Goal: Information Seeking & Learning: Check status

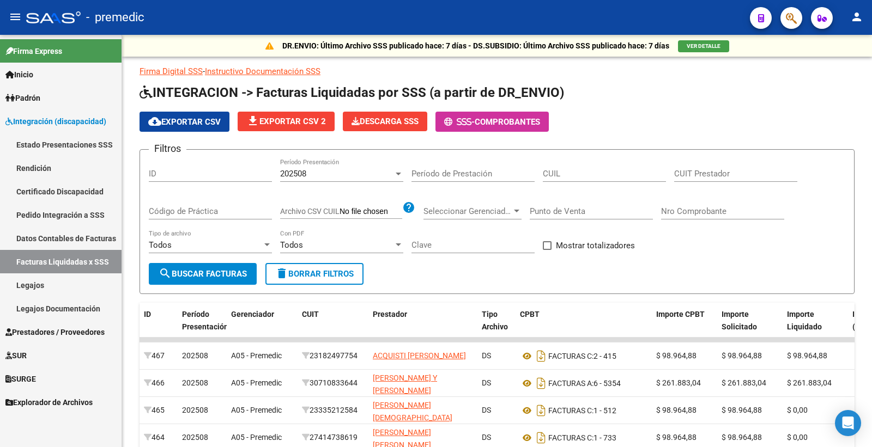
click at [91, 292] on link "Legajos" at bounding box center [61, 285] width 122 height 23
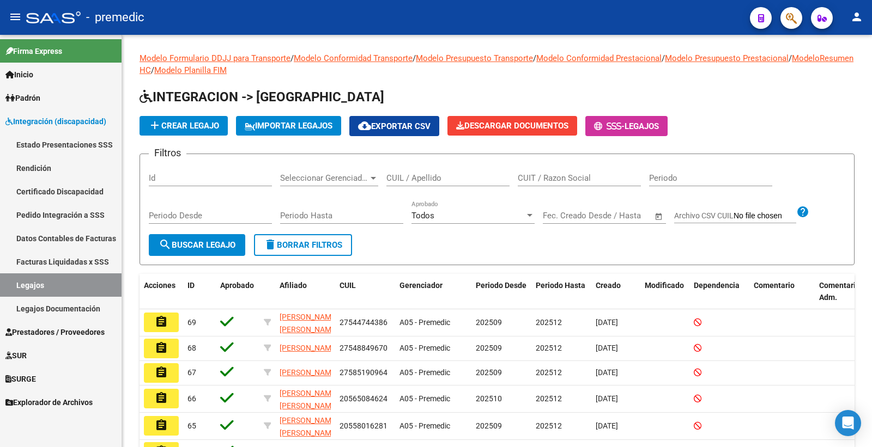
click at [80, 219] on link "Pedido Integración a SSS" at bounding box center [61, 214] width 122 height 23
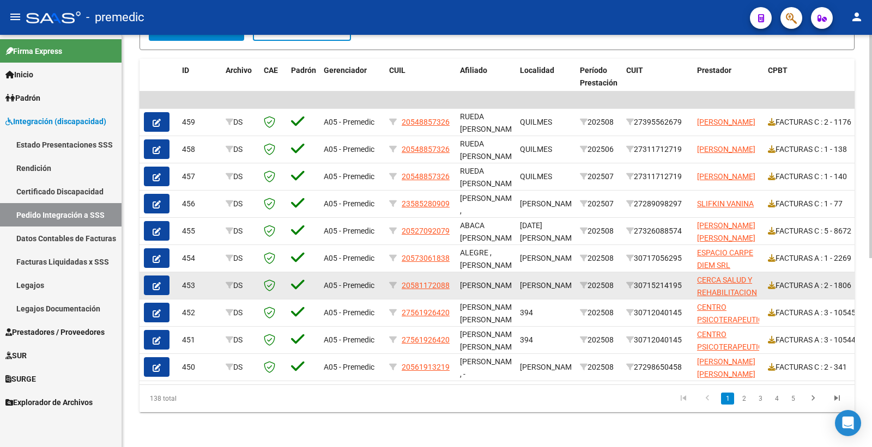
scroll to position [228, 0]
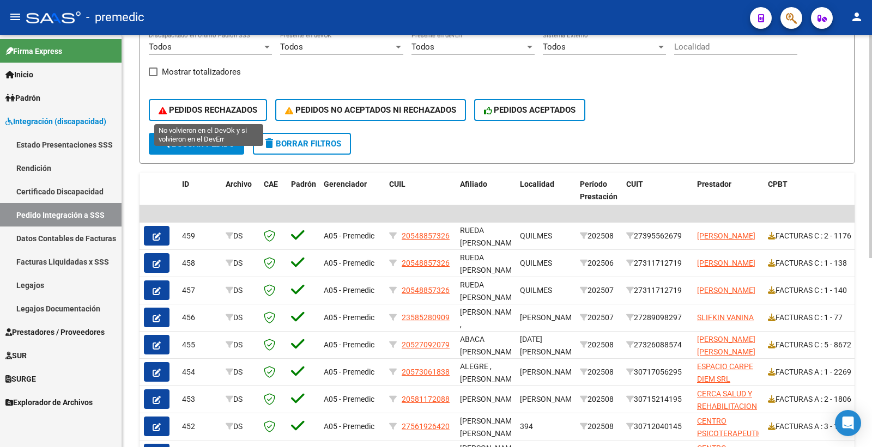
click at [198, 108] on span "PEDIDOS RECHAZADOS" at bounding box center [208, 110] width 99 height 10
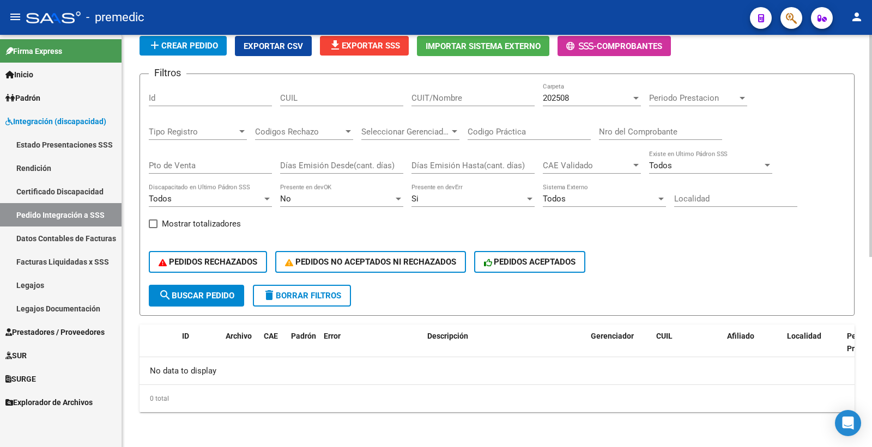
scroll to position [74, 0]
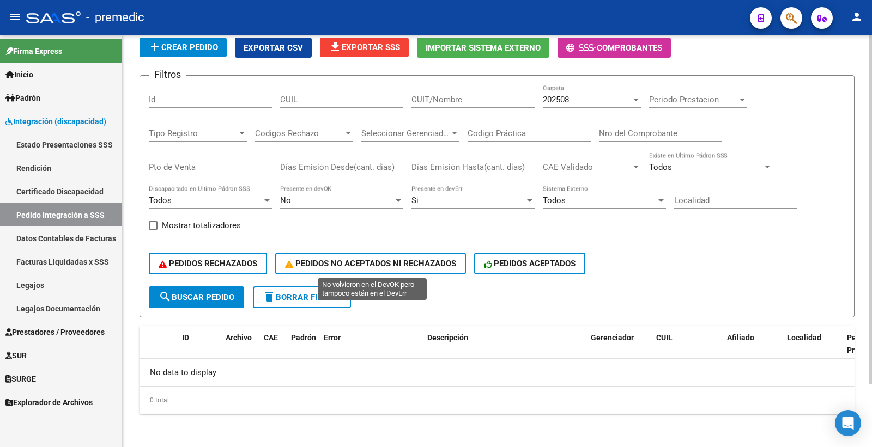
click at [364, 257] on button "PEDIDOS NO ACEPTADOS NI RECHAZADOS" at bounding box center [370, 264] width 191 height 22
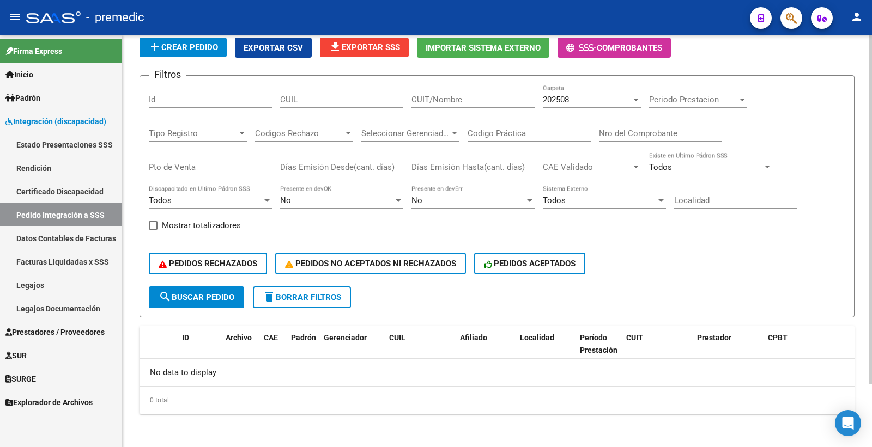
click at [591, 264] on div "PEDIDOS RECHAZADOS PEDIDOS NO ACEPTADOS NI RECHAZADOS PEDIDOS ACEPTADOS" at bounding box center [497, 264] width 697 height 46
click at [574, 275] on div "PEDIDOS RECHAZADOS PEDIDOS NO ACEPTADOS NI RECHAZADOS PEDIDOS ACEPTADOS" at bounding box center [497, 264] width 697 height 46
click at [554, 270] on button "PEDIDOS ACEPTADOS" at bounding box center [530, 264] width 112 height 22
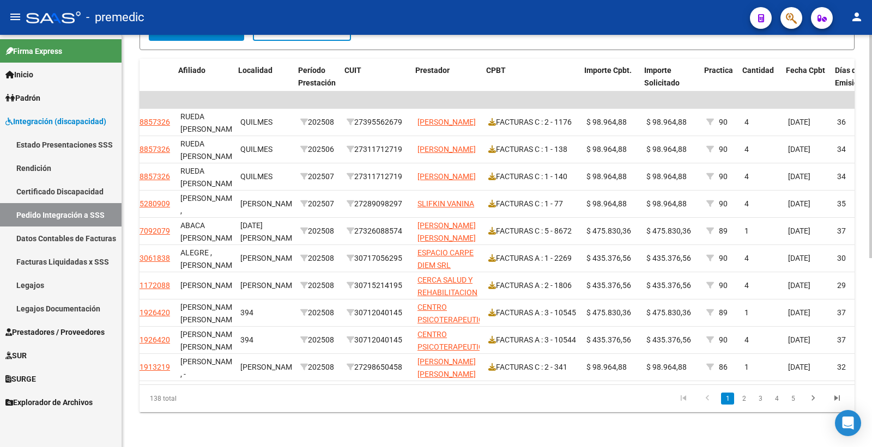
scroll to position [0, 327]
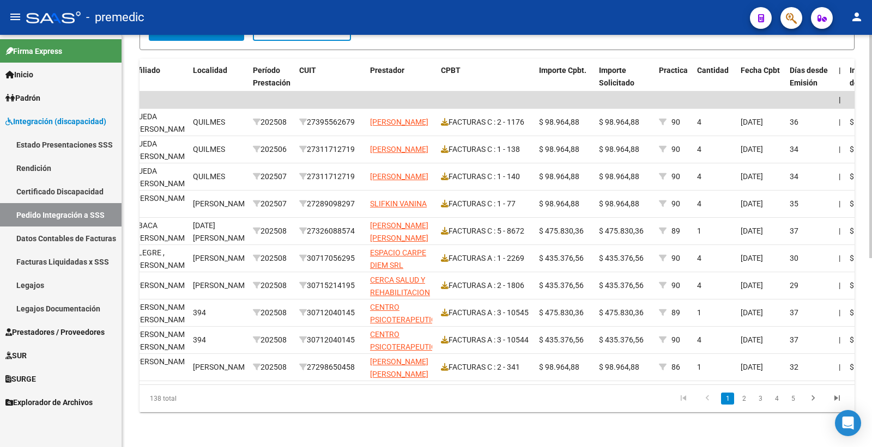
click at [742, 406] on li "2" at bounding box center [744, 399] width 16 height 19
click at [745, 402] on link "2" at bounding box center [743, 399] width 13 height 12
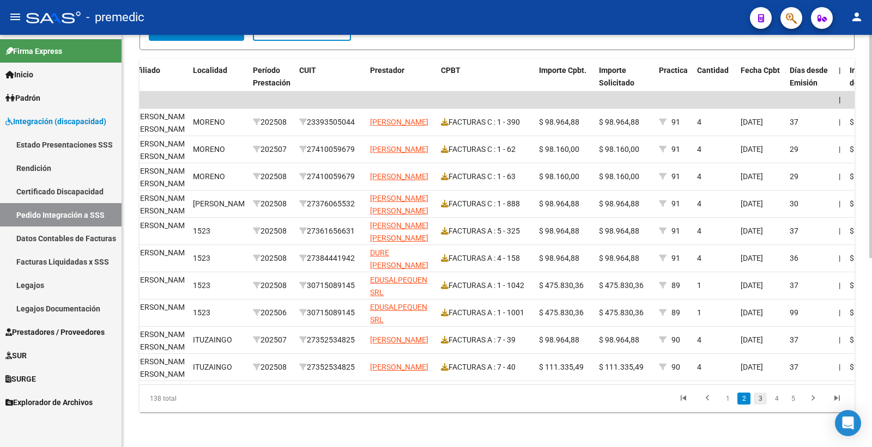
click at [755, 403] on link "3" at bounding box center [760, 399] width 13 height 12
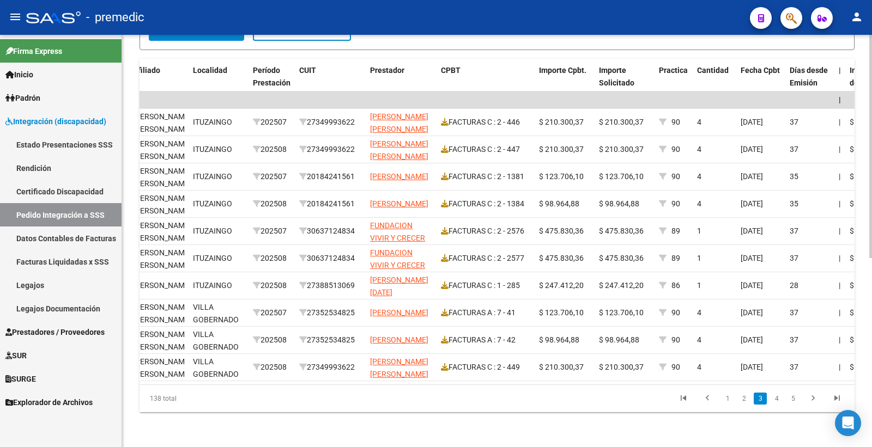
click at [773, 404] on link "4" at bounding box center [776, 399] width 13 height 12
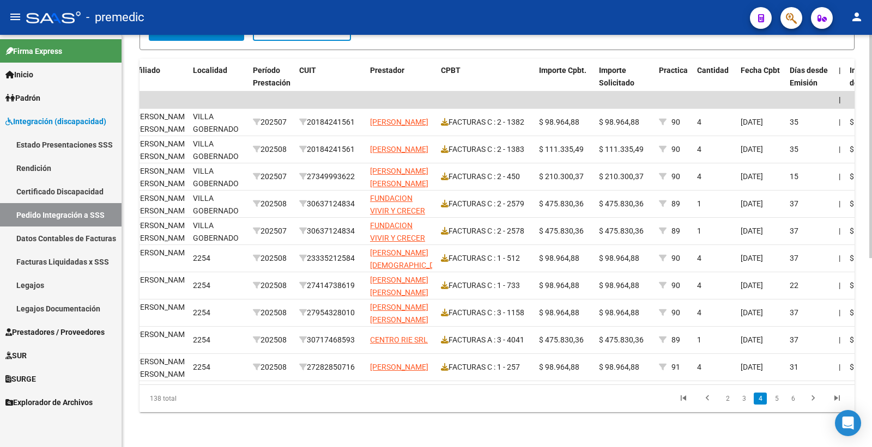
click at [769, 402] on li "5" at bounding box center [777, 399] width 16 height 19
click at [779, 402] on link "5" at bounding box center [776, 399] width 13 height 12
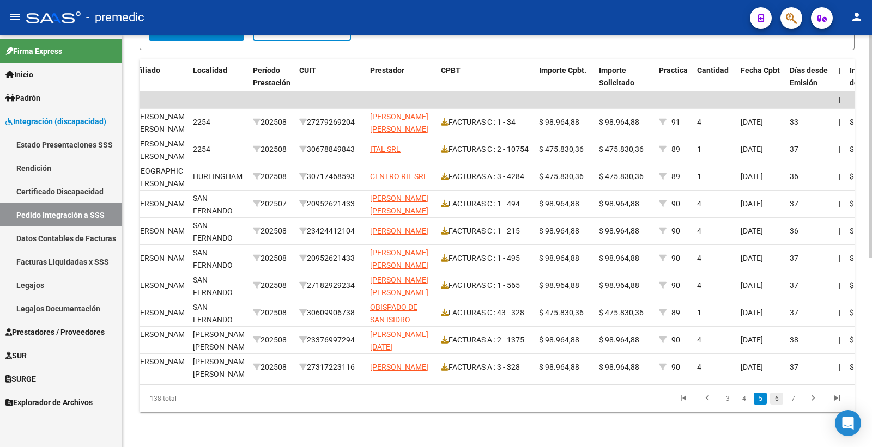
click at [777, 398] on link "6" at bounding box center [776, 399] width 13 height 12
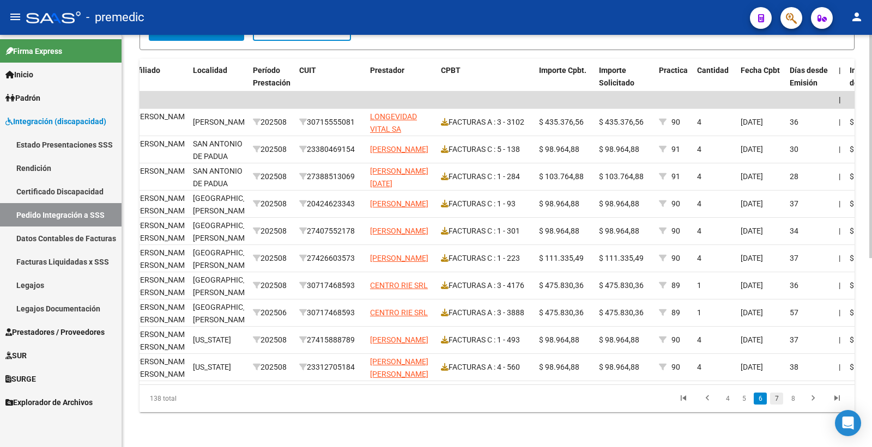
click at [777, 399] on link "7" at bounding box center [776, 399] width 13 height 12
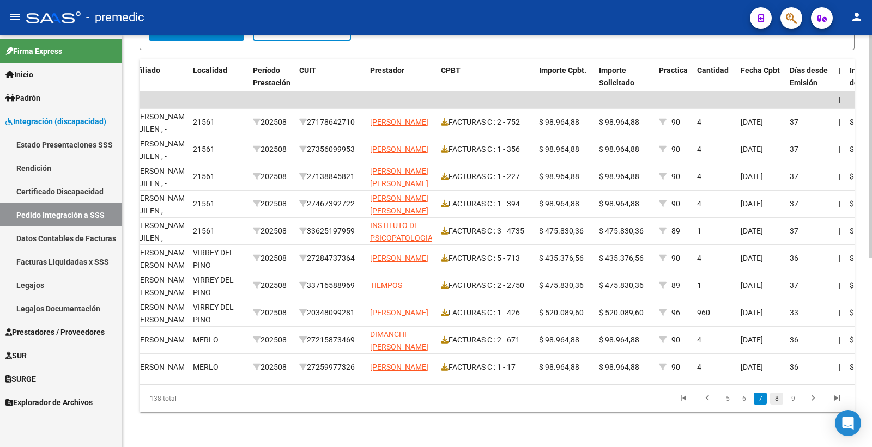
click at [772, 402] on link "8" at bounding box center [776, 399] width 13 height 12
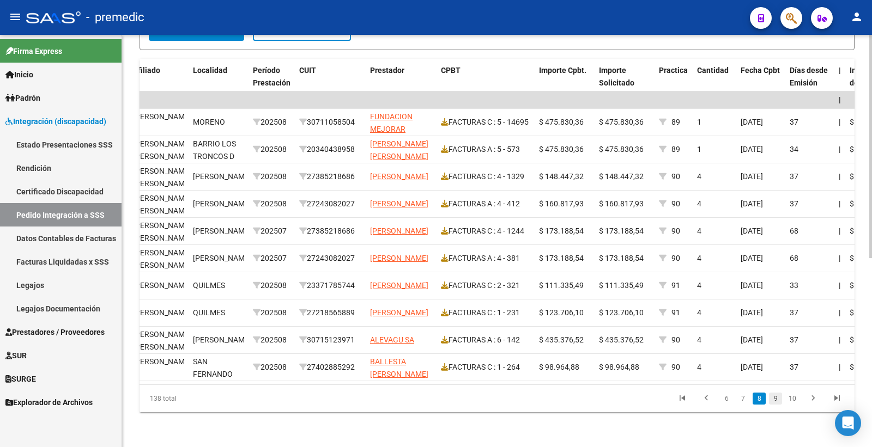
click at [777, 402] on link "9" at bounding box center [775, 399] width 13 height 12
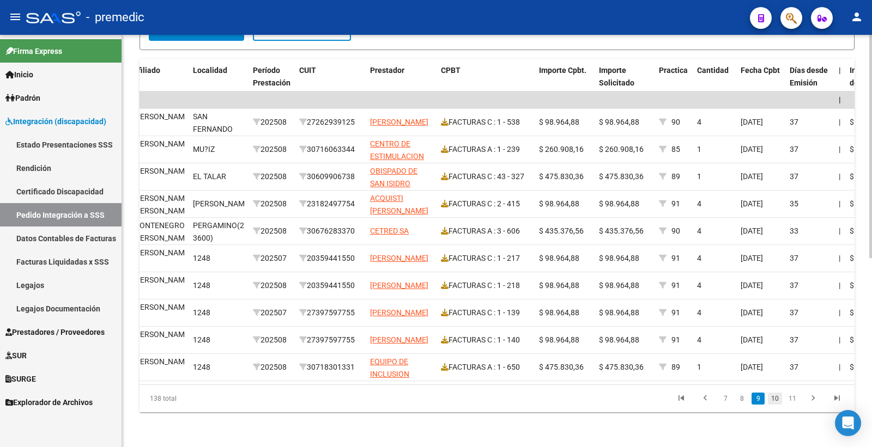
click at [773, 403] on link "10" at bounding box center [775, 399] width 14 height 12
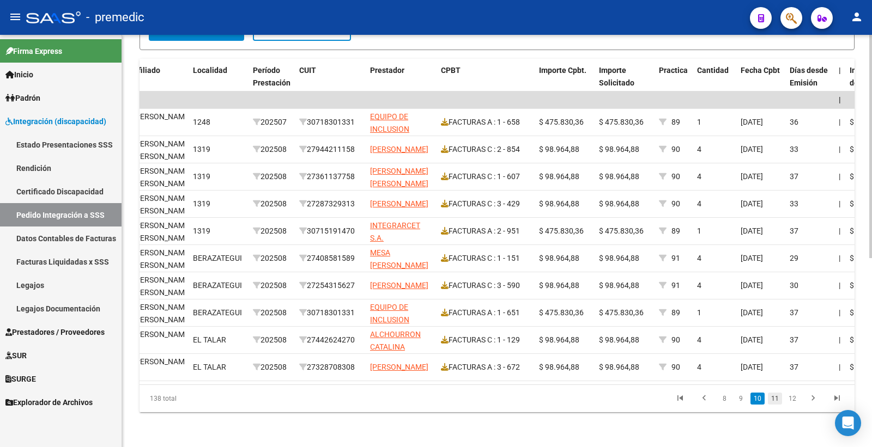
click at [776, 403] on link "11" at bounding box center [775, 399] width 14 height 12
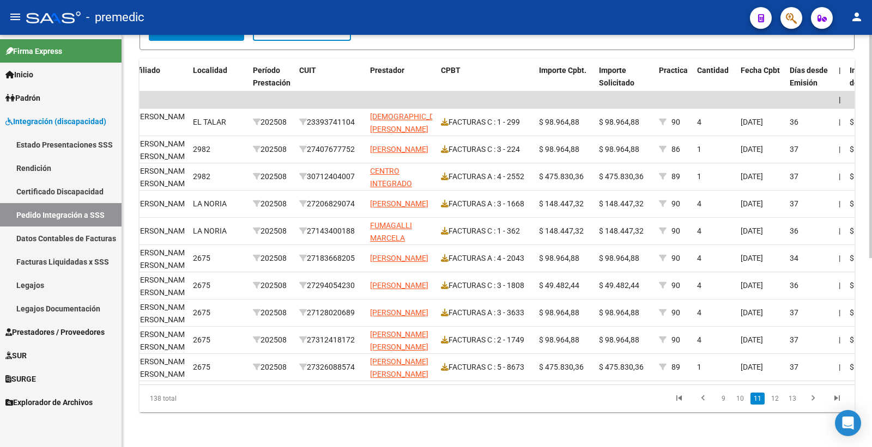
scroll to position [0, 0]
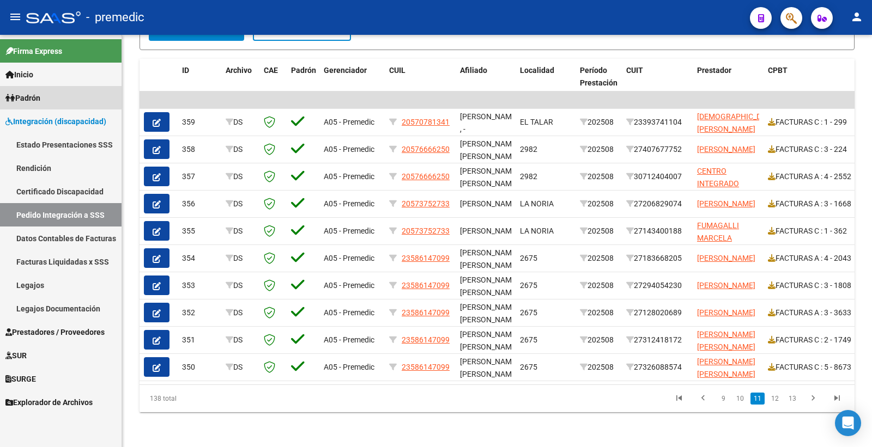
click at [58, 104] on link "Padrón" at bounding box center [61, 97] width 122 height 23
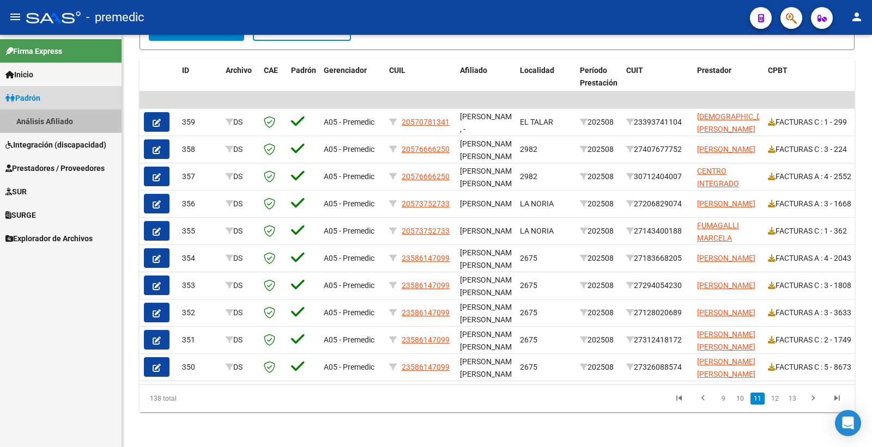
click at [71, 116] on link "Análisis Afiliado" at bounding box center [61, 121] width 122 height 23
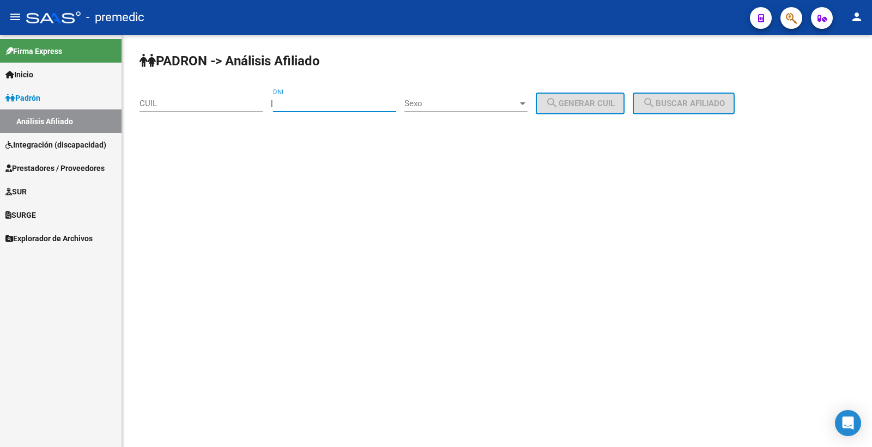
click at [292, 100] on input "DNI" at bounding box center [334, 104] width 123 height 10
paste input "58218783"
type input "58218783"
click at [450, 101] on span "Sexo" at bounding box center [460, 104] width 113 height 10
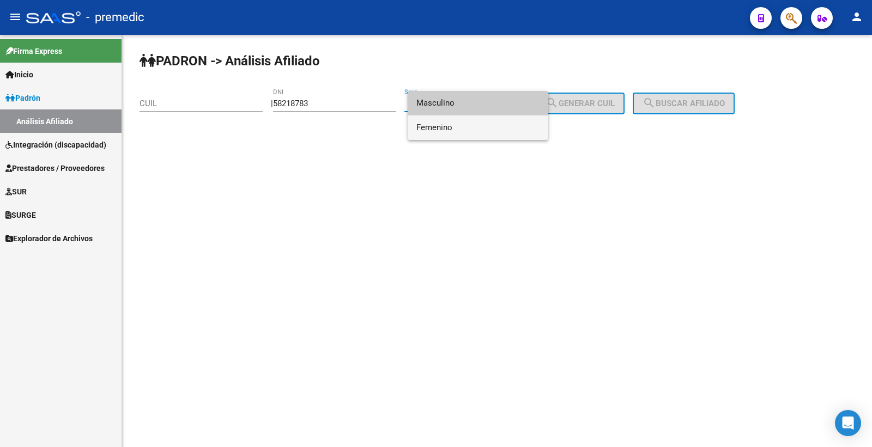
click at [452, 127] on span "Femenino" at bounding box center [477, 128] width 123 height 25
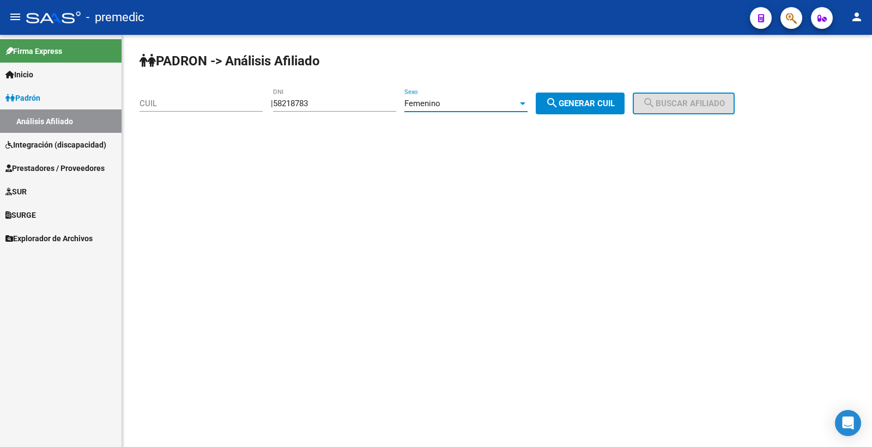
click at [545, 106] on div "| 58218783 DNI Femenino Sexo search Generar CUIL" at bounding box center [452, 104] width 362 height 10
click at [550, 107] on button "search Generar CUIL" at bounding box center [580, 104] width 89 height 22
type input "27-58218783-0"
click at [670, 105] on span "search Buscar afiliado" at bounding box center [684, 104] width 82 height 10
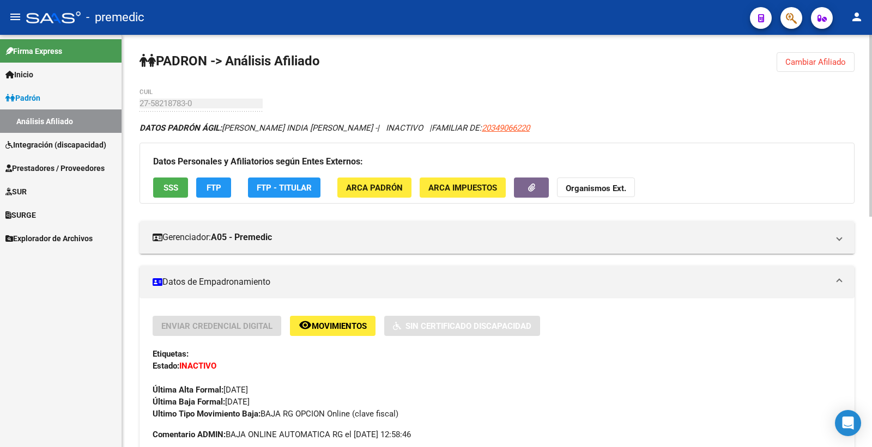
click at [826, 58] on span "Cambiar Afiliado" at bounding box center [815, 62] width 61 height 10
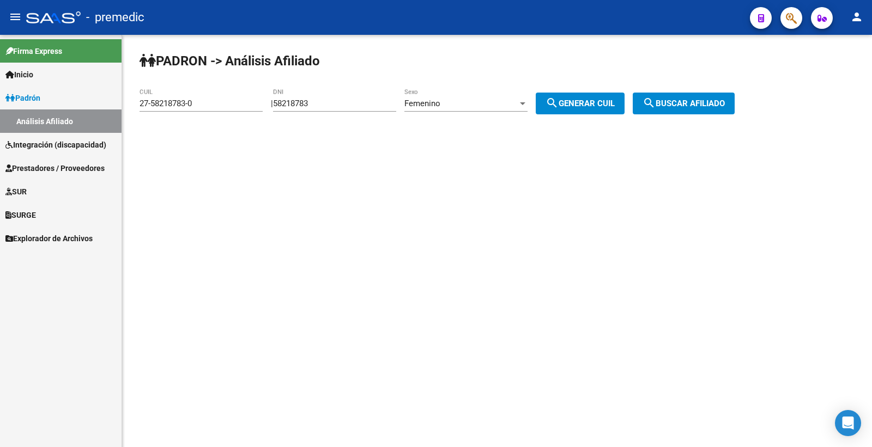
drag, startPoint x: 352, startPoint y: 90, endPoint x: 346, endPoint y: 94, distance: 7.0
click at [348, 94] on div "58218783 DNI" at bounding box center [334, 99] width 123 height 23
drag, startPoint x: 345, startPoint y: 95, endPoint x: 331, endPoint y: 104, distance: 16.9
click at [335, 102] on div "58218783 DNI" at bounding box center [334, 99] width 123 height 23
drag, startPoint x: 331, startPoint y: 104, endPoint x: 249, endPoint y: 106, distance: 81.8
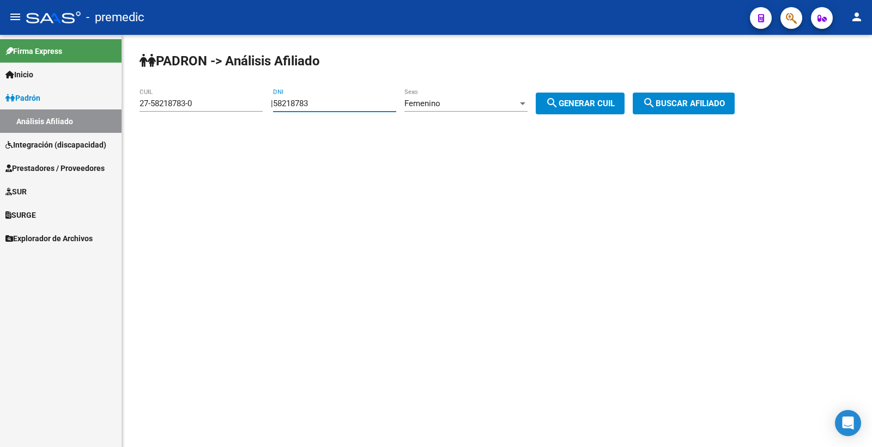
click at [249, 106] on app-analisis-afiliado "PADRON -> Análisis Afiliado 27-58218783-0 CUIL | 58218783 DNI Femenino Sexo sea…" at bounding box center [441, 104] width 603 height 10
paste input "7110442"
type input "57110442"
click at [487, 106] on div "Femenino" at bounding box center [460, 104] width 113 height 10
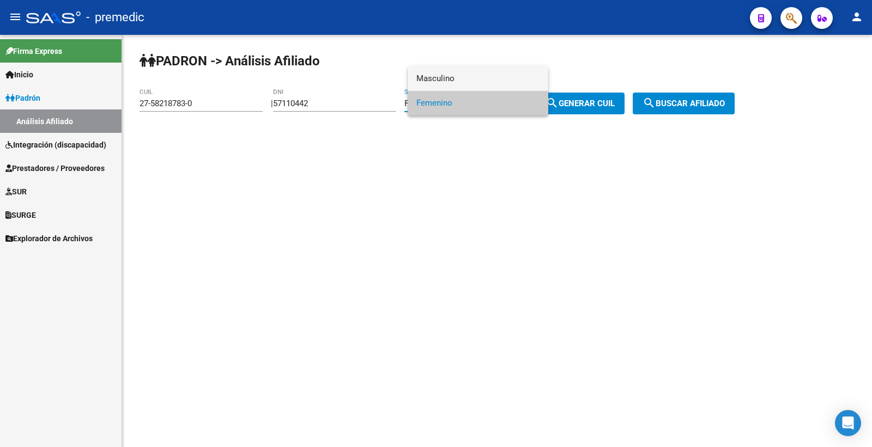
click at [437, 75] on span "Masculino" at bounding box center [477, 78] width 123 height 25
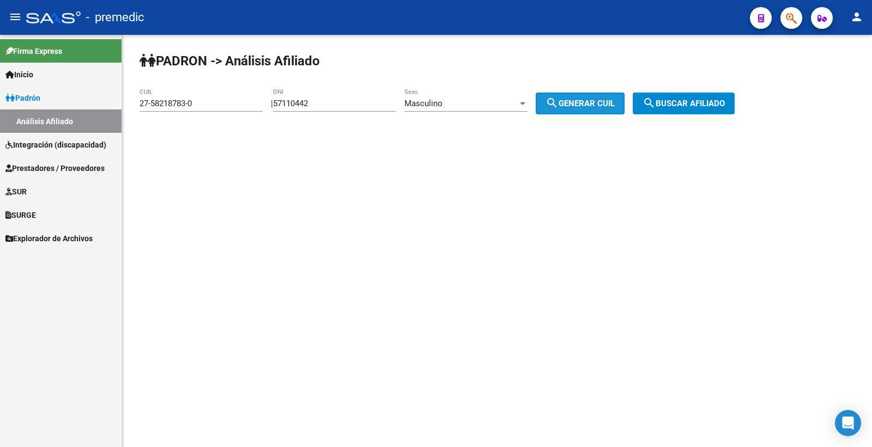
click at [592, 112] on button "search Generar CUIL" at bounding box center [580, 104] width 89 height 22
type input "20-57110442-4"
click at [588, 105] on span "search Generar CUIL" at bounding box center [580, 104] width 69 height 10
click at [701, 110] on button "search Buscar afiliado" at bounding box center [684, 104] width 102 height 22
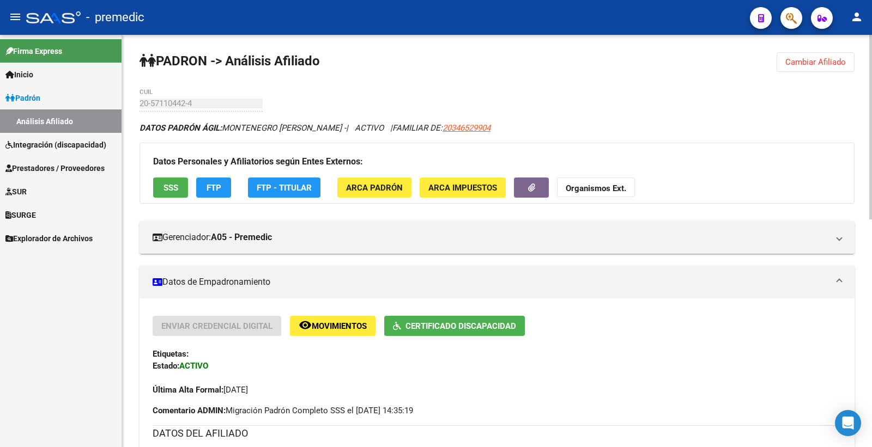
click at [181, 191] on button "SSS" at bounding box center [170, 188] width 35 height 20
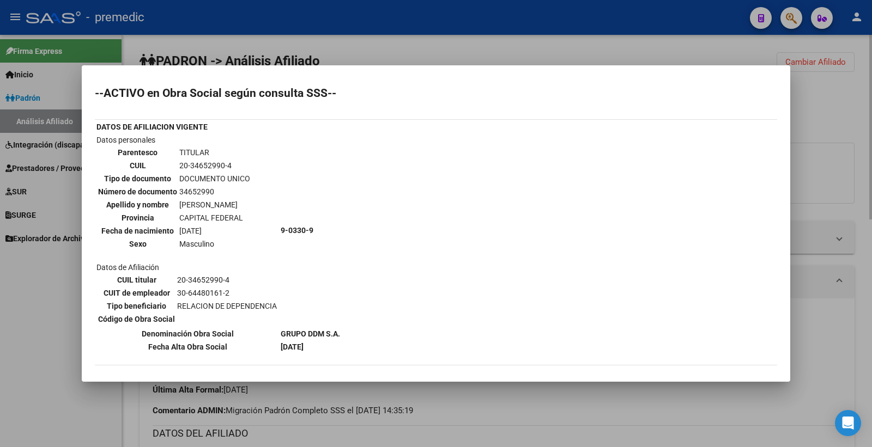
click at [830, 101] on div at bounding box center [436, 223] width 872 height 447
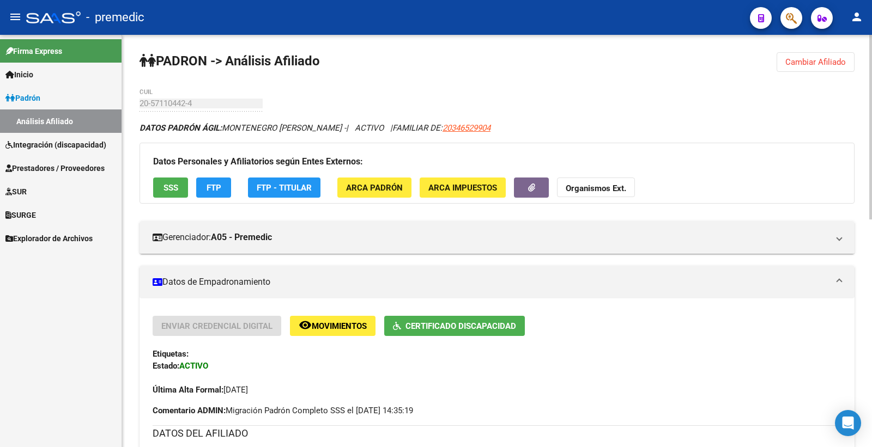
click at [832, 70] on button "Cambiar Afiliado" at bounding box center [816, 62] width 78 height 20
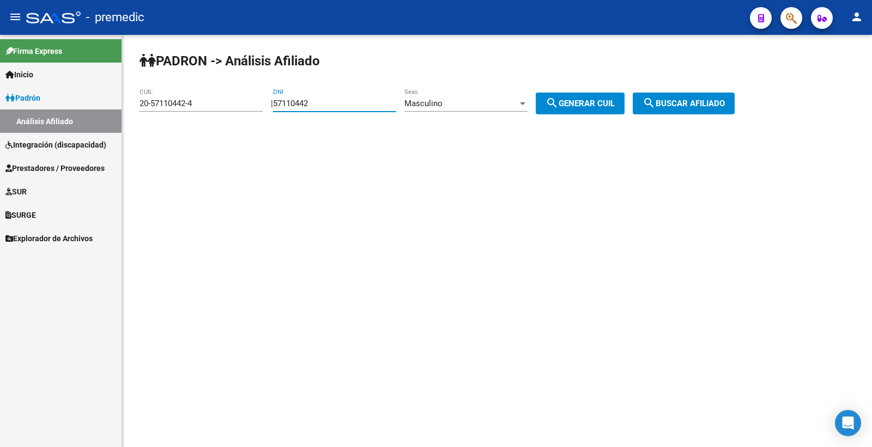
drag, startPoint x: 338, startPoint y: 105, endPoint x: 221, endPoint y: 95, distance: 117.6
click at [217, 99] on app-analisis-afiliado "PADRON -> Análisis Afiliado 20-57110442-4 CUIL | 57110442 DNI Masculino Sexo se…" at bounding box center [441, 104] width 603 height 10
paste input "6261154"
type input "56261154"
click at [470, 102] on div "Masculino" at bounding box center [460, 104] width 113 height 10
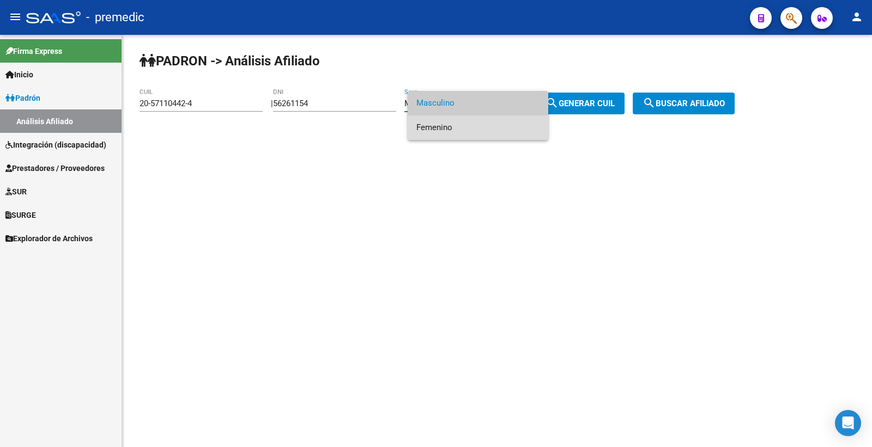
click at [467, 127] on span "Femenino" at bounding box center [477, 128] width 123 height 25
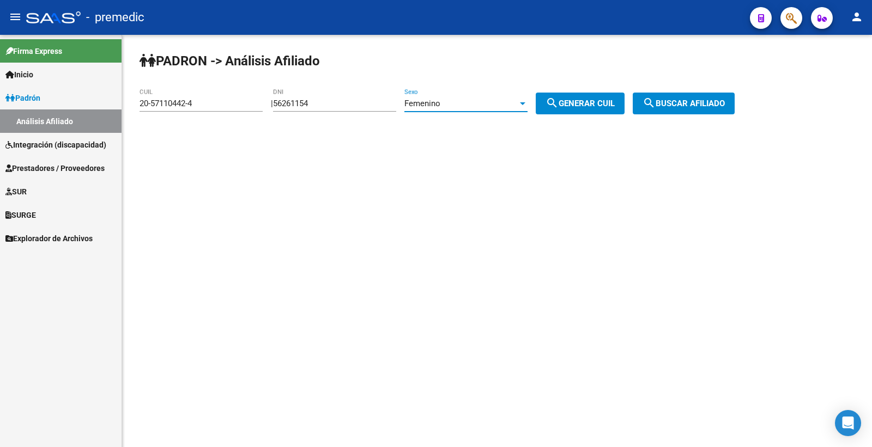
click at [597, 101] on span "search Generar CUIL" at bounding box center [580, 104] width 69 height 10
type input "27-56261154-7"
drag, startPoint x: 597, startPoint y: 102, endPoint x: 672, endPoint y: 105, distance: 74.7
click at [598, 102] on span "search Generar CUIL" at bounding box center [580, 104] width 69 height 10
click at [672, 105] on span "search Buscar afiliado" at bounding box center [684, 104] width 82 height 10
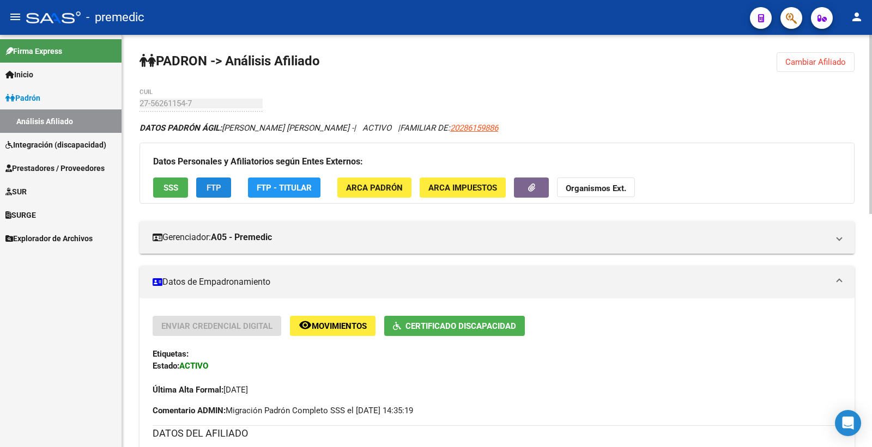
click at [223, 181] on button "FTP" at bounding box center [213, 188] width 35 height 20
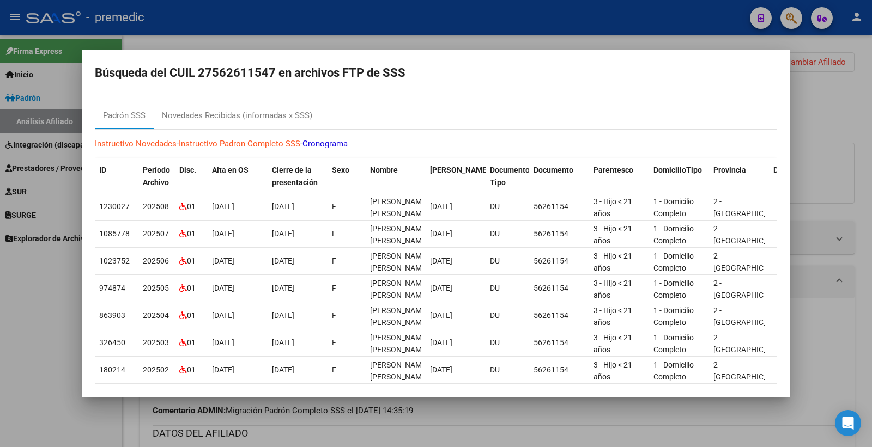
click at [833, 107] on div at bounding box center [436, 223] width 872 height 447
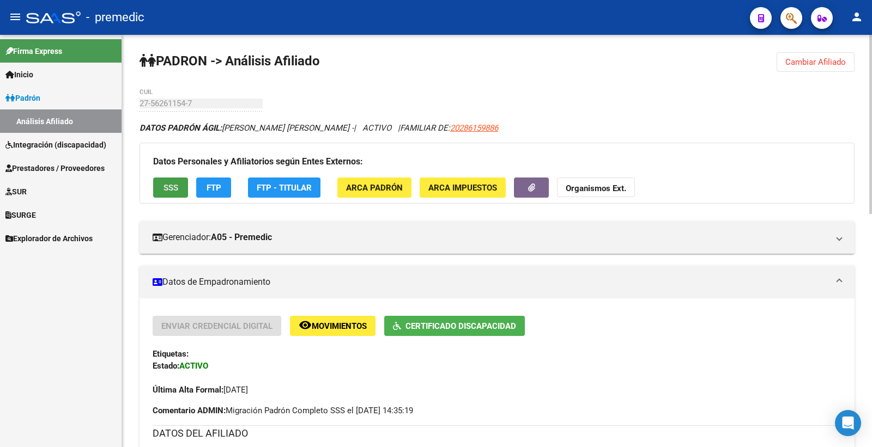
click at [166, 192] on span "SSS" at bounding box center [171, 188] width 15 height 10
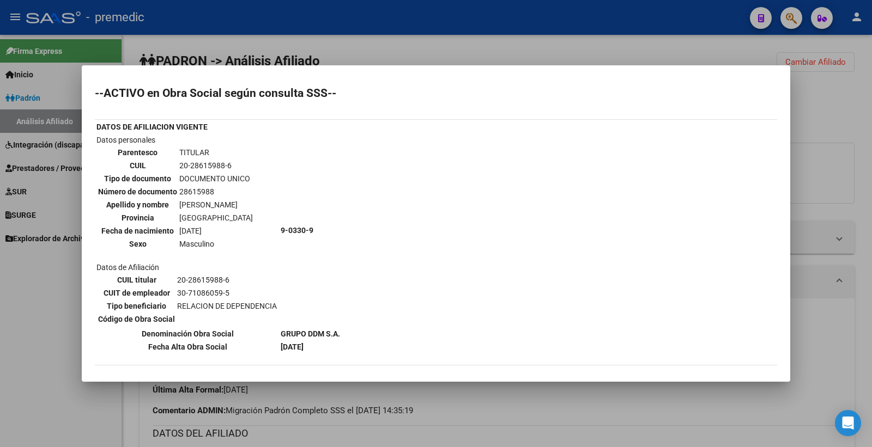
click at [841, 105] on div at bounding box center [436, 223] width 872 height 447
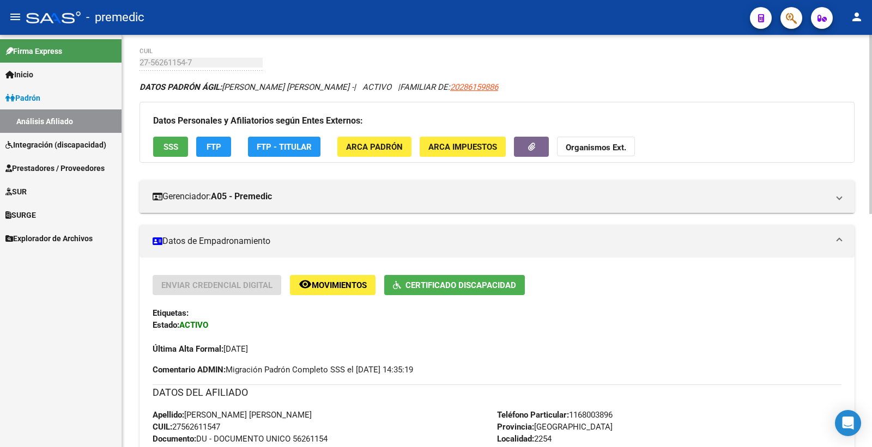
scroll to position [61, 0]
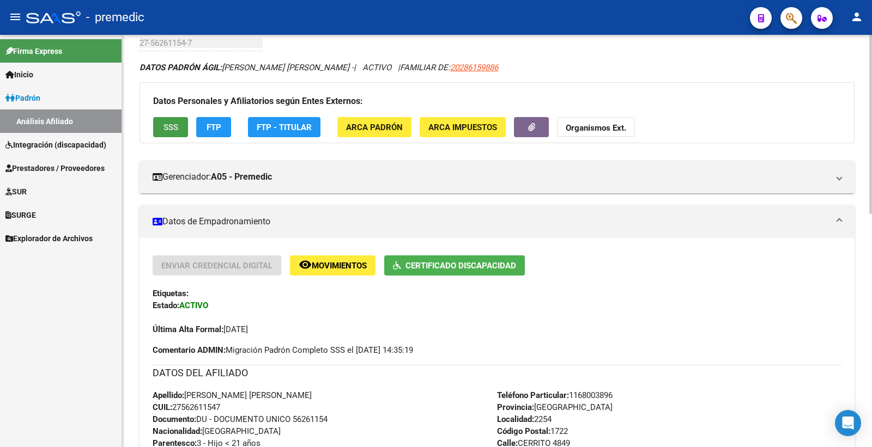
click at [164, 132] on span "SSS" at bounding box center [171, 128] width 15 height 10
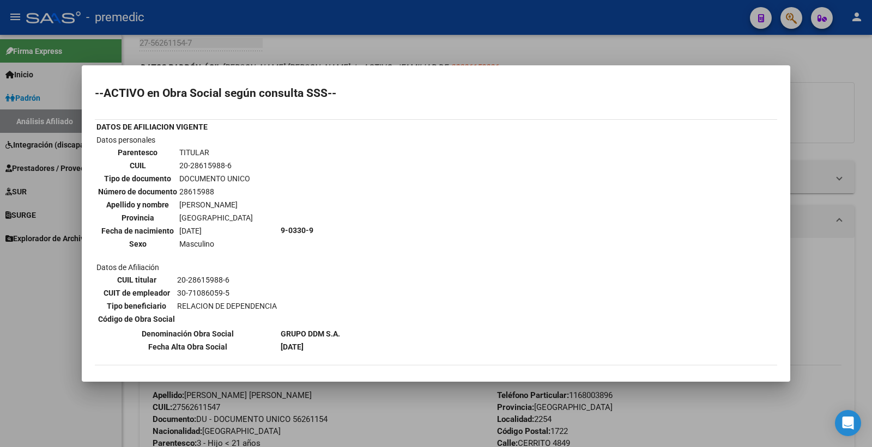
click at [834, 85] on div at bounding box center [436, 223] width 872 height 447
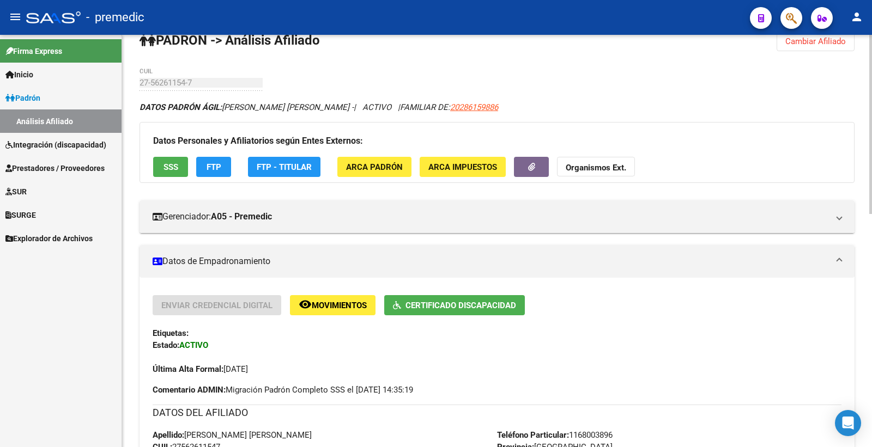
scroll to position [0, 0]
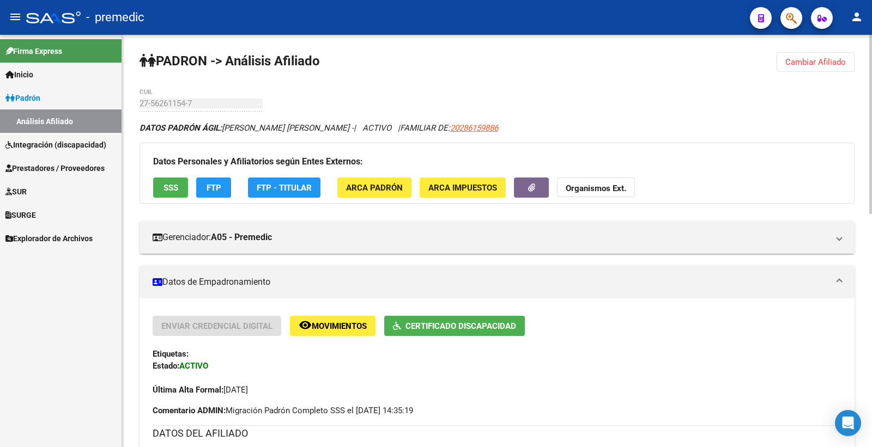
click at [814, 71] on button "Cambiar Afiliado" at bounding box center [816, 62] width 78 height 20
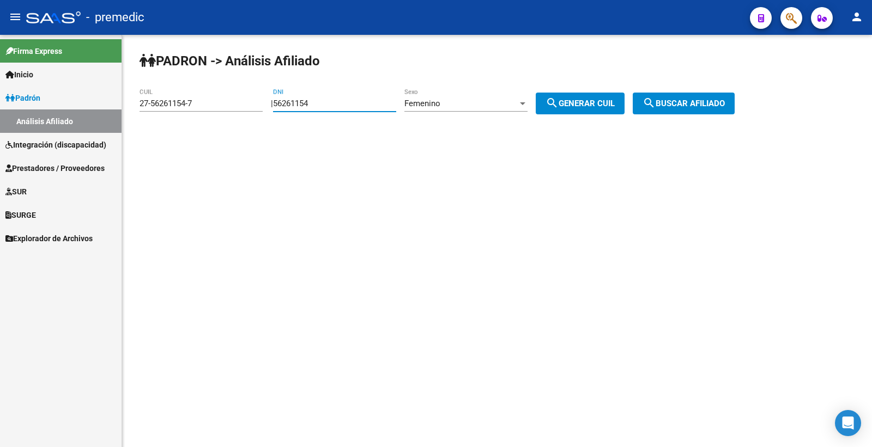
drag, startPoint x: 334, startPoint y: 105, endPoint x: 135, endPoint y: 90, distance: 199.5
click at [135, 90] on div "PADRON -> Análisis Afiliado 27-56261154-7 CUIL | 56261154 DNI Femenino Sexo sea…" at bounding box center [497, 92] width 750 height 114
paste input "8614709"
type input "58614709"
click at [598, 107] on span "search Generar CUIL" at bounding box center [580, 104] width 69 height 10
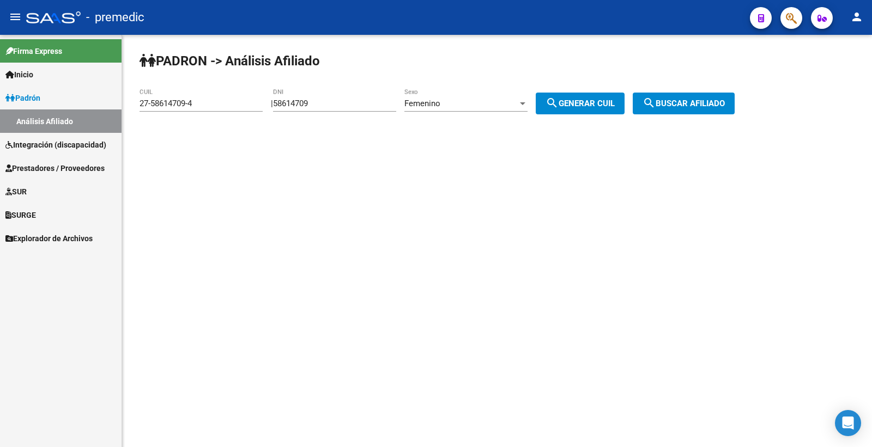
click at [683, 99] on span "search Buscar afiliado" at bounding box center [684, 104] width 82 height 10
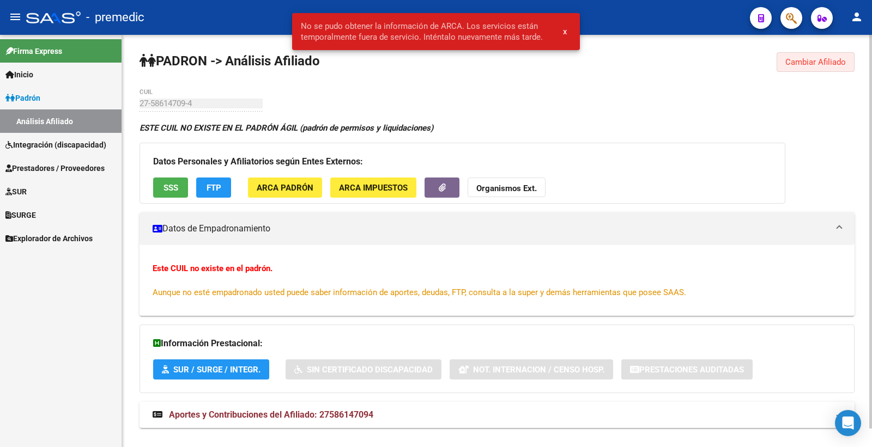
click at [808, 67] on button "Cambiar Afiliado" at bounding box center [816, 62] width 78 height 20
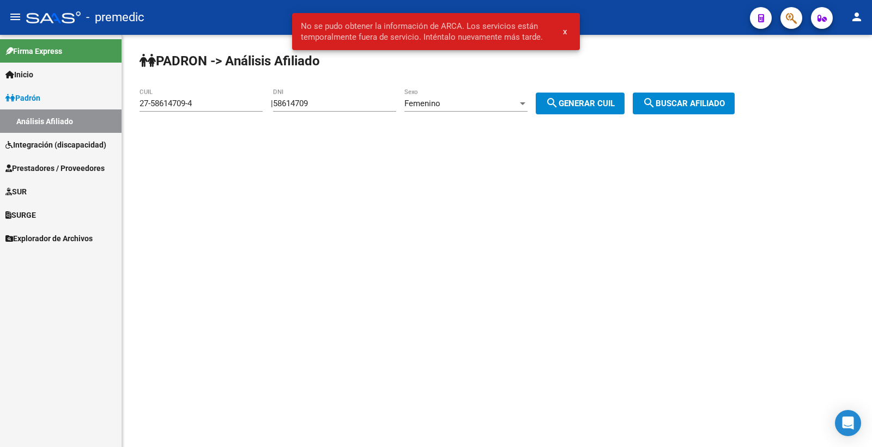
click at [440, 104] on span "Femenino" at bounding box center [422, 104] width 36 height 10
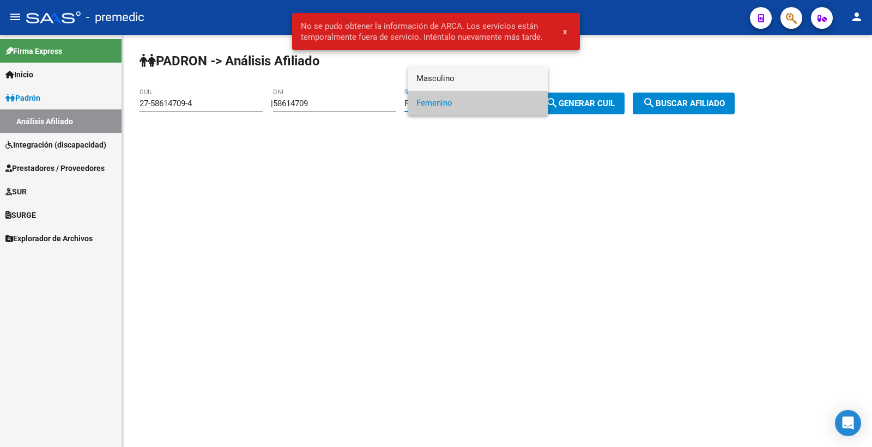
click at [463, 79] on span "Masculino" at bounding box center [477, 78] width 123 height 25
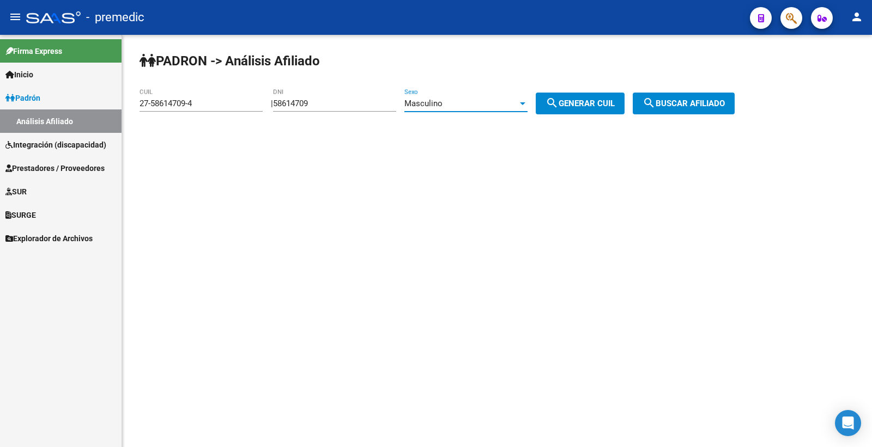
click at [688, 108] on span "search Buscar afiliado" at bounding box center [684, 104] width 82 height 10
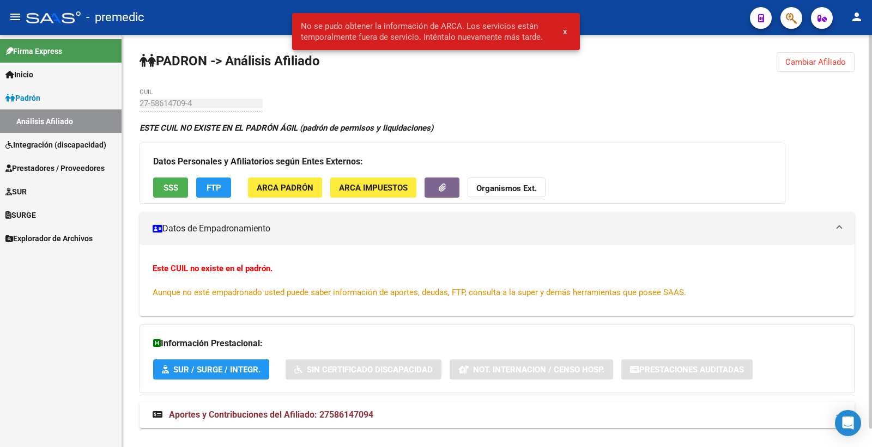
click at [567, 32] on button "x" at bounding box center [564, 32] width 21 height 20
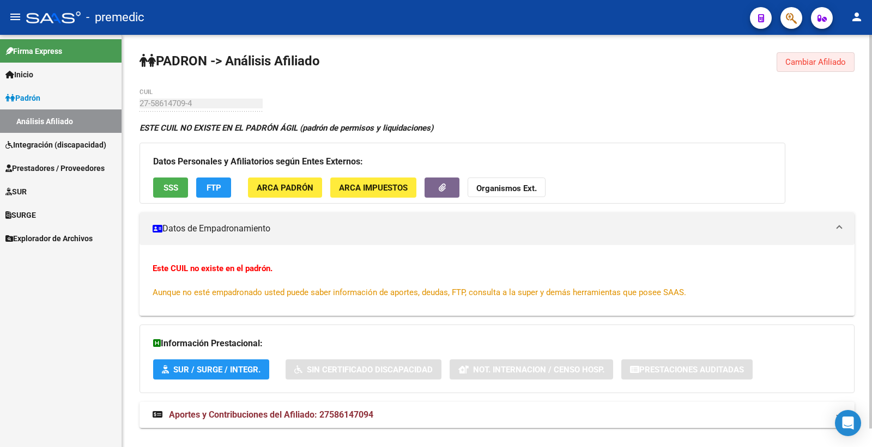
click at [785, 68] on button "Cambiar Afiliado" at bounding box center [816, 62] width 78 height 20
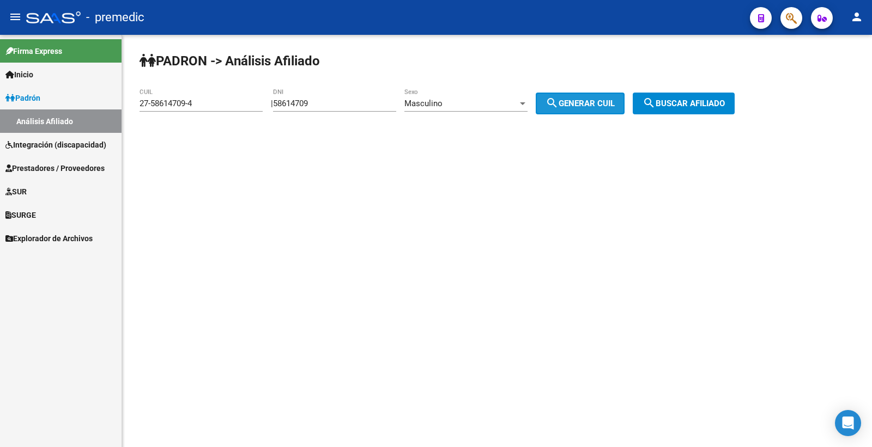
click at [598, 110] on button "search Generar CUIL" at bounding box center [580, 104] width 89 height 22
type input "23-58614709-9"
click at [450, 111] on div "Masculino Sexo" at bounding box center [465, 99] width 123 height 23
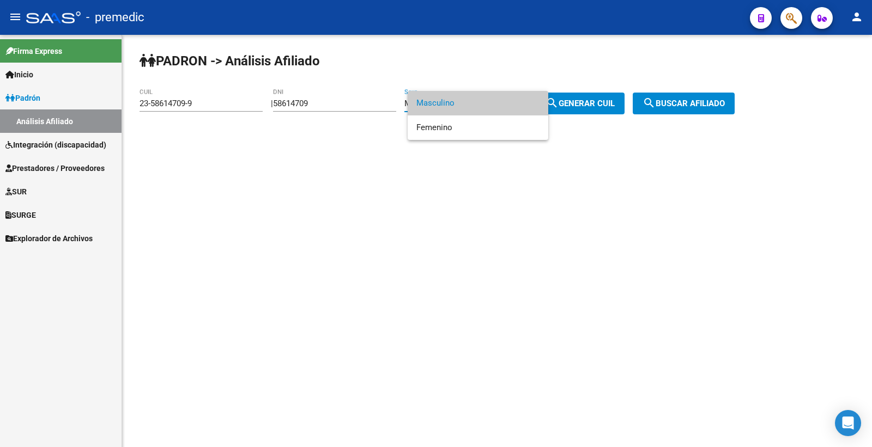
click at [605, 111] on div at bounding box center [436, 223] width 872 height 447
click at [610, 107] on span "search Generar CUIL" at bounding box center [580, 104] width 69 height 10
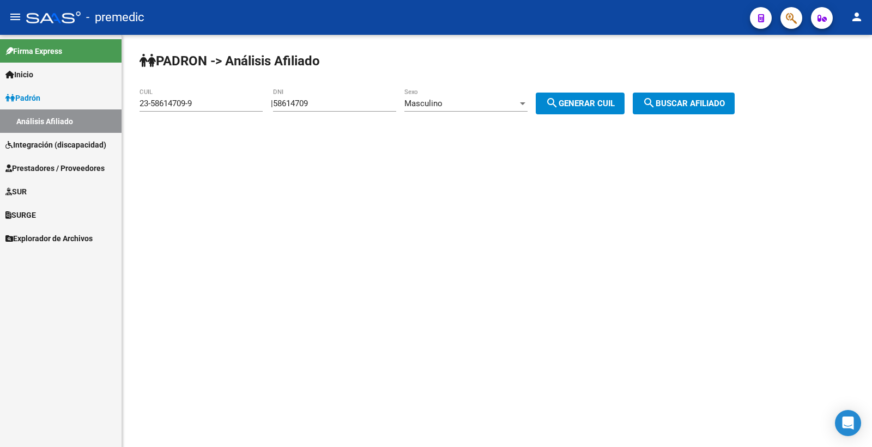
drag, startPoint x: 751, startPoint y: 107, endPoint x: 709, endPoint y: 110, distance: 42.1
click at [743, 107] on app-analisis-afiliado "PADRON -> Análisis Afiliado 23-58614709-9 CUIL | 58614709 DNI Masculino Sexo se…" at bounding box center [441, 104] width 603 height 10
click at [701, 110] on button "search Buscar afiliado" at bounding box center [684, 104] width 102 height 22
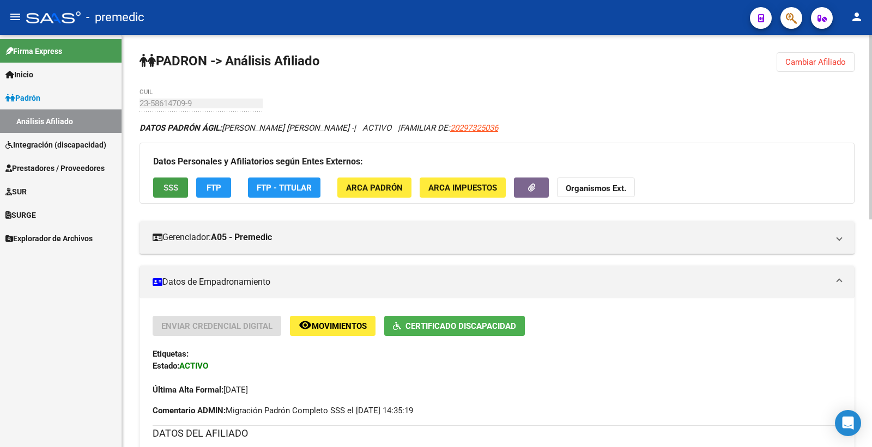
click at [164, 198] on button "SSS" at bounding box center [170, 188] width 35 height 20
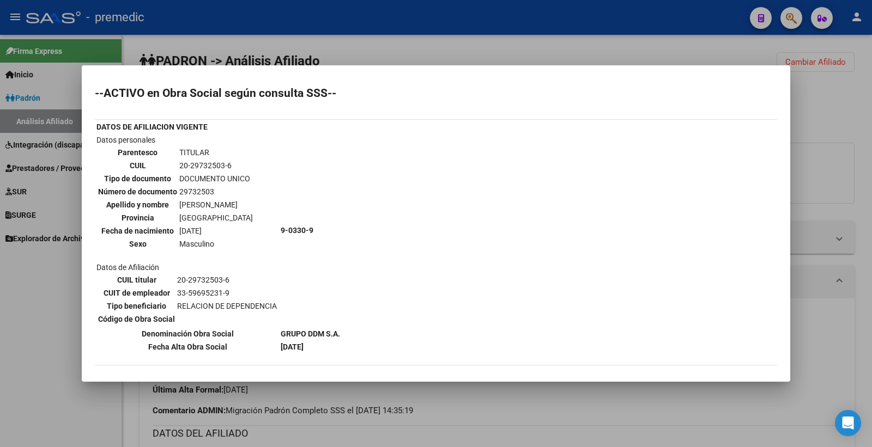
click at [846, 113] on div at bounding box center [436, 223] width 872 height 447
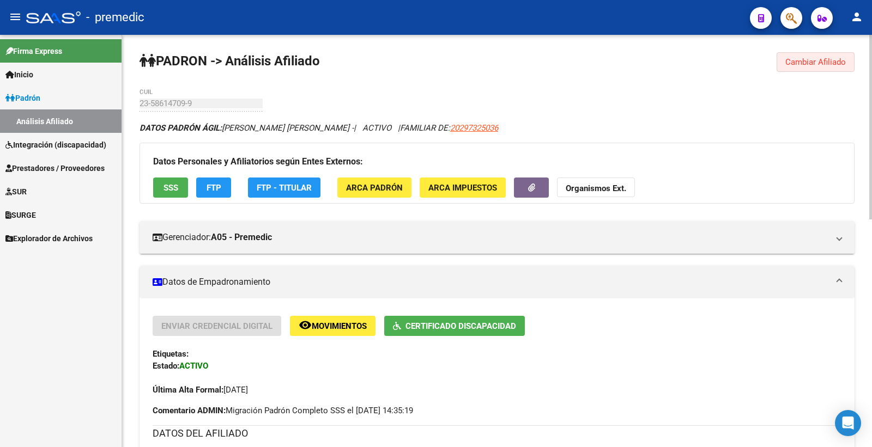
click at [809, 62] on span "Cambiar Afiliado" at bounding box center [815, 62] width 61 height 10
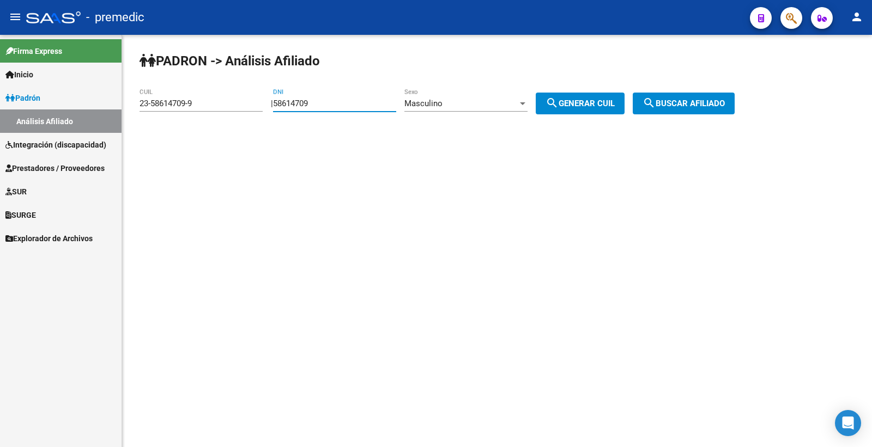
drag, startPoint x: 340, startPoint y: 102, endPoint x: 164, endPoint y: 105, distance: 176.6
click at [164, 105] on app-analisis-afiliado "PADRON -> Análisis Afiliado 23-58614709-9 CUIL | 58614709 DNI Masculino Sexo se…" at bounding box center [441, 104] width 603 height 10
paste input "853726"
type input "58853726"
click at [584, 104] on span "search Generar CUIL" at bounding box center [580, 104] width 69 height 10
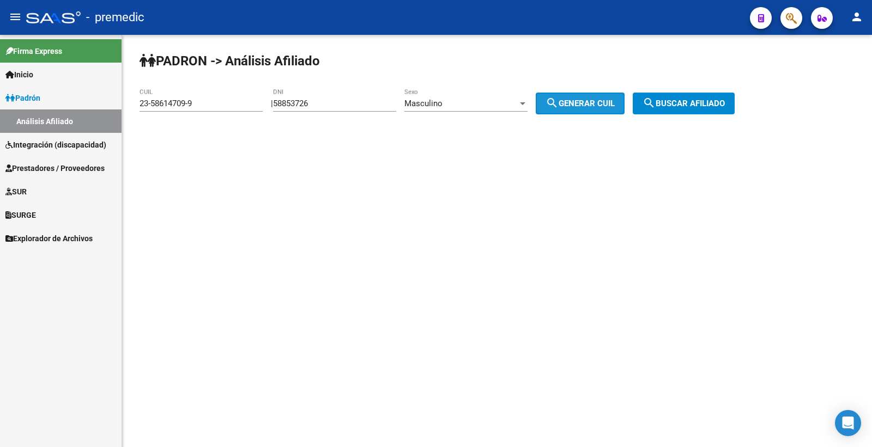
type input "23-58853726-9"
click at [680, 102] on span "search Buscar afiliado" at bounding box center [684, 104] width 82 height 10
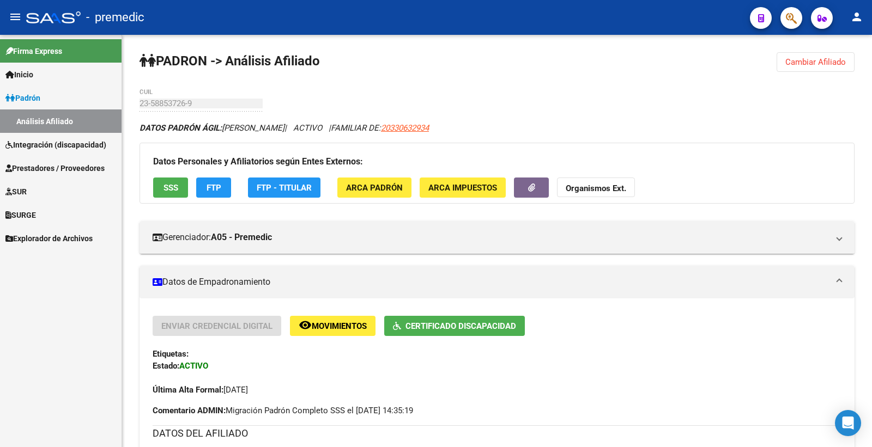
click at [214, 182] on button "FTP" at bounding box center [213, 188] width 35 height 20
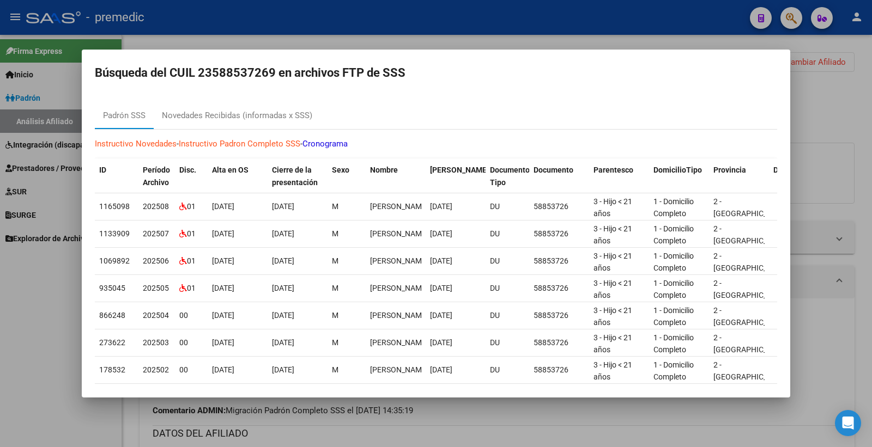
click at [838, 113] on div at bounding box center [436, 223] width 872 height 447
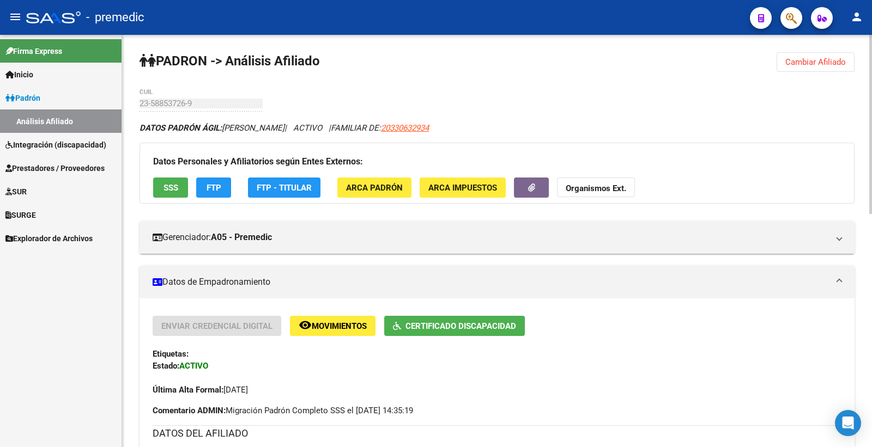
click at [180, 191] on button "SSS" at bounding box center [170, 188] width 35 height 20
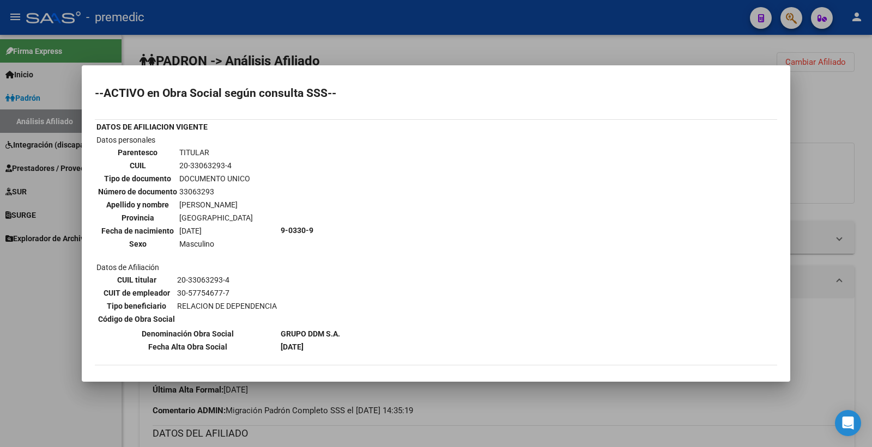
click at [864, 86] on div at bounding box center [436, 223] width 872 height 447
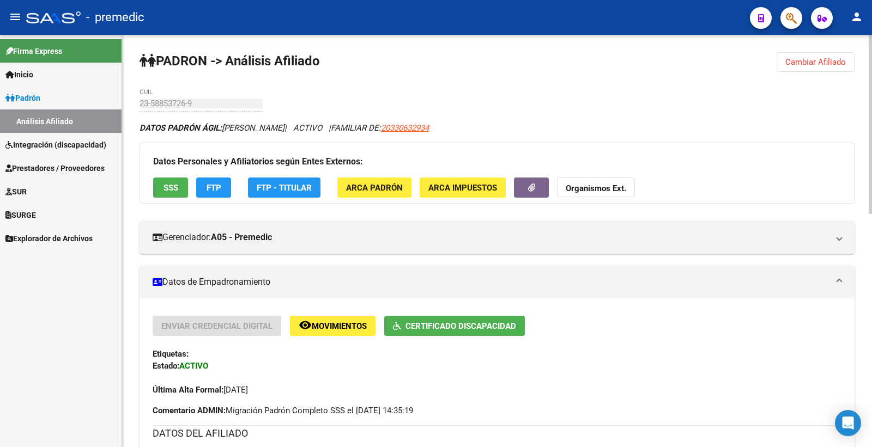
click at [810, 64] on span "Cambiar Afiliado" at bounding box center [815, 62] width 61 height 10
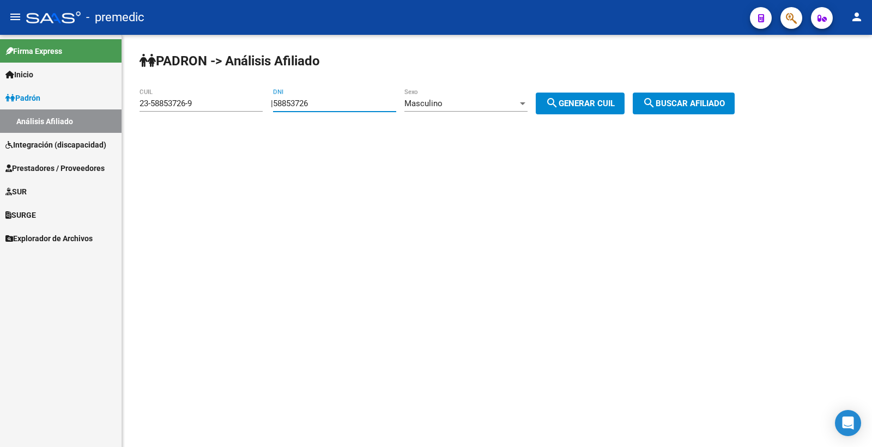
drag, startPoint x: 346, startPoint y: 101, endPoint x: 166, endPoint y: 101, distance: 179.9
click at [177, 101] on app-analisis-afiliado "PADRON -> Análisis Afiliado 23-58853726-9 CUIL | 58853726 DNI Masculino Sexo se…" at bounding box center [441, 104] width 603 height 10
paste input "7092173"
type input "57092173"
click at [573, 106] on span "search Generar CUIL" at bounding box center [580, 104] width 69 height 10
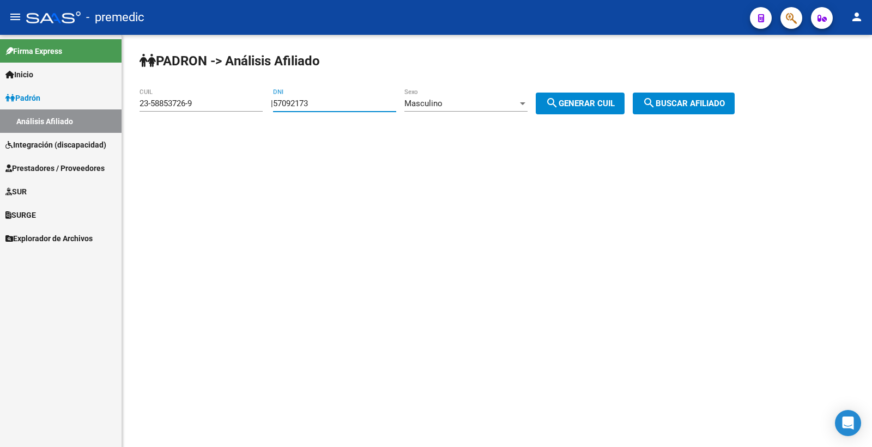
type input "20-57092173-9"
click at [706, 101] on span "search Buscar afiliado" at bounding box center [684, 104] width 82 height 10
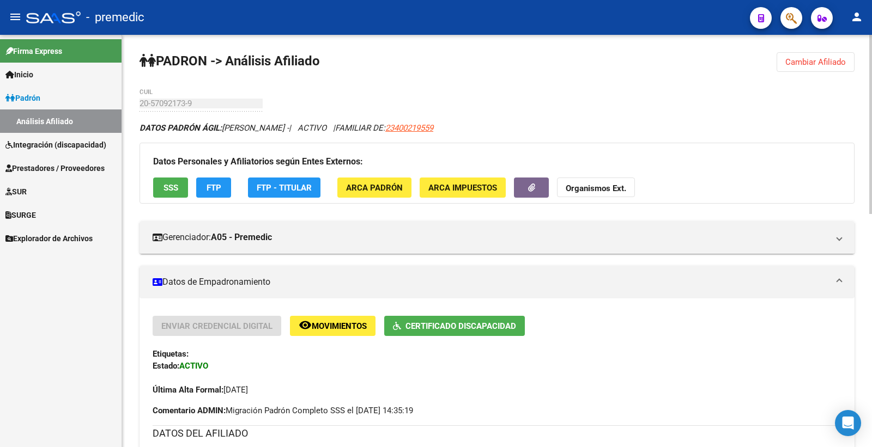
click at [174, 189] on span "SSS" at bounding box center [171, 188] width 15 height 10
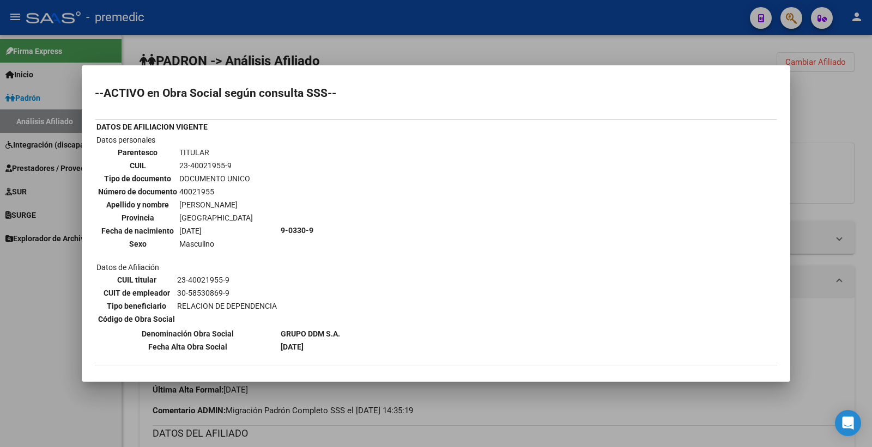
click at [840, 128] on div at bounding box center [436, 223] width 872 height 447
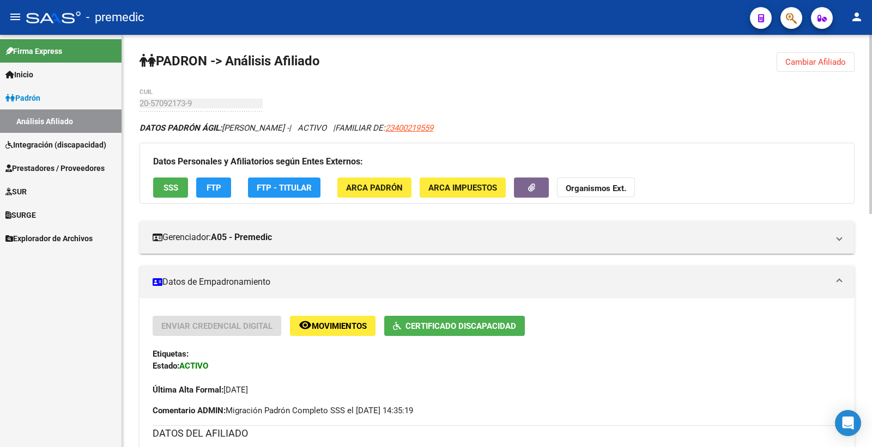
click at [847, 62] on button "Cambiar Afiliado" at bounding box center [816, 62] width 78 height 20
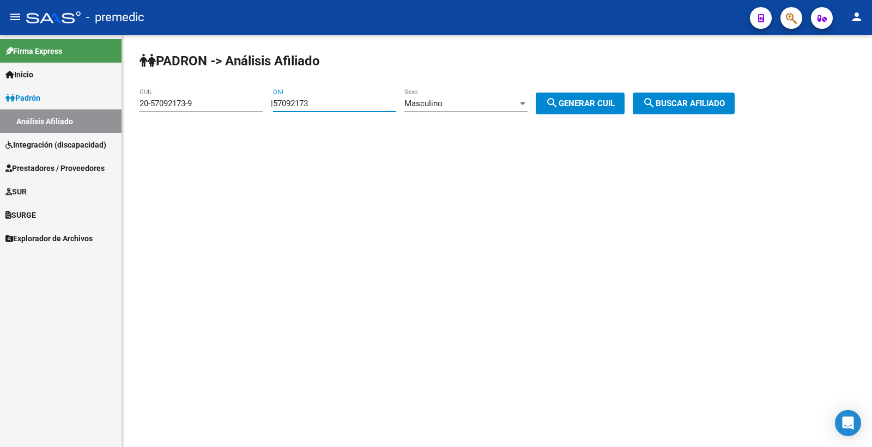
drag, startPoint x: 355, startPoint y: 106, endPoint x: 250, endPoint y: 110, distance: 105.3
click at [250, 108] on app-analisis-afiliado "PADRON -> Análisis Afiliado 20-57092173-9 CUIL | 57092173 DNI Masculino Sexo se…" at bounding box center [441, 104] width 603 height 10
paste input "972045"
type input "57972045"
click at [440, 109] on div "Masculino Sexo" at bounding box center [465, 99] width 123 height 23
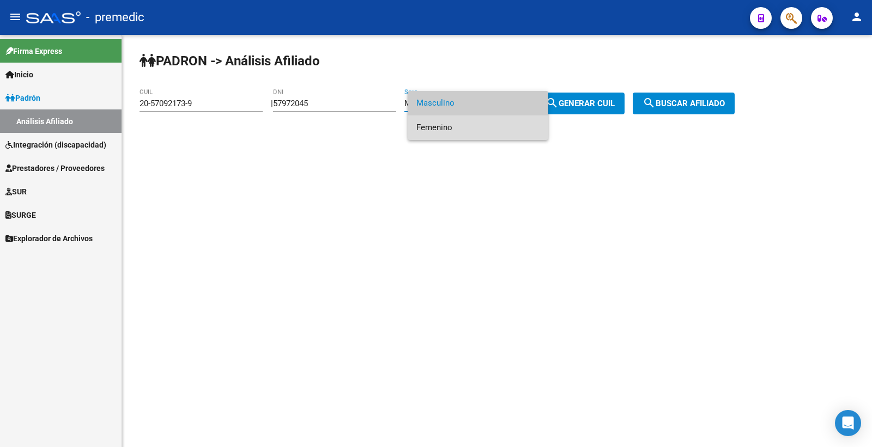
click at [449, 126] on span "Femenino" at bounding box center [477, 128] width 123 height 25
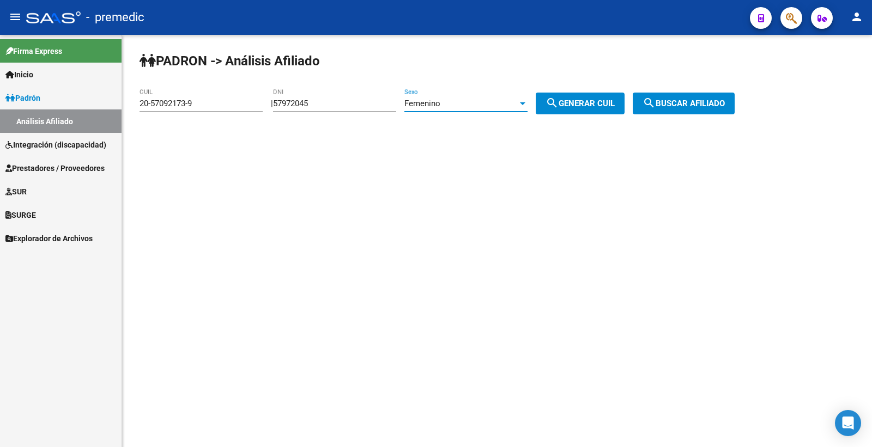
click at [601, 105] on span "search Generar CUIL" at bounding box center [580, 104] width 69 height 10
type input "27-57972045-5"
click at [601, 105] on span "search Generar CUIL" at bounding box center [580, 104] width 69 height 10
click at [672, 104] on span "search Buscar afiliado" at bounding box center [684, 104] width 82 height 10
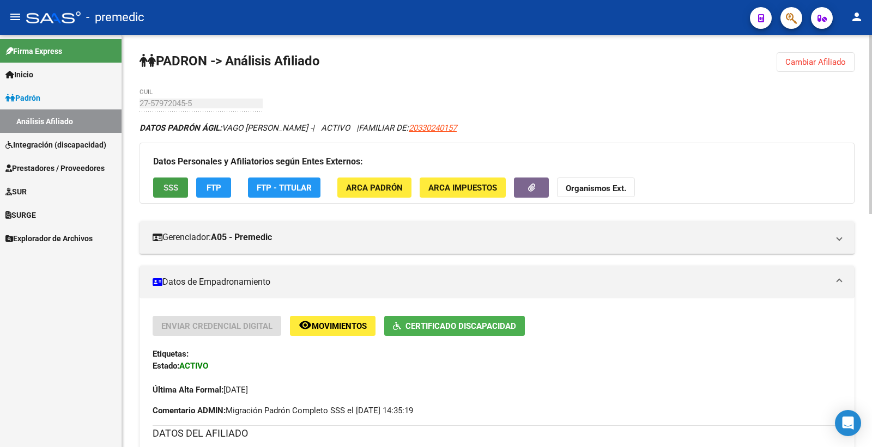
click at [176, 183] on span "SSS" at bounding box center [171, 188] width 15 height 10
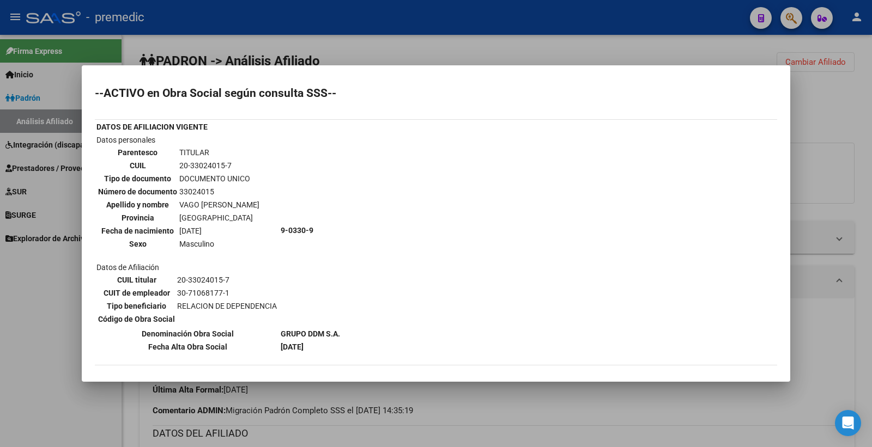
click at [828, 117] on div at bounding box center [436, 223] width 872 height 447
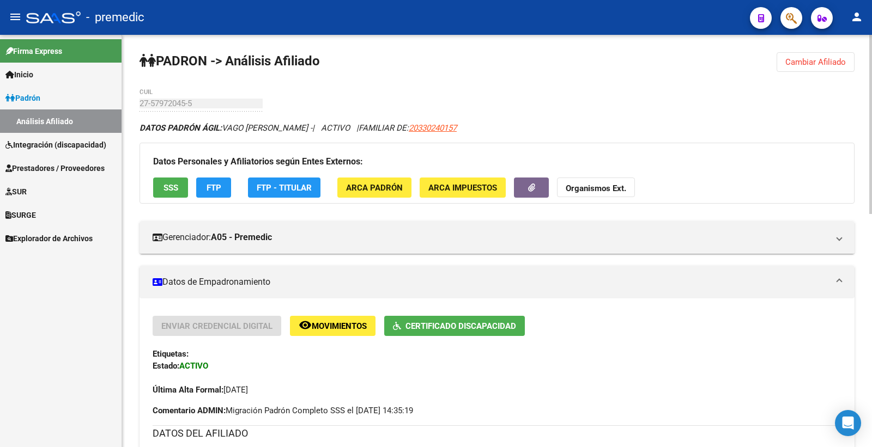
click at [232, 189] on app-movimiento-sss "FTP" at bounding box center [218, 188] width 44 height 20
click at [223, 187] on button "FTP" at bounding box center [213, 188] width 35 height 20
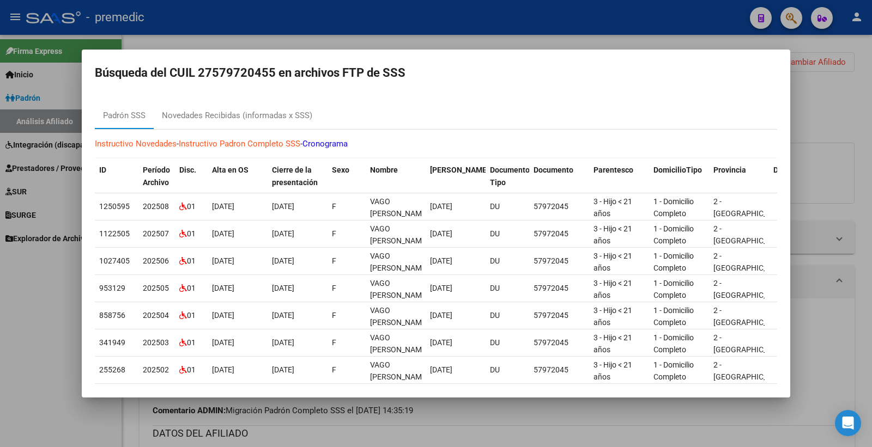
click at [815, 111] on div at bounding box center [436, 223] width 872 height 447
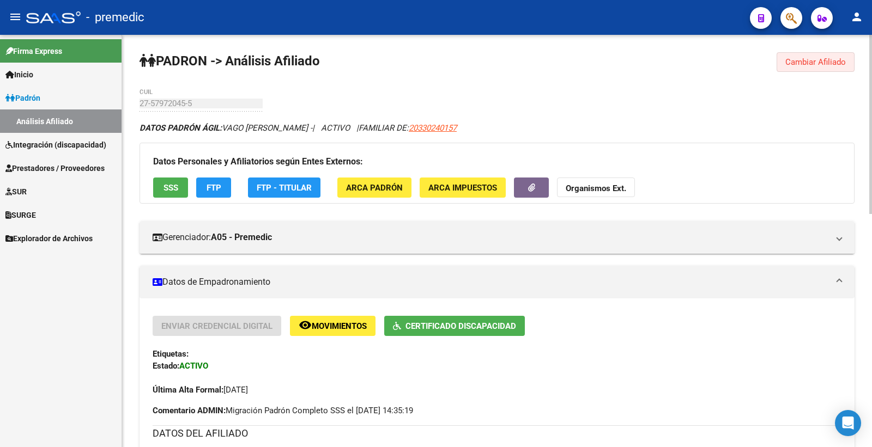
click at [802, 68] on button "Cambiar Afiliado" at bounding box center [816, 62] width 78 height 20
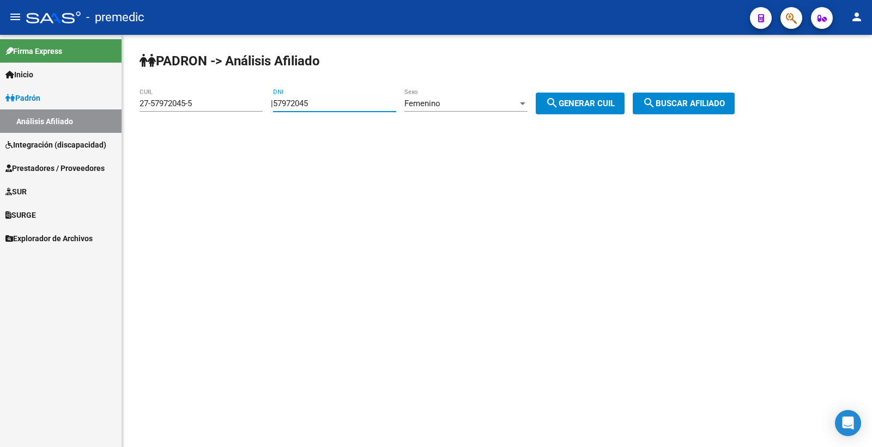
drag, startPoint x: 334, startPoint y: 100, endPoint x: 225, endPoint y: 105, distance: 109.7
click at [225, 105] on app-analisis-afiliado "PADRON -> Análisis Afiliado 27-57972045-5 CUIL | 57972045 DNI Femenino Sexo sea…" at bounding box center [441, 104] width 603 height 10
paste input "2788944"
type input "52788944"
click at [475, 98] on div "Femenino Sexo" at bounding box center [465, 99] width 123 height 23
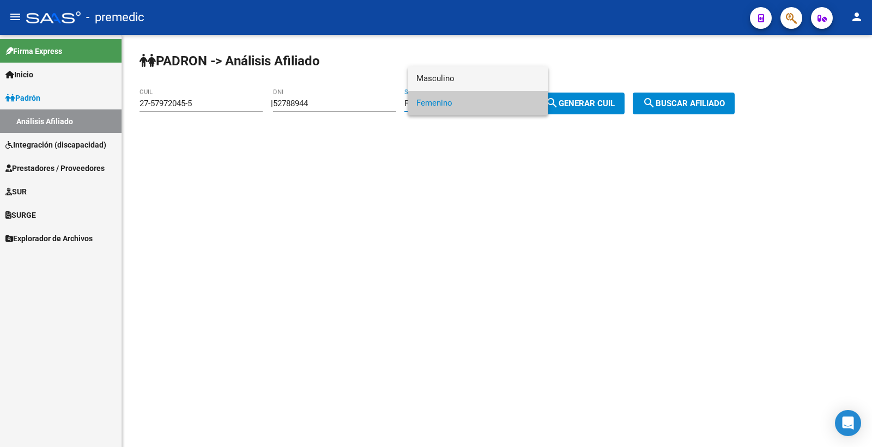
click at [470, 81] on span "Masculino" at bounding box center [477, 78] width 123 height 25
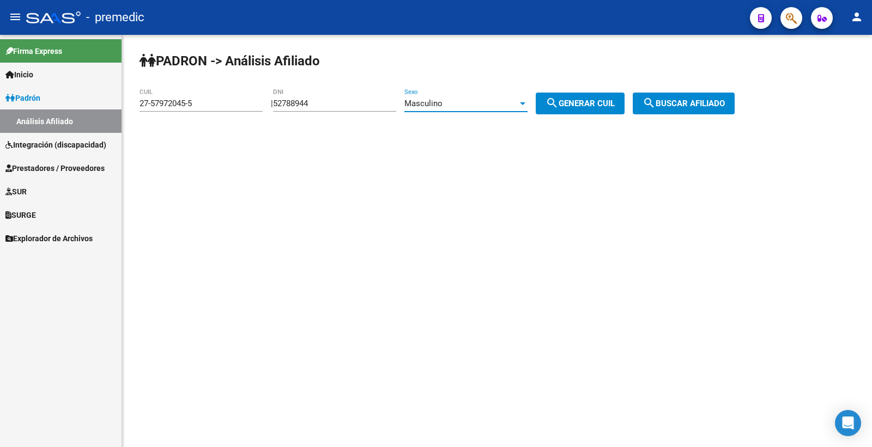
click at [615, 101] on span "search Generar CUIL" at bounding box center [580, 104] width 69 height 10
type input "20-52788944-9"
click at [679, 108] on span "search Buscar afiliado" at bounding box center [684, 104] width 82 height 10
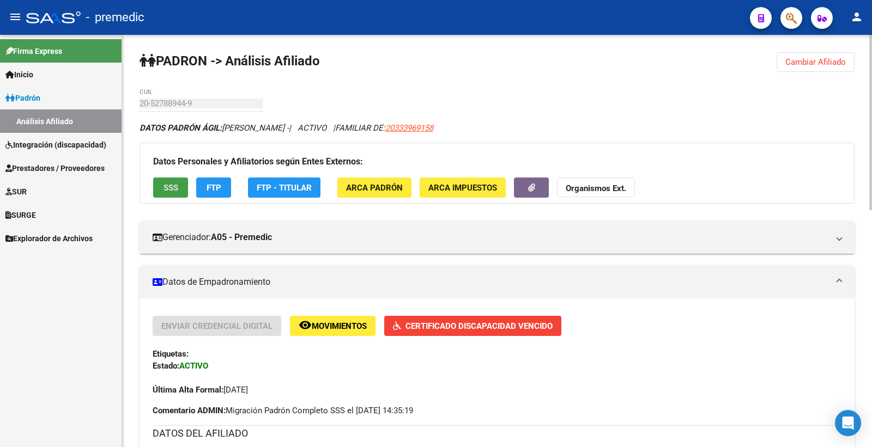
click at [173, 191] on span "SSS" at bounding box center [171, 188] width 15 height 10
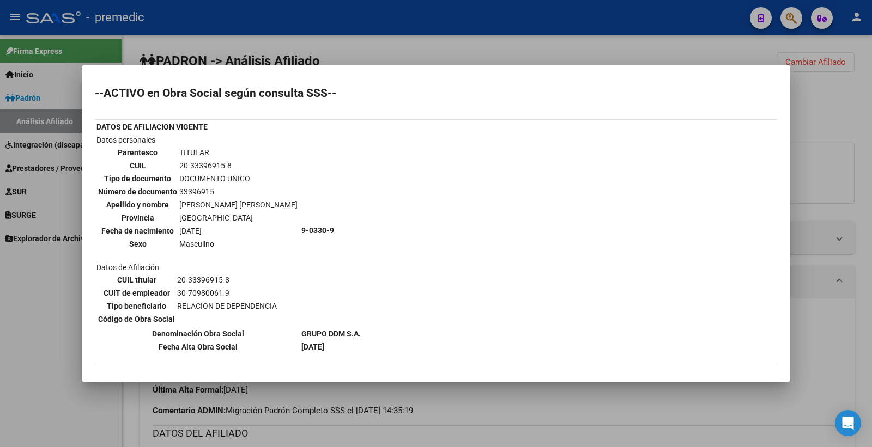
click at [860, 126] on div at bounding box center [436, 223] width 872 height 447
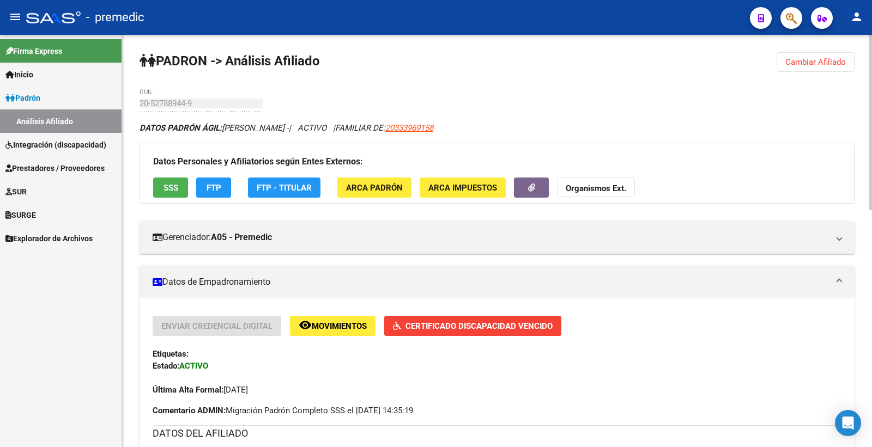
click at [842, 57] on span "Cambiar Afiliado" at bounding box center [815, 62] width 61 height 10
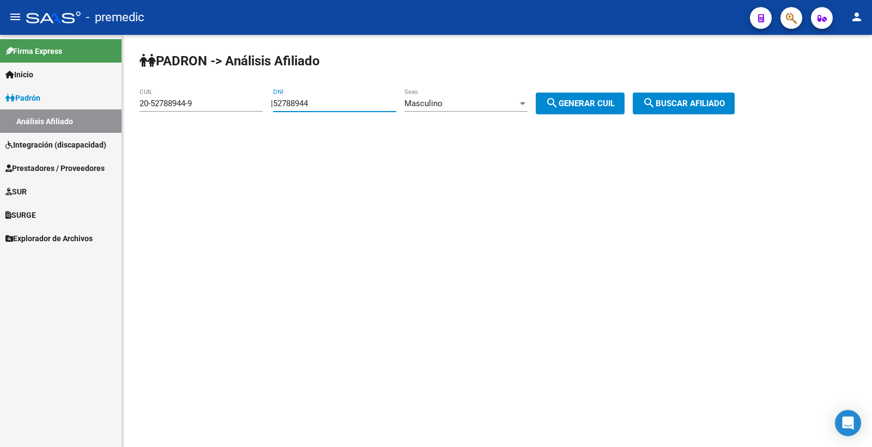
drag, startPoint x: 341, startPoint y: 106, endPoint x: 217, endPoint y: 92, distance: 124.5
click at [217, 99] on app-analisis-afiliado "PADRON -> Análisis Afiliado 20-52788944-9 CUIL | 52788944 DNI Masculino Sexo se…" at bounding box center [441, 104] width 603 height 10
paste input "9266335"
type input "59266335"
click at [583, 110] on button "search Generar CUIL" at bounding box center [580, 104] width 89 height 22
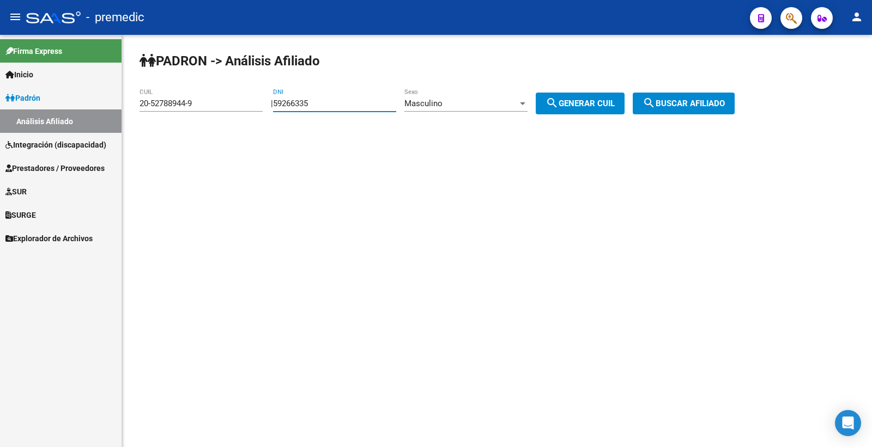
type input "20-59266335-0"
click at [725, 102] on span "search Buscar afiliado" at bounding box center [684, 104] width 82 height 10
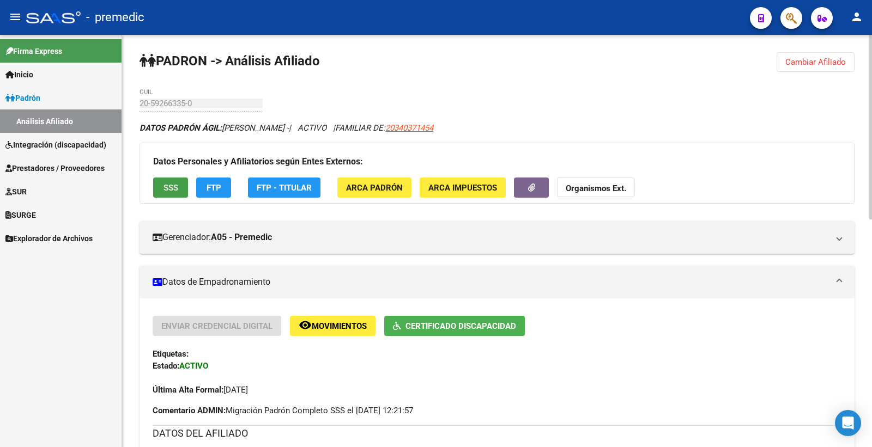
click at [169, 195] on button "SSS" at bounding box center [170, 188] width 35 height 20
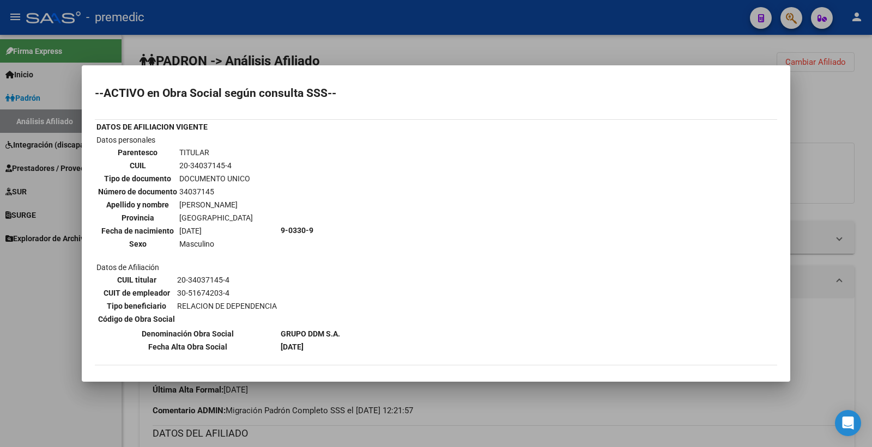
click at [811, 123] on div at bounding box center [436, 223] width 872 height 447
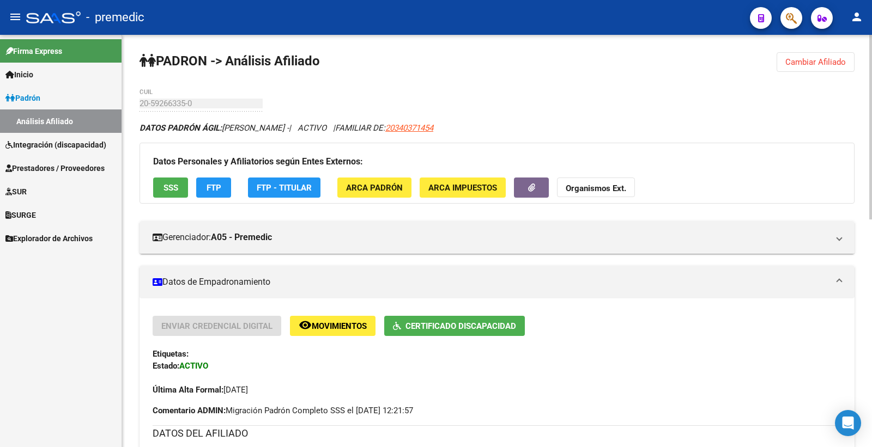
drag, startPoint x: 824, startPoint y: 58, endPoint x: 517, endPoint y: 58, distance: 306.9
click at [821, 58] on span "Cambiar Afiliado" at bounding box center [815, 62] width 61 height 10
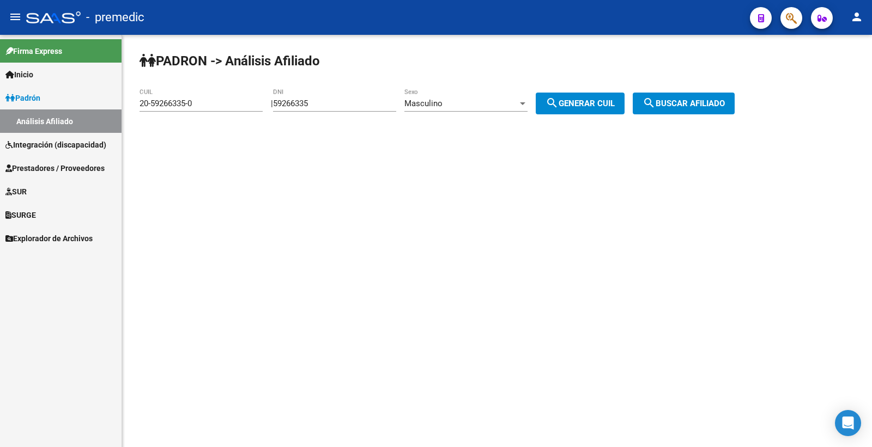
drag, startPoint x: 331, startPoint y: 109, endPoint x: 274, endPoint y: 109, distance: 57.8
click at [274, 109] on div "PADRON -> Análisis Afiliado 20-59266335-0 CUIL | 59266335 DNI Masculino Sexo se…" at bounding box center [497, 92] width 750 height 114
click at [365, 105] on input "59266335" at bounding box center [334, 104] width 123 height 10
drag, startPoint x: 330, startPoint y: 100, endPoint x: 241, endPoint y: 99, distance: 88.3
click at [241, 99] on app-analisis-afiliado "PADRON -> Análisis Afiliado 20-59266335-0 CUIL | 59266335 DNI Masculino Sexo se…" at bounding box center [441, 104] width 603 height 10
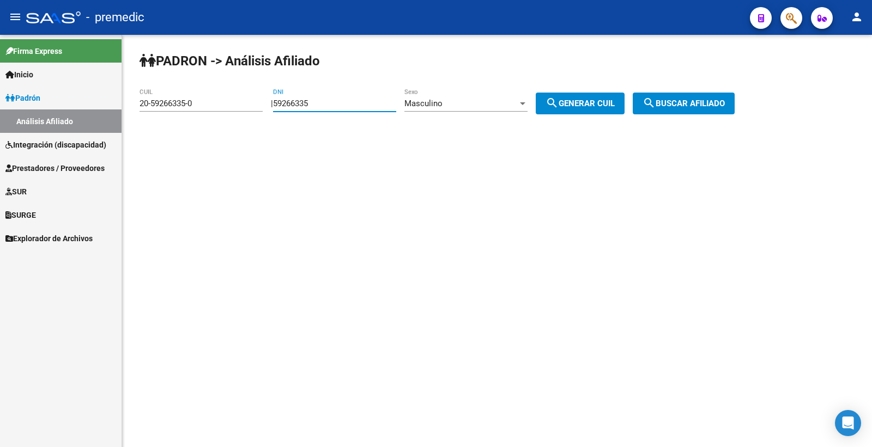
paste input "4426297"
type input "54426297"
click at [591, 107] on span "search Generar CUIL" at bounding box center [580, 104] width 69 height 10
click at [693, 107] on span "search Buscar afiliado" at bounding box center [684, 104] width 82 height 10
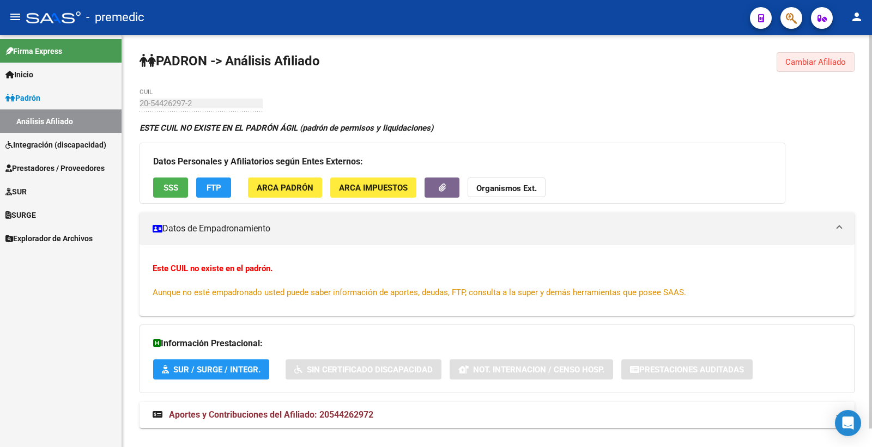
click at [810, 64] on span "Cambiar Afiliado" at bounding box center [815, 62] width 61 height 10
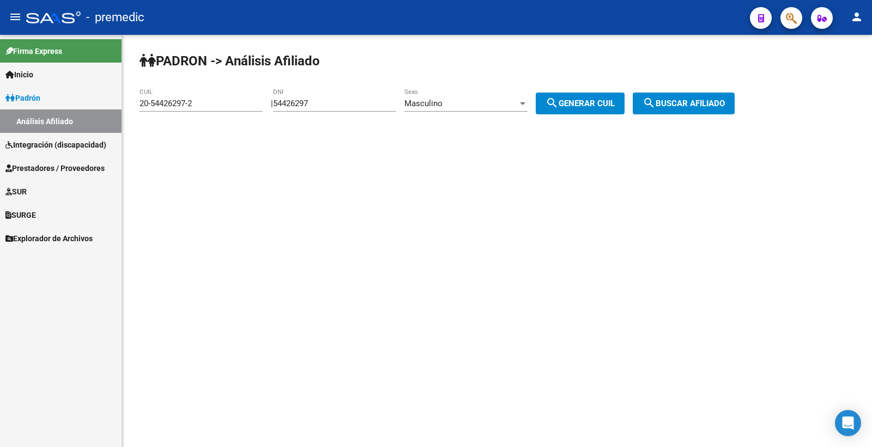
click at [456, 113] on div "Masculino Sexo" at bounding box center [465, 105] width 123 height 34
click at [457, 101] on div "Masculino" at bounding box center [460, 104] width 113 height 10
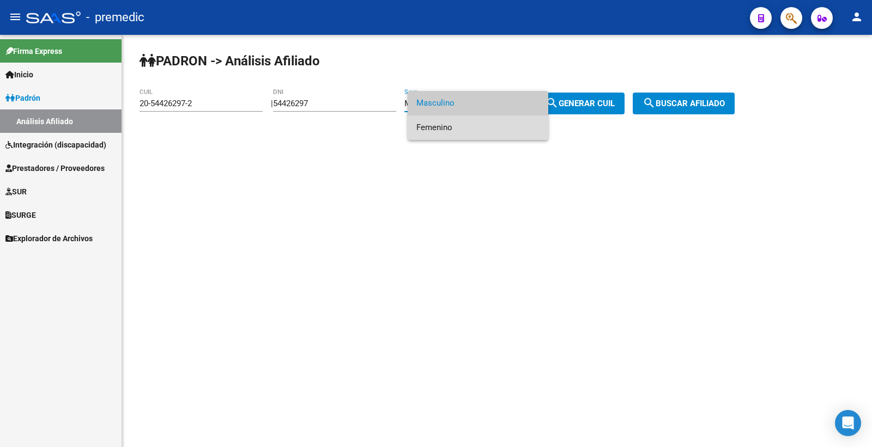
click at [458, 123] on span "Femenino" at bounding box center [477, 128] width 123 height 25
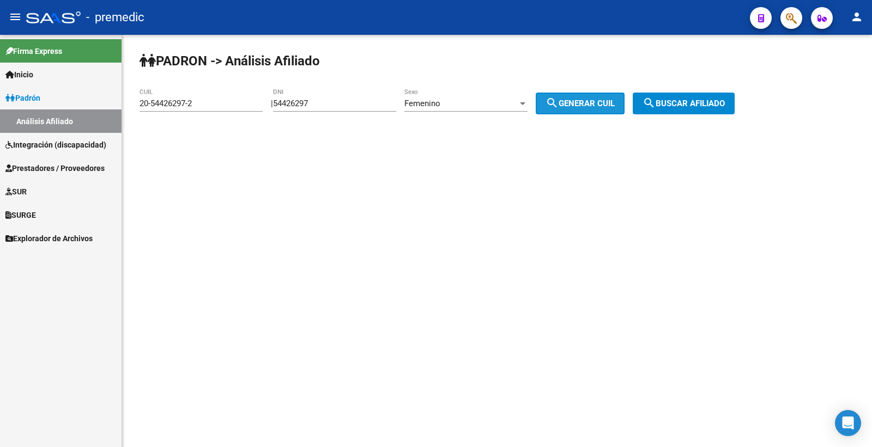
click at [579, 110] on button "search Generar CUIL" at bounding box center [580, 104] width 89 height 22
type input "27-54426297-7"
click at [580, 108] on span "search Generar CUIL" at bounding box center [580, 104] width 69 height 10
click at [700, 89] on div "PADRON -> Análisis Afiliado 27-54426297-7 CUIL | 54426297 DNI Femenino Sexo sea…" at bounding box center [497, 92] width 750 height 114
click at [696, 93] on button "search Buscar afiliado" at bounding box center [684, 104] width 102 height 22
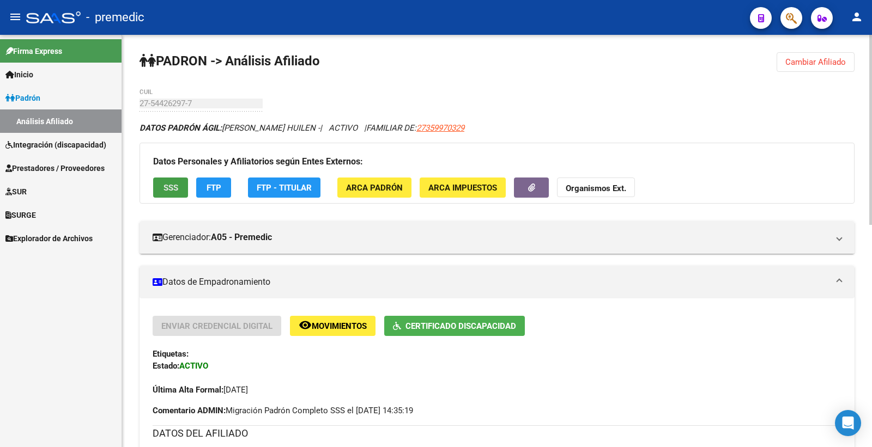
click at [180, 192] on button "SSS" at bounding box center [170, 188] width 35 height 20
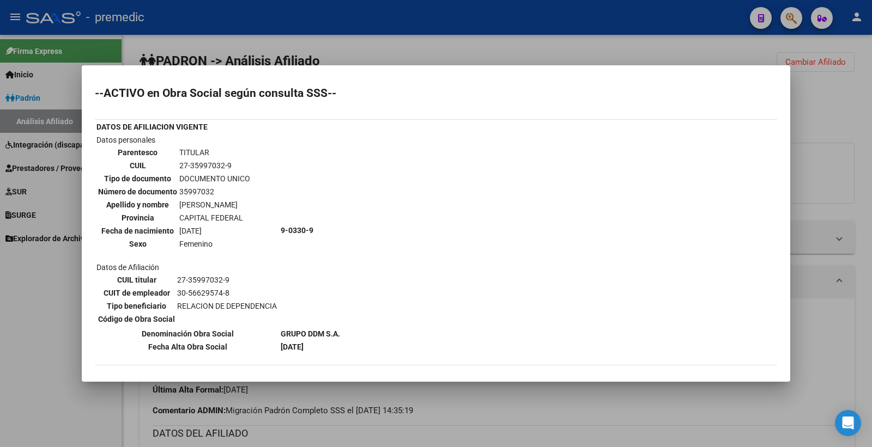
click at [829, 76] on div at bounding box center [436, 223] width 872 height 447
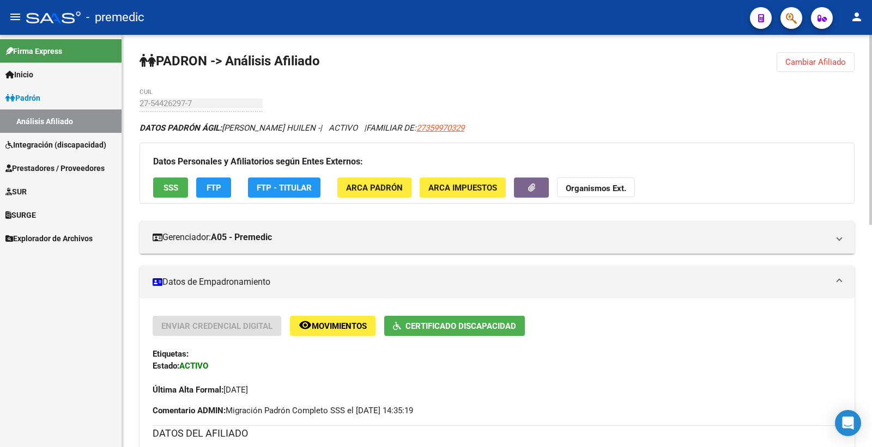
click at [810, 53] on button "Cambiar Afiliado" at bounding box center [816, 62] width 78 height 20
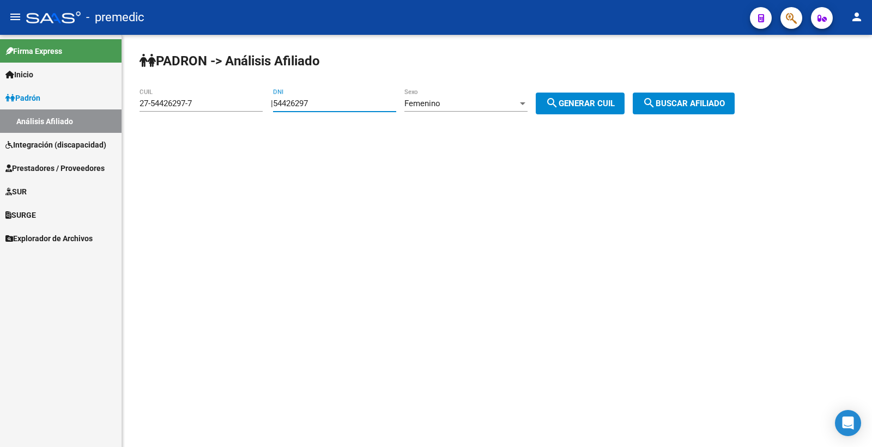
drag, startPoint x: 366, startPoint y: 106, endPoint x: 328, endPoint y: 84, distance: 43.2
click at [232, 104] on app-analisis-afiliado "PADRON -> Análisis Afiliado 27-54426297-7 CUIL | 54426297 DNI Femenino Sexo sea…" at bounding box center [441, 104] width 603 height 10
paste input "7464483"
type input "57464483"
click at [440, 105] on span "Femenino" at bounding box center [422, 104] width 36 height 10
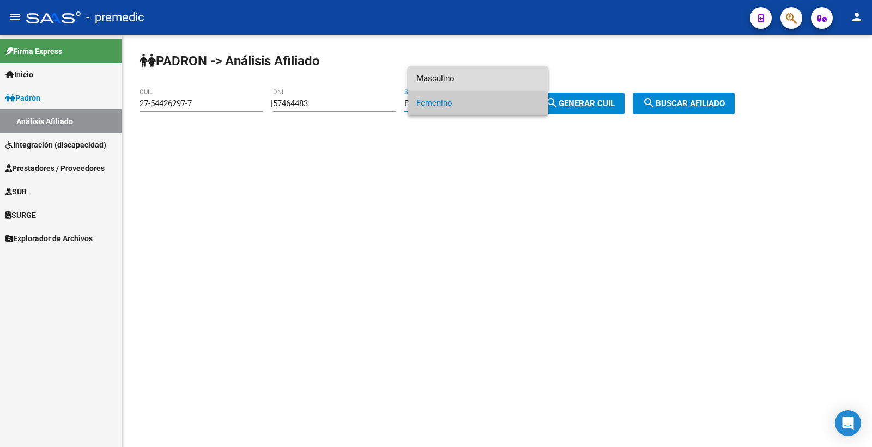
click at [456, 77] on span "Masculino" at bounding box center [477, 78] width 123 height 25
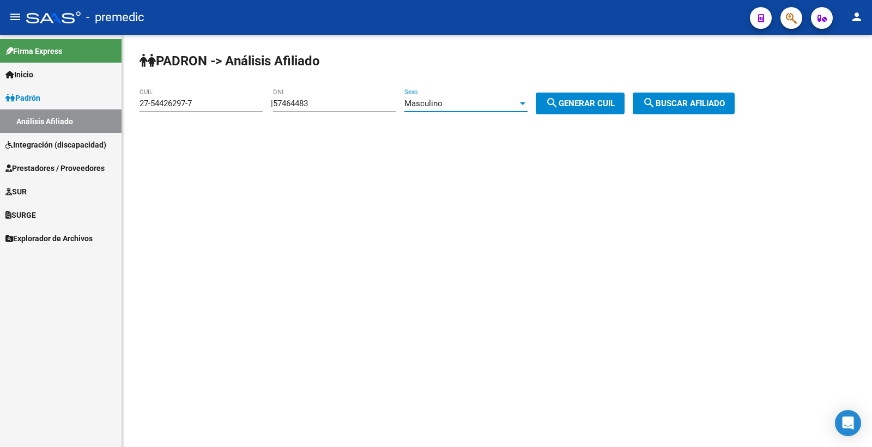
drag, startPoint x: 597, startPoint y: 97, endPoint x: 582, endPoint y: 90, distance: 16.3
click at [595, 95] on button "search Generar CUIL" at bounding box center [580, 104] width 89 height 22
click at [574, 102] on span "search Generar CUIL" at bounding box center [580, 104] width 69 height 10
click at [715, 104] on span "search Buscar afiliado" at bounding box center [684, 104] width 82 height 10
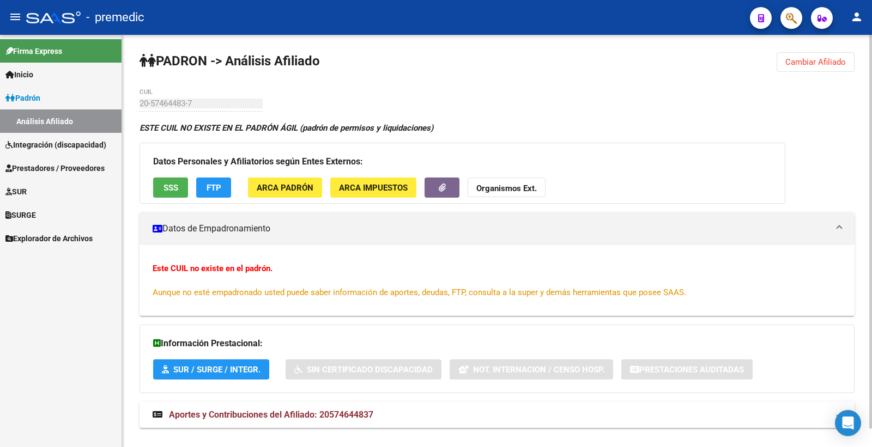
click at [834, 64] on span "Cambiar Afiliado" at bounding box center [815, 62] width 61 height 10
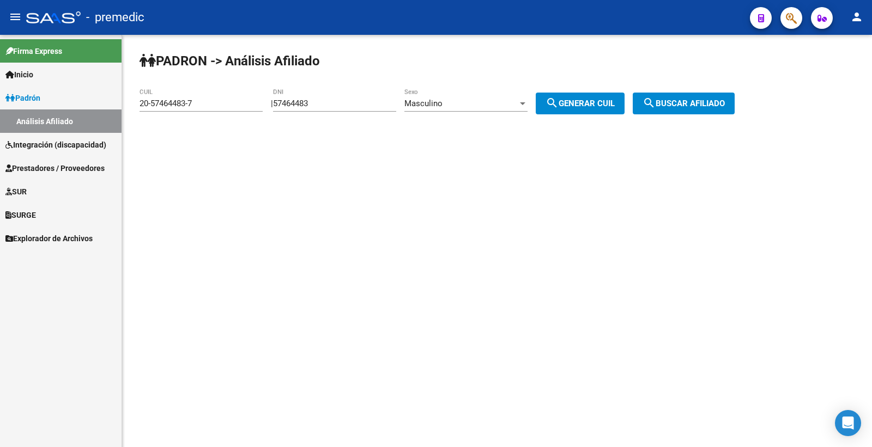
click at [451, 111] on div "Masculino Sexo" at bounding box center [465, 99] width 123 height 23
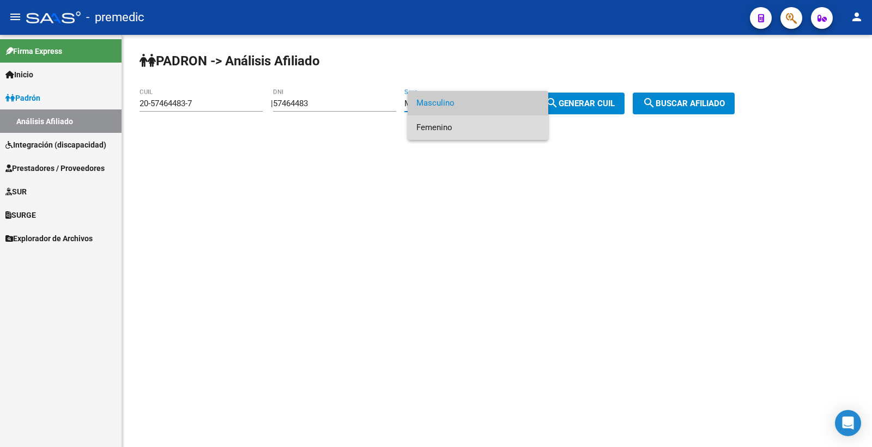
click at [445, 129] on span "Femenino" at bounding box center [477, 128] width 123 height 25
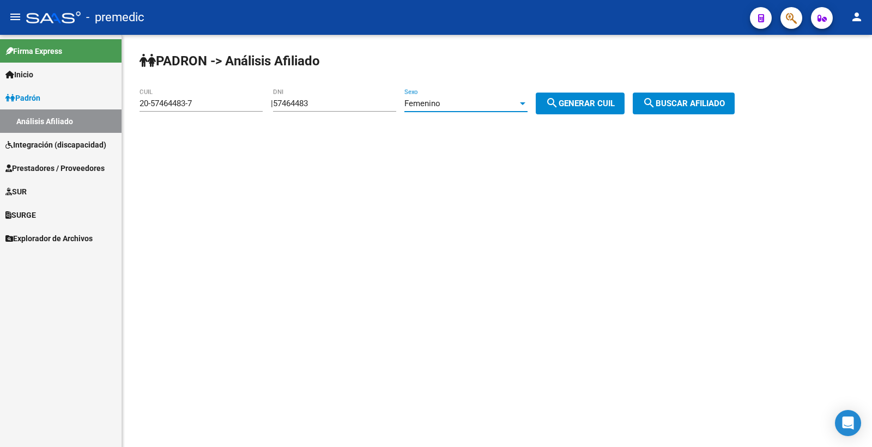
click at [612, 102] on span "search Generar CUIL" at bounding box center [580, 104] width 69 height 10
type input "27-57464483-1"
click at [679, 102] on span "search Buscar afiliado" at bounding box center [684, 104] width 82 height 10
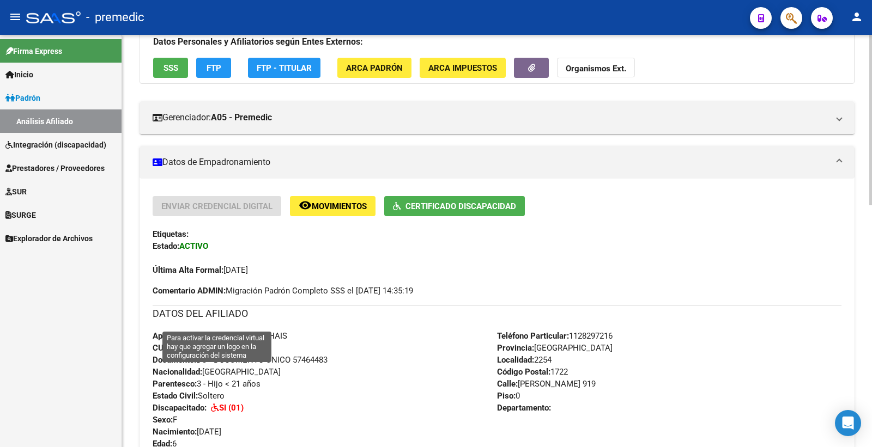
scroll to position [121, 0]
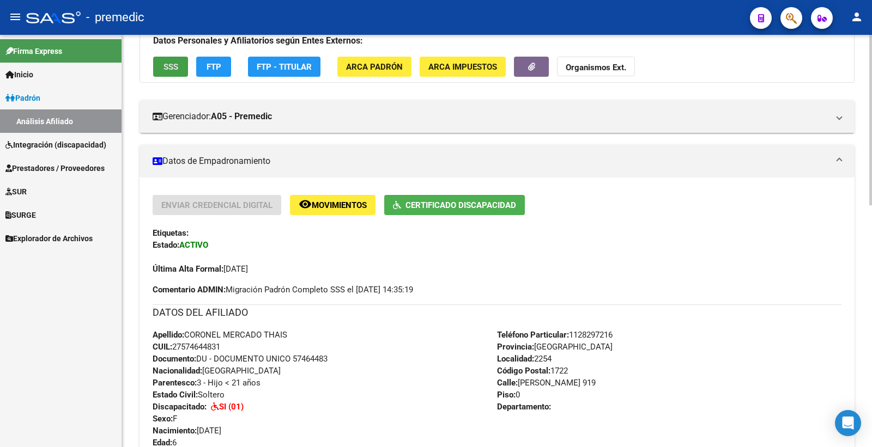
click at [168, 65] on span "SSS" at bounding box center [171, 67] width 15 height 10
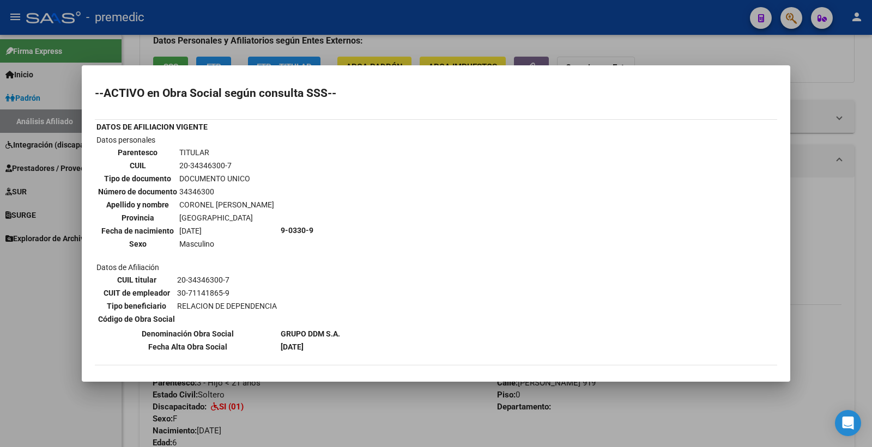
click at [854, 50] on div at bounding box center [436, 223] width 872 height 447
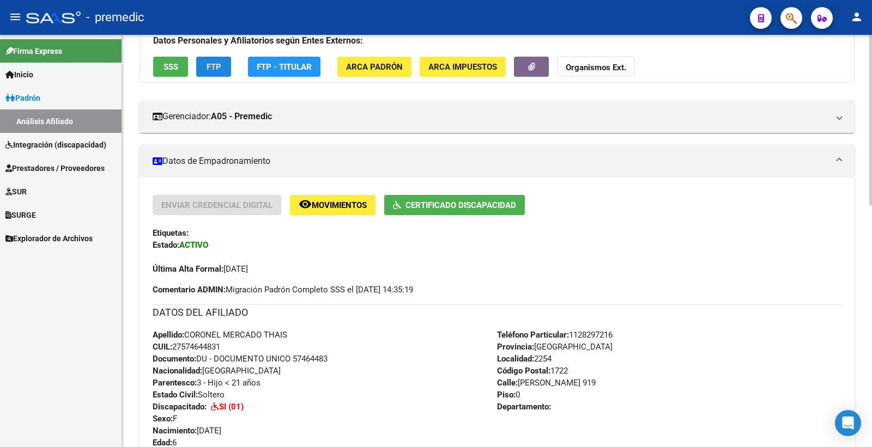
click at [210, 70] on span "FTP" at bounding box center [214, 67] width 15 height 10
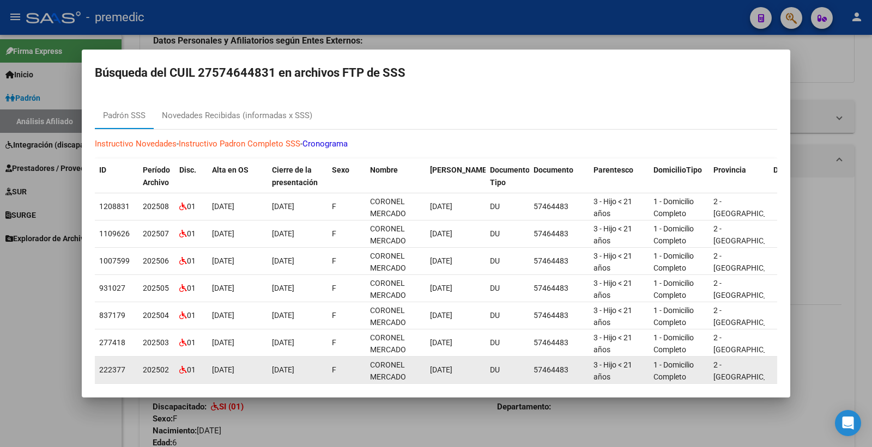
drag, startPoint x: 858, startPoint y: 94, endPoint x: 612, endPoint y: 357, distance: 360.5
click at [858, 95] on div at bounding box center [436, 223] width 872 height 447
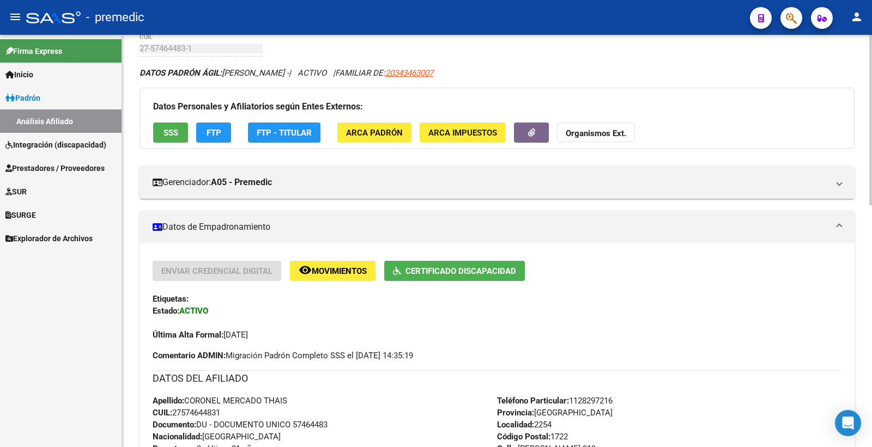
scroll to position [0, 0]
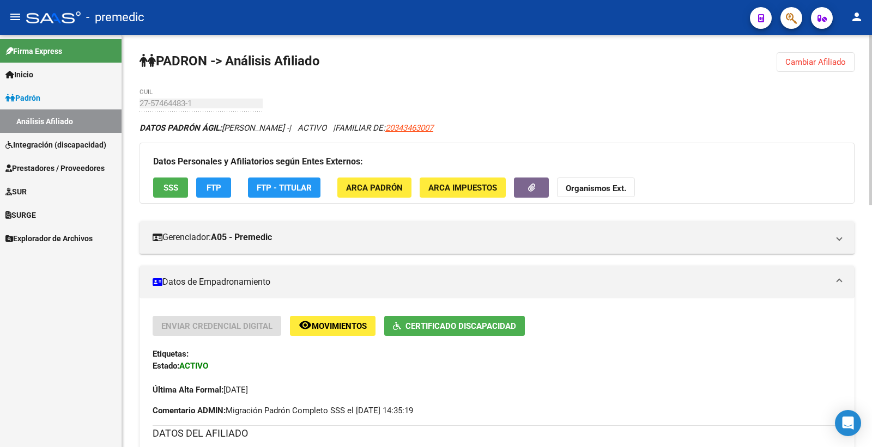
click at [804, 70] on button "Cambiar Afiliado" at bounding box center [816, 62] width 78 height 20
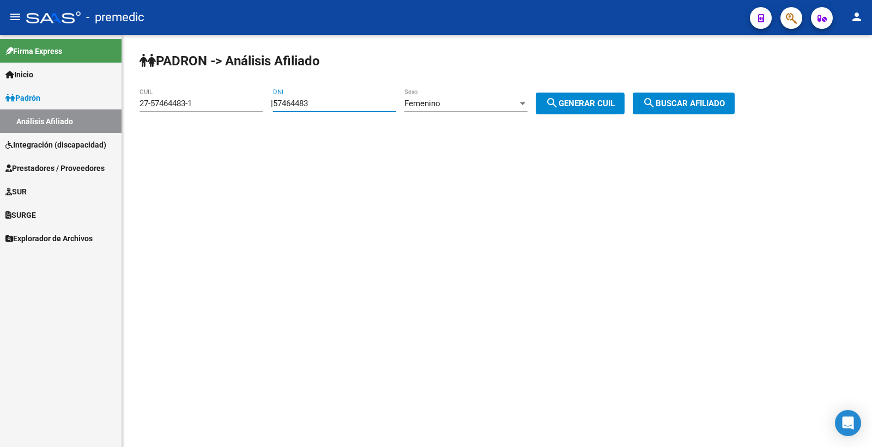
drag, startPoint x: 336, startPoint y: 102, endPoint x: 130, endPoint y: 69, distance: 208.6
click at [71, 106] on mat-sidenav-container "Firma Express Inicio Calendario SSS Instructivos Contacto OS Padrón Análisis Af…" at bounding box center [436, 241] width 872 height 413
paste input "8902496"
type input "58902496"
click at [453, 105] on div "Femenino" at bounding box center [460, 104] width 113 height 10
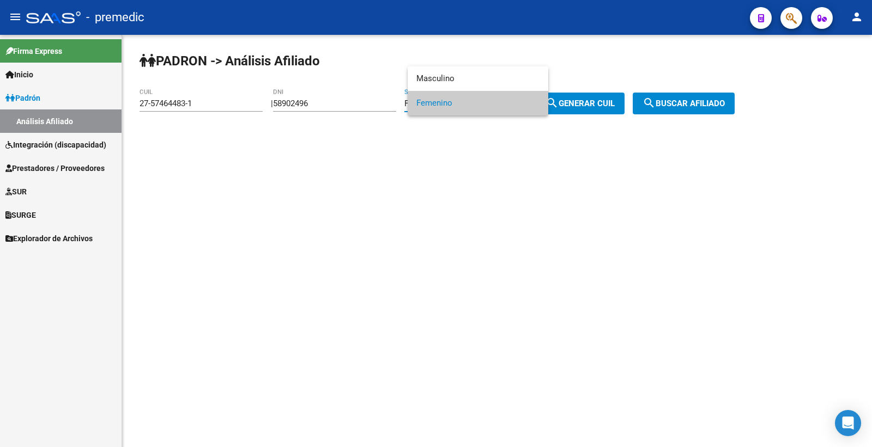
click at [590, 106] on div at bounding box center [436, 223] width 872 height 447
click at [590, 107] on span "search Generar CUIL" at bounding box center [580, 104] width 69 height 10
type input "27-58902496-1"
click at [671, 107] on span "search Buscar afiliado" at bounding box center [684, 104] width 82 height 10
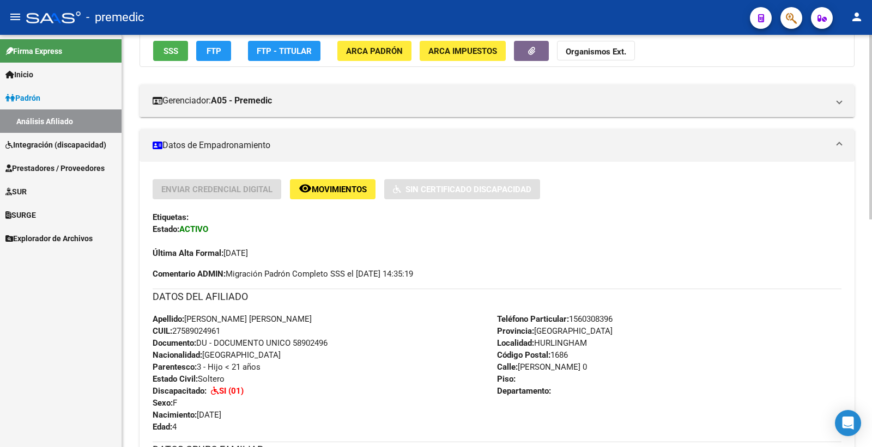
scroll to position [61, 0]
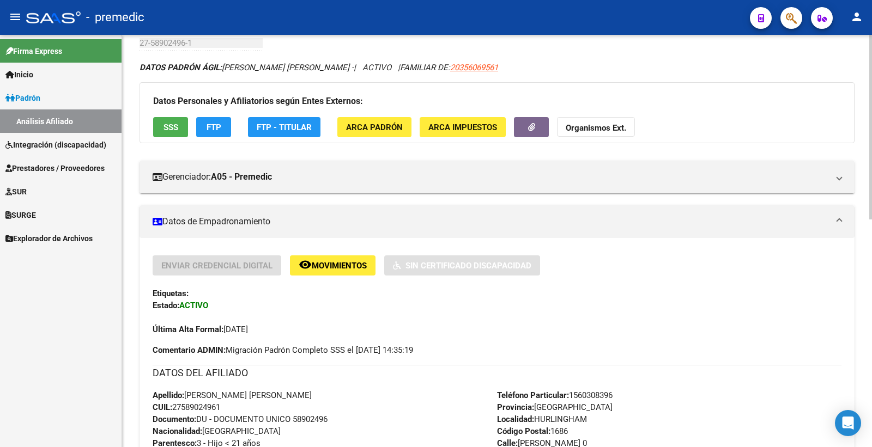
click at [166, 131] on span "SSS" at bounding box center [171, 128] width 15 height 10
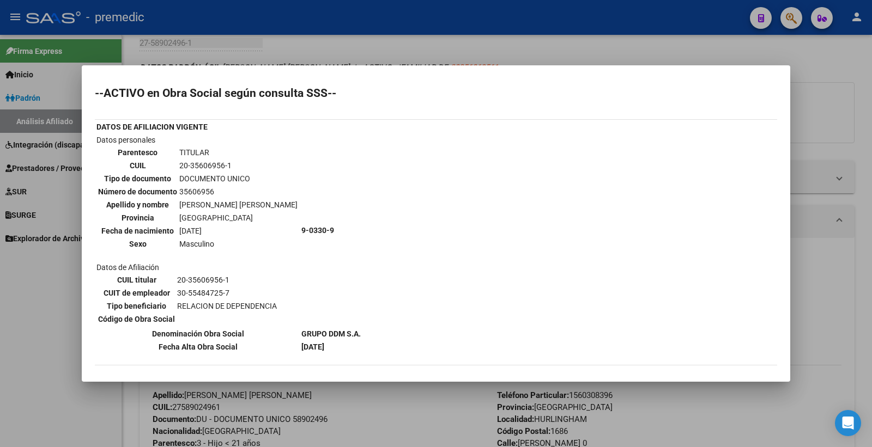
click at [814, 102] on div at bounding box center [436, 223] width 872 height 447
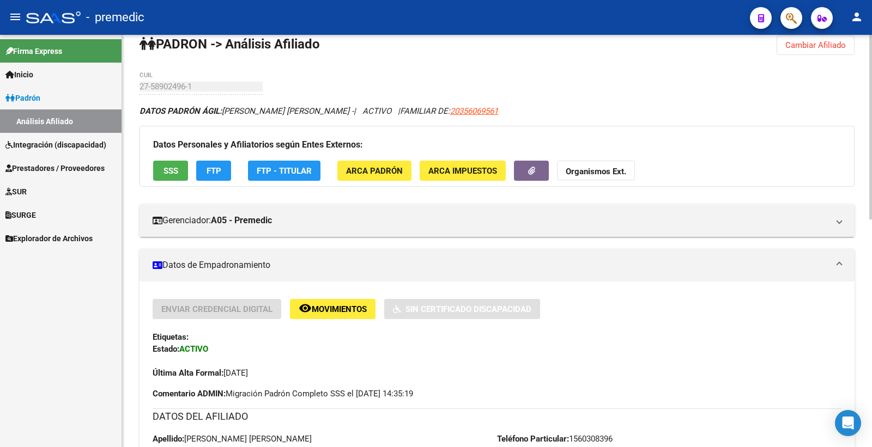
scroll to position [0, 0]
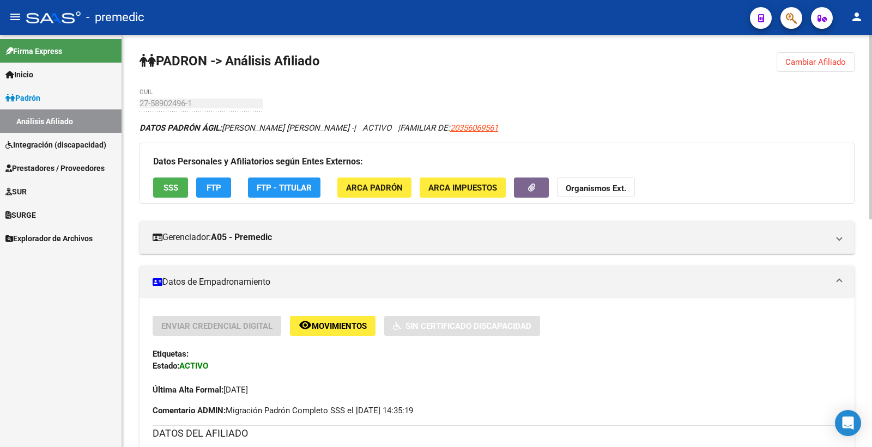
click at [808, 52] on button "Cambiar Afiliado" at bounding box center [816, 62] width 78 height 20
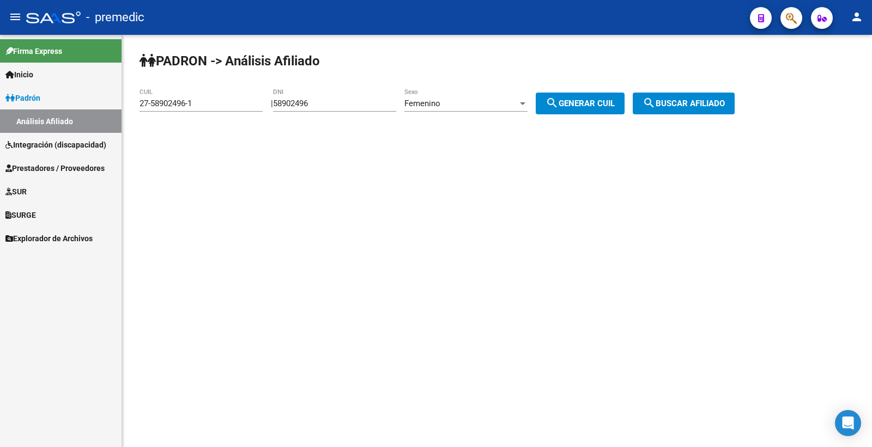
drag, startPoint x: 340, startPoint y: 106, endPoint x: 150, endPoint y: 107, distance: 189.7
click at [140, 106] on app-analisis-afiliado "PADRON -> Análisis Afiliado 27-58902496-1 CUIL | 58902496 DNI Femenino Sexo sea…" at bounding box center [441, 104] width 603 height 10
paste input "7306183"
type input "57306183"
click at [586, 102] on span "search Generar CUIL" at bounding box center [580, 104] width 69 height 10
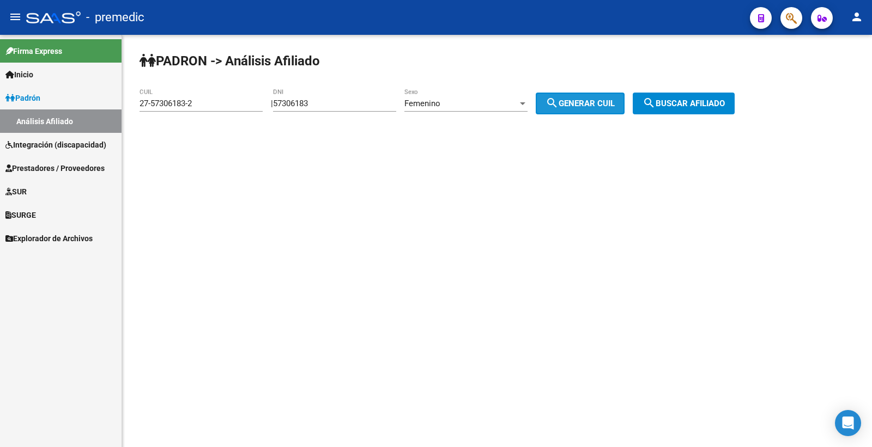
click at [570, 104] on span "search Generar CUIL" at bounding box center [580, 104] width 69 height 10
click at [766, 104] on div "PADRON -> Análisis Afiliado 27-57306183-2 CUIL | 57306183 DNI Femenino Sexo sea…" at bounding box center [497, 92] width 750 height 114
click at [717, 106] on span "search Buscar afiliado" at bounding box center [684, 104] width 82 height 10
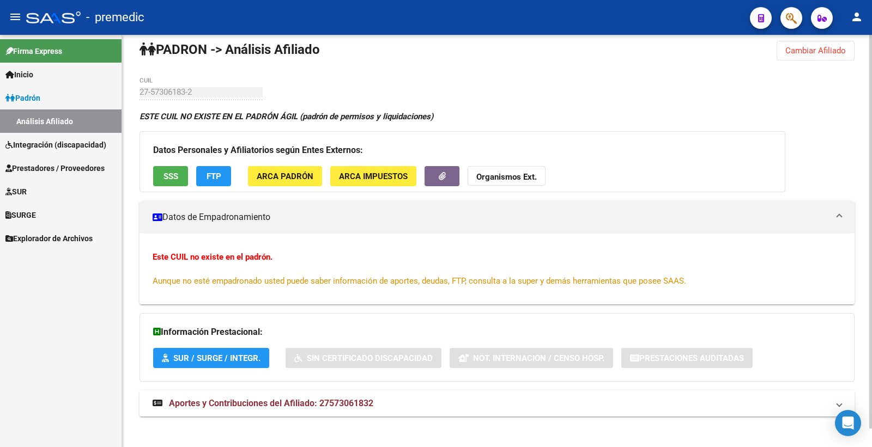
scroll to position [19, 0]
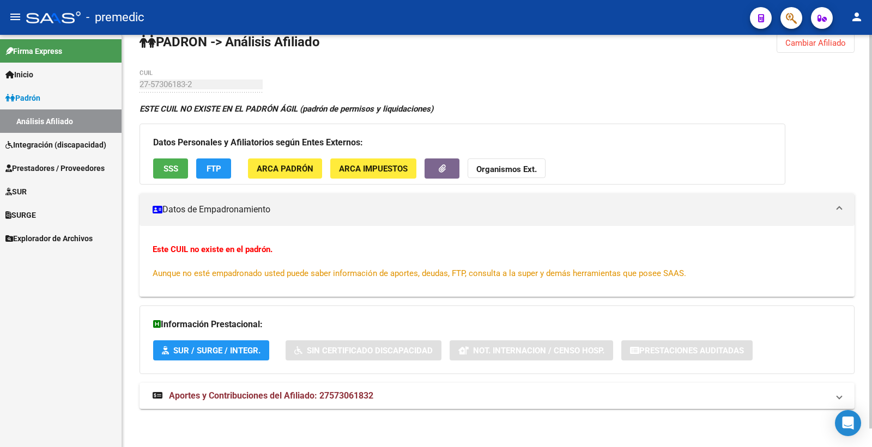
click at [831, 50] on button "Cambiar Afiliado" at bounding box center [816, 43] width 78 height 20
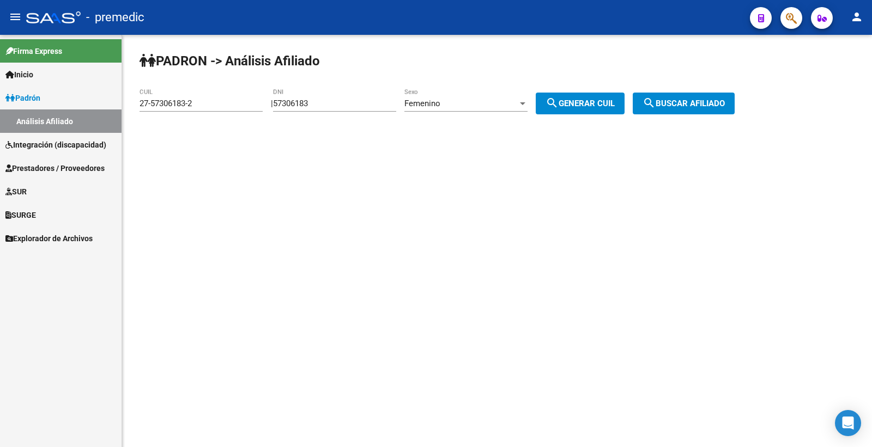
scroll to position [0, 0]
click at [471, 107] on div "Femenino" at bounding box center [460, 104] width 113 height 10
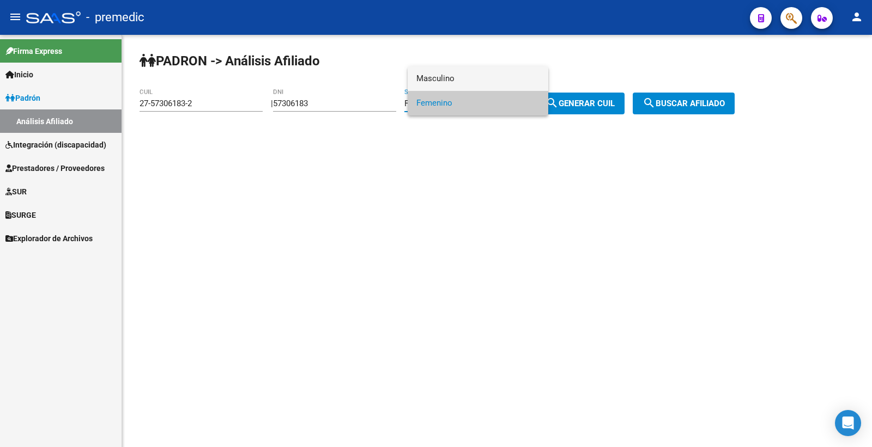
click at [477, 83] on span "Masculino" at bounding box center [477, 78] width 123 height 25
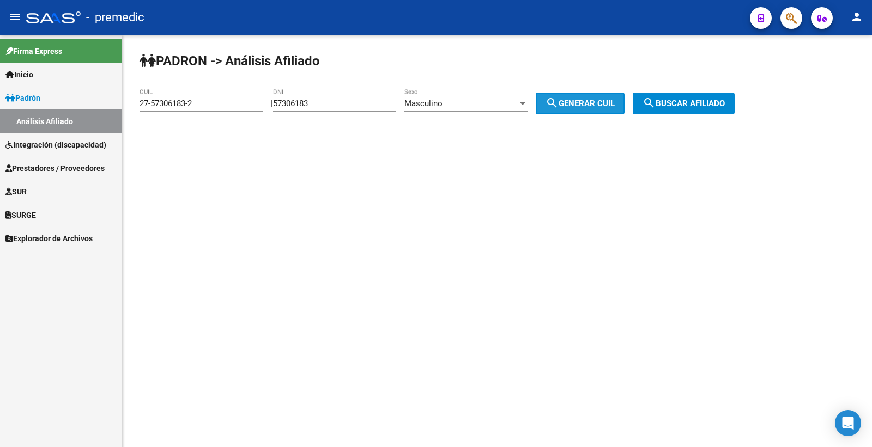
click at [582, 105] on span "search Generar CUIL" at bounding box center [580, 104] width 69 height 10
type input "20-57306183-8"
click at [637, 118] on div "PADRON -> Análisis Afiliado 20-57306183-8 CUIL | 57306183 DNI Masculino Sexo se…" at bounding box center [497, 92] width 750 height 114
click at [681, 102] on span "search Buscar afiliado" at bounding box center [684, 104] width 82 height 10
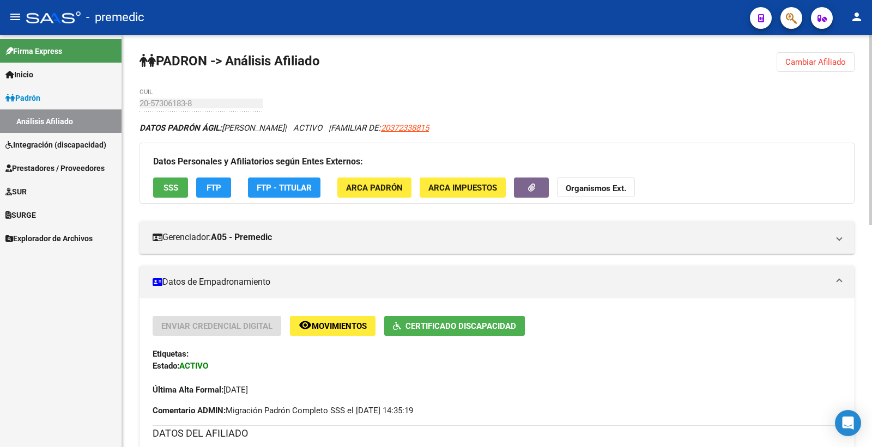
click at [167, 195] on button "SSS" at bounding box center [170, 188] width 35 height 20
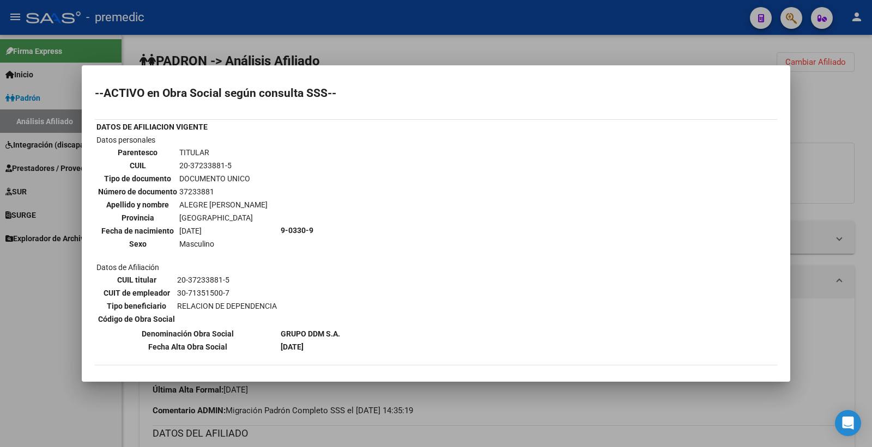
click at [830, 144] on div at bounding box center [436, 223] width 872 height 447
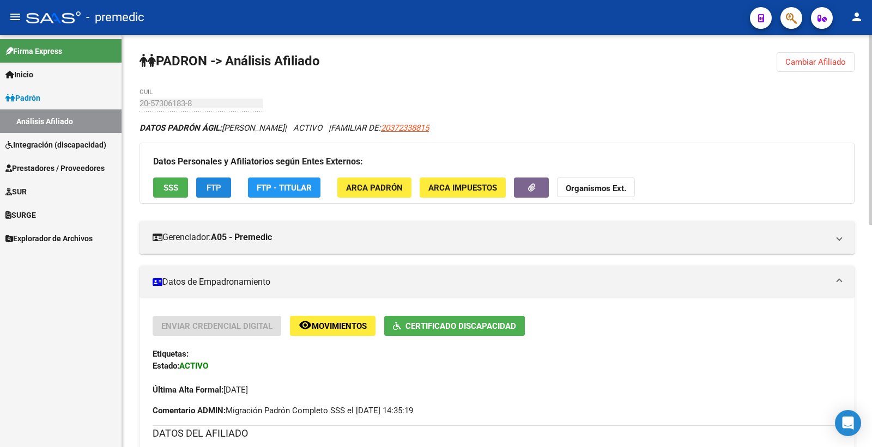
click at [220, 191] on span "FTP" at bounding box center [214, 188] width 15 height 10
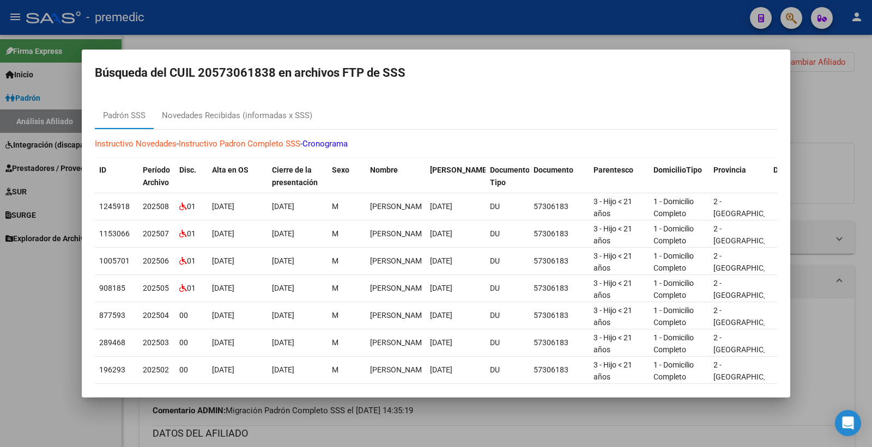
click at [830, 101] on div at bounding box center [436, 223] width 872 height 447
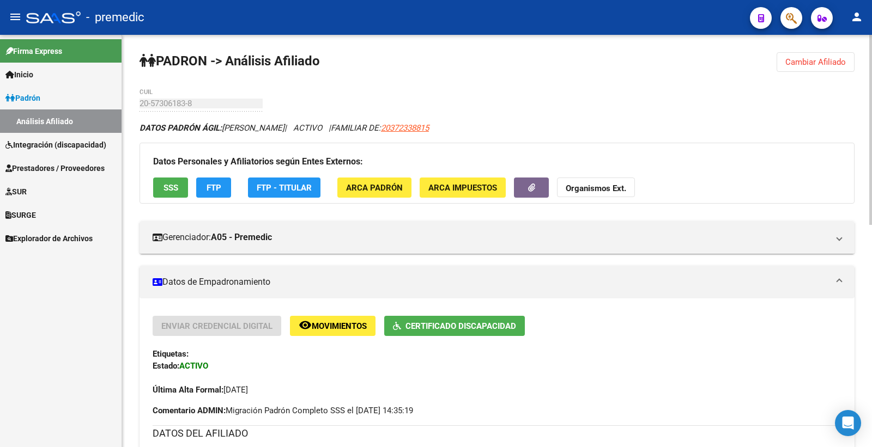
click at [806, 57] on span "Cambiar Afiliado" at bounding box center [815, 62] width 61 height 10
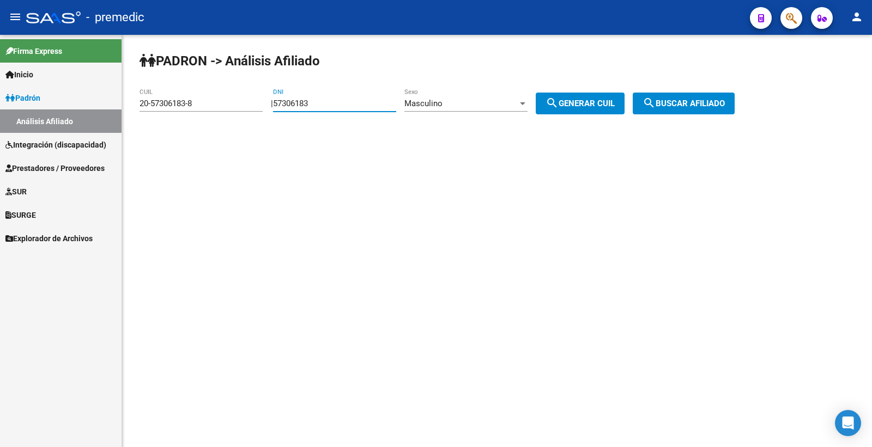
drag, startPoint x: 338, startPoint y: 105, endPoint x: 239, endPoint y: 105, distance: 99.7
click at [242, 105] on app-analisis-afiliado "PADRON -> Análisis Afiliado 20-57306183-8 CUIL | 57306183 DNI Masculino Sexo se…" at bounding box center [441, 104] width 603 height 10
paste input "6333201"
type input "56333201"
click at [578, 100] on span "search Generar CUIL" at bounding box center [580, 104] width 69 height 10
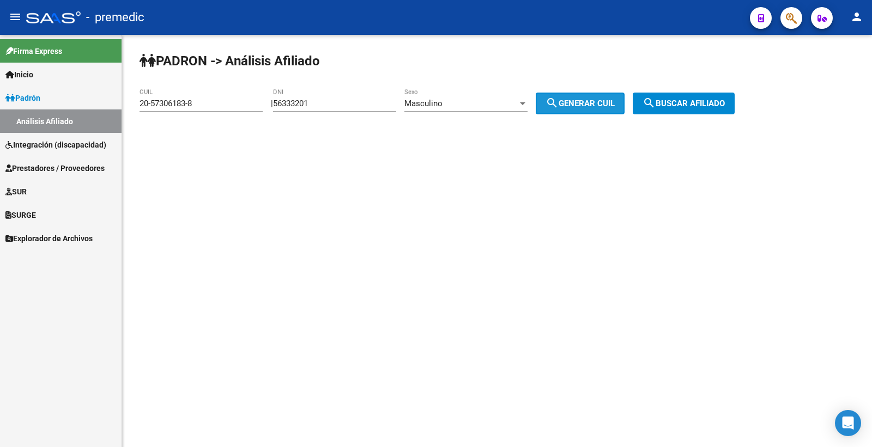
type input "20-56333201-9"
click at [579, 100] on span "search Generar CUIL" at bounding box center [580, 104] width 69 height 10
click at [695, 102] on span "search Buscar afiliado" at bounding box center [684, 104] width 82 height 10
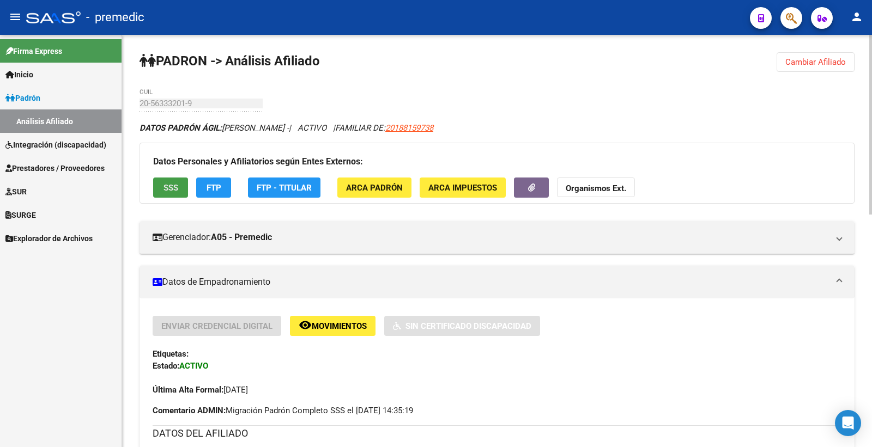
click at [170, 190] on span "SSS" at bounding box center [171, 188] width 15 height 10
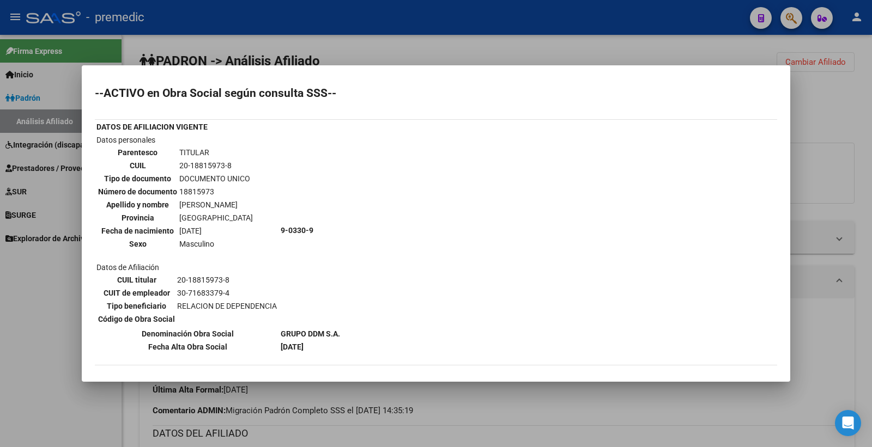
click at [827, 142] on div at bounding box center [436, 223] width 872 height 447
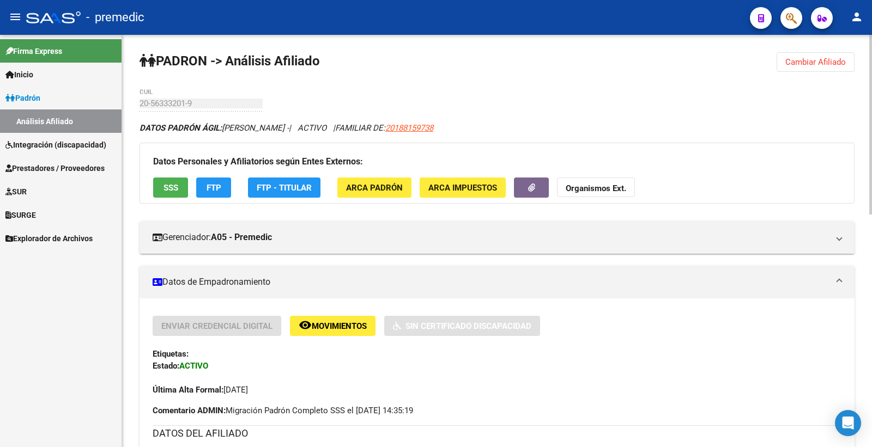
click at [837, 55] on button "Cambiar Afiliado" at bounding box center [816, 62] width 78 height 20
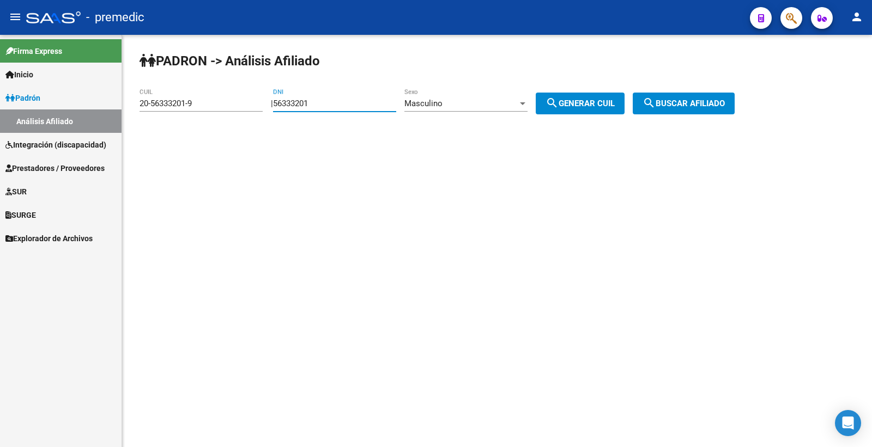
drag, startPoint x: 332, startPoint y: 105, endPoint x: 0, endPoint y: 105, distance: 332.5
click at [0, 105] on mat-sidenav-container "Firma Express Inicio Calendario SSS Instructivos Contacto OS Padrón Análisis Af…" at bounding box center [436, 241] width 872 height 413
paste input "8363149"
type input "58363149"
click at [621, 96] on button "search Generar CUIL" at bounding box center [580, 104] width 89 height 22
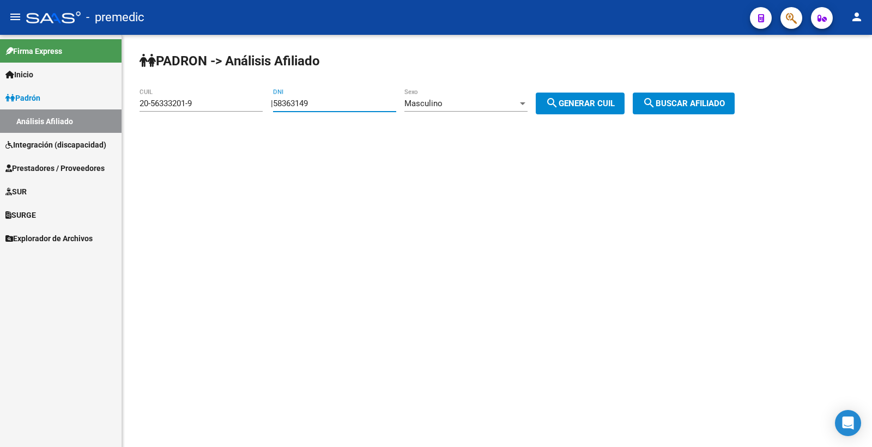
type input "20-58363149-7"
click at [615, 102] on span "search Generar CUIL" at bounding box center [580, 104] width 69 height 10
click at [704, 99] on span "search Buscar afiliado" at bounding box center [684, 104] width 82 height 10
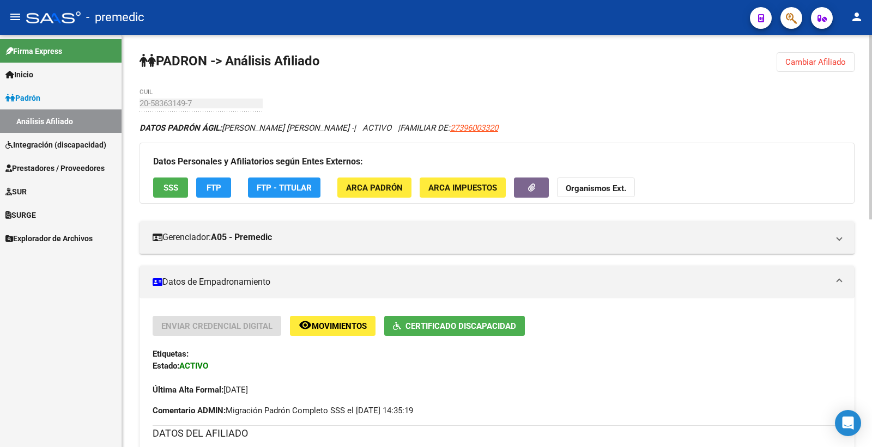
click at [165, 191] on span "SSS" at bounding box center [171, 188] width 15 height 10
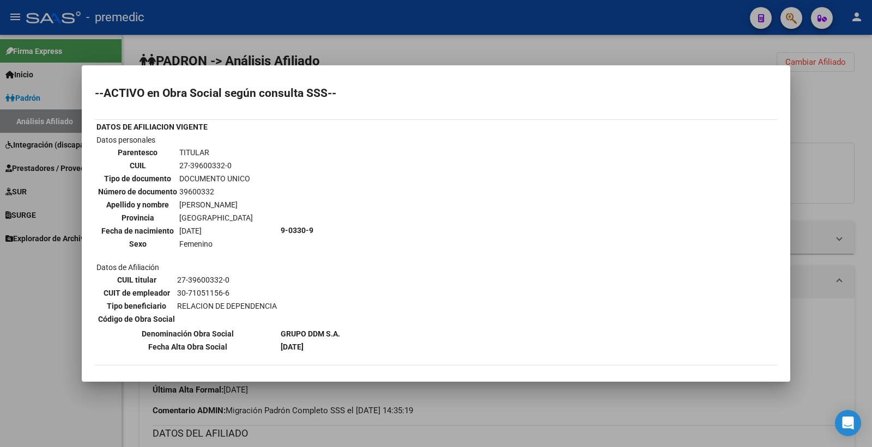
click at [832, 139] on div at bounding box center [436, 223] width 872 height 447
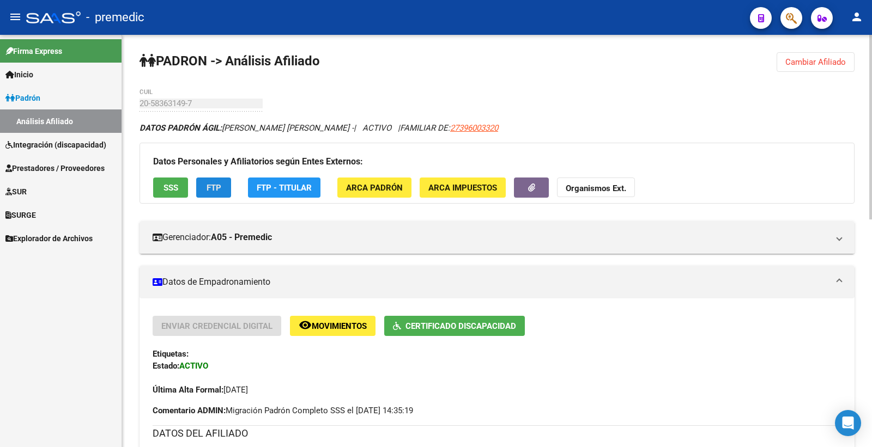
click at [211, 188] on span "FTP" at bounding box center [214, 188] width 15 height 10
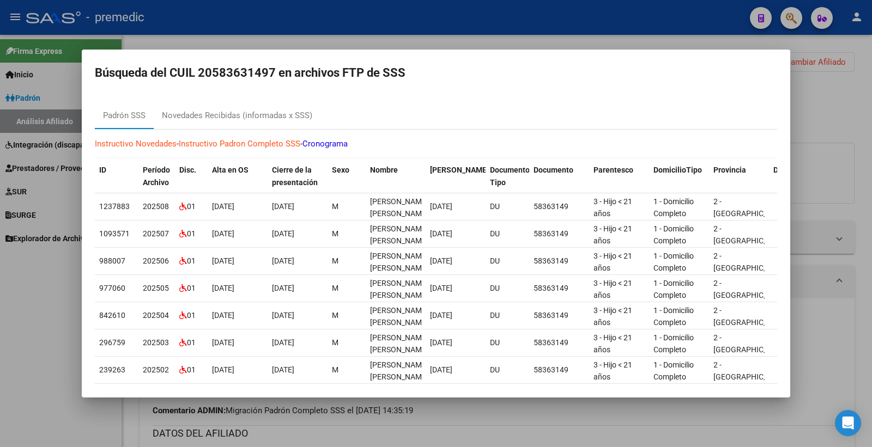
click at [824, 107] on div at bounding box center [436, 223] width 872 height 447
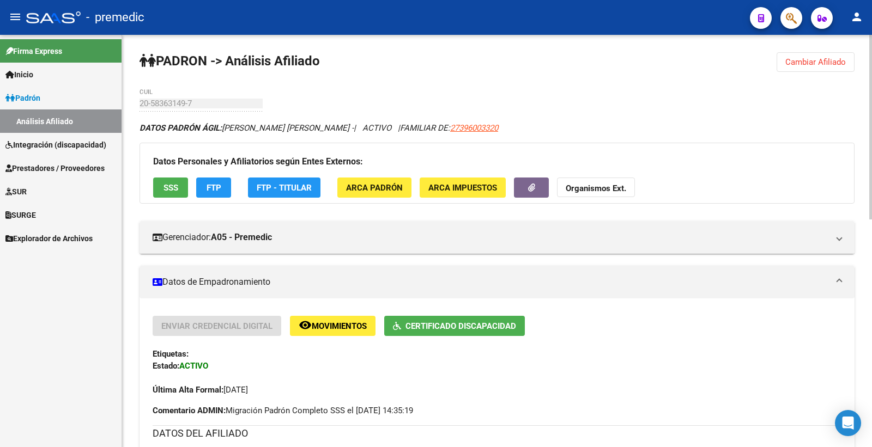
drag, startPoint x: 811, startPoint y: 67, endPoint x: 778, endPoint y: 68, distance: 33.3
click at [810, 66] on button "Cambiar Afiliado" at bounding box center [816, 62] width 78 height 20
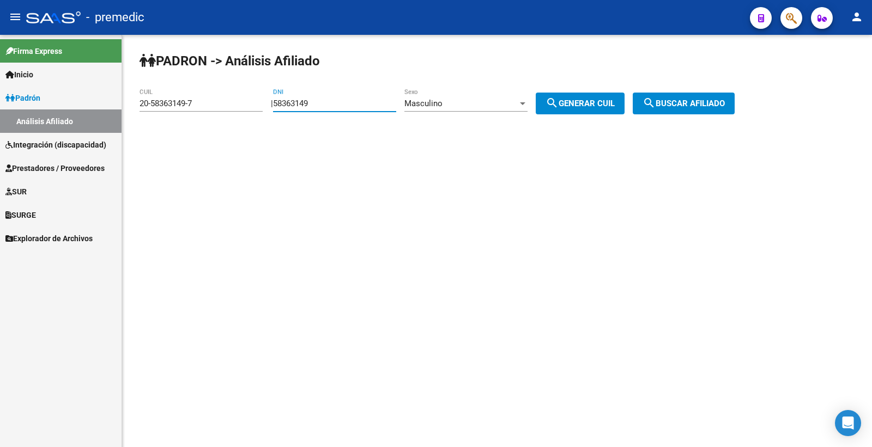
drag, startPoint x: 333, startPoint y: 102, endPoint x: 270, endPoint y: 102, distance: 63.2
click at [270, 102] on app-analisis-afiliado "PADRON -> Análisis Afiliado 20-58363149-7 CUIL | 58363149 DNI Masculino Sexo se…" at bounding box center [441, 104] width 603 height 10
paste input "4627308"
type input "54627308"
click at [477, 102] on div "Masculino" at bounding box center [460, 104] width 113 height 10
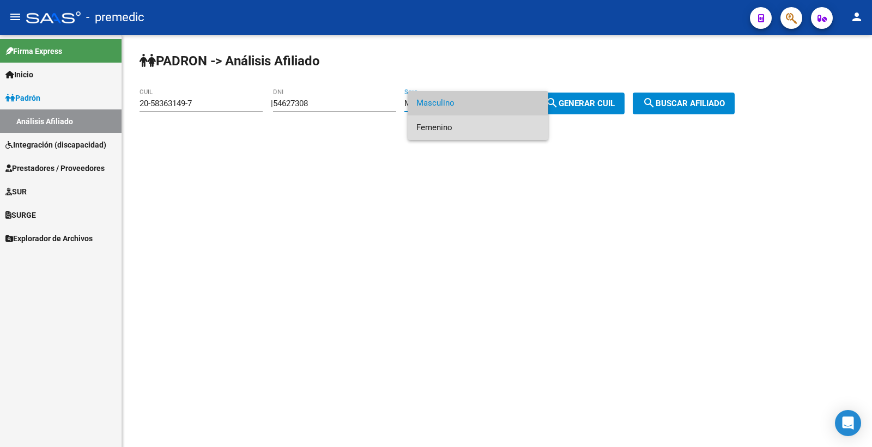
click at [464, 126] on span "Femenino" at bounding box center [477, 128] width 123 height 25
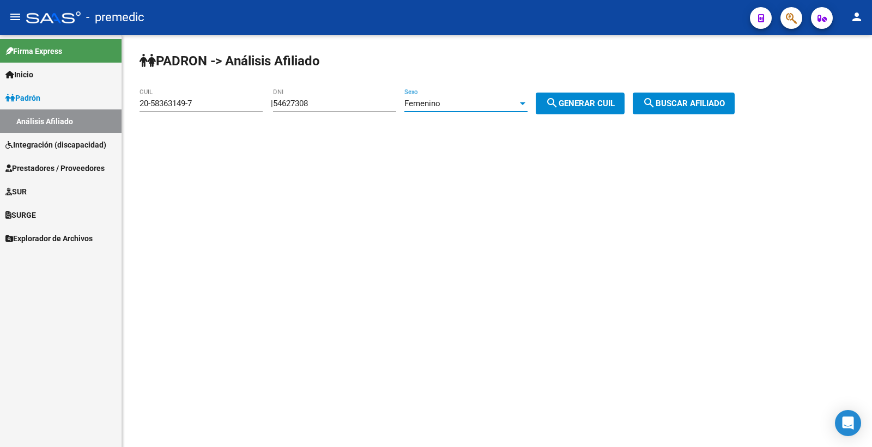
click at [585, 102] on span "search Generar CUIL" at bounding box center [580, 104] width 69 height 10
type input "27-54627308-9"
drag, startPoint x: 585, startPoint y: 102, endPoint x: 597, endPoint y: 98, distance: 12.6
click at [588, 100] on span "search Generar CUIL" at bounding box center [580, 104] width 69 height 10
click at [721, 99] on span "search Buscar afiliado" at bounding box center [684, 104] width 82 height 10
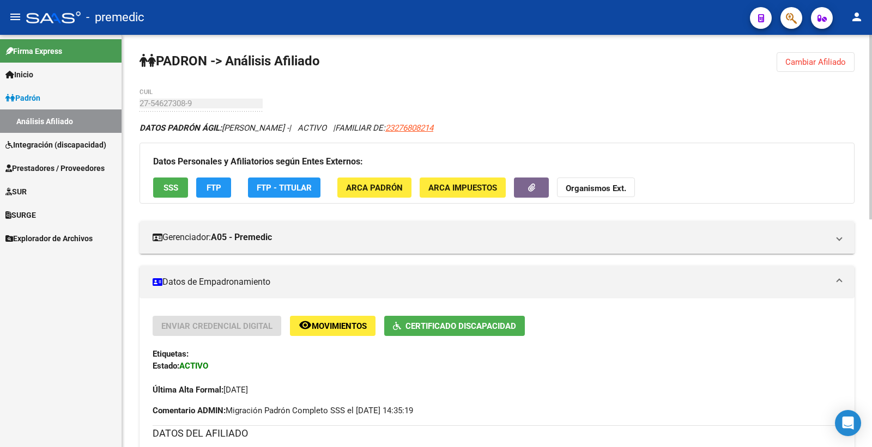
drag, startPoint x: 834, startPoint y: 87, endPoint x: 831, endPoint y: 95, distance: 8.5
click at [483, 324] on span "Certificado Discapacidad" at bounding box center [461, 327] width 111 height 10
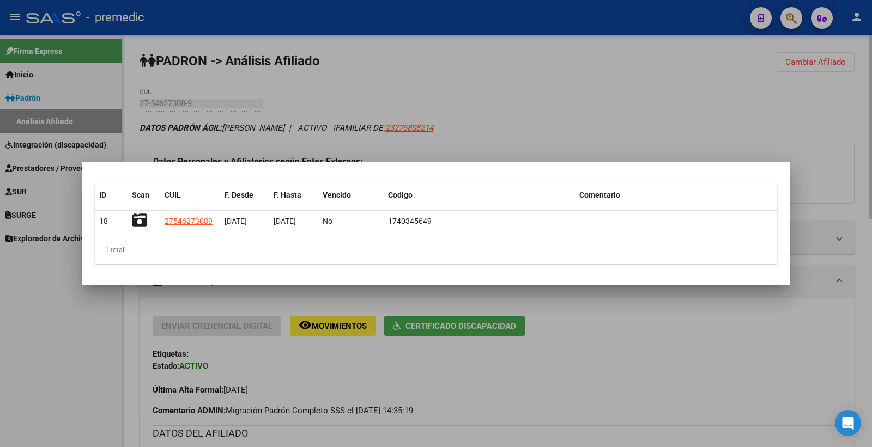
click at [710, 105] on div at bounding box center [436, 223] width 872 height 447
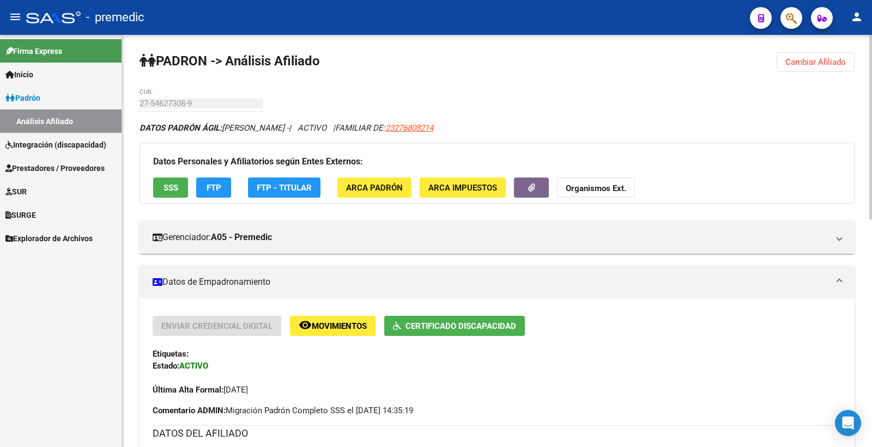
click at [845, 57] on span "Cambiar Afiliado" at bounding box center [815, 62] width 61 height 10
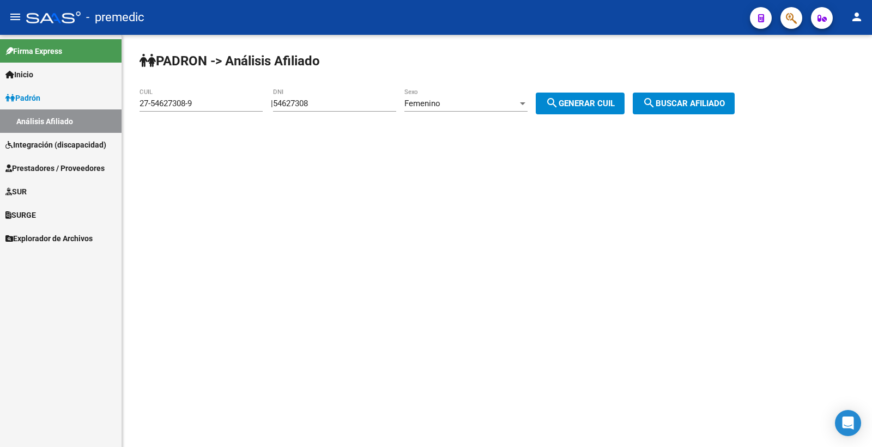
drag, startPoint x: 343, startPoint y: 96, endPoint x: 244, endPoint y: 115, distance: 100.9
click at [244, 108] on app-analisis-afiliado "PADRON -> Análisis Afiliado 27-54627308-9 CUIL | 54627308 DNI Femenino Sexo sea…" at bounding box center [441, 104] width 603 height 10
click at [323, 109] on div "54627308 DNI" at bounding box center [334, 99] width 123 height 23
drag, startPoint x: 344, startPoint y: 105, endPoint x: 274, endPoint y: 111, distance: 70.6
click at [274, 111] on div "PADRON -> Análisis Afiliado 27-54627308-9 CUIL | 54627308 DNI Femenino Sexo sea…" at bounding box center [497, 92] width 750 height 114
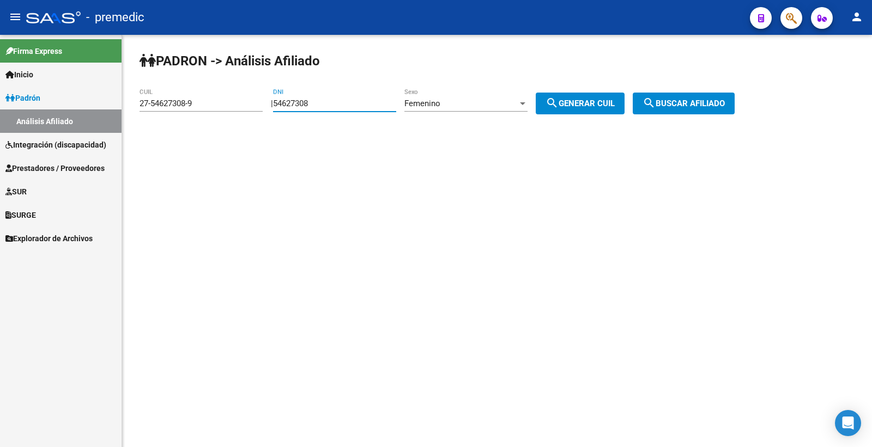
paste input "8363149"
type input "58363149"
click at [594, 101] on span "search Generar CUIL" at bounding box center [580, 104] width 69 height 10
click at [680, 102] on span "search Buscar afiliado" at bounding box center [684, 104] width 82 height 10
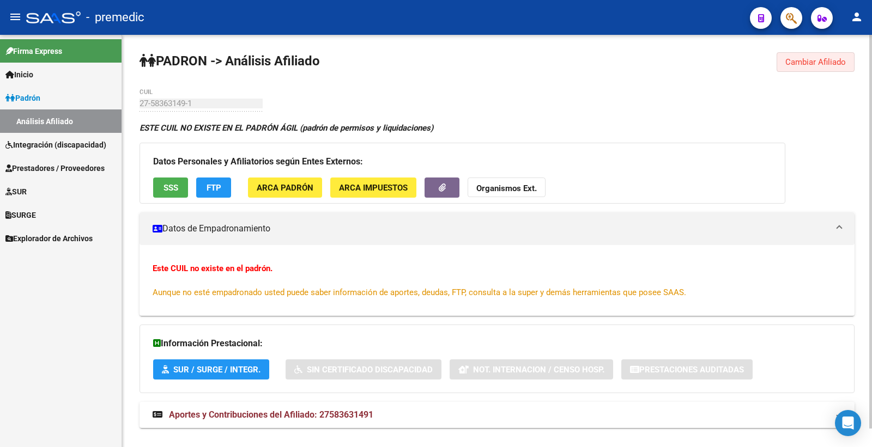
click at [802, 66] on span "Cambiar Afiliado" at bounding box center [815, 62] width 61 height 10
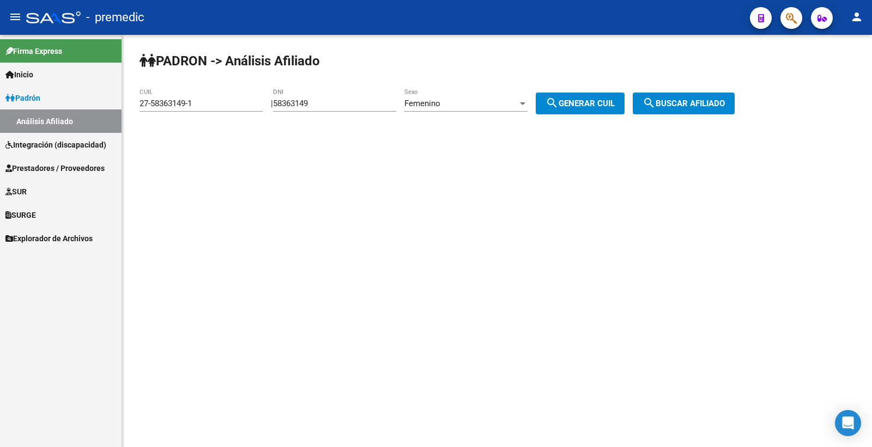
click at [484, 93] on div "Femenino Sexo" at bounding box center [465, 99] width 123 height 23
click at [475, 110] on span "Femenino" at bounding box center [469, 103] width 106 height 25
click at [483, 112] on div "Femenino Sexo" at bounding box center [465, 99] width 123 height 23
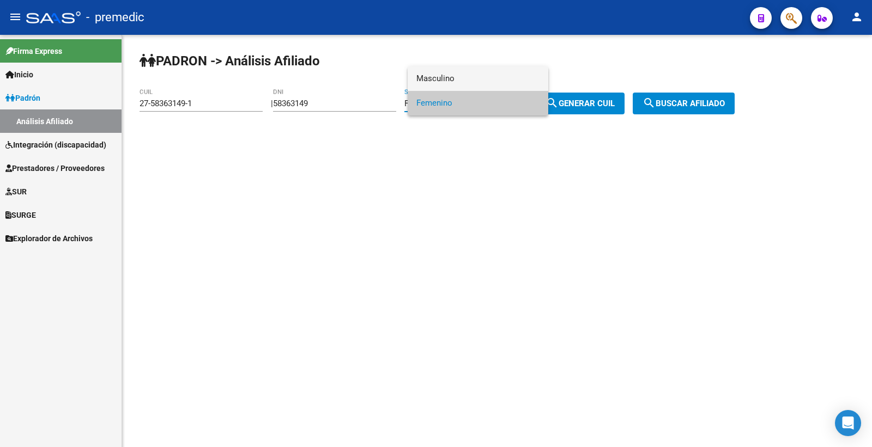
drag, startPoint x: 482, startPoint y: 95, endPoint x: 482, endPoint y: 86, distance: 9.3
click at [482, 86] on div "Masculino Femenino" at bounding box center [478, 90] width 141 height 49
click at [482, 86] on span "Masculino" at bounding box center [477, 78] width 123 height 25
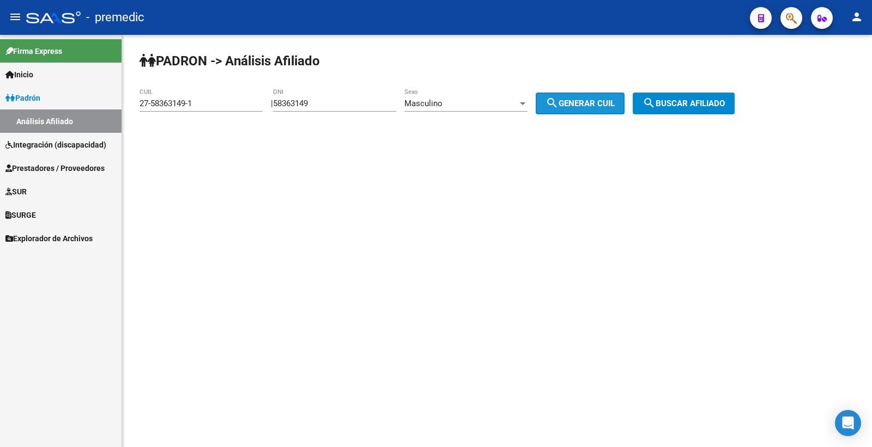
drag, startPoint x: 592, startPoint y: 102, endPoint x: 604, endPoint y: 104, distance: 12.0
click at [592, 104] on span "search Generar CUIL" at bounding box center [580, 104] width 69 height 10
type input "20-58363149-7"
click at [673, 108] on span "search Buscar afiliado" at bounding box center [684, 104] width 82 height 10
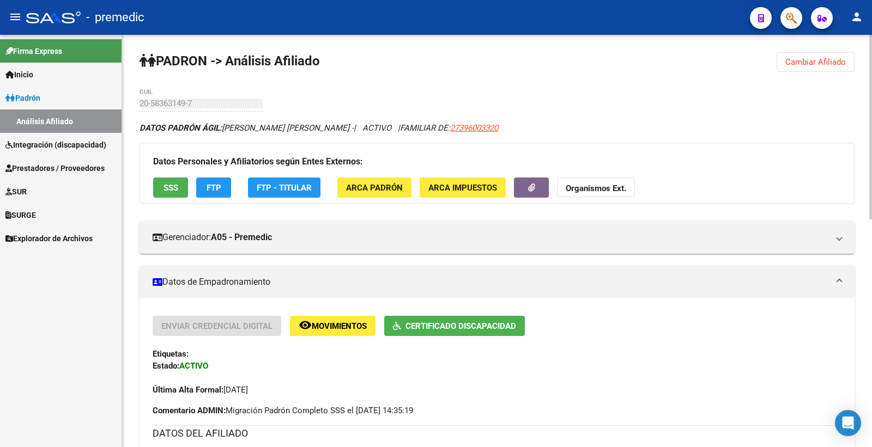
click at [839, 63] on span "Cambiar Afiliado" at bounding box center [815, 62] width 61 height 10
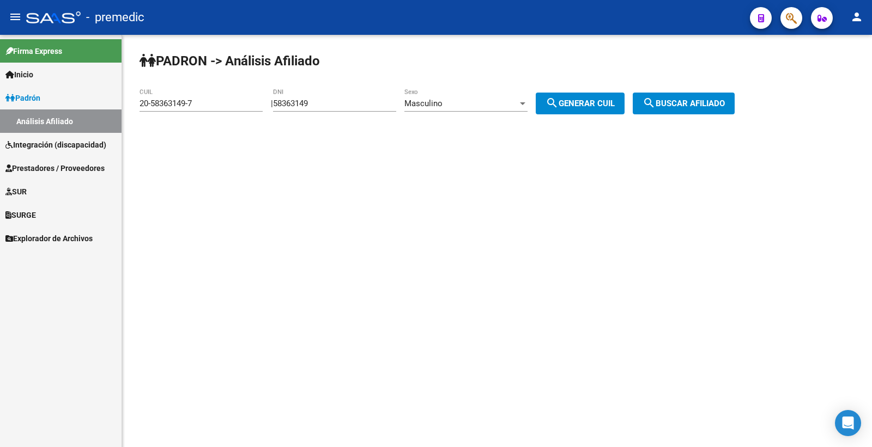
click at [328, 110] on div "58363149 DNI" at bounding box center [334, 99] width 123 height 23
drag, startPoint x: 328, startPoint y: 105, endPoint x: 266, endPoint y: 109, distance: 62.3
click at [292, 106] on input "58363149" at bounding box center [334, 104] width 123 height 10
type input "5"
paste input "56333201"
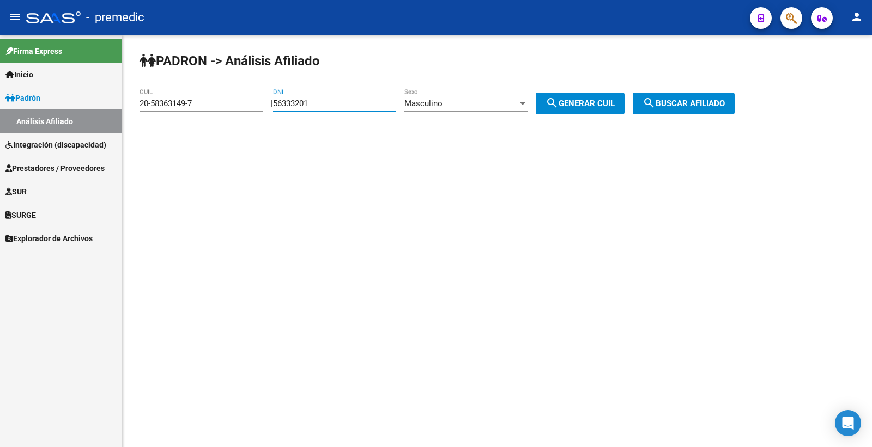
type input "56333201"
click at [586, 102] on span "search Generar CUIL" at bounding box center [580, 104] width 69 height 10
type input "20-56333201-9"
click at [725, 100] on span "search Buscar afiliado" at bounding box center [684, 104] width 82 height 10
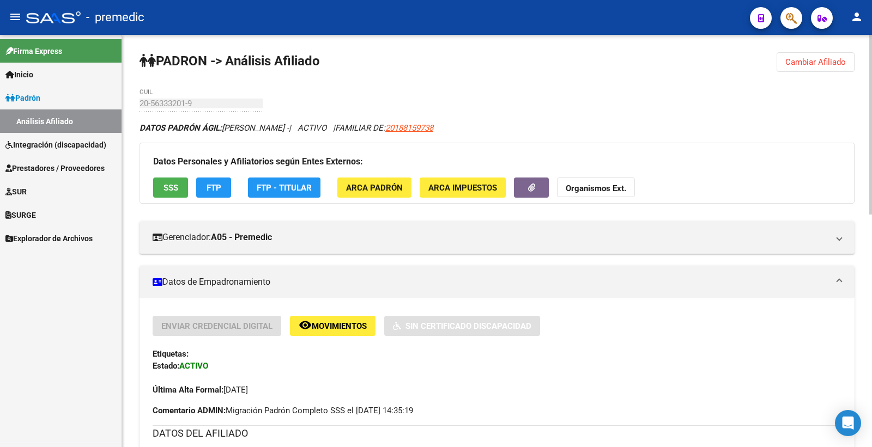
click at [845, 62] on span "Cambiar Afiliado" at bounding box center [815, 62] width 61 height 10
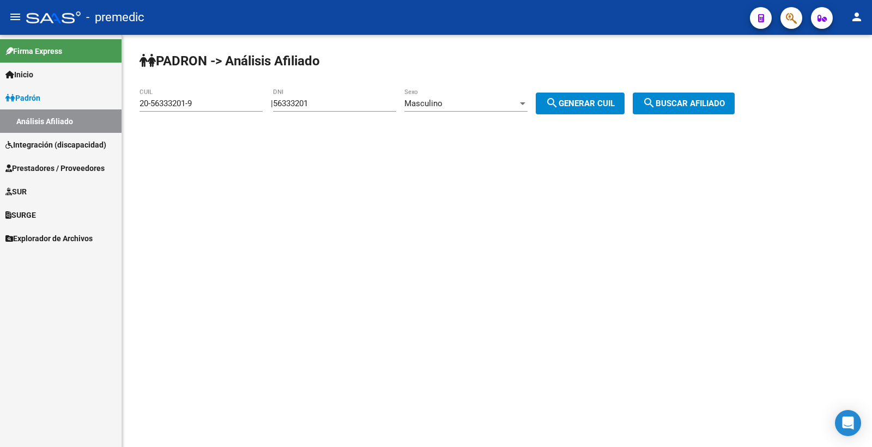
drag, startPoint x: 334, startPoint y: 99, endPoint x: 231, endPoint y: 106, distance: 103.8
click at [231, 106] on app-analisis-afiliado "PADRON -> Análisis Afiliado 20-56333201-9 CUIL | 56333201 DNI Masculino Sexo se…" at bounding box center [441, 104] width 603 height 10
paste input "7306183"
type input "57306183"
click at [558, 112] on button "search Generar CUIL" at bounding box center [580, 104] width 89 height 22
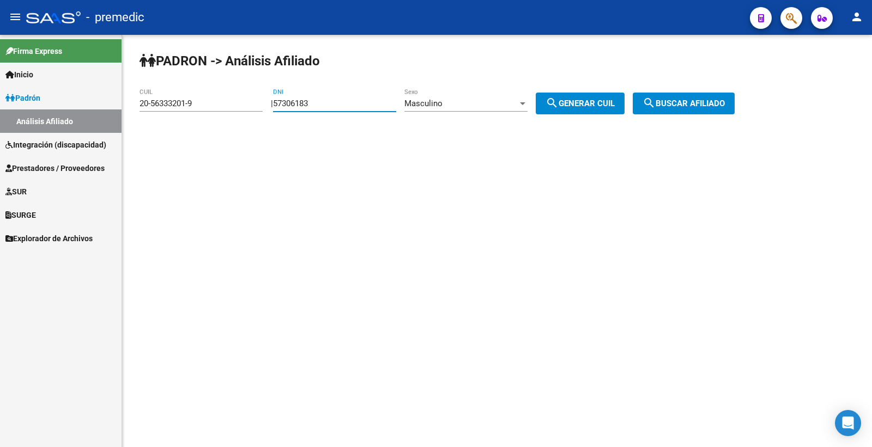
type input "20-57306183-8"
click at [582, 104] on span "search Generar CUIL" at bounding box center [580, 104] width 69 height 10
click at [693, 104] on span "search Buscar afiliado" at bounding box center [684, 104] width 82 height 10
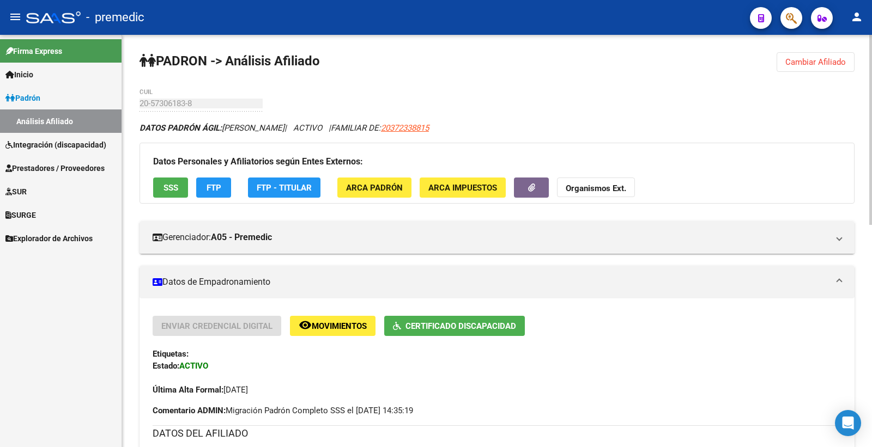
click at [791, 69] on button "Cambiar Afiliado" at bounding box center [816, 62] width 78 height 20
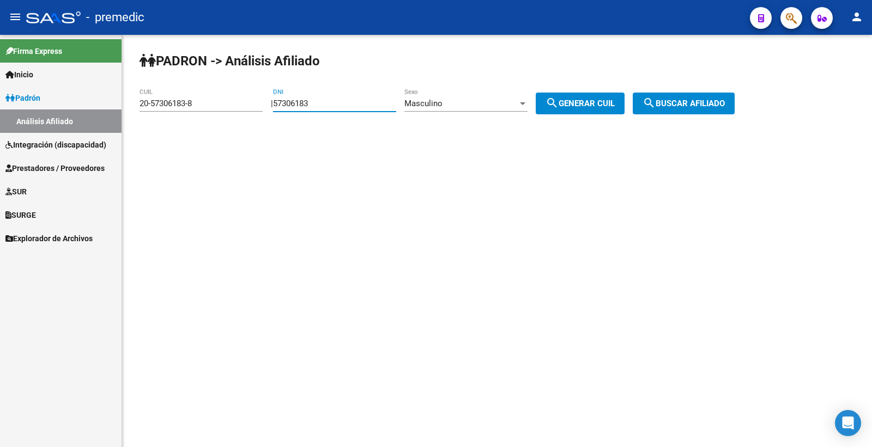
drag, startPoint x: 330, startPoint y: 105, endPoint x: 116, endPoint y: 92, distance: 215.1
click at [116, 104] on mat-sidenav-container "Firma Express Inicio Calendario SSS Instructivos Contacto OS Padrón Análisis Af…" at bounding box center [436, 241] width 872 height 413
drag, startPoint x: 319, startPoint y: 116, endPoint x: 317, endPoint y: 107, distance: 9.1
click at [319, 116] on div "DNI" at bounding box center [334, 105] width 123 height 34
click at [317, 107] on input "DNI" at bounding box center [334, 104] width 123 height 10
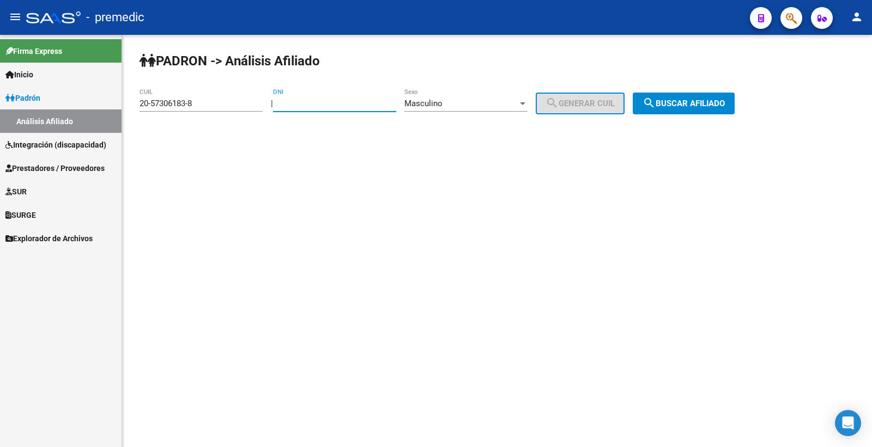
paste input "58902496"
type input "58902496"
click at [615, 106] on span "search Generar CUIL" at bounding box center [580, 104] width 69 height 10
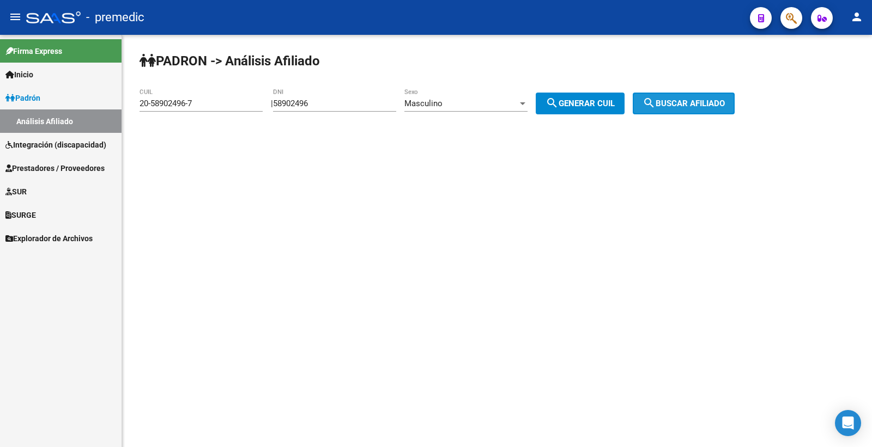
drag, startPoint x: 660, startPoint y: 106, endPoint x: 671, endPoint y: 107, distance: 11.0
click at [673, 106] on button "search Buscar afiliado" at bounding box center [684, 104] width 102 height 22
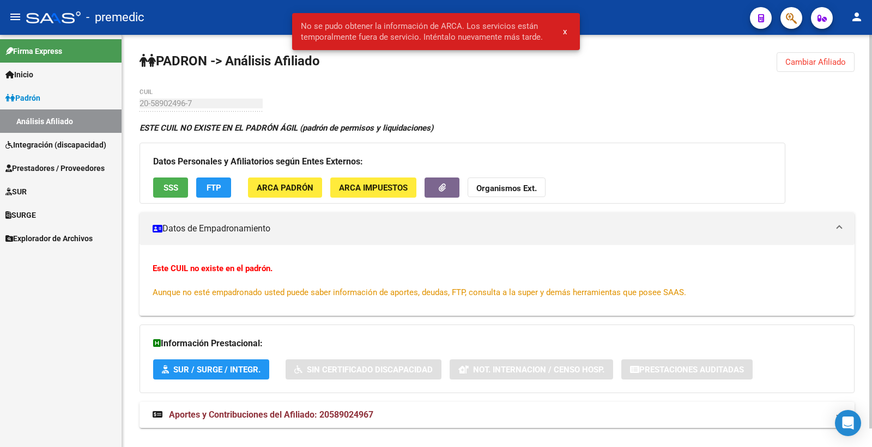
click at [814, 64] on span "Cambiar Afiliado" at bounding box center [815, 62] width 61 height 10
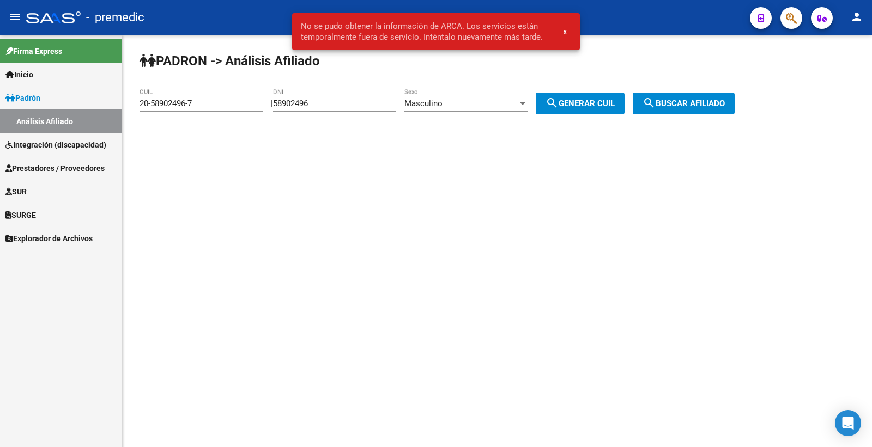
click at [507, 111] on div "Masculino Sexo" at bounding box center [465, 99] width 123 height 23
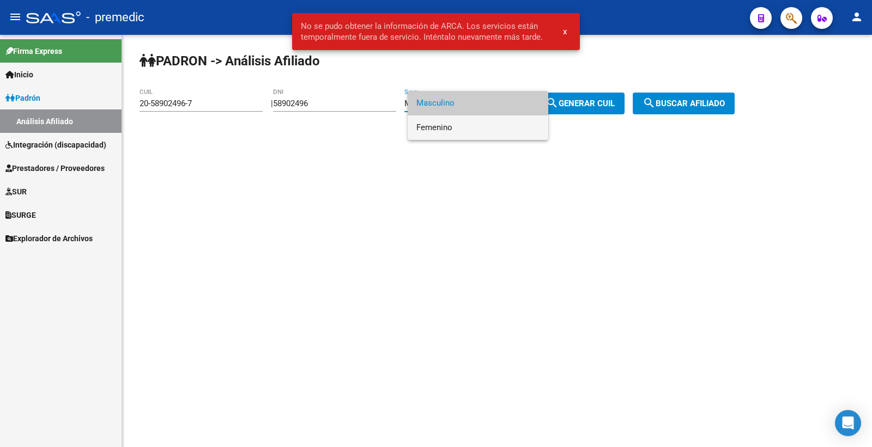
click at [467, 128] on span "Femenino" at bounding box center [477, 128] width 123 height 25
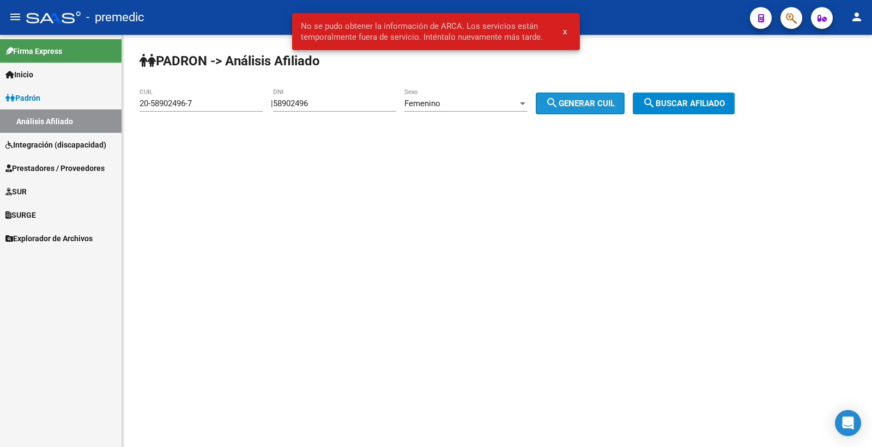
click at [602, 105] on span "search Generar CUIL" at bounding box center [580, 104] width 69 height 10
type input "27-58902496-1"
click at [613, 102] on span "search Generar CUIL" at bounding box center [580, 104] width 69 height 10
click at [656, 102] on mat-icon "search" at bounding box center [649, 102] width 13 height 13
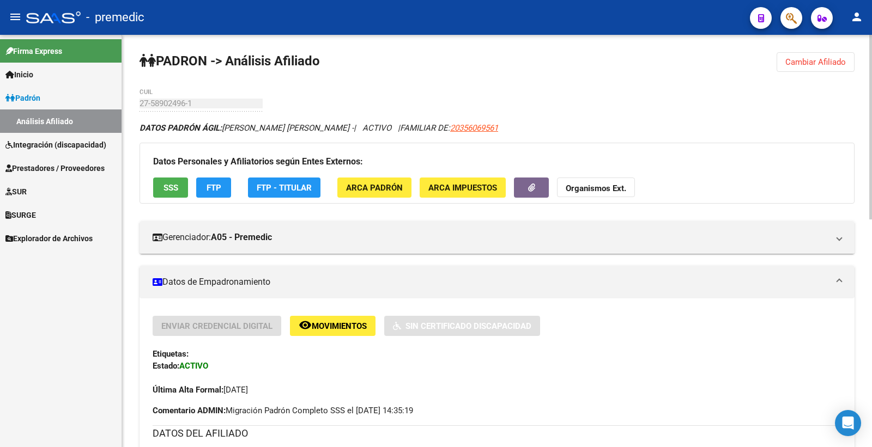
click at [837, 59] on span "Cambiar Afiliado" at bounding box center [815, 62] width 61 height 10
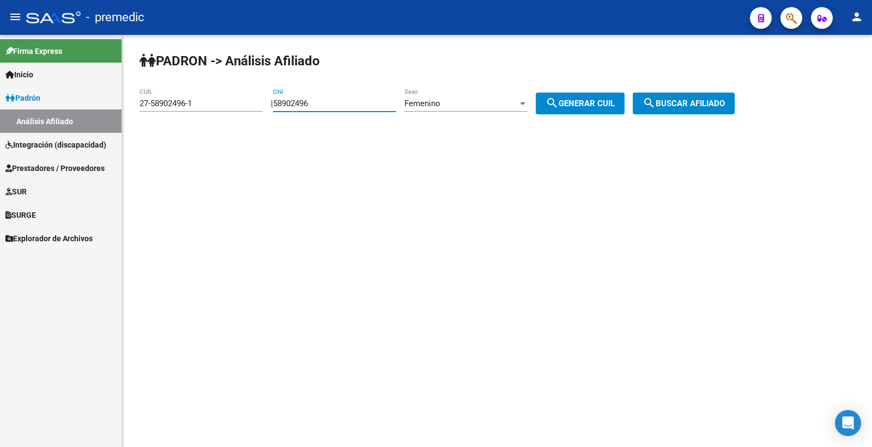
drag, startPoint x: 360, startPoint y: 101, endPoint x: 224, endPoint y: 104, distance: 135.8
click at [245, 106] on app-analisis-afiliado "PADRON -> Análisis Afiliado 27-58902496-1 CUIL | 58902496 DNI Femenino Sexo sea…" at bounding box center [441, 104] width 603 height 10
paste input "7464483"
type input "57464483"
click at [504, 110] on div "Femenino Sexo" at bounding box center [465, 99] width 123 height 23
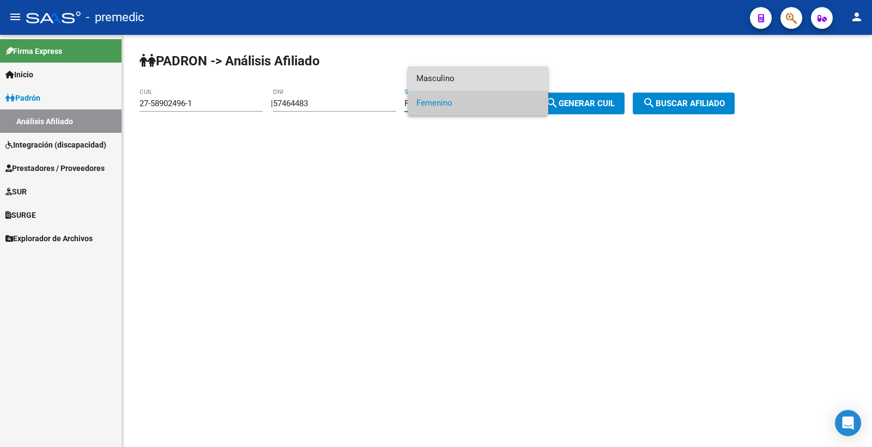
click at [494, 75] on span "Masculino" at bounding box center [477, 78] width 123 height 25
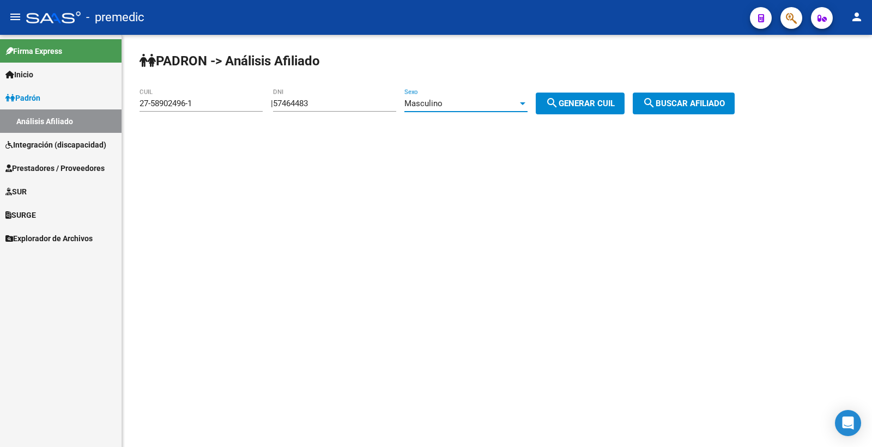
click at [570, 101] on span "search Generar CUIL" at bounding box center [580, 104] width 69 height 10
click at [572, 101] on span "search Generar CUIL" at bounding box center [580, 104] width 69 height 10
click at [673, 95] on button "search Buscar afiliado" at bounding box center [684, 104] width 102 height 22
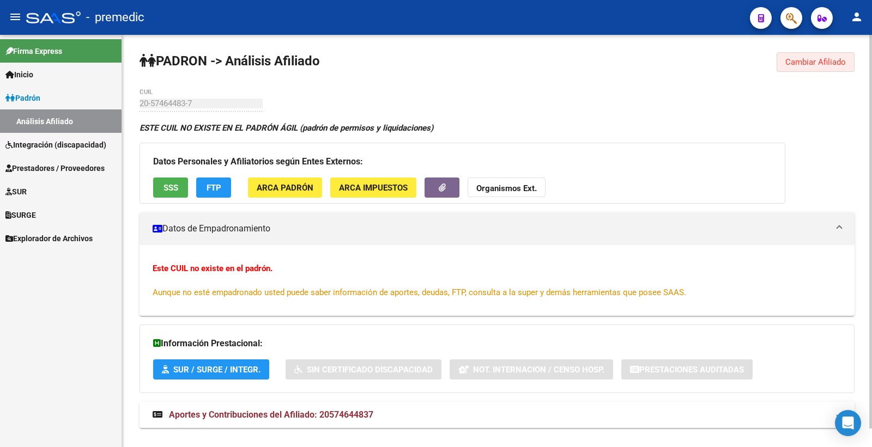
click at [810, 65] on span "Cambiar Afiliado" at bounding box center [815, 62] width 61 height 10
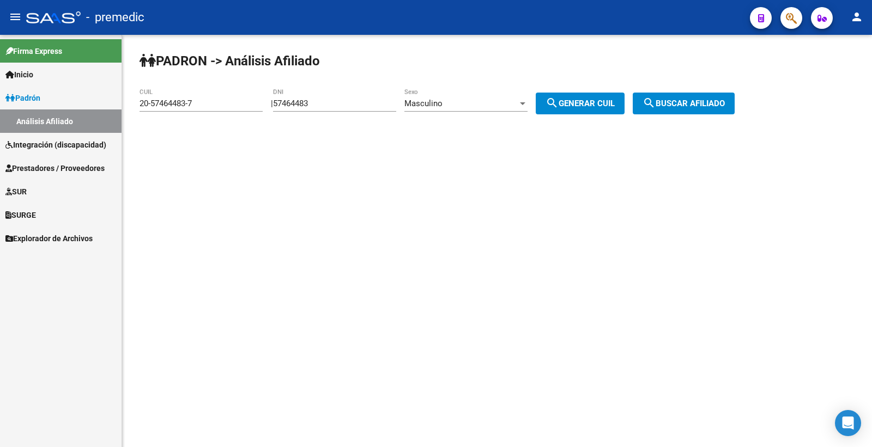
click at [443, 99] on span "Masculino" at bounding box center [423, 104] width 38 height 10
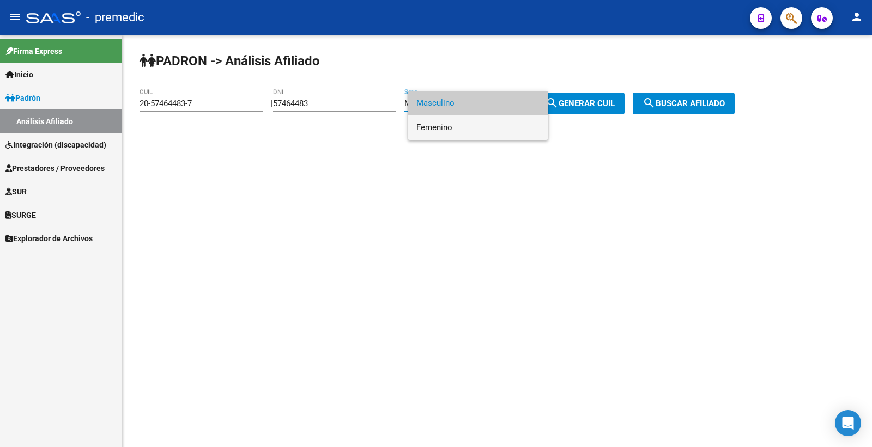
click at [455, 123] on span "Femenino" at bounding box center [477, 128] width 123 height 25
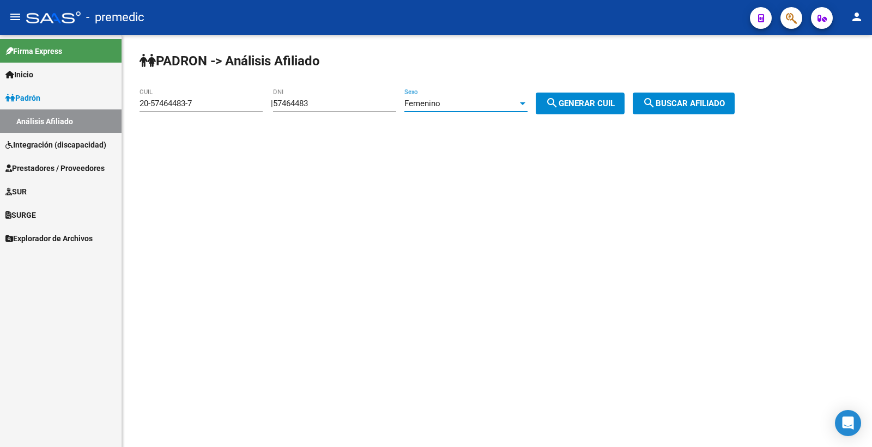
click at [609, 102] on span "search Generar CUIL" at bounding box center [580, 104] width 69 height 10
type input "27-57464483-1"
click at [609, 102] on span "search Generar CUIL" at bounding box center [580, 104] width 69 height 10
click at [702, 104] on span "search Buscar afiliado" at bounding box center [684, 104] width 82 height 10
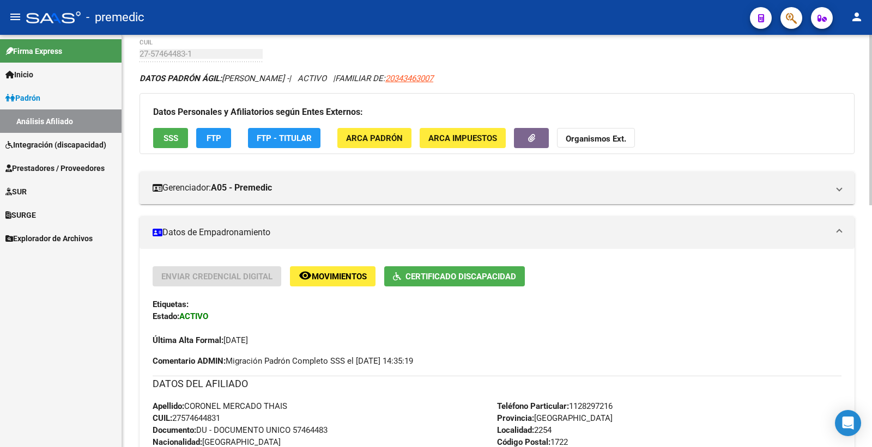
scroll to position [121, 0]
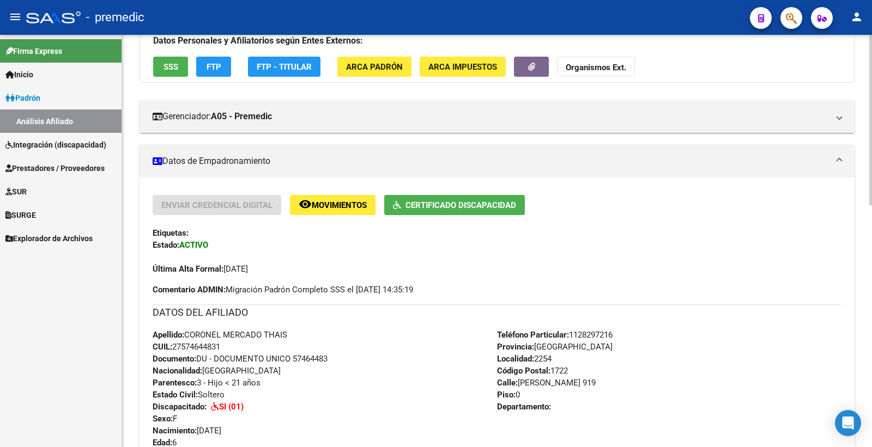
click at [862, 66] on div "PADRON -> Análisis Afiliado Cambiar Afiliado 27-57464483-1 CUIL DATOS PADRÓN ÁG…" at bounding box center [497, 412] width 750 height 996
click at [870, 63] on div at bounding box center [870, 241] width 3 height 413
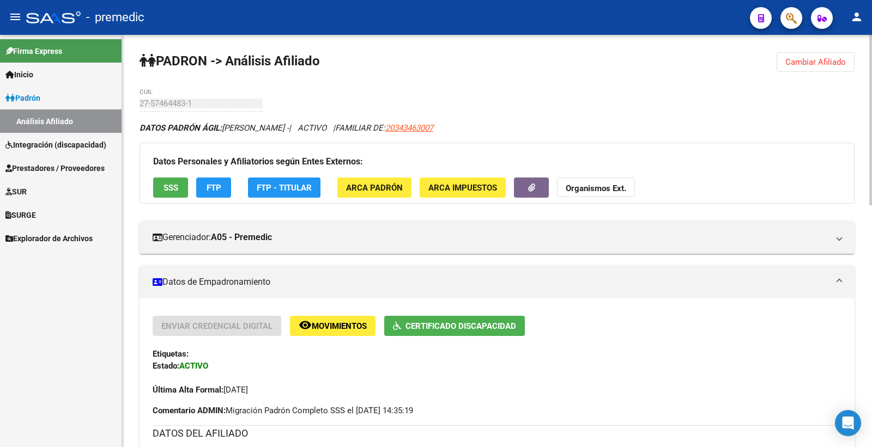
click at [826, 57] on span "Cambiar Afiliado" at bounding box center [815, 62] width 61 height 10
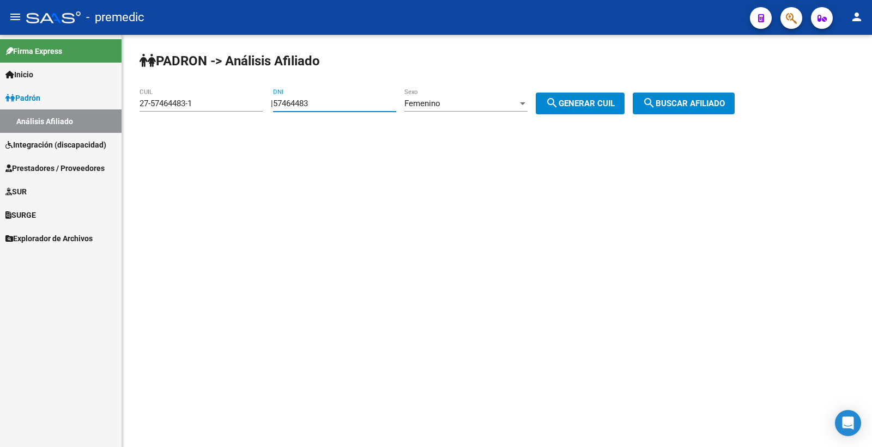
drag, startPoint x: 329, startPoint y: 105, endPoint x: 193, endPoint y: 84, distance: 137.8
click at [202, 99] on app-analisis-afiliado "PADRON -> Análisis Afiliado 27-57464483-1 CUIL | 57464483 DNI Femenino Sexo sea…" at bounding box center [441, 104] width 603 height 10
paste input "4426297"
type input "54426297"
click at [584, 106] on span "search Generar CUIL" at bounding box center [580, 104] width 69 height 10
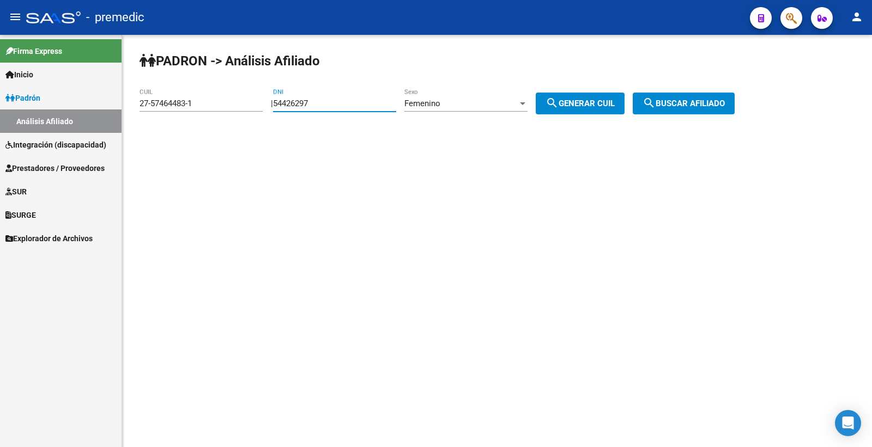
type input "27-54426297-7"
click at [584, 106] on span "search Generar CUIL" at bounding box center [580, 104] width 69 height 10
click at [704, 97] on button "search Buscar afiliado" at bounding box center [684, 104] width 102 height 22
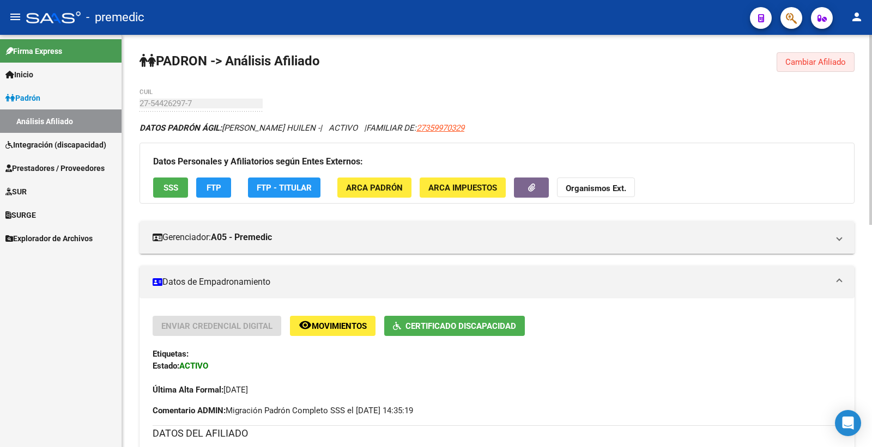
click at [815, 62] on span "Cambiar Afiliado" at bounding box center [815, 62] width 61 height 10
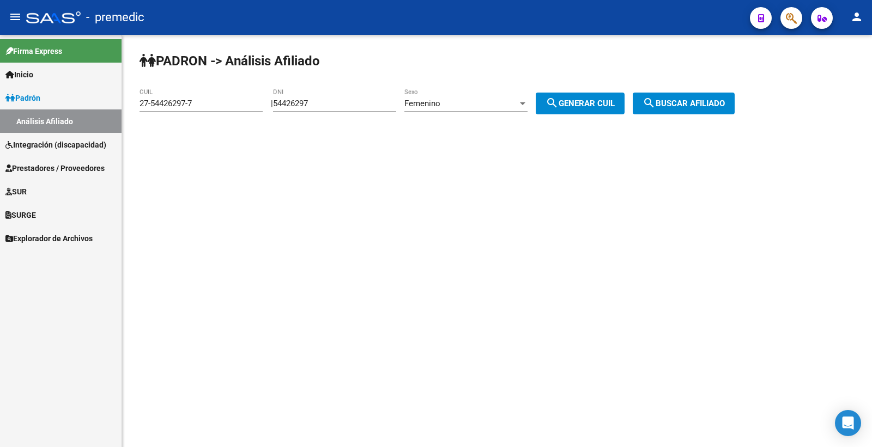
drag, startPoint x: 223, startPoint y: 106, endPoint x: 203, endPoint y: 105, distance: 20.2
click at [210, 105] on app-analisis-afiliado "PADRON -> Análisis Afiliado 27-54426297-7 CUIL | 54426297 DNI Femenino Sexo sea…" at bounding box center [441, 104] width 603 height 10
paste input "9266335"
type input "59266335"
click at [487, 102] on div "Femenino" at bounding box center [460, 104] width 113 height 10
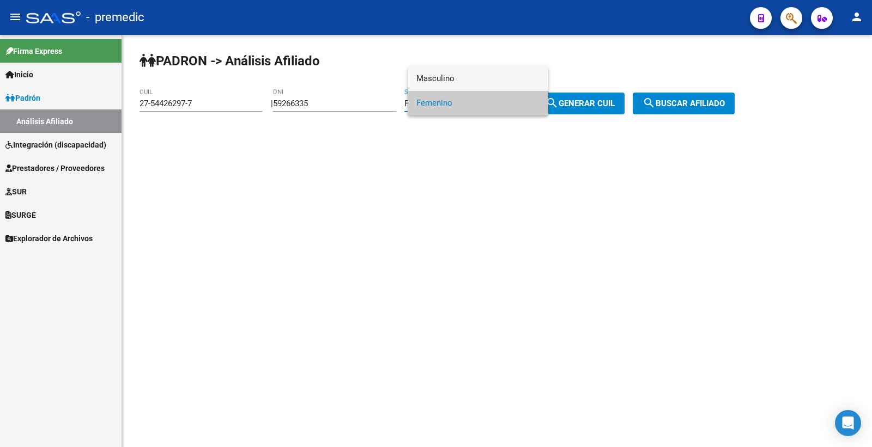
click at [475, 84] on span "Masculino" at bounding box center [477, 78] width 123 height 25
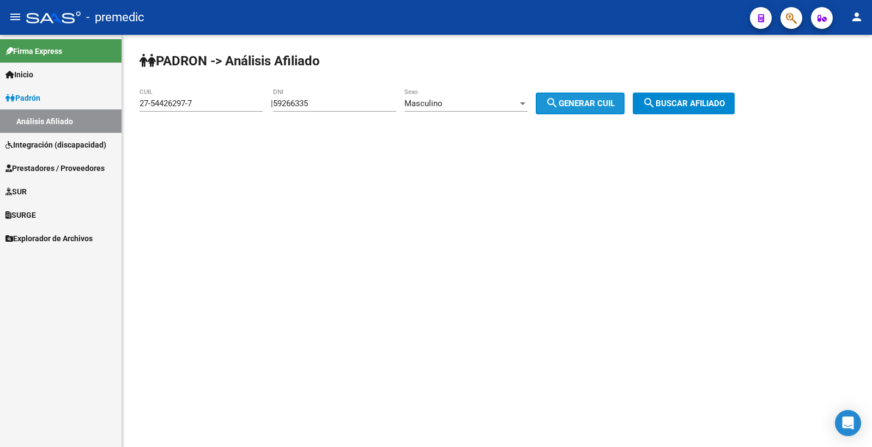
click at [559, 107] on mat-icon "search" at bounding box center [552, 102] width 13 height 13
type input "20-59266335-0"
click at [579, 107] on span "search Generar CUIL" at bounding box center [580, 104] width 69 height 10
click at [671, 107] on span "search Buscar afiliado" at bounding box center [684, 104] width 82 height 10
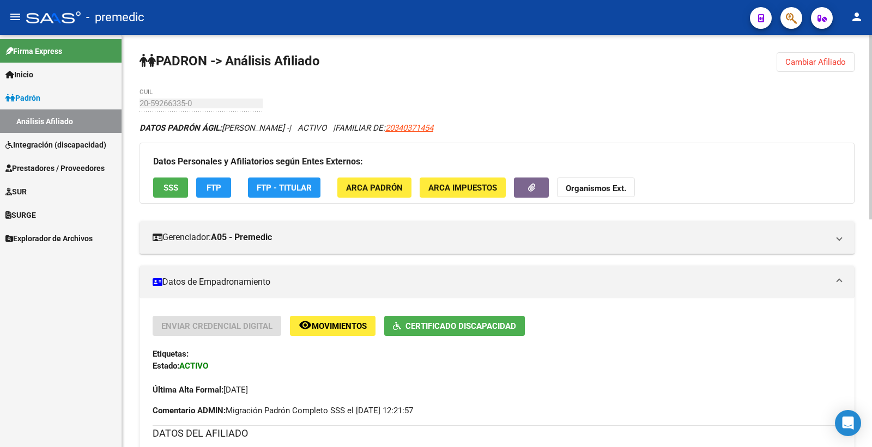
click at [823, 66] on span "Cambiar Afiliado" at bounding box center [815, 62] width 61 height 10
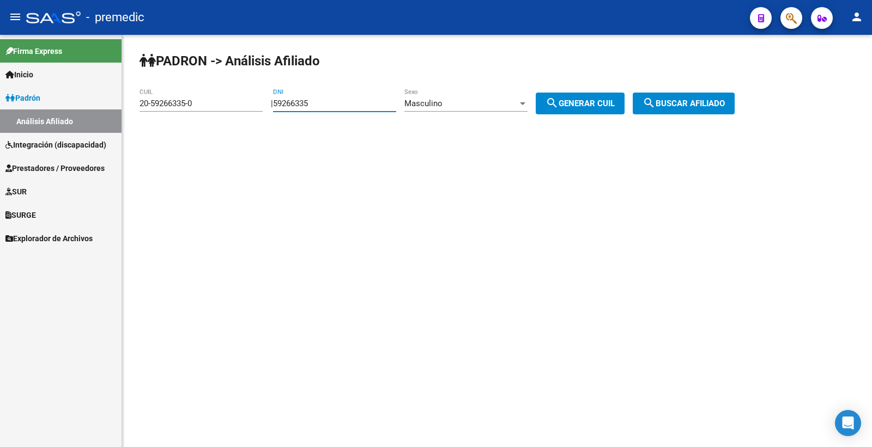
drag, startPoint x: 332, startPoint y: 102, endPoint x: 241, endPoint y: 106, distance: 91.1
click at [241, 106] on app-analisis-afiliado "PADRON -> Análisis Afiliado 20-59266335-0 CUIL | 59266335 DNI Masculino Sexo se…" at bounding box center [441, 104] width 603 height 10
paste input "2788944"
type input "52788944"
click at [570, 104] on span "search Generar CUIL" at bounding box center [580, 104] width 69 height 10
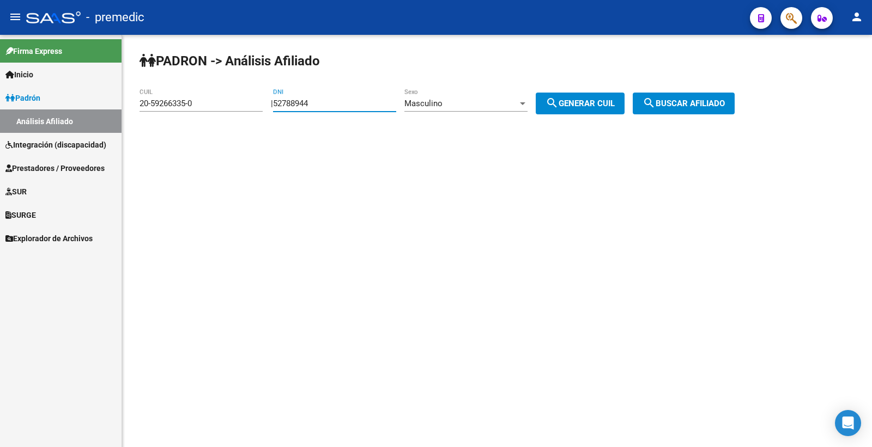
type input "20-52788944-9"
click at [574, 104] on span "search Generar CUIL" at bounding box center [580, 104] width 69 height 10
click at [725, 100] on span "search Buscar afiliado" at bounding box center [684, 104] width 82 height 10
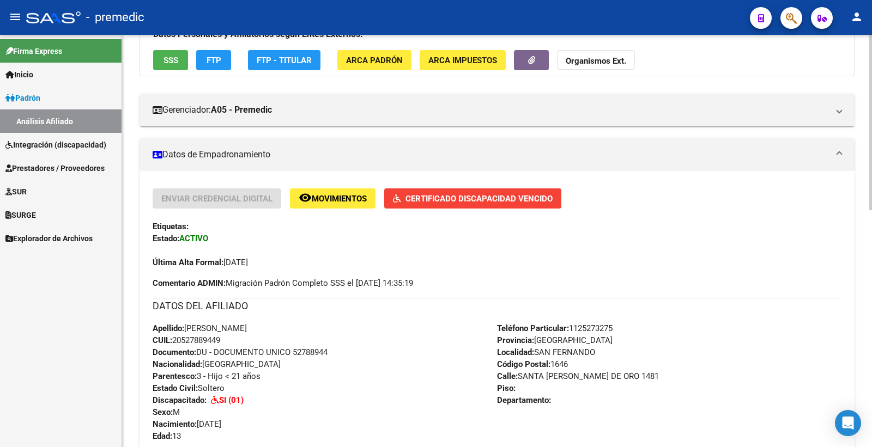
scroll to position [182, 0]
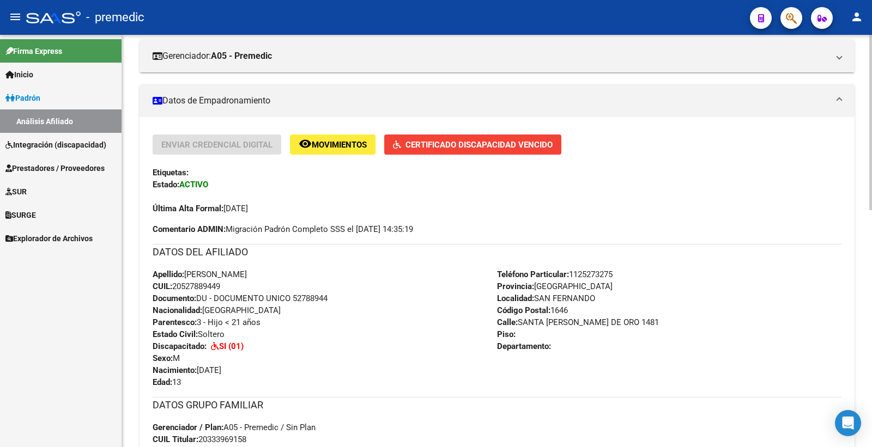
click at [511, 142] on span "Certificado Discapacidad Vencido" at bounding box center [479, 145] width 147 height 10
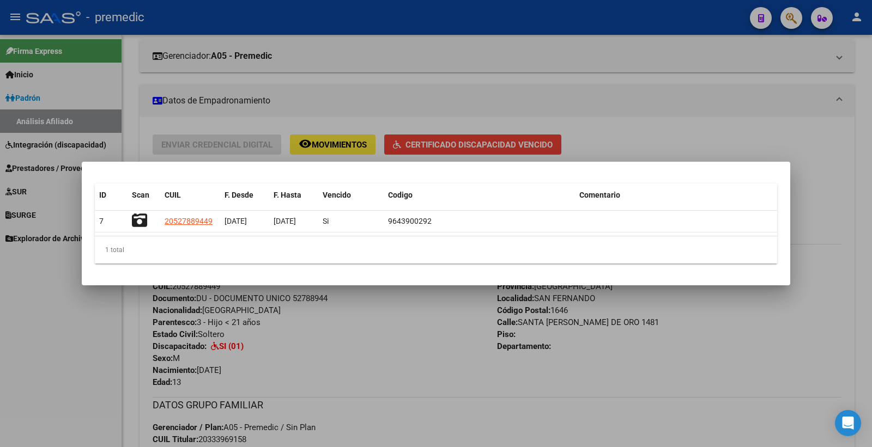
click at [535, 102] on div at bounding box center [436, 223] width 872 height 447
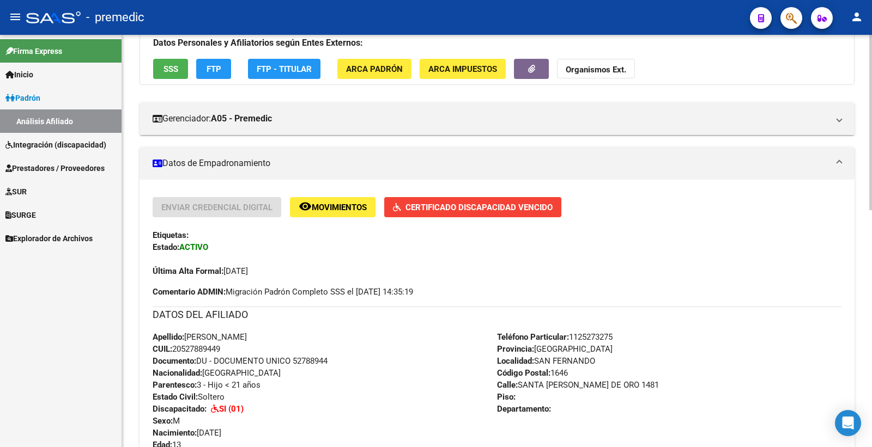
scroll to position [121, 0]
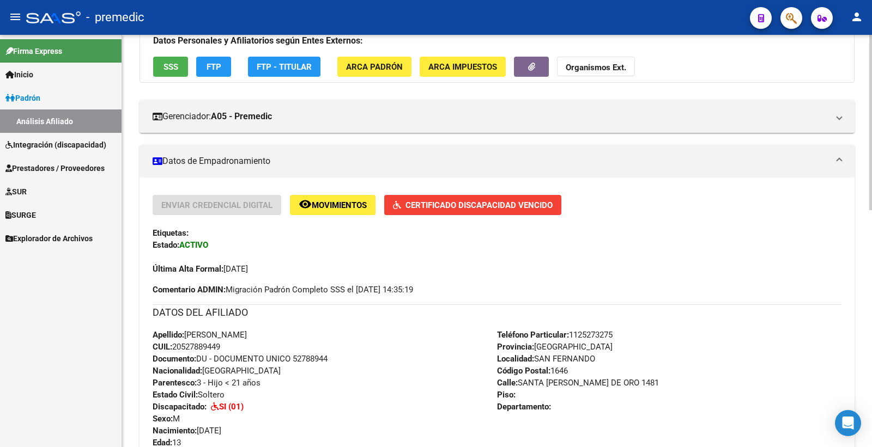
click at [534, 190] on div "Enviar Credencial Digital remove_red_eye Movimientos Certificado Discapacidad V…" at bounding box center [497, 442] width 715 height 528
click at [533, 198] on button "Certificado Discapacidad Vencido" at bounding box center [472, 205] width 177 height 20
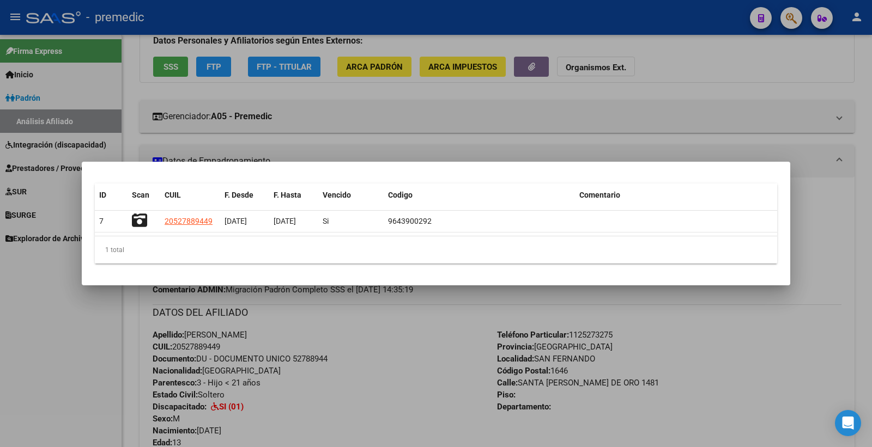
click at [473, 376] on div at bounding box center [436, 223] width 872 height 447
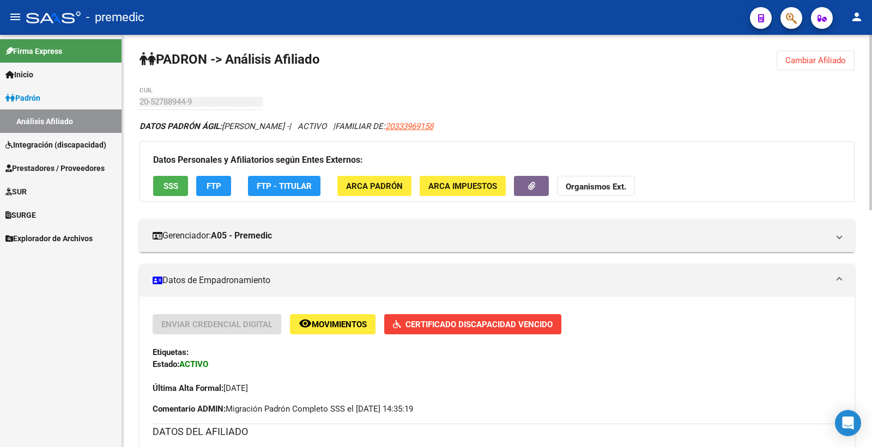
scroll to position [0, 0]
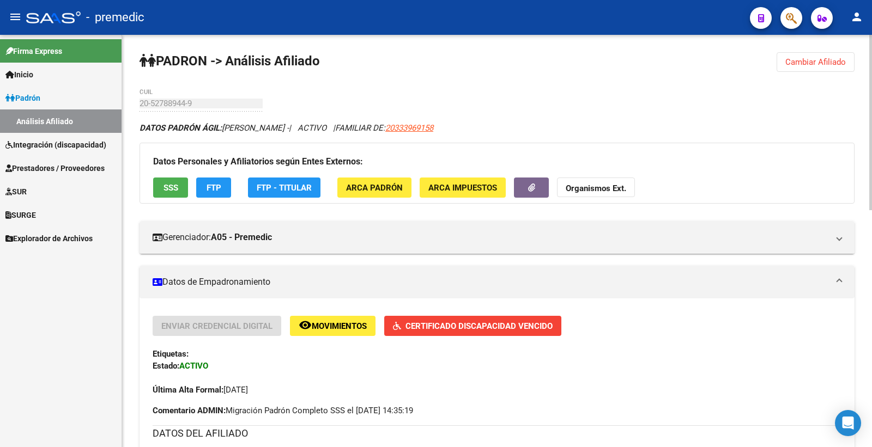
click at [846, 58] on span "Cambiar Afiliado" at bounding box center [815, 62] width 61 height 10
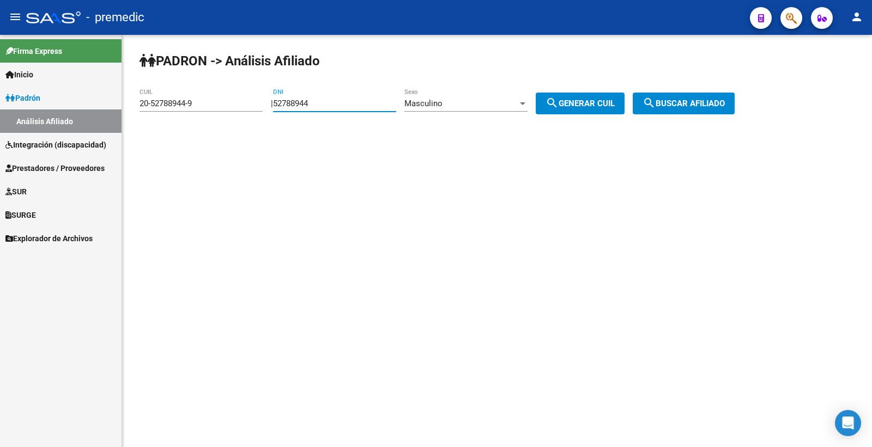
drag, startPoint x: 266, startPoint y: 105, endPoint x: 243, endPoint y: 102, distance: 23.5
click at [227, 102] on app-analisis-afiliado "PADRON -> Análisis Afiliado 20-52788944-9 CUIL | 52788944 DNI Masculino Sexo se…" at bounding box center [441, 104] width 603 height 10
paste input "8947841"
type input "58947841"
click at [585, 95] on button "search Generar CUIL" at bounding box center [580, 104] width 89 height 22
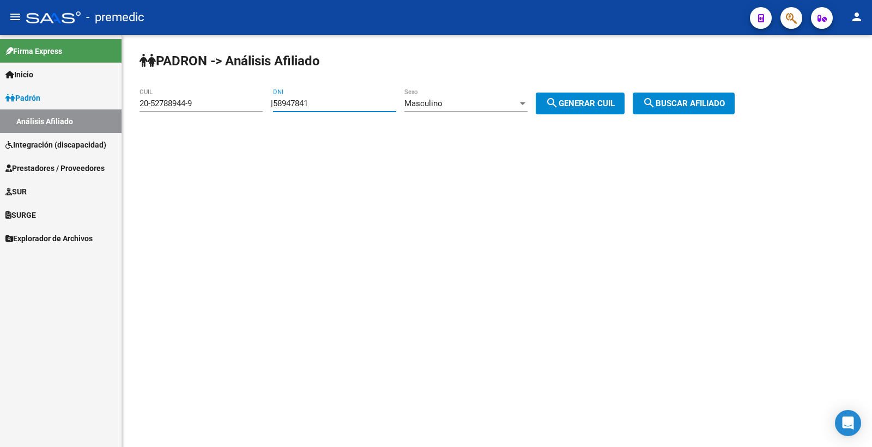
type input "20-58947841-0"
click at [625, 106] on button "search Generar CUIL" at bounding box center [580, 104] width 89 height 22
click at [709, 101] on span "search Buscar afiliado" at bounding box center [684, 104] width 82 height 10
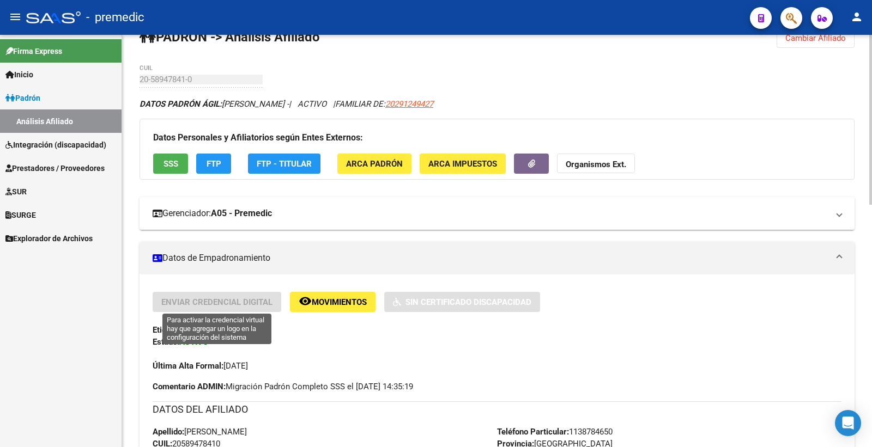
scroll to position [22, 0]
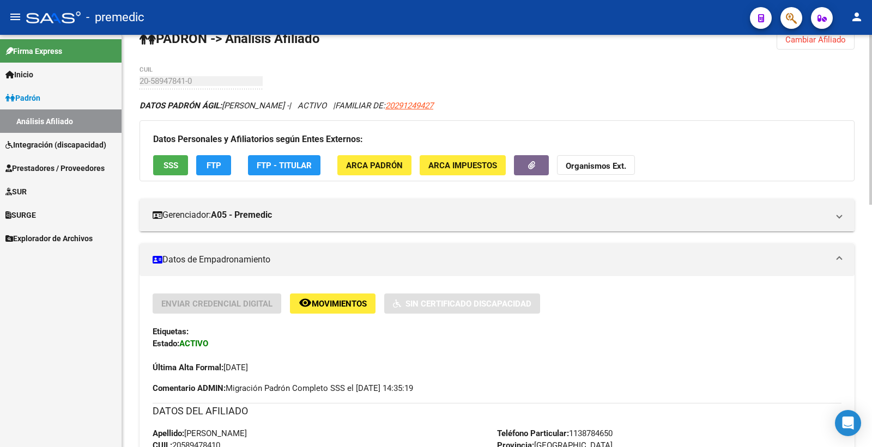
click at [171, 171] on span "SSS" at bounding box center [171, 166] width 15 height 10
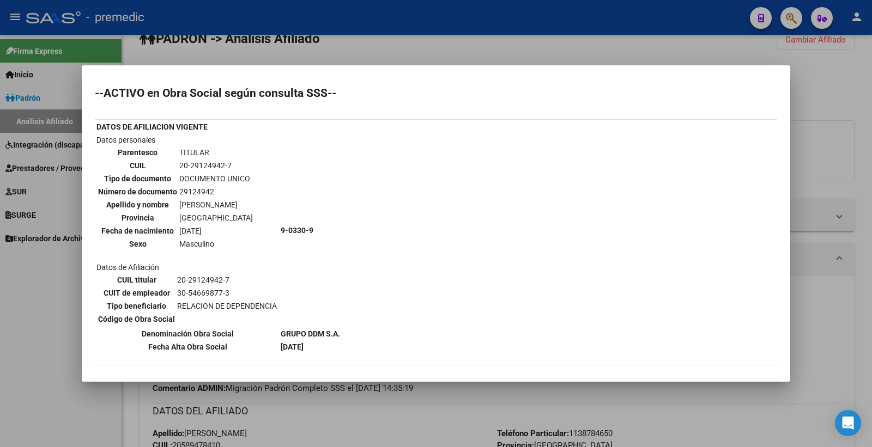
click at [489, 44] on div at bounding box center [436, 223] width 872 height 447
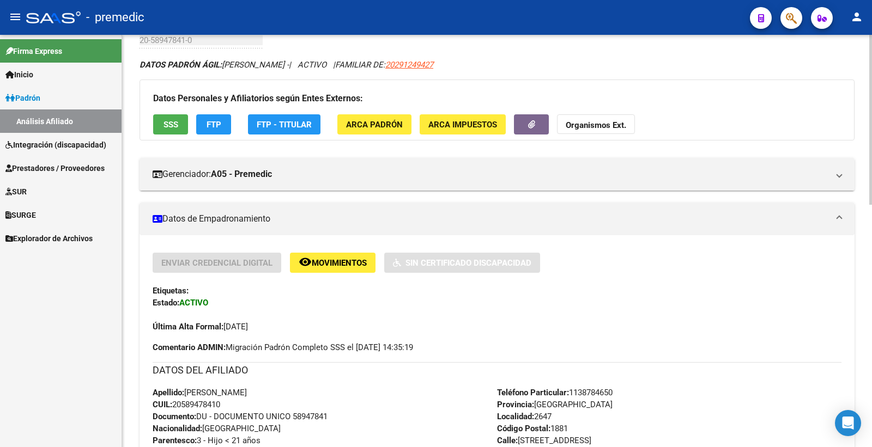
scroll to position [83, 0]
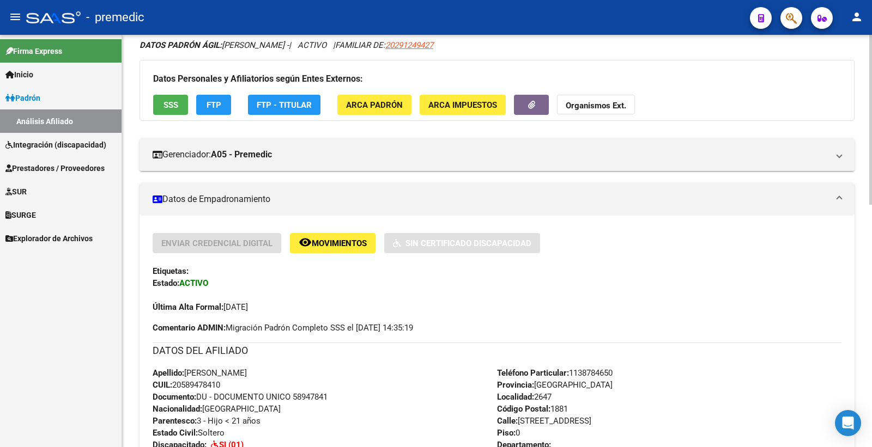
click at [217, 104] on span "FTP" at bounding box center [214, 105] width 15 height 10
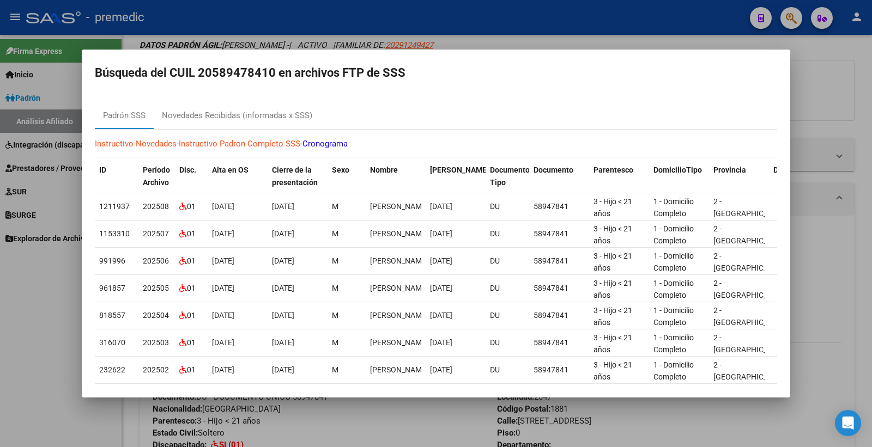
click at [841, 216] on div at bounding box center [436, 223] width 872 height 447
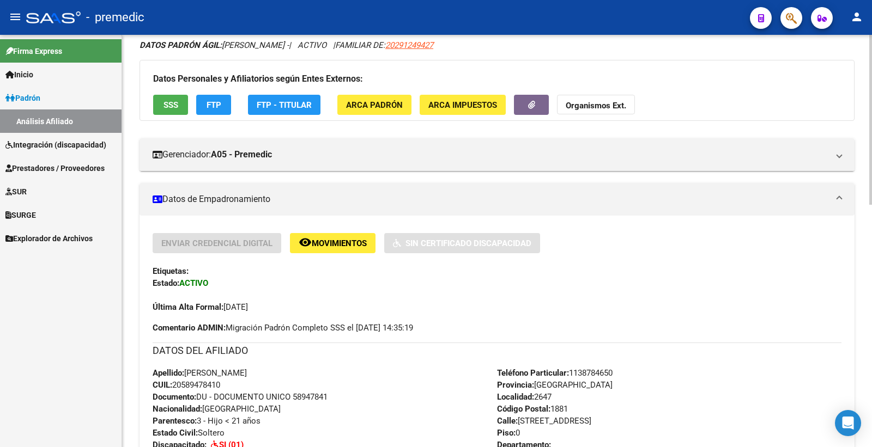
scroll to position [0, 0]
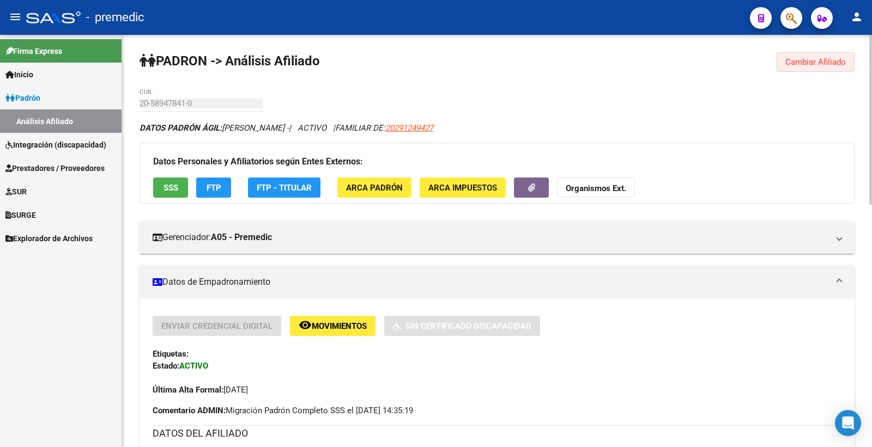
drag, startPoint x: 838, startPoint y: 57, endPoint x: 592, endPoint y: 49, distance: 246.0
click at [837, 57] on span "Cambiar Afiliado" at bounding box center [815, 62] width 61 height 10
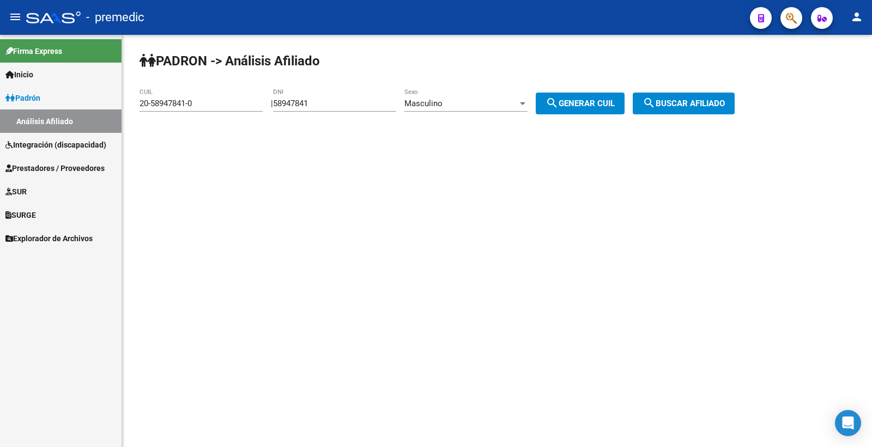
click at [298, 105] on input "58947841" at bounding box center [334, 104] width 123 height 10
drag, startPoint x: 336, startPoint y: 105, endPoint x: 140, endPoint y: 89, distance: 196.9
click at [129, 90] on div "PADRON -> Análisis Afiliado 20-58947841-0 CUIL | 58947841 DNI Masculino Sexo se…" at bounding box center [497, 92] width 750 height 114
paste input "5437510"
type input "55437510"
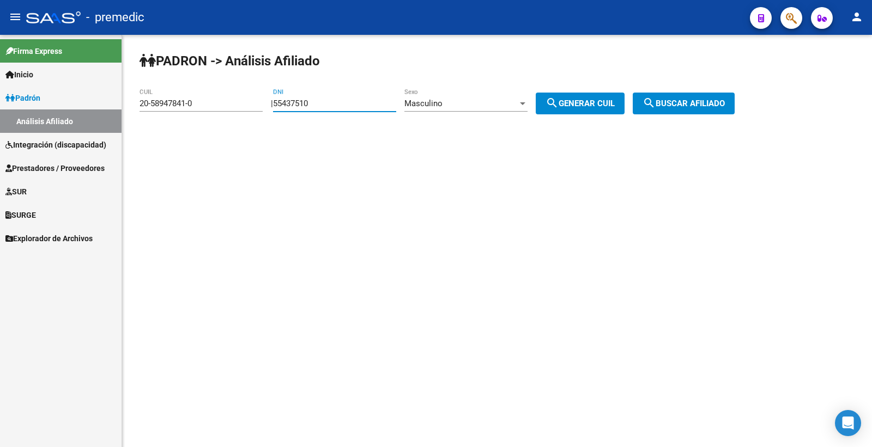
click at [471, 102] on div "Masculino" at bounding box center [460, 104] width 113 height 10
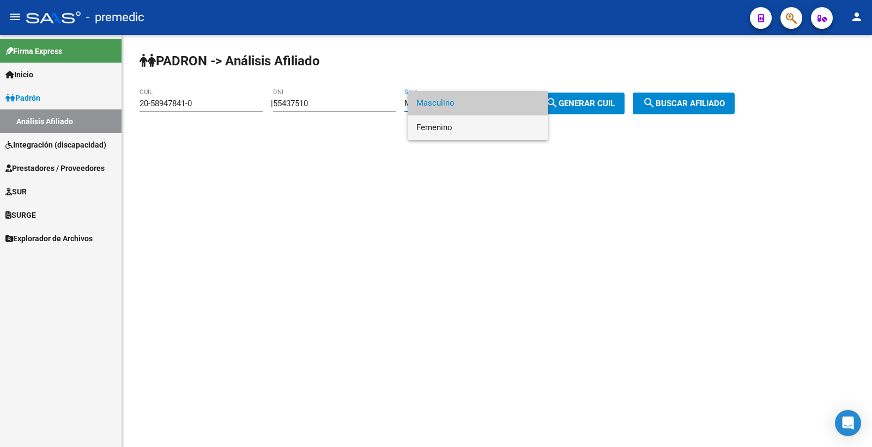
click at [494, 122] on span "Femenino" at bounding box center [477, 128] width 123 height 25
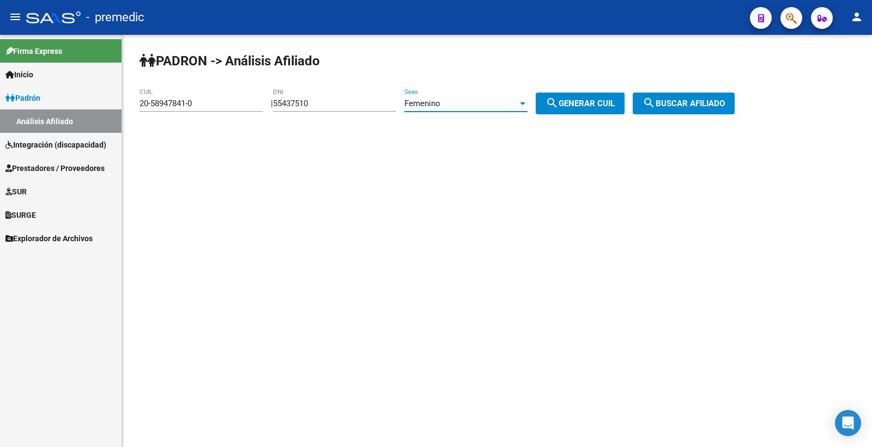
click at [610, 100] on span "search Generar CUIL" at bounding box center [580, 104] width 69 height 10
type input "27-55437510-9"
click at [610, 100] on span "search Generar CUIL" at bounding box center [580, 104] width 69 height 10
click at [705, 100] on span "search Buscar afiliado" at bounding box center [684, 104] width 82 height 10
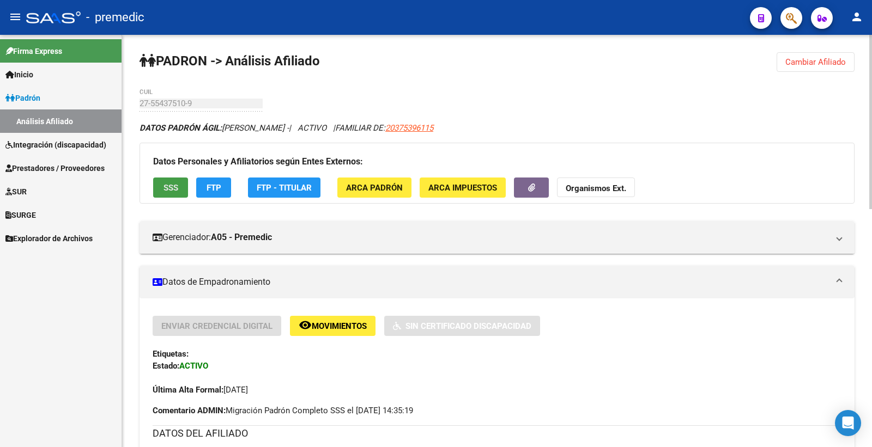
click at [177, 181] on button "SSS" at bounding box center [170, 188] width 35 height 20
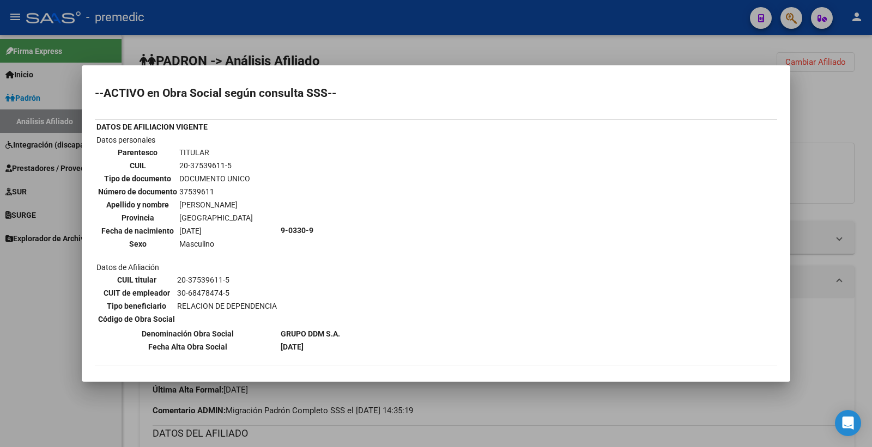
click at [834, 68] on div at bounding box center [436, 223] width 872 height 447
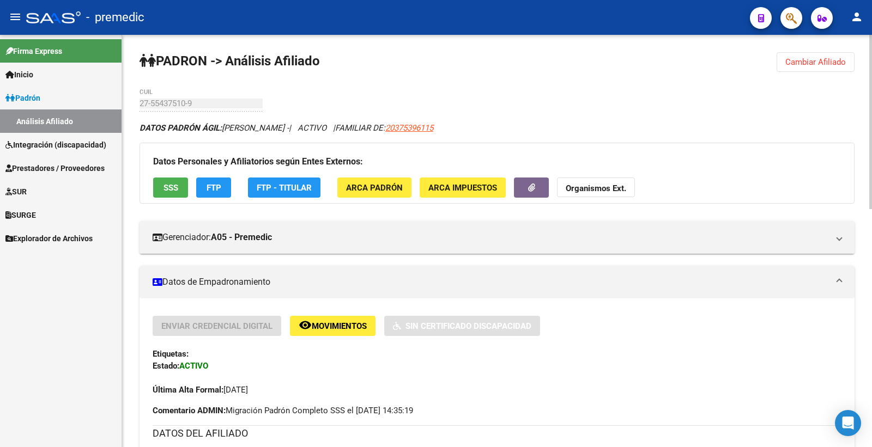
drag, startPoint x: 846, startPoint y: 61, endPoint x: 802, endPoint y: 79, distance: 47.7
click at [837, 64] on button "Cambiar Afiliado" at bounding box center [816, 62] width 78 height 20
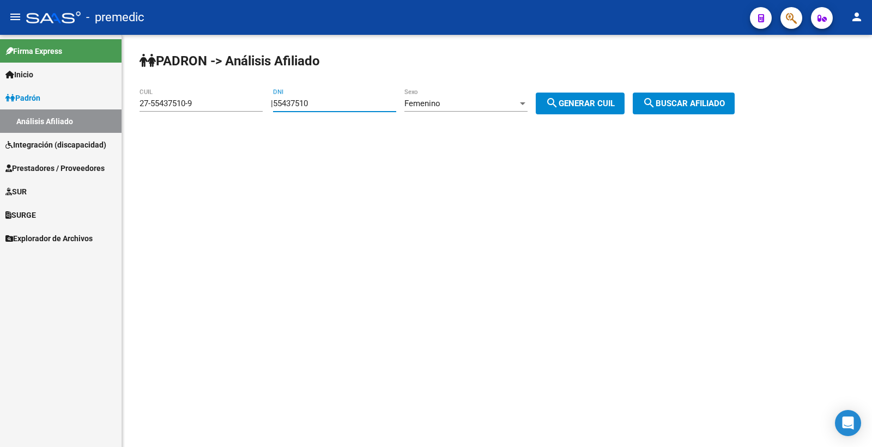
drag, startPoint x: 335, startPoint y: 100, endPoint x: 174, endPoint y: 96, distance: 160.3
click at [186, 99] on app-analisis-afiliado "PADRON -> Análisis Afiliado 27-55437510-9 CUIL | 55437510 DNI Femenino Sexo sea…" at bounding box center [441, 104] width 603 height 10
paste input "7889395"
type input "57889395"
click at [499, 102] on div "Femenino" at bounding box center [460, 104] width 113 height 10
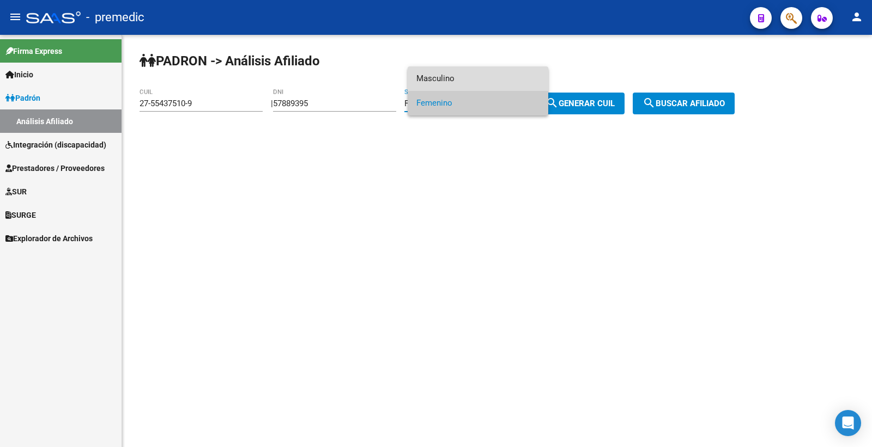
click at [471, 77] on span "Masculino" at bounding box center [477, 78] width 123 height 25
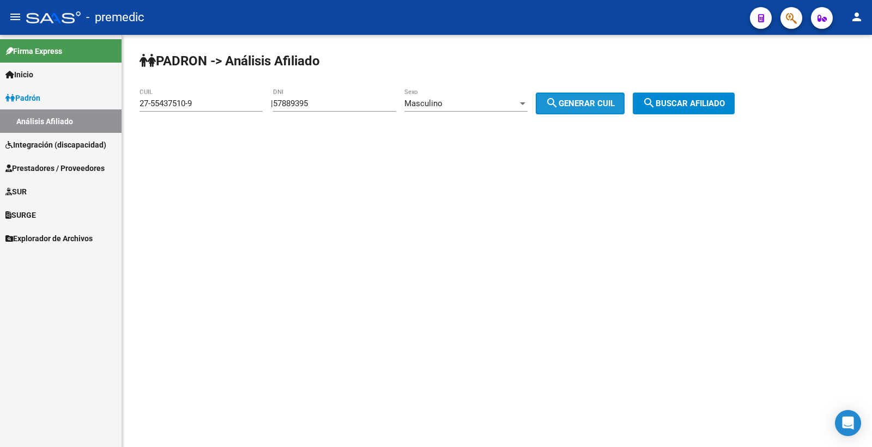
click at [580, 100] on span "search Generar CUIL" at bounding box center [580, 104] width 69 height 10
type input "20-57889395-5"
click at [687, 102] on span "search Buscar afiliado" at bounding box center [684, 104] width 82 height 10
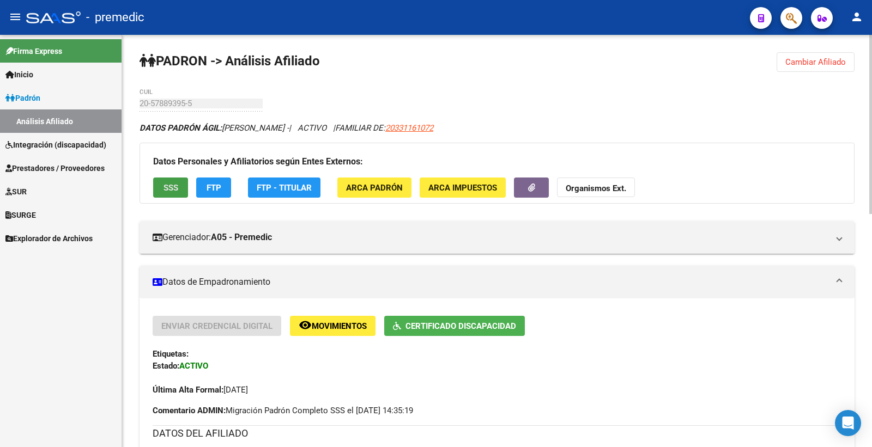
click at [168, 183] on span "SSS" at bounding box center [171, 188] width 15 height 10
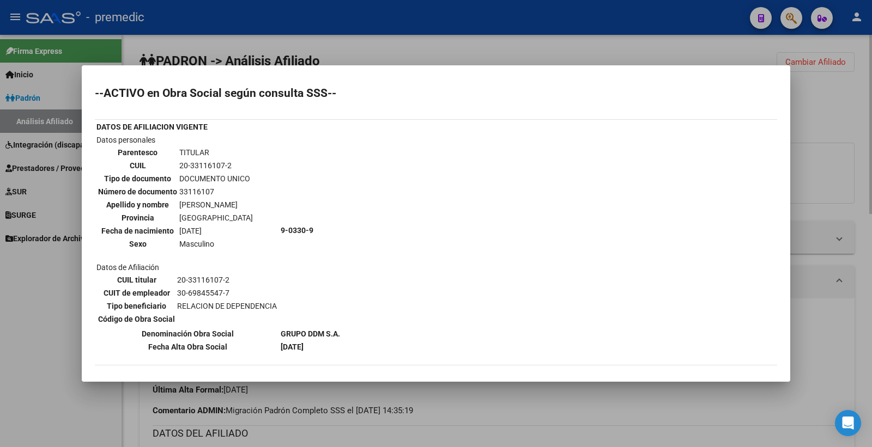
click at [866, 108] on div at bounding box center [436, 223] width 872 height 447
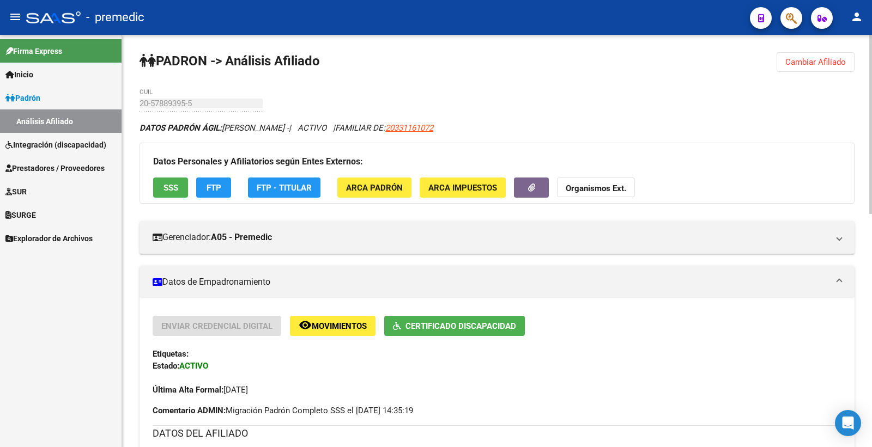
click at [234, 190] on app-movimiento-sss "FTP" at bounding box center [218, 188] width 44 height 20
click at [221, 189] on button "FTP" at bounding box center [213, 188] width 35 height 20
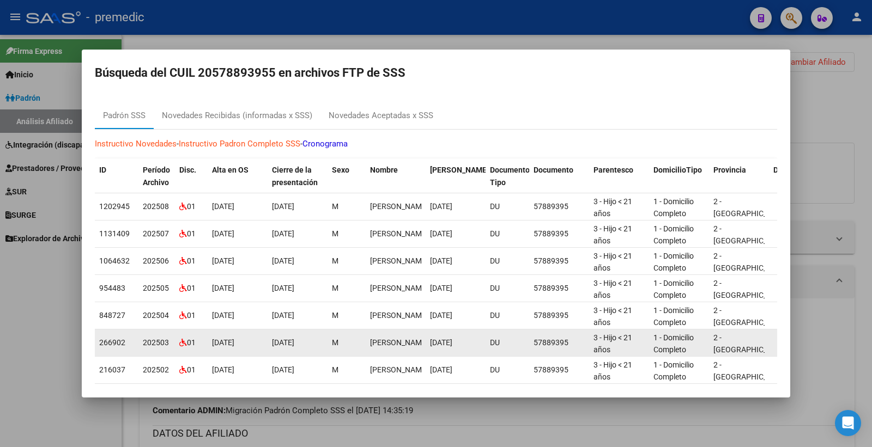
drag, startPoint x: 844, startPoint y: 149, endPoint x: 570, endPoint y: 347, distance: 337.7
click at [843, 149] on div at bounding box center [436, 223] width 872 height 447
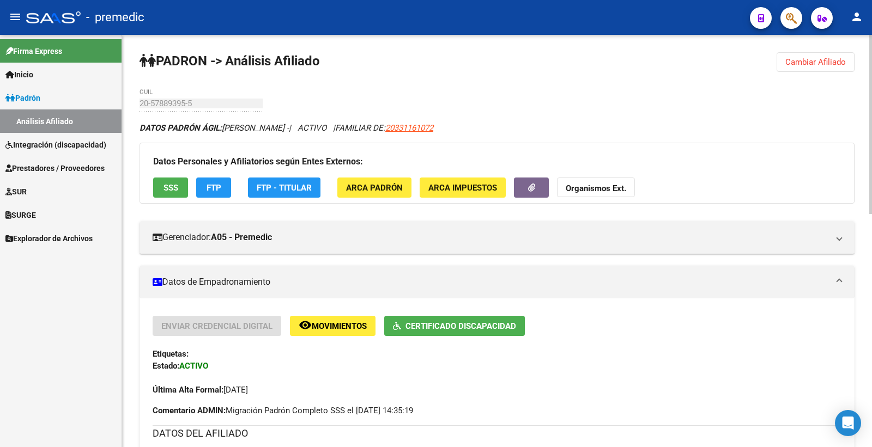
click at [803, 61] on span "Cambiar Afiliado" at bounding box center [815, 62] width 61 height 10
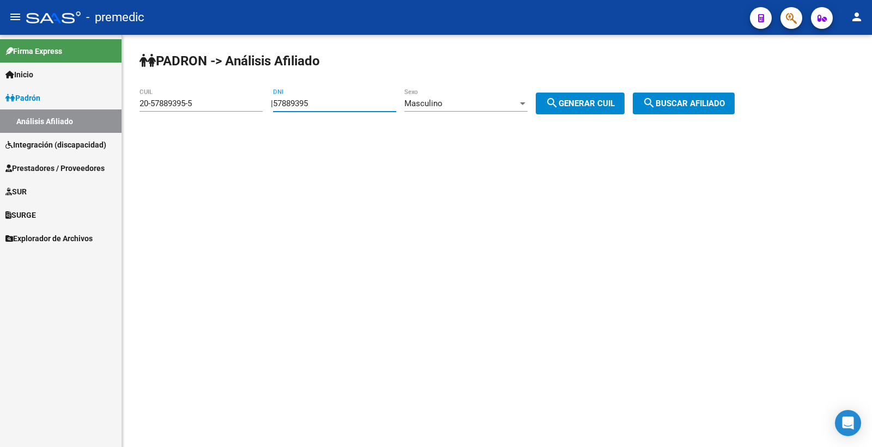
drag, startPoint x: 320, startPoint y: 101, endPoint x: 231, endPoint y: 104, distance: 89.4
click at [231, 104] on app-analisis-afiliado "PADRON -> Análisis Afiliado 20-57889395-5 CUIL | 57889395 DNI Masculino Sexo se…" at bounding box center [441, 104] width 603 height 10
paste input "66662"
type input "57666625"
click at [505, 104] on div "Masculino" at bounding box center [460, 104] width 113 height 10
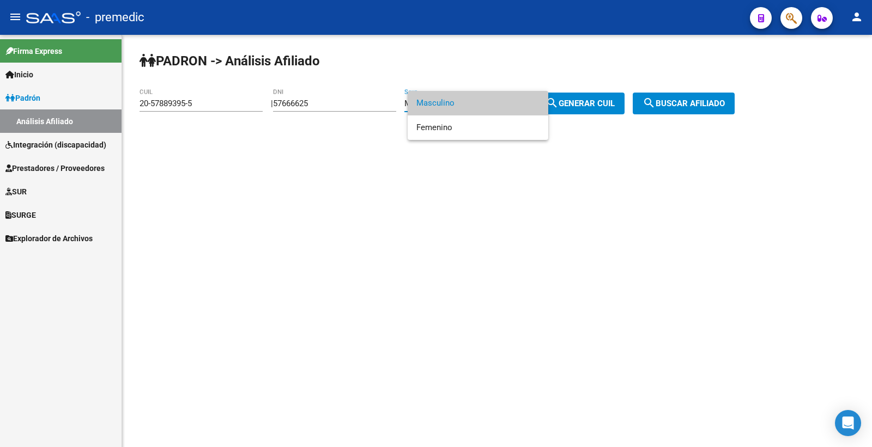
click at [616, 105] on div at bounding box center [436, 223] width 872 height 447
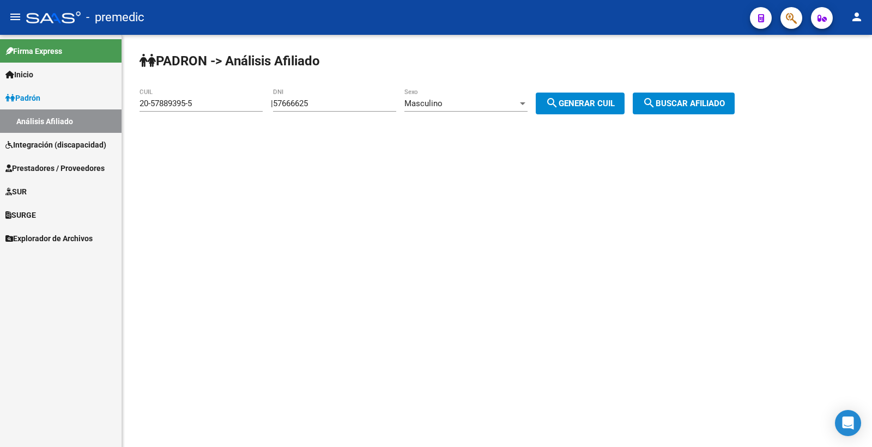
click at [615, 105] on span "search Generar CUIL" at bounding box center [580, 104] width 69 height 10
type input "20-57666625-0"
click at [615, 105] on span "search Generar CUIL" at bounding box center [580, 104] width 69 height 10
click at [733, 98] on button "search Buscar afiliado" at bounding box center [684, 104] width 102 height 22
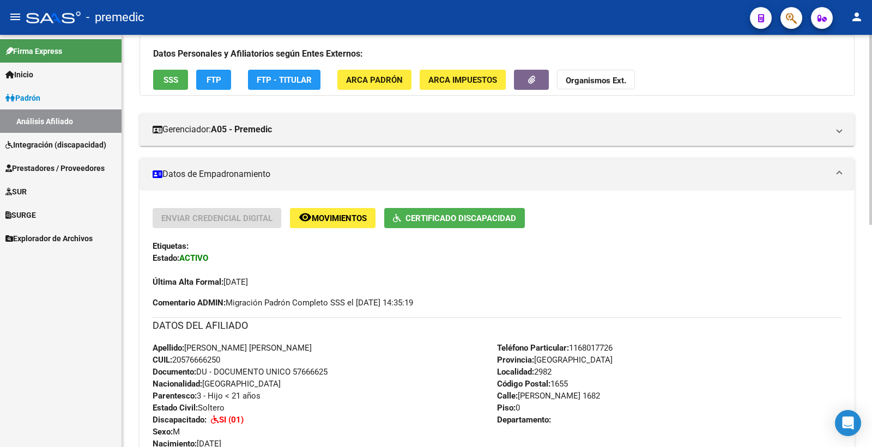
scroll to position [121, 0]
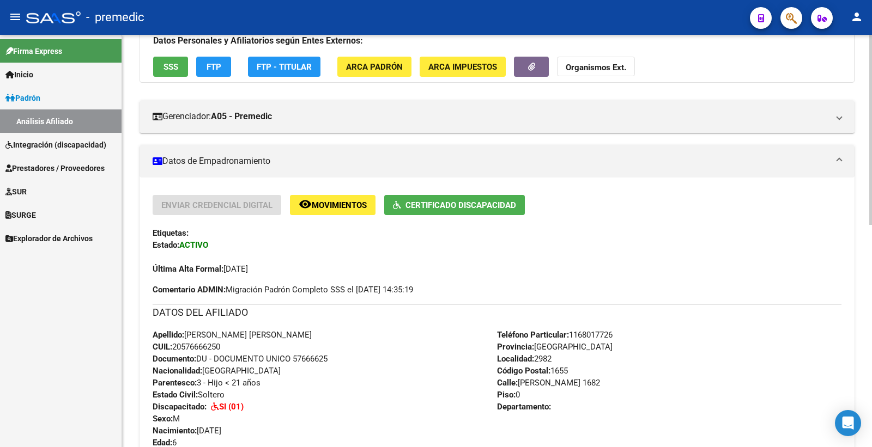
click at [171, 66] on span "SSS" at bounding box center [171, 67] width 15 height 10
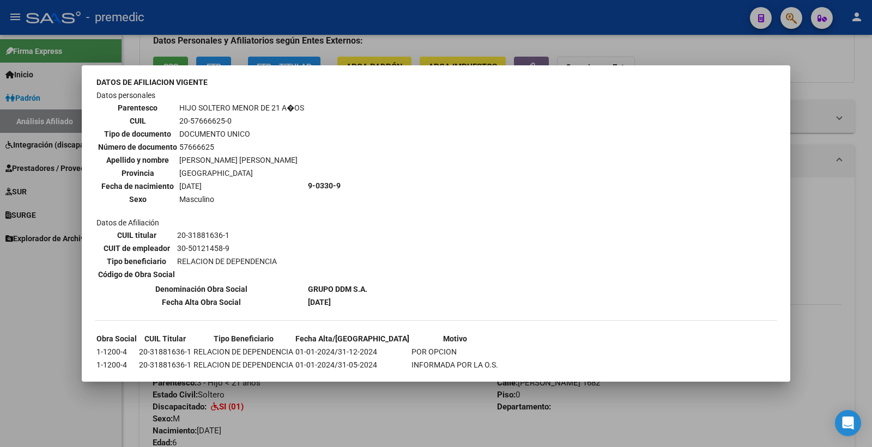
scroll to position [379, 0]
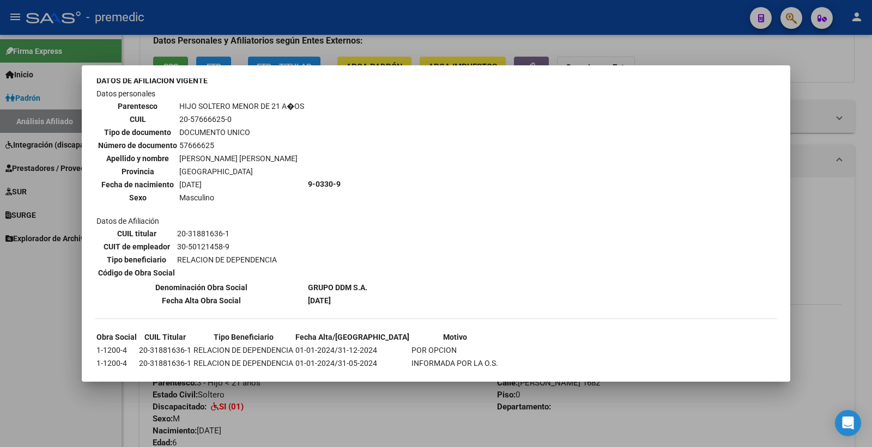
click at [826, 117] on div at bounding box center [436, 223] width 872 height 447
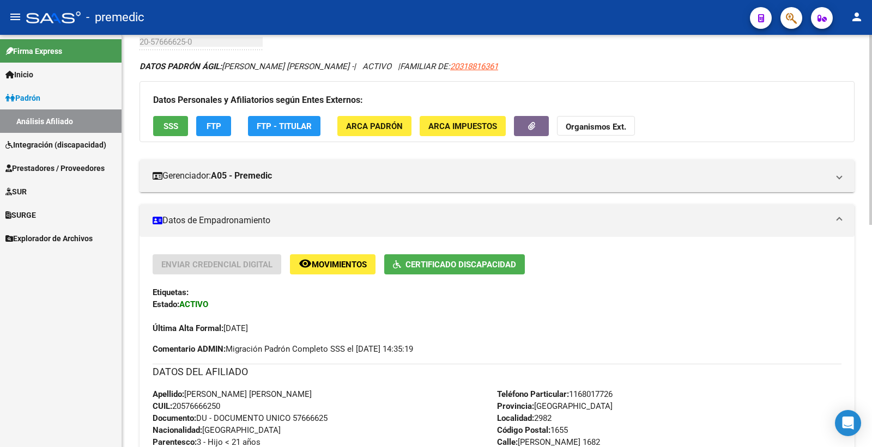
scroll to position [0, 0]
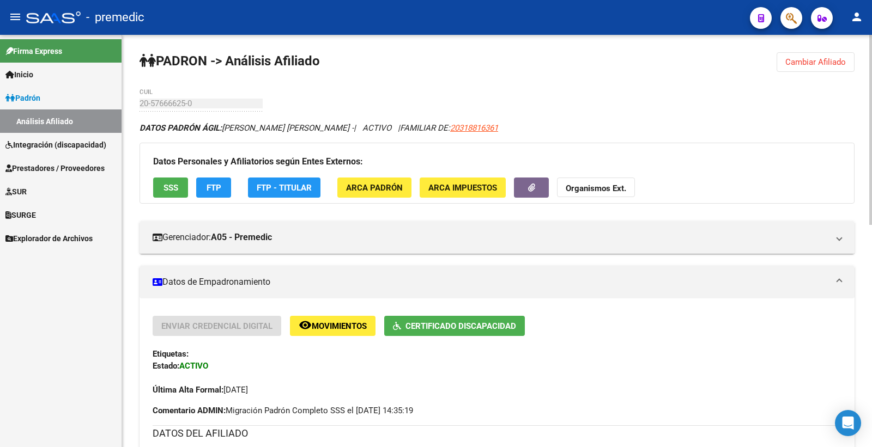
click at [848, 62] on button "Cambiar Afiliado" at bounding box center [816, 62] width 78 height 20
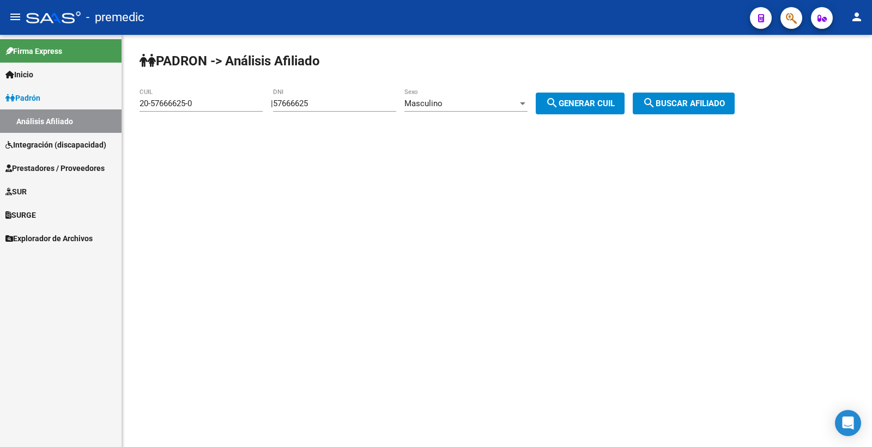
drag, startPoint x: 374, startPoint y: 102, endPoint x: 133, endPoint y: 111, distance: 241.1
click at [133, 112] on div "PADRON -> Análisis Afiliado 20-57666625-0 CUIL | 57666625 DNI Masculino Sexo se…" at bounding box center [497, 92] width 750 height 114
paste input "4604593"
type input "54604593"
click at [625, 96] on button "search Generar CUIL" at bounding box center [580, 104] width 89 height 22
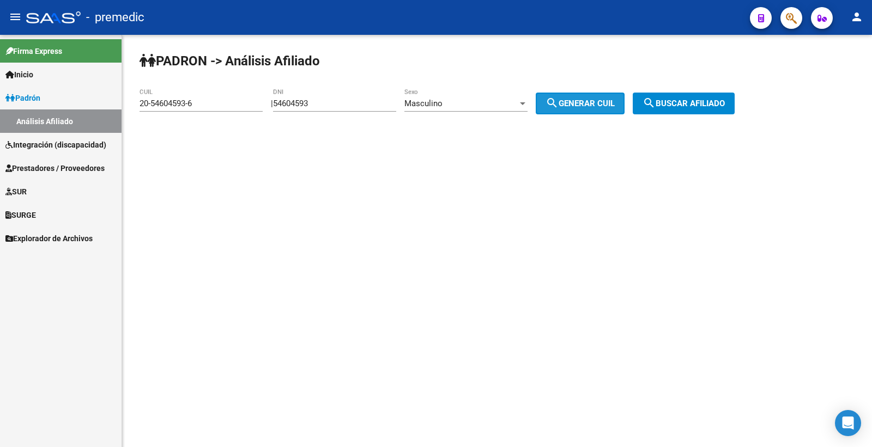
click at [625, 96] on button "search Generar CUIL" at bounding box center [580, 104] width 89 height 22
click at [710, 90] on div "PADRON -> Análisis Afiliado 20-54604593-6 CUIL | 54604593 DNI Masculino Sexo se…" at bounding box center [497, 92] width 750 height 114
click at [710, 102] on span "search Buscar afiliado" at bounding box center [684, 104] width 82 height 10
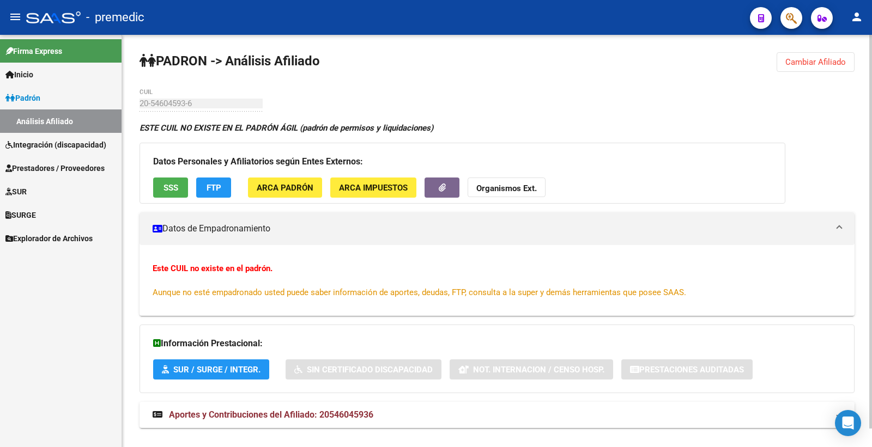
click at [840, 56] on button "Cambiar Afiliado" at bounding box center [816, 62] width 78 height 20
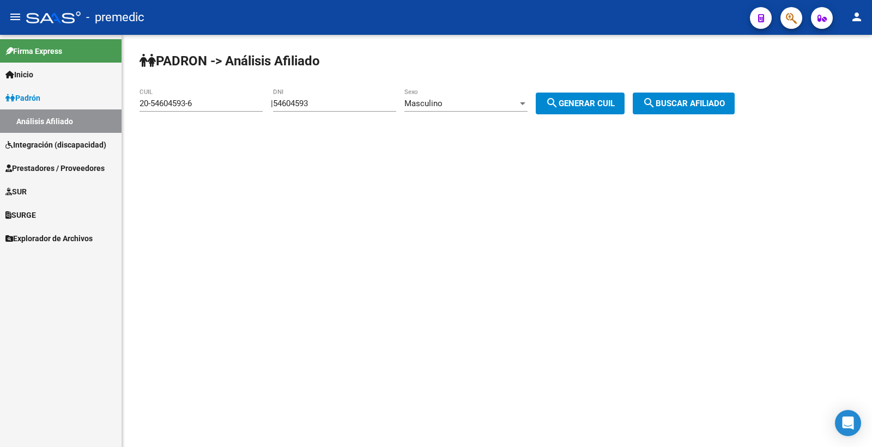
click at [482, 105] on div "Masculino" at bounding box center [460, 104] width 113 height 10
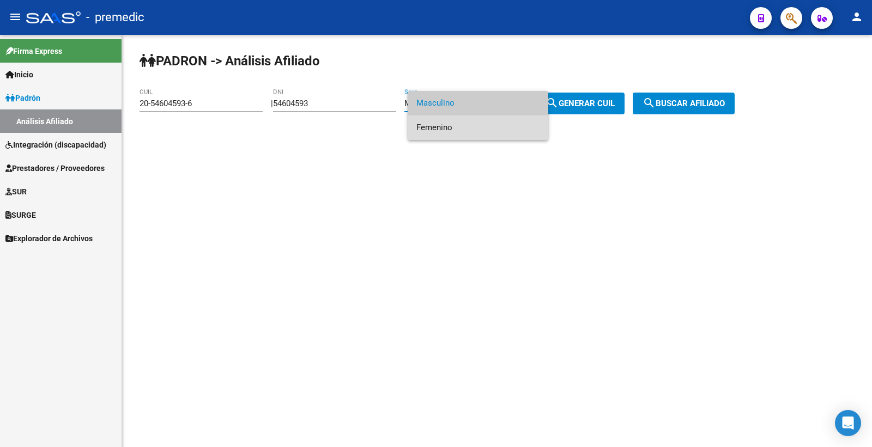
click at [461, 132] on span "Femenino" at bounding box center [477, 128] width 123 height 25
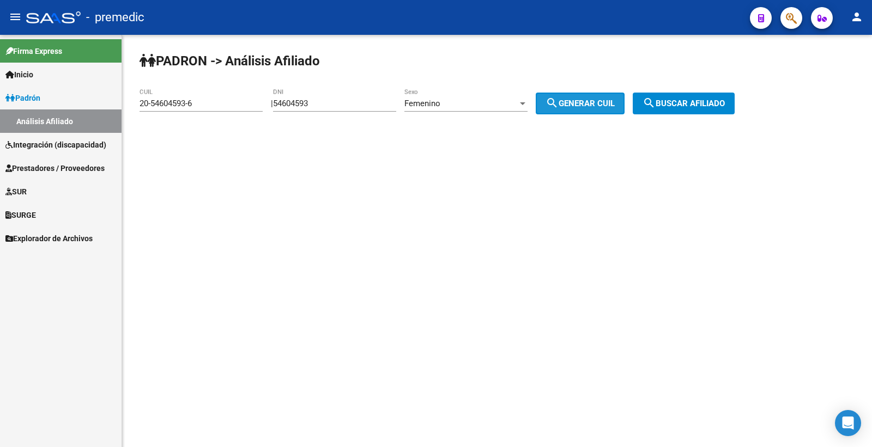
click at [584, 102] on span "search Generar CUIL" at bounding box center [580, 104] width 69 height 10
type input "27-54604593-0"
click at [703, 100] on span "search Buscar afiliado" at bounding box center [684, 104] width 82 height 10
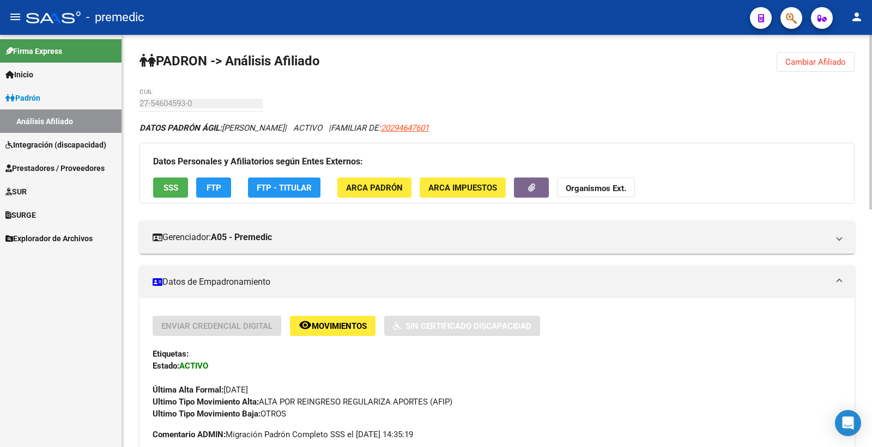
click at [180, 184] on button "SSS" at bounding box center [170, 188] width 35 height 20
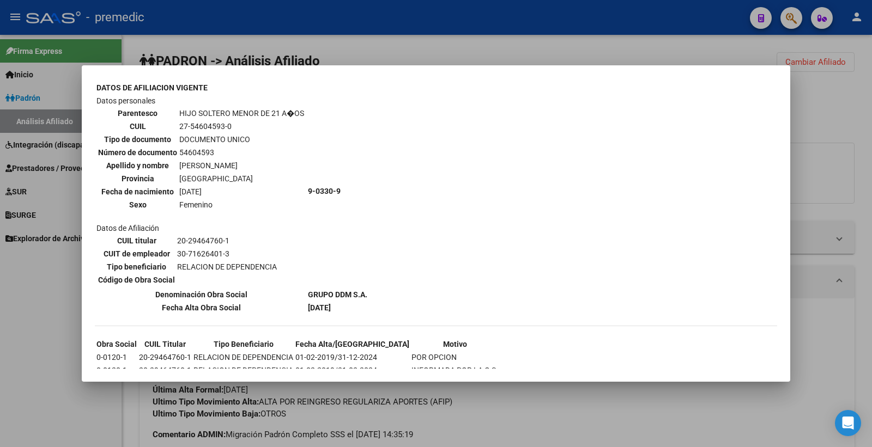
scroll to position [1219, 0]
click at [853, 124] on div at bounding box center [436, 223] width 872 height 447
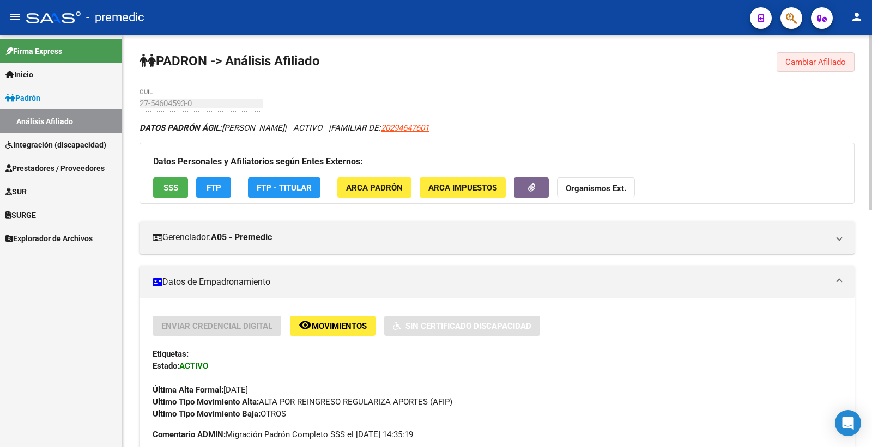
click at [796, 61] on span "Cambiar Afiliado" at bounding box center [815, 62] width 61 height 10
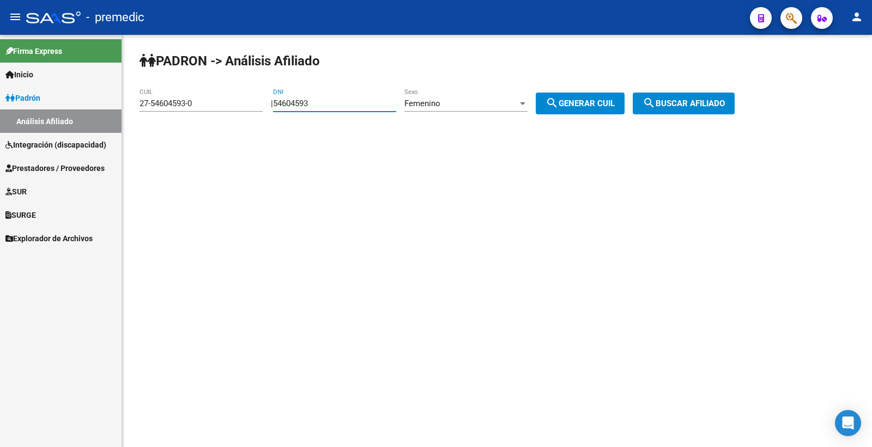
drag, startPoint x: 368, startPoint y: 105, endPoint x: 183, endPoint y: 121, distance: 186.5
click at [183, 108] on app-analisis-afiliado "PADRON -> Análisis Afiliado 27-54604593-0 CUIL | 54604593 DNI Femenino Sexo sea…" at bounding box center [441, 104] width 603 height 10
paste input "7078134"
type input "57078134"
click at [494, 99] on div "Femenino" at bounding box center [460, 104] width 113 height 10
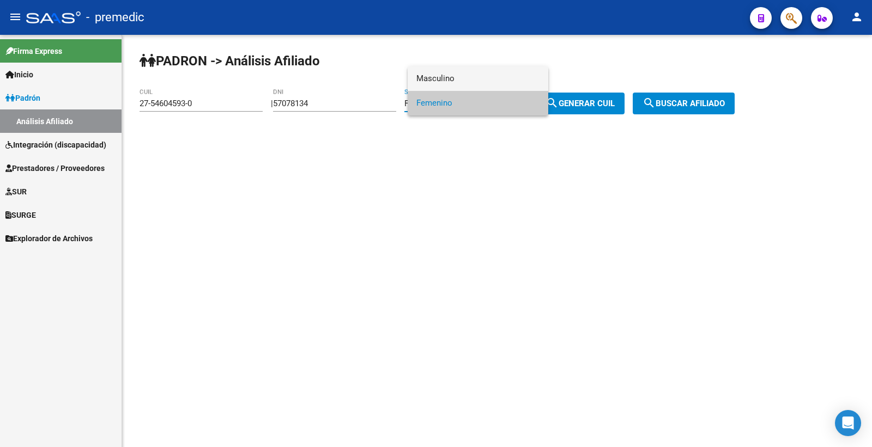
click at [486, 78] on span "Masculino" at bounding box center [477, 78] width 123 height 25
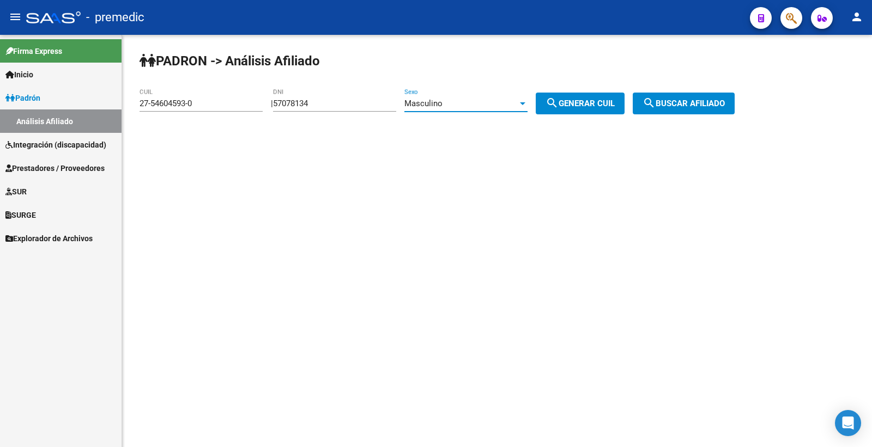
click at [590, 100] on span "search Generar CUIL" at bounding box center [580, 104] width 69 height 10
type input "20-57078134-1"
drag, startPoint x: 594, startPoint y: 100, endPoint x: 653, endPoint y: 93, distance: 59.3
click at [595, 100] on span "search Generar CUIL" at bounding box center [580, 104] width 69 height 10
click at [688, 97] on button "search Buscar afiliado" at bounding box center [684, 104] width 102 height 22
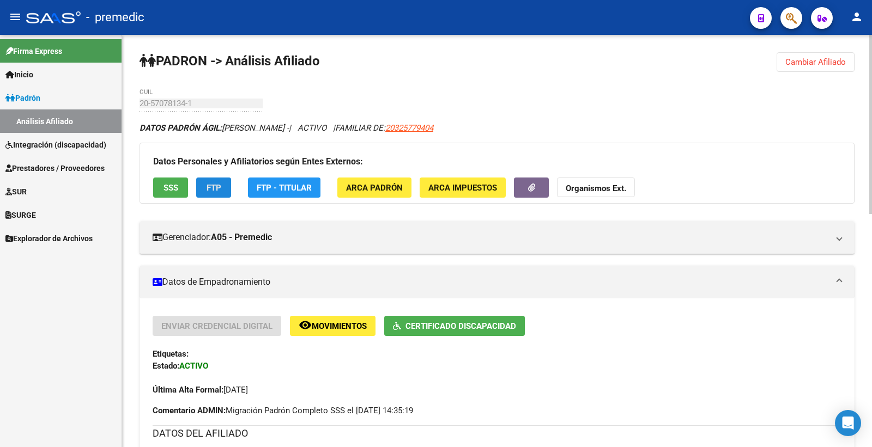
click at [198, 189] on button "FTP" at bounding box center [213, 188] width 35 height 20
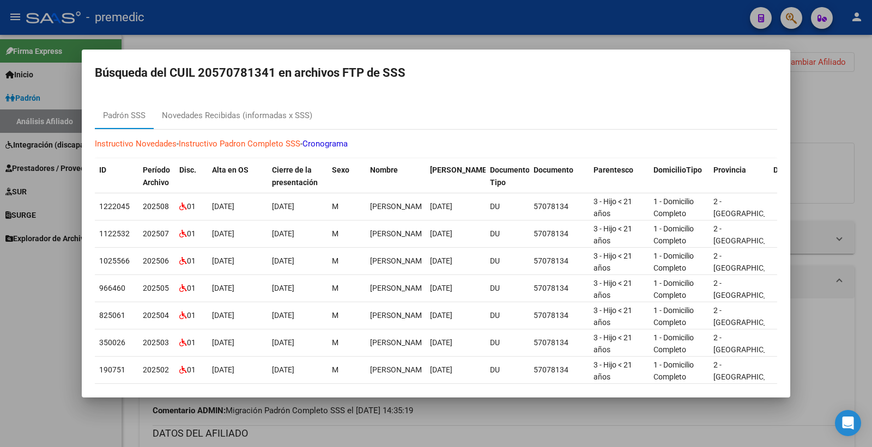
click at [590, 34] on div at bounding box center [436, 223] width 872 height 447
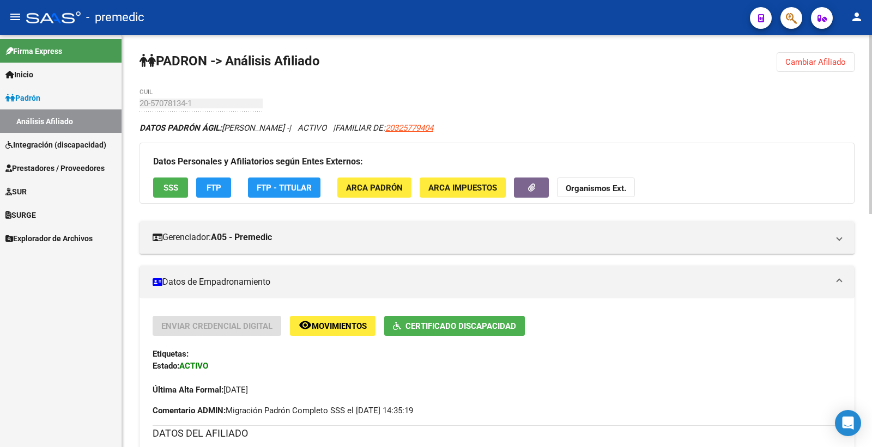
click at [170, 191] on span "SSS" at bounding box center [171, 188] width 15 height 10
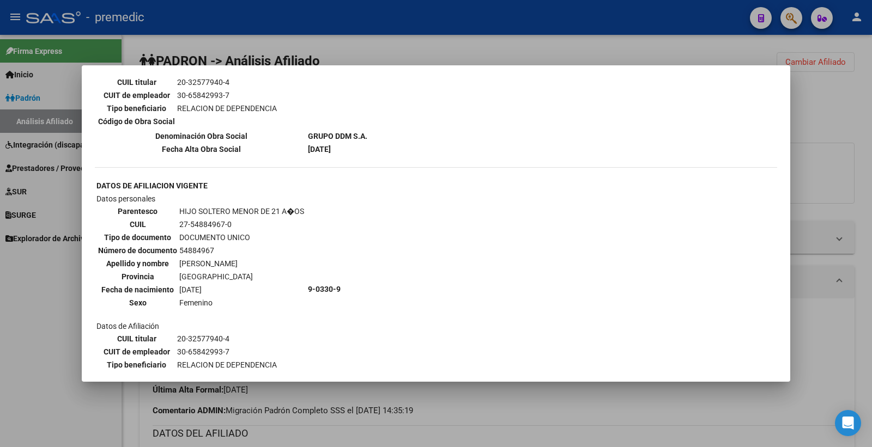
scroll to position [874, 0]
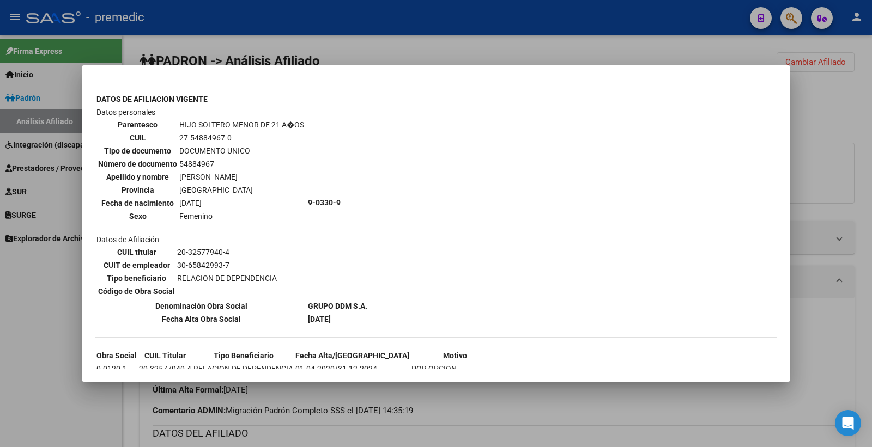
click at [871, 113] on div at bounding box center [436, 223] width 872 height 447
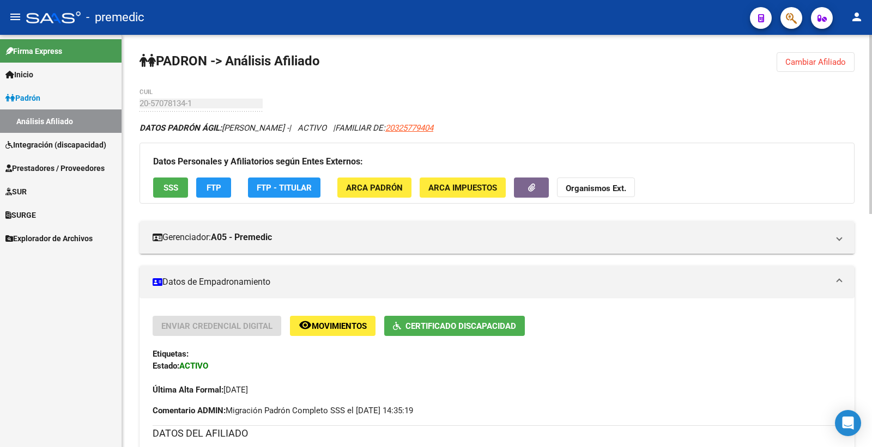
click at [798, 69] on button "Cambiar Afiliado" at bounding box center [816, 62] width 78 height 20
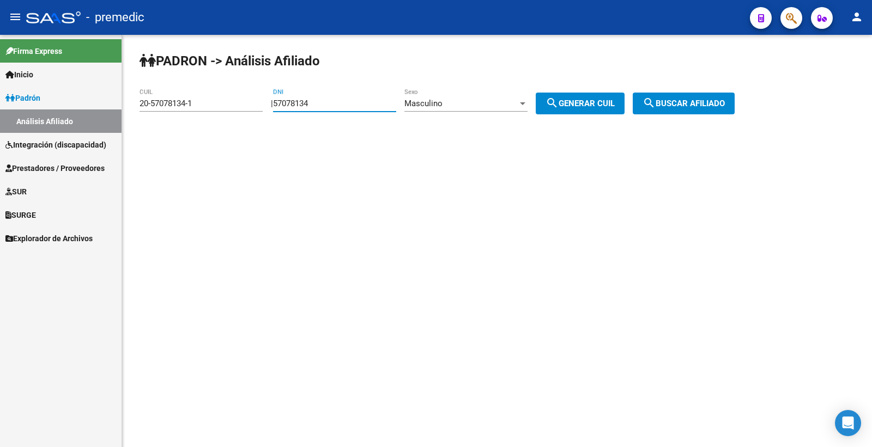
drag, startPoint x: 312, startPoint y: 104, endPoint x: 203, endPoint y: 95, distance: 109.3
click at [203, 99] on app-analisis-afiliado "PADRON -> Análisis Afiliado 20-57078134-1 CUIL | 57078134 DNI Masculino Sexo se…" at bounding box center [441, 104] width 603 height 10
paste input "4764255"
type input "47642554"
click at [615, 102] on span "search Generar CUIL" at bounding box center [580, 104] width 69 height 10
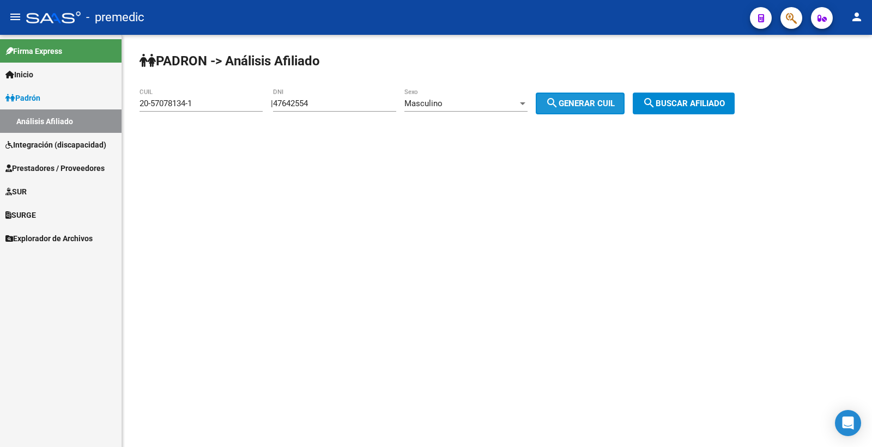
type input "23-47642554-9"
click at [696, 108] on span "search Buscar afiliado" at bounding box center [684, 104] width 82 height 10
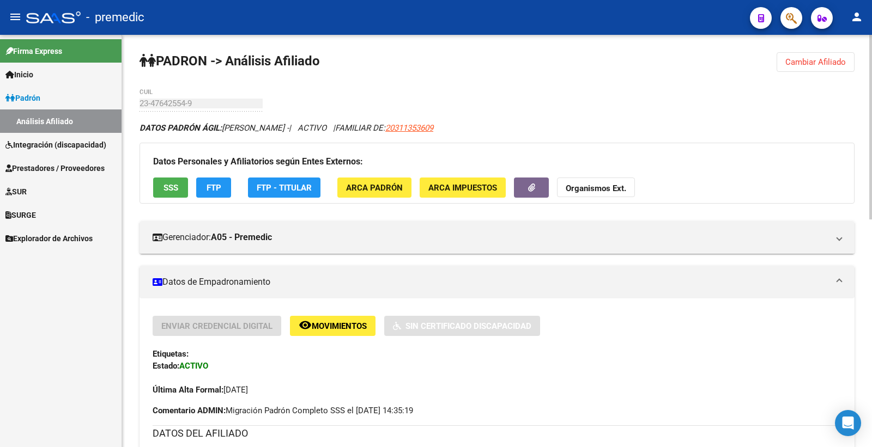
click at [178, 187] on span "SSS" at bounding box center [171, 188] width 15 height 10
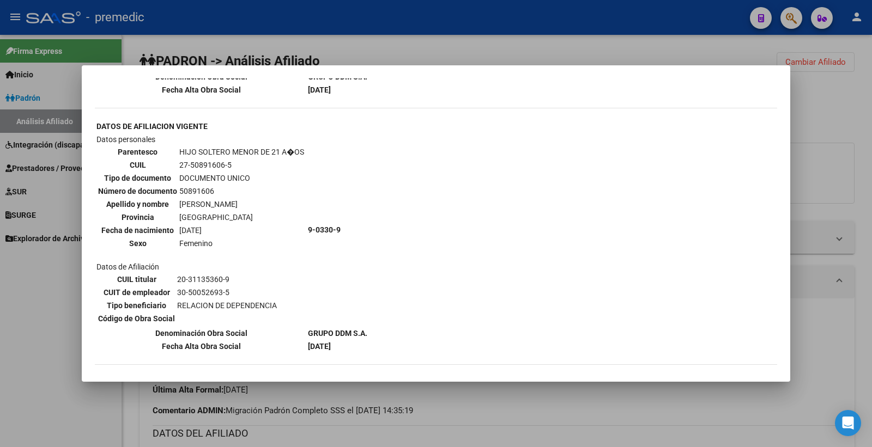
scroll to position [639, 0]
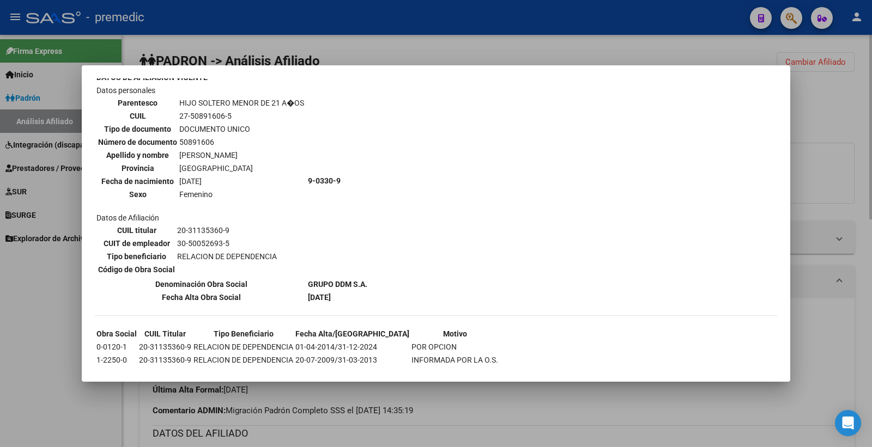
drag, startPoint x: 806, startPoint y: 158, endPoint x: 804, endPoint y: 149, distance: 8.9
click at [805, 158] on div at bounding box center [436, 223] width 872 height 447
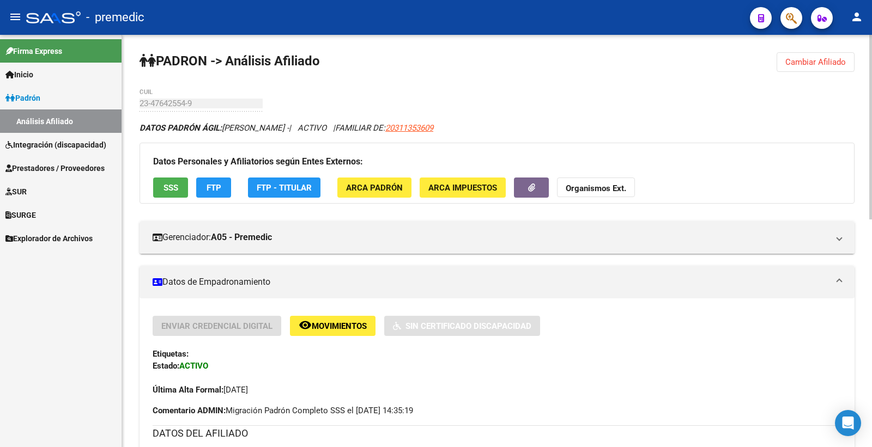
click at [794, 69] on button "Cambiar Afiliado" at bounding box center [816, 62] width 78 height 20
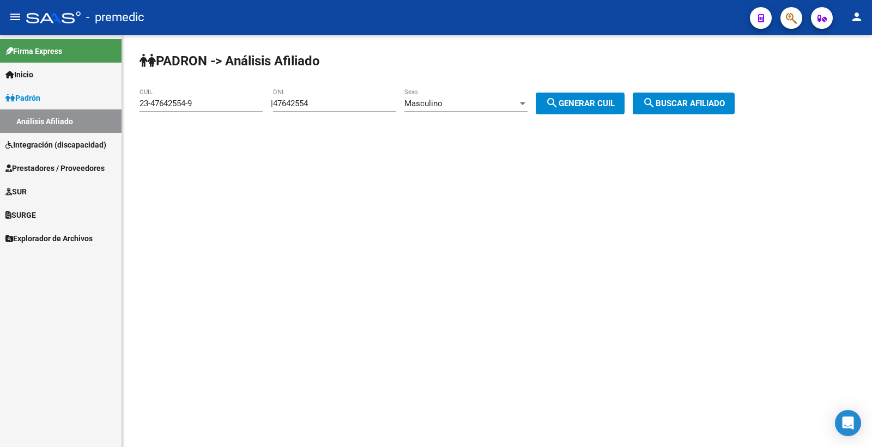
click at [794, 68] on div "PADRON -> Análisis Afiliado 23-47642554-9 CUIL | 47642554 DNI Masculino Sexo se…" at bounding box center [497, 92] width 750 height 114
drag, startPoint x: 320, startPoint y: 102, endPoint x: 156, endPoint y: 106, distance: 163.5
click at [156, 106] on app-analisis-afiliado "PADRON -> Análisis Afiliado 23-47642554-9 CUIL | 47642554 DNI Masculino Sexo se…" at bounding box center [441, 104] width 603 height 10
paste input "54885732"
type input "54885732"
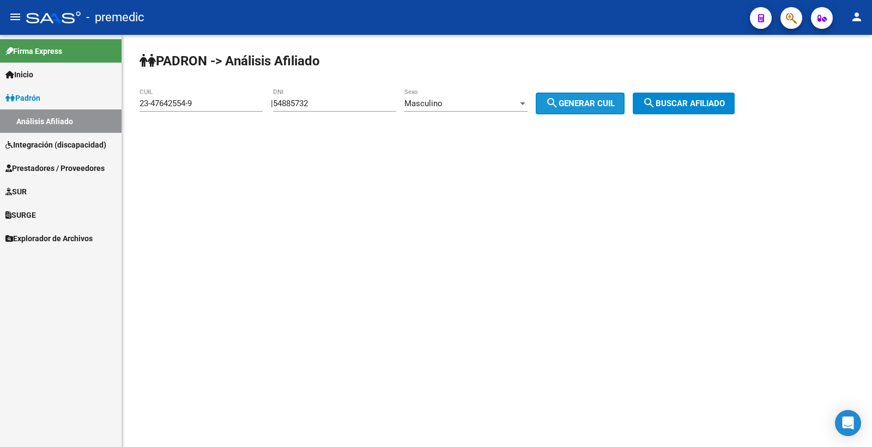
click at [572, 94] on button "search Generar CUIL" at bounding box center [580, 104] width 89 height 22
type input "20-54885732-6"
click at [574, 99] on span "search Generar CUIL" at bounding box center [580, 104] width 69 height 10
click at [682, 101] on span "search Buscar afiliado" at bounding box center [684, 104] width 82 height 10
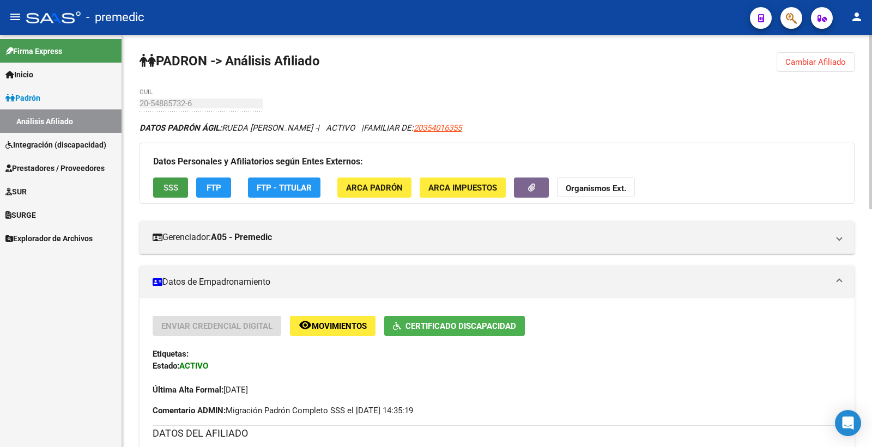
click at [166, 188] on span "SSS" at bounding box center [171, 188] width 15 height 10
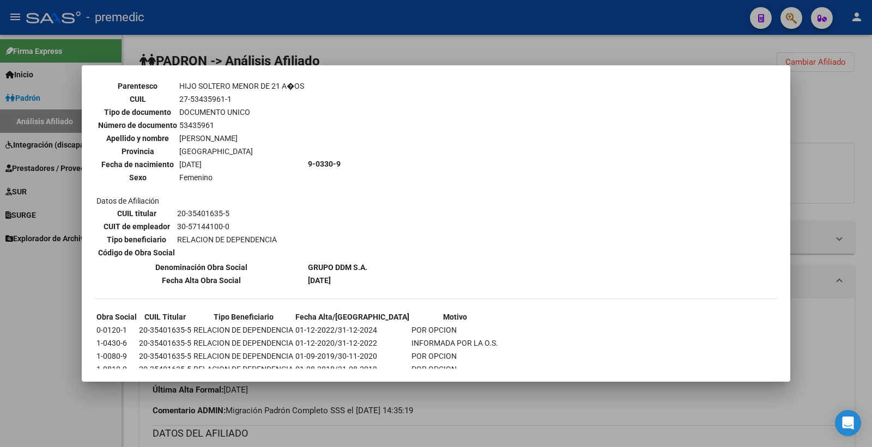
scroll to position [1172, 0]
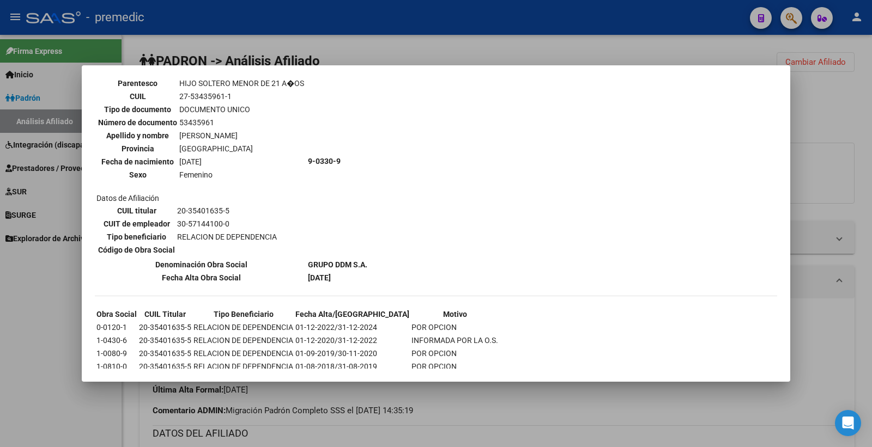
click at [864, 176] on div at bounding box center [436, 223] width 872 height 447
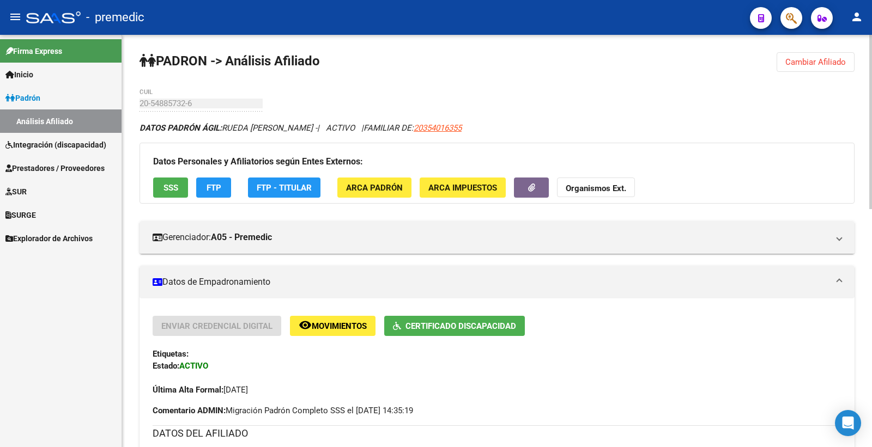
click at [213, 197] on button "FTP" at bounding box center [213, 188] width 35 height 20
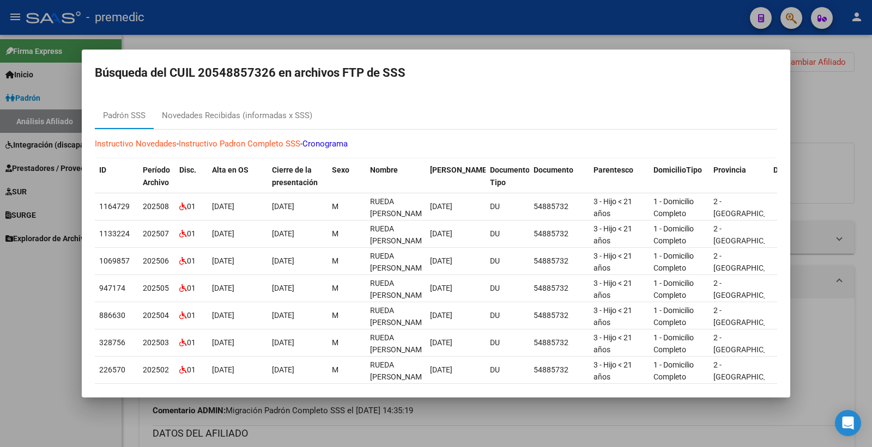
click at [840, 117] on div at bounding box center [436, 223] width 872 height 447
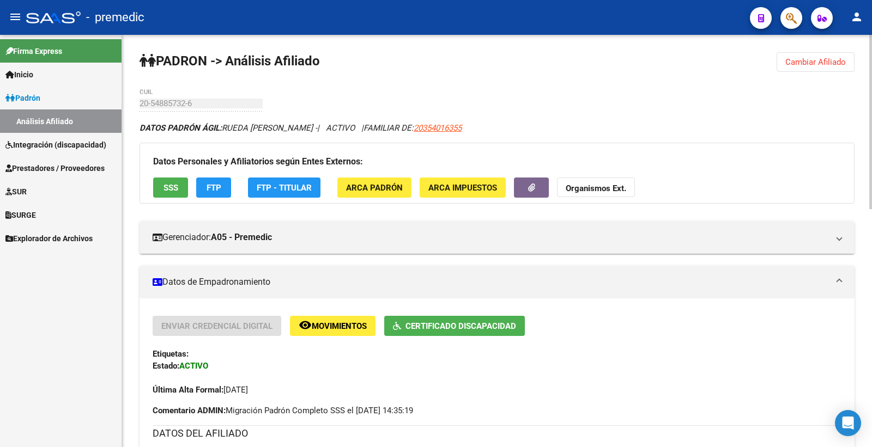
click at [808, 72] on button "Cambiar Afiliado" at bounding box center [816, 62] width 78 height 20
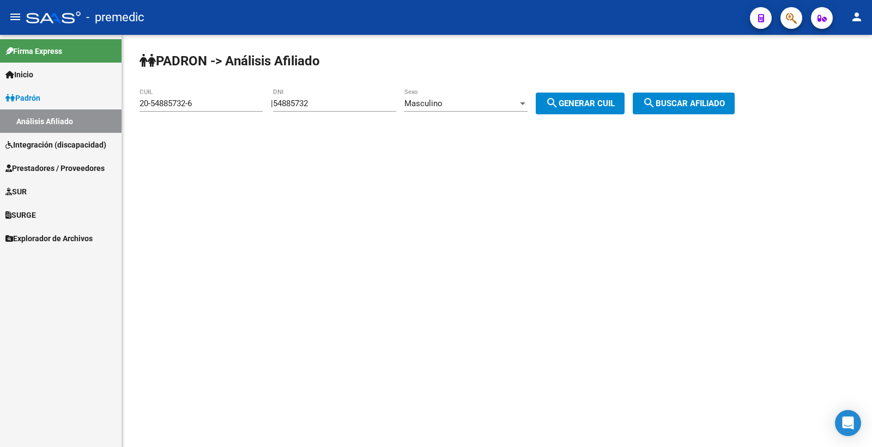
click at [800, 61] on div "PADRON -> Análisis Afiliado 20-54885732-6 CUIL | 54885732 DNI Masculino Sexo se…" at bounding box center [497, 92] width 750 height 114
drag, startPoint x: 318, startPoint y: 108, endPoint x: 280, endPoint y: 108, distance: 38.7
click at [280, 108] on div "| 54885732 DNI Masculino Sexo search Generar CUIL" at bounding box center [452, 104] width 362 height 10
paste input "239662"
type input "52396622"
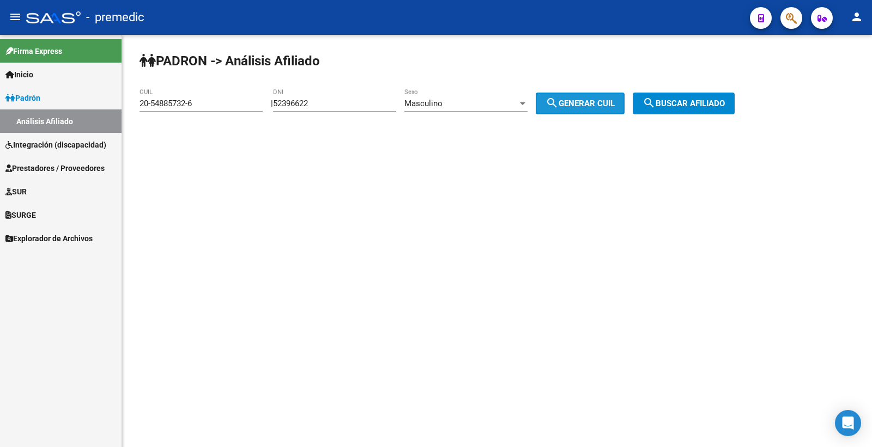
click at [605, 99] on span "search Generar CUIL" at bounding box center [580, 104] width 69 height 10
type input "20-52396622-8"
click at [728, 96] on button "search Buscar afiliado" at bounding box center [684, 104] width 102 height 22
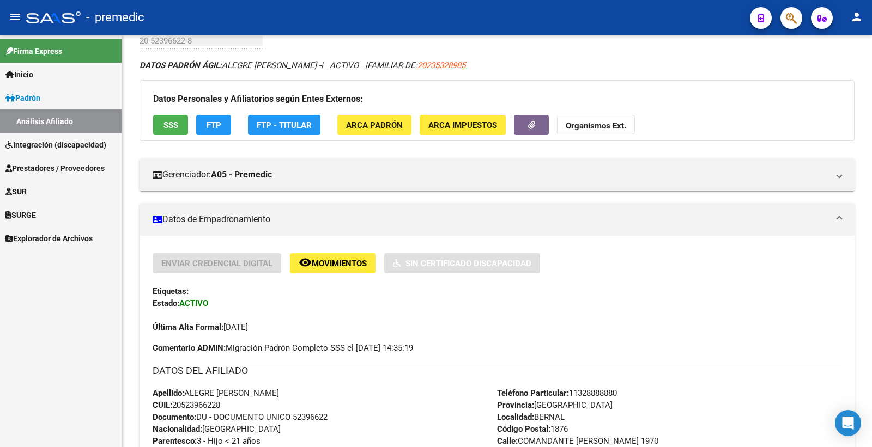
scroll to position [121, 0]
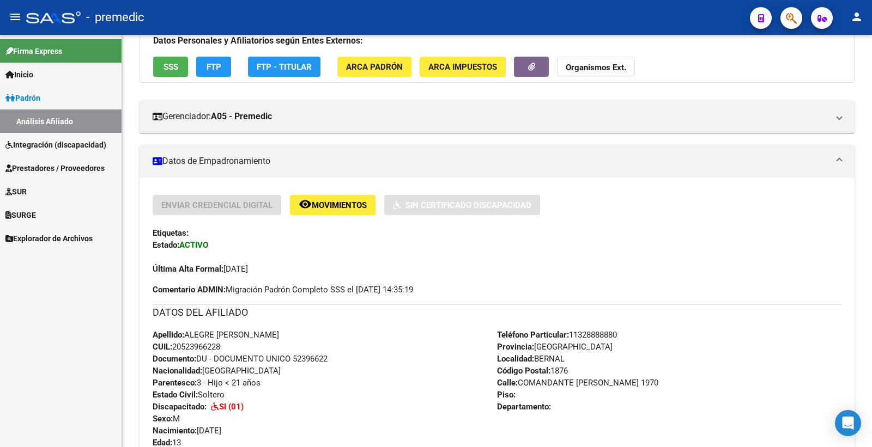
click at [167, 75] on button "SSS" at bounding box center [170, 67] width 35 height 20
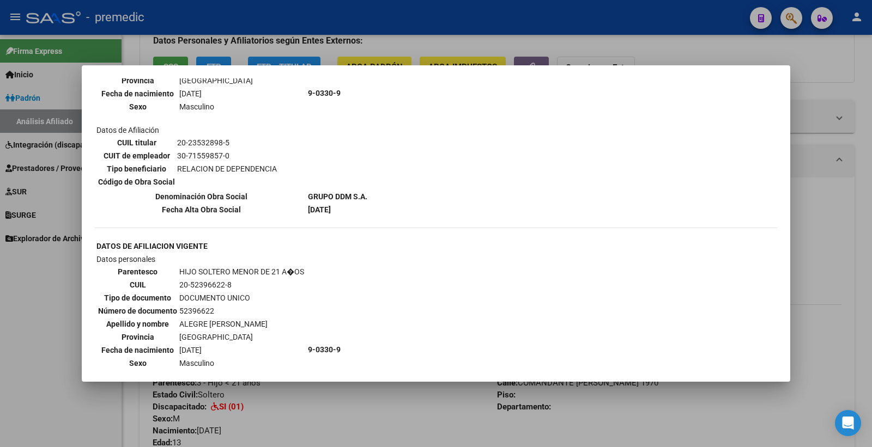
scroll to position [886, 0]
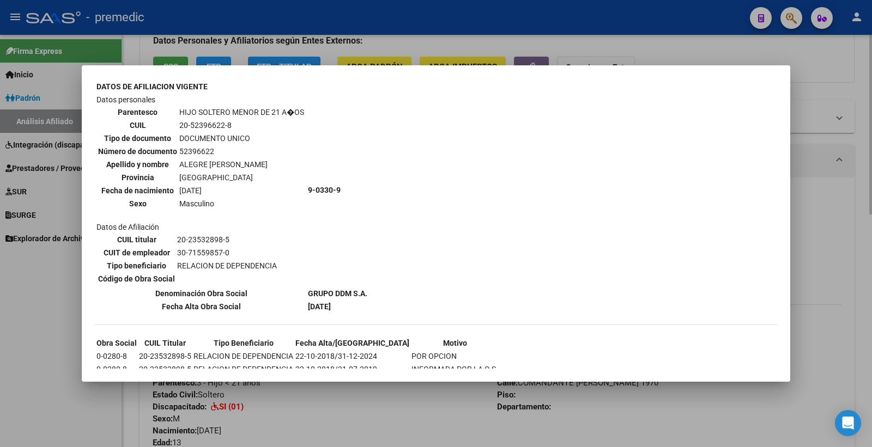
click at [810, 120] on div at bounding box center [436, 223] width 872 height 447
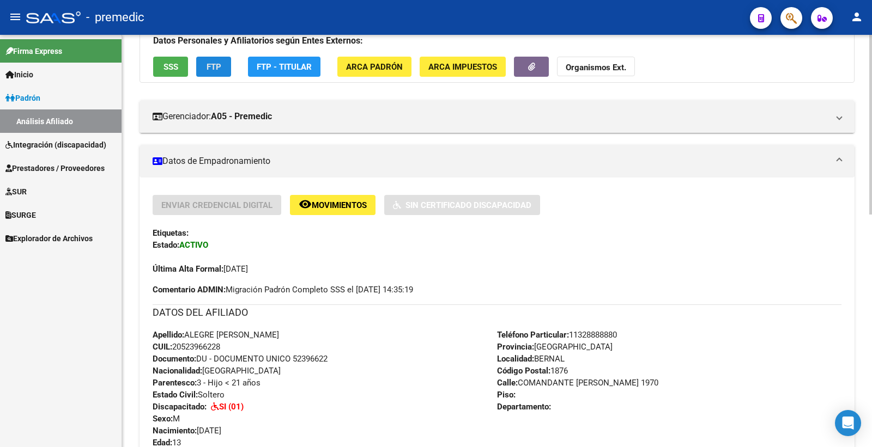
click at [218, 75] on button "FTP" at bounding box center [213, 67] width 35 height 20
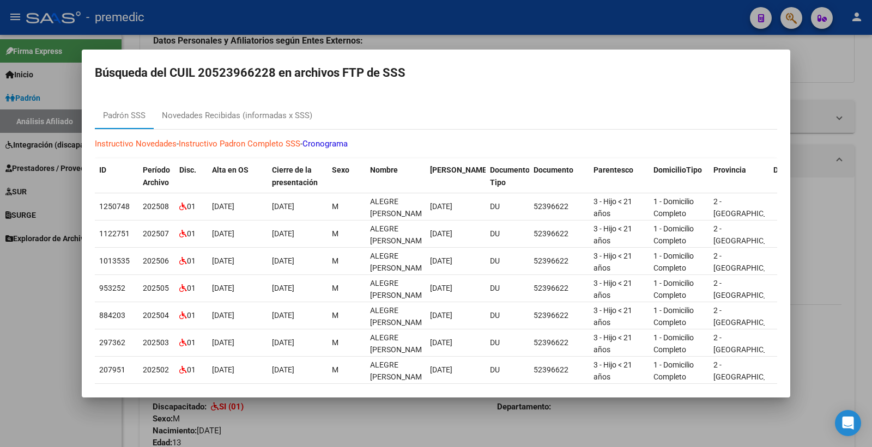
click at [871, 104] on div at bounding box center [436, 223] width 872 height 447
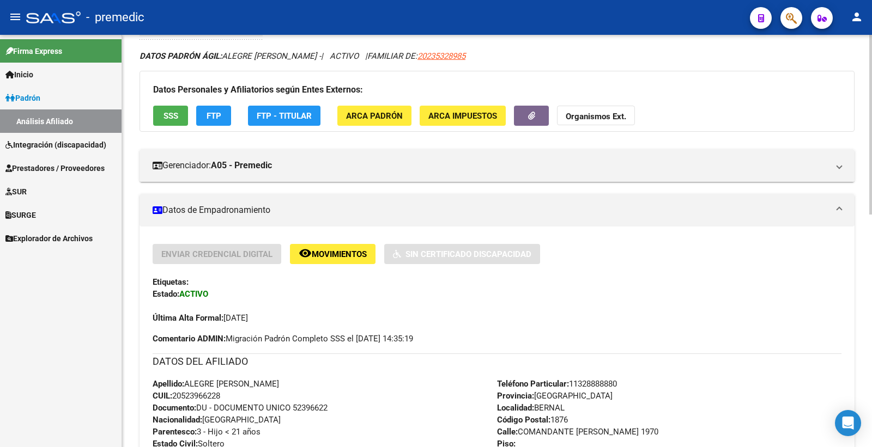
scroll to position [0, 0]
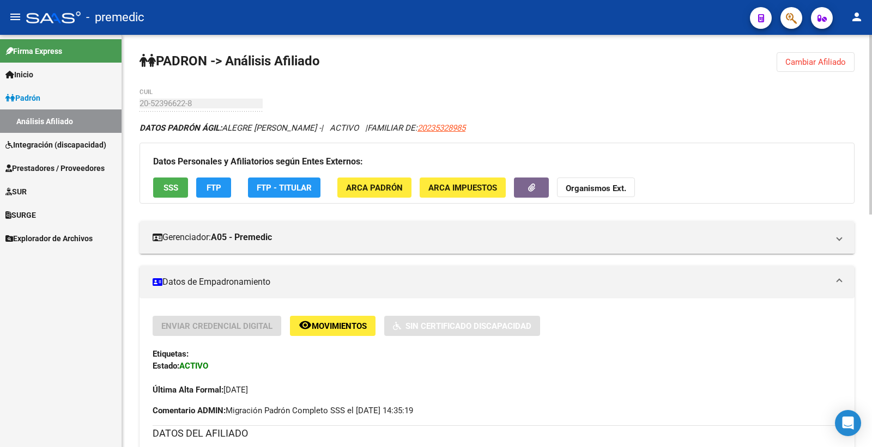
drag, startPoint x: 816, startPoint y: 64, endPoint x: 720, endPoint y: 89, distance: 99.7
click at [816, 64] on span "Cambiar Afiliado" at bounding box center [815, 62] width 61 height 10
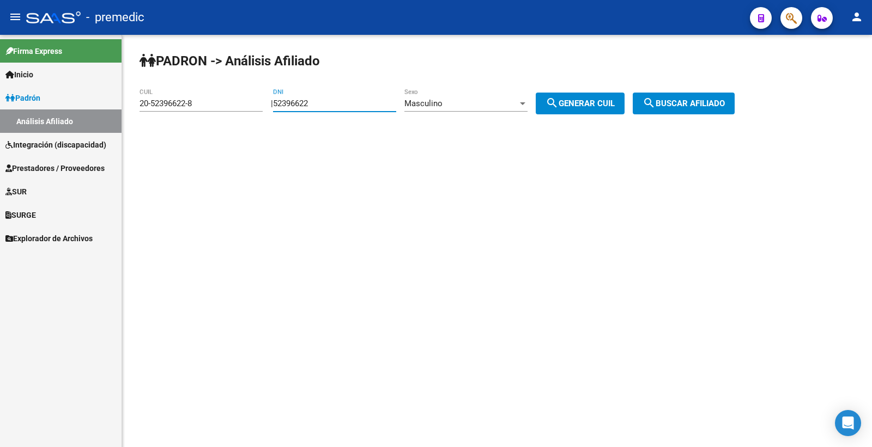
drag, startPoint x: 224, startPoint y: 106, endPoint x: 201, endPoint y: 106, distance: 23.4
click at [201, 106] on app-analisis-afiliado "PADRON -> Análisis Afiliado 20-52396622-8 CUIL | 52396622 DNI Masculino Sexo se…" at bounding box center [441, 104] width 603 height 10
paste input "618368"
type input "56183682"
click at [603, 94] on div "PADRON -> Análisis Afiliado 20-52396622-8 CUIL | 56183682 DNI Masculino Sexo se…" at bounding box center [497, 92] width 750 height 114
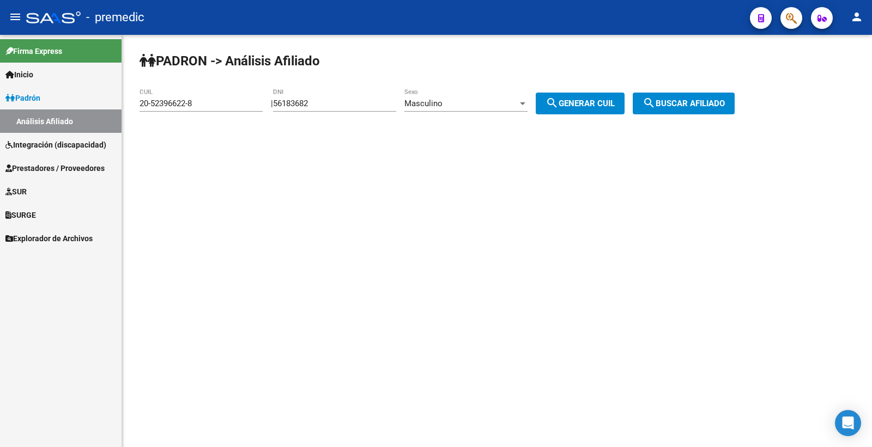
click at [600, 101] on span "search Generar CUIL" at bounding box center [580, 104] width 69 height 10
type input "20-56183682-6"
click at [689, 100] on span "search Buscar afiliado" at bounding box center [684, 104] width 82 height 10
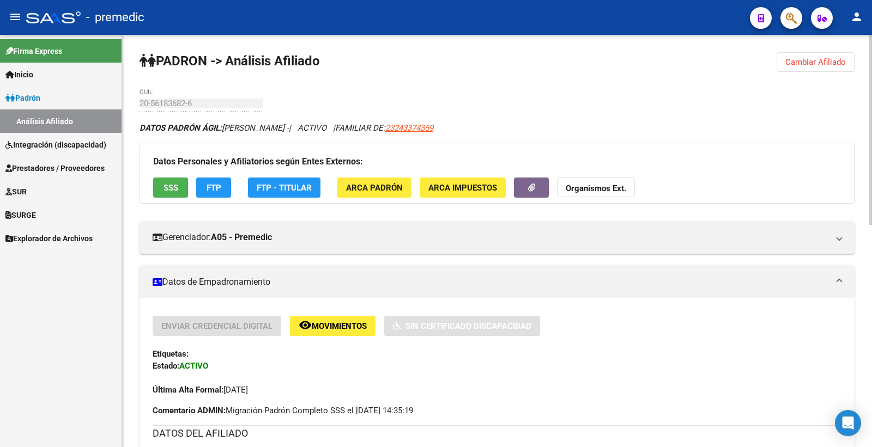
click at [154, 192] on button "SSS" at bounding box center [170, 188] width 35 height 20
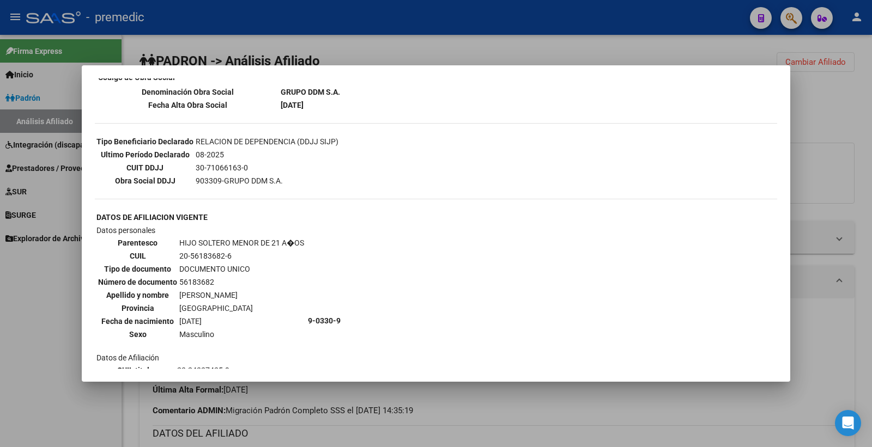
scroll to position [391, 0]
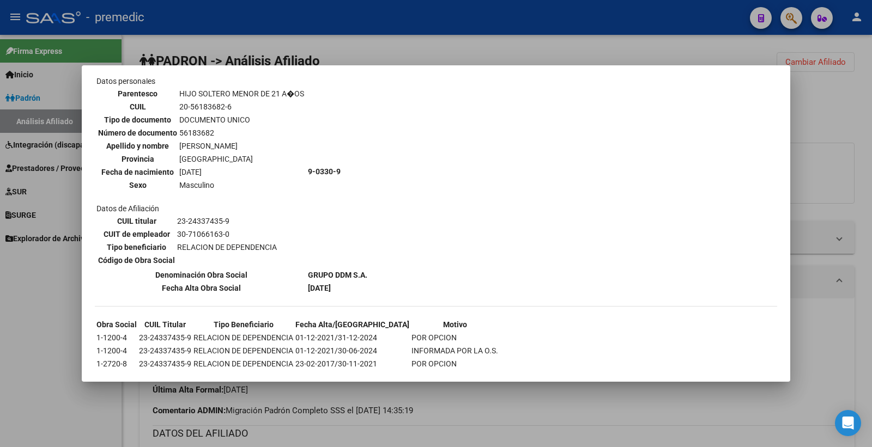
click at [871, 134] on div at bounding box center [436, 223] width 872 height 447
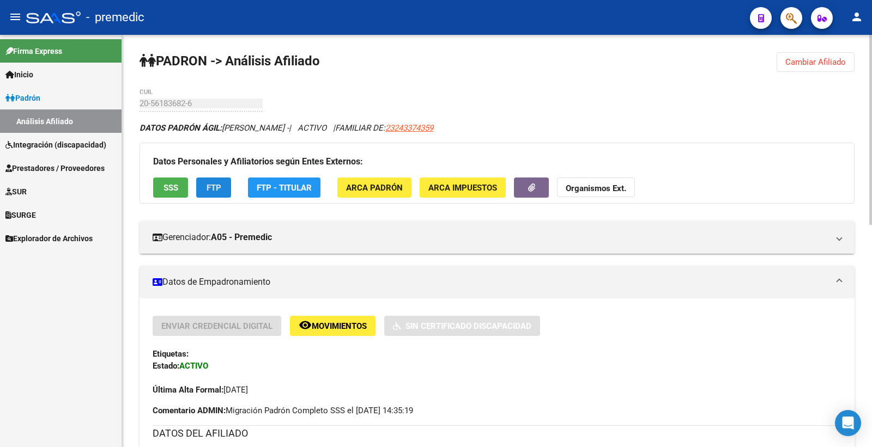
click at [213, 184] on span "FTP" at bounding box center [214, 188] width 15 height 10
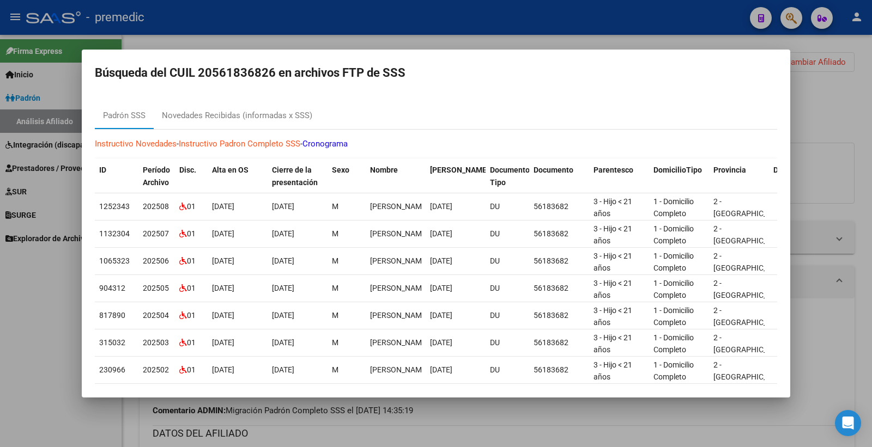
click at [869, 165] on div at bounding box center [436, 223] width 872 height 447
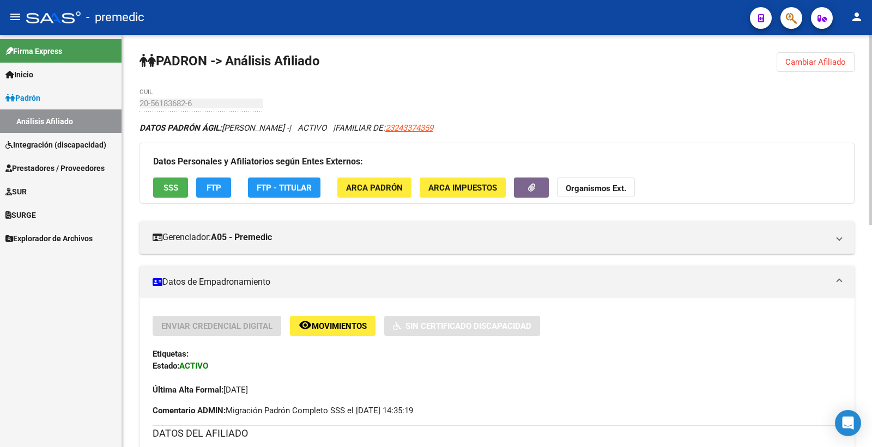
drag, startPoint x: 826, startPoint y: 65, endPoint x: 681, endPoint y: 78, distance: 145.0
click at [825, 65] on span "Cambiar Afiliado" at bounding box center [815, 62] width 61 height 10
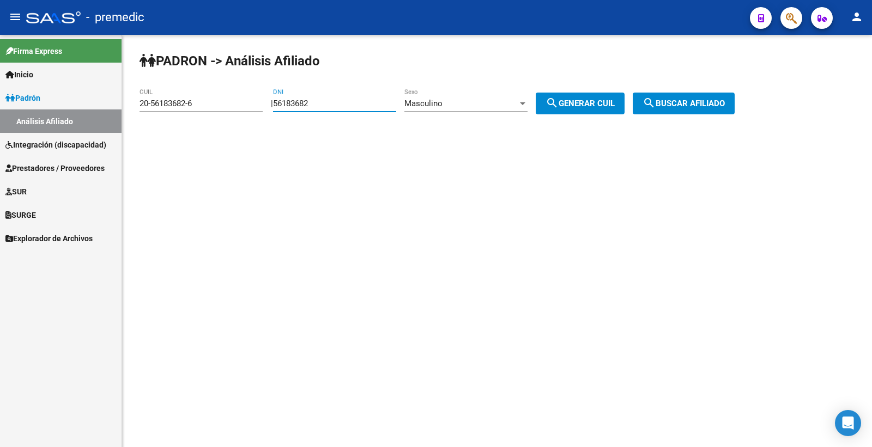
drag, startPoint x: 366, startPoint y: 101, endPoint x: 242, endPoint y: 98, distance: 124.3
click at [243, 99] on app-analisis-afiliado "PADRON -> Análisis Afiliado 20-56183682-6 CUIL | 56183682 DNI Masculino Sexo se…" at bounding box center [441, 104] width 603 height 10
paste input "95421399"
type input "95421399"
click at [613, 96] on button "search Generar CUIL" at bounding box center [580, 104] width 89 height 22
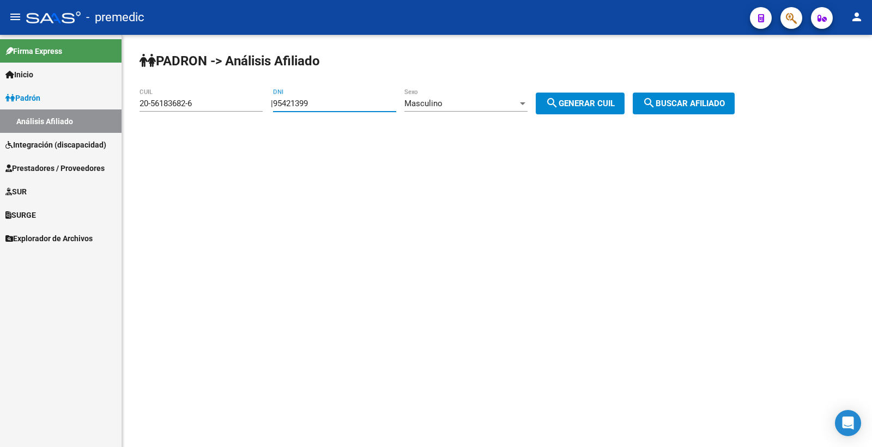
type input "20-95421399-5"
drag, startPoint x: 612, startPoint y: 100, endPoint x: 705, endPoint y: 94, distance: 92.8
click at [612, 100] on span "search Generar CUIL" at bounding box center [580, 104] width 69 height 10
click at [705, 94] on button "search Buscar afiliado" at bounding box center [684, 104] width 102 height 22
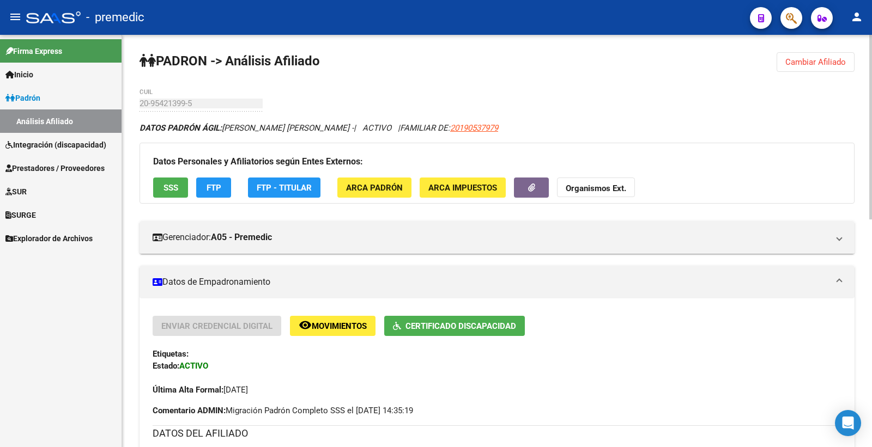
click at [165, 183] on span "SSS" at bounding box center [171, 188] width 15 height 10
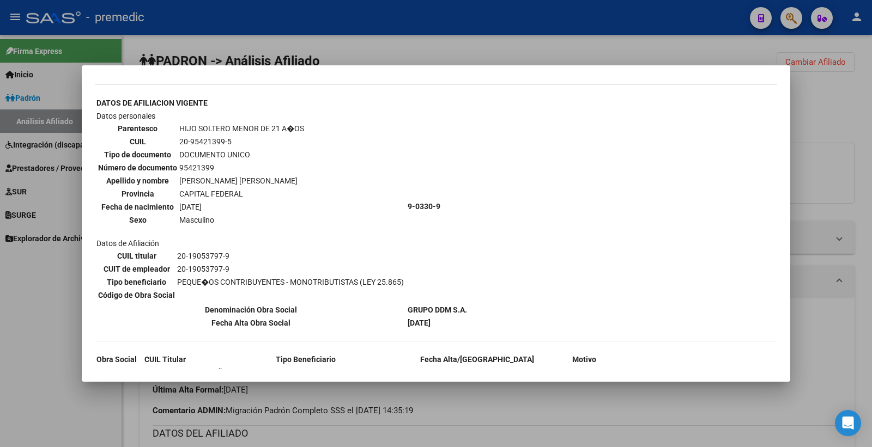
scroll to position [591, 0]
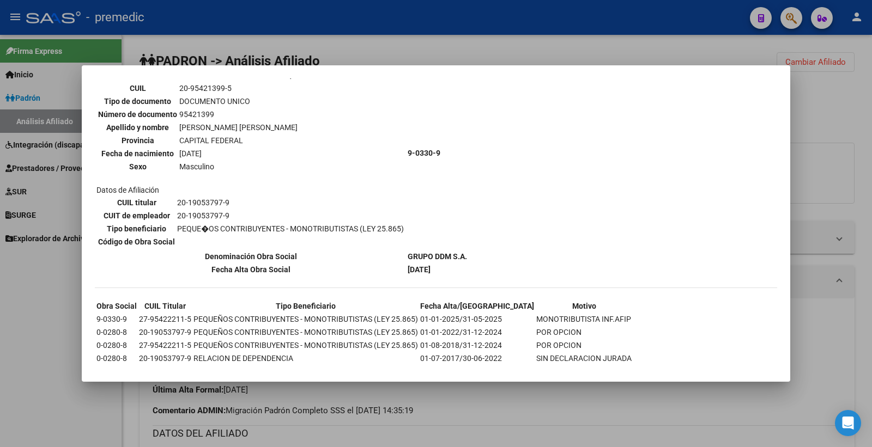
click at [814, 189] on div at bounding box center [436, 223] width 872 height 447
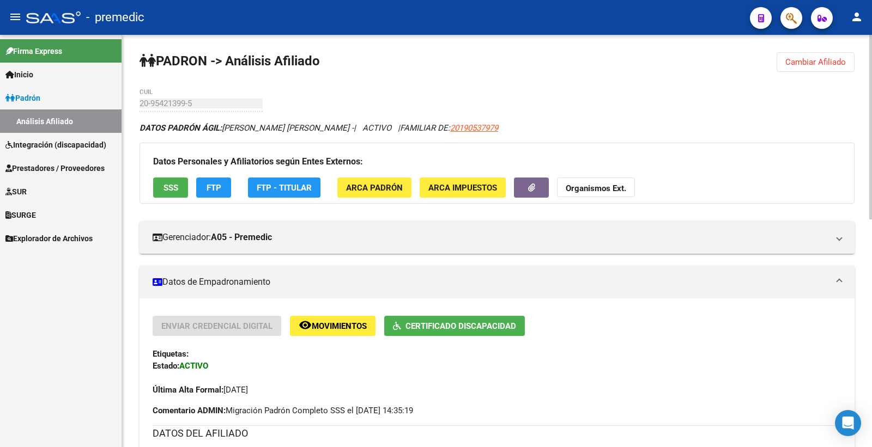
click at [203, 189] on button "FTP" at bounding box center [213, 188] width 35 height 20
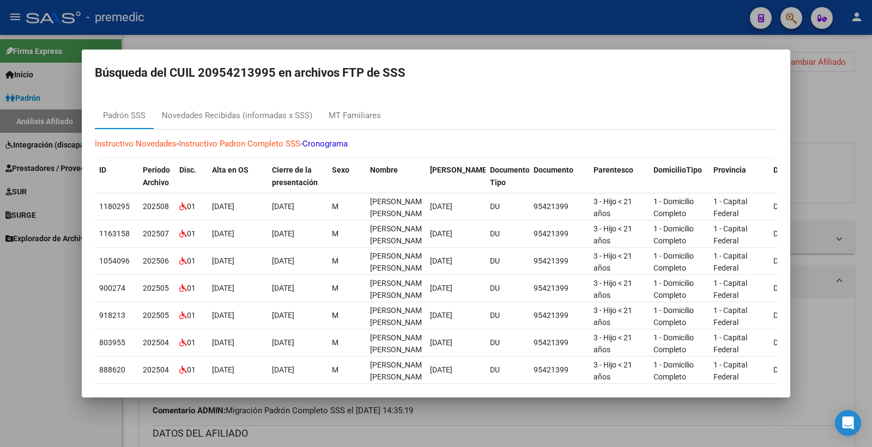
click at [797, 209] on div at bounding box center [436, 223] width 872 height 447
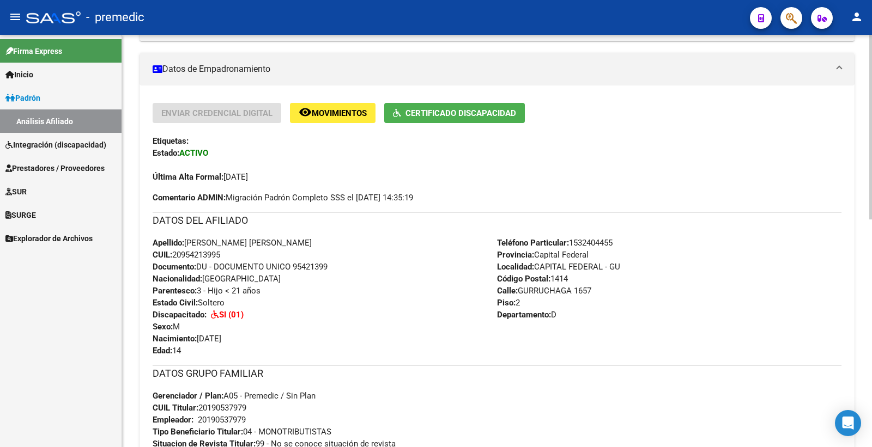
scroll to position [242, 0]
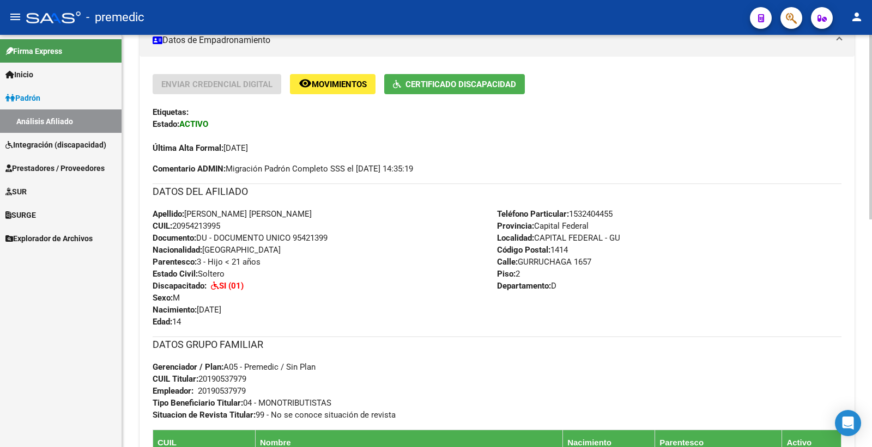
click at [367, 78] on button "remove_red_eye Movimientos" at bounding box center [333, 84] width 86 height 20
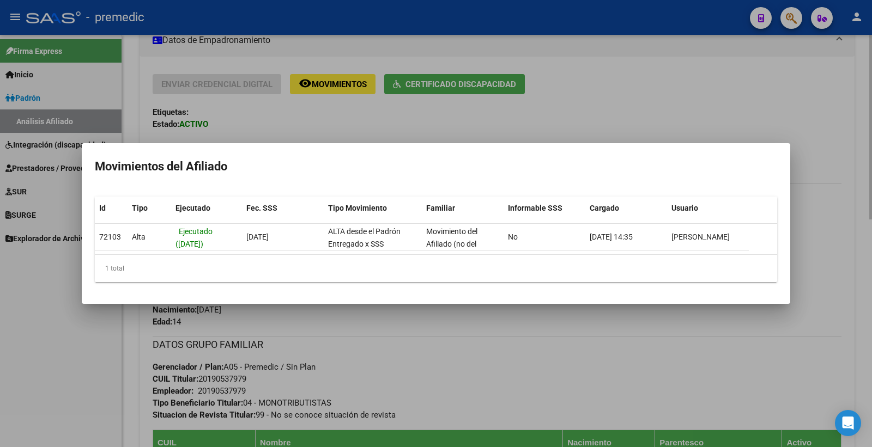
drag, startPoint x: 323, startPoint y: 110, endPoint x: 262, endPoint y: 93, distance: 62.7
click at [312, 104] on div at bounding box center [436, 223] width 872 height 447
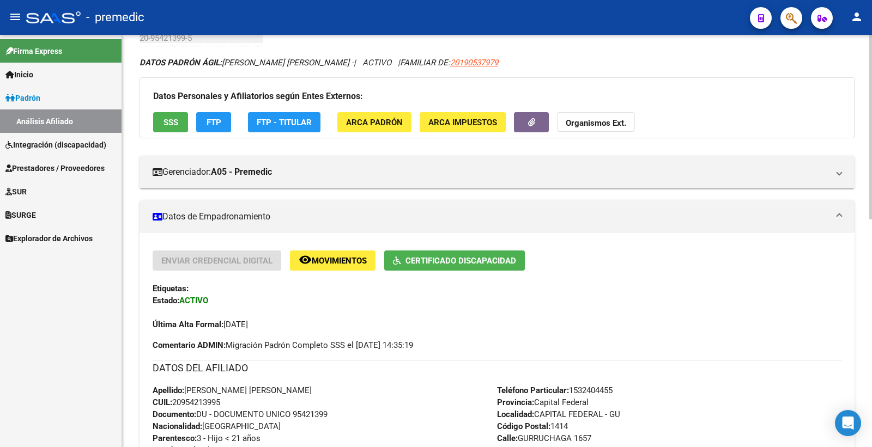
scroll to position [61, 0]
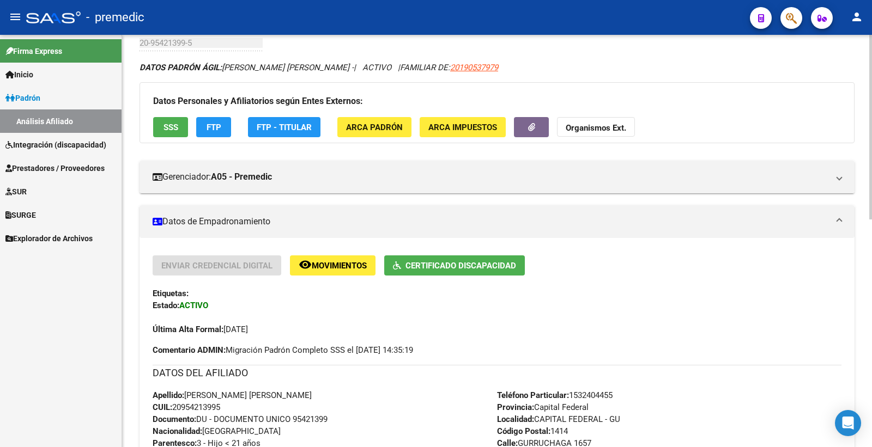
click at [160, 127] on button "SSS" at bounding box center [170, 127] width 35 height 20
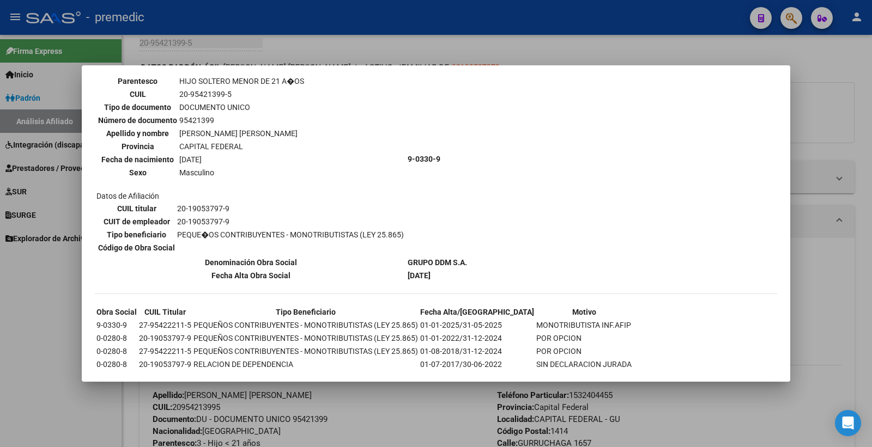
scroll to position [591, 0]
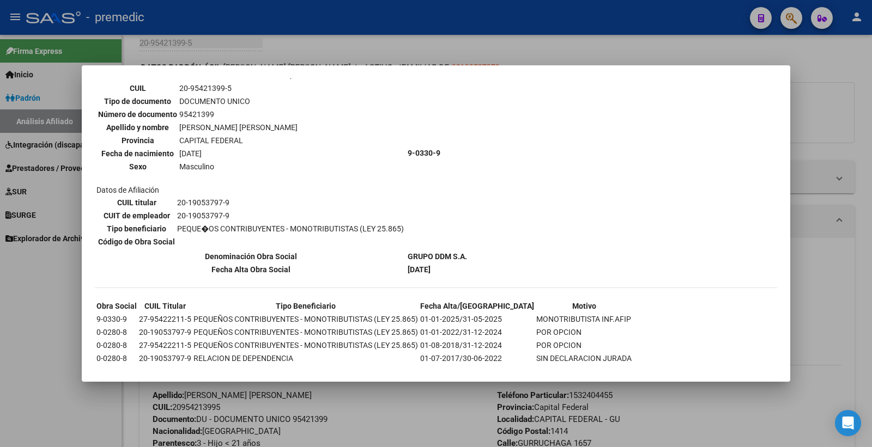
click at [346, 424] on div at bounding box center [436, 223] width 872 height 447
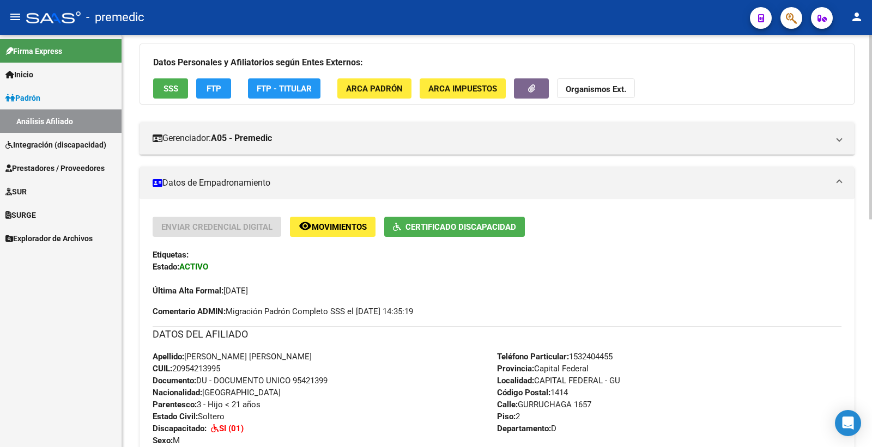
scroll to position [121, 0]
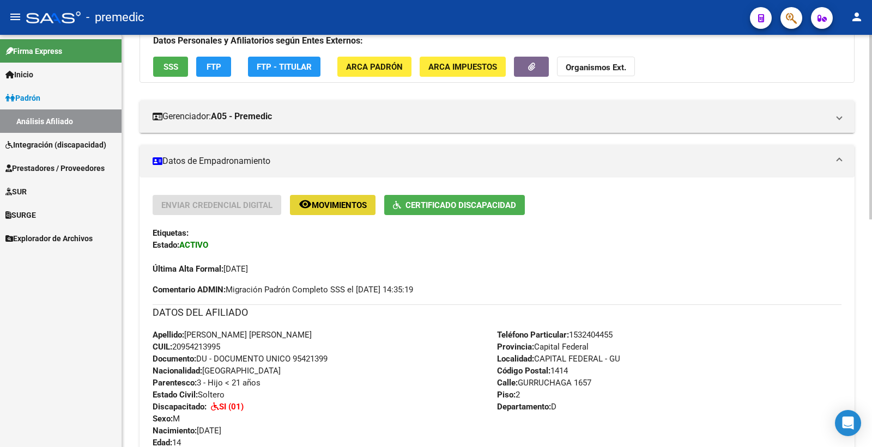
click at [342, 207] on span "Movimientos" at bounding box center [339, 206] width 55 height 10
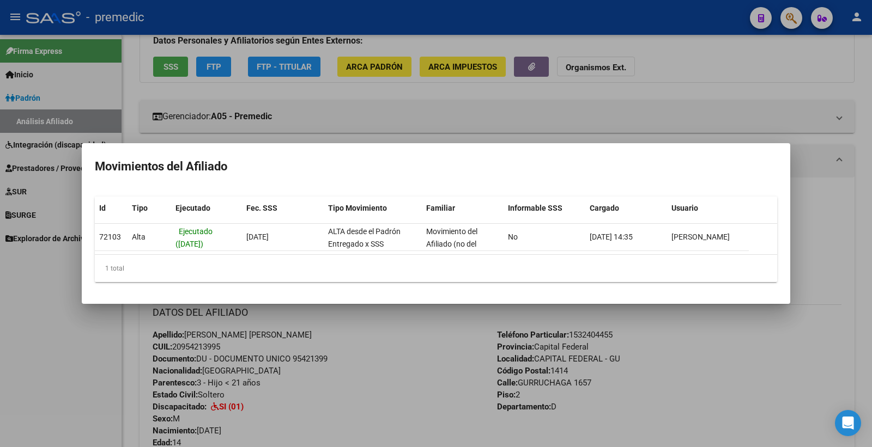
click at [770, 98] on div at bounding box center [436, 223] width 872 height 447
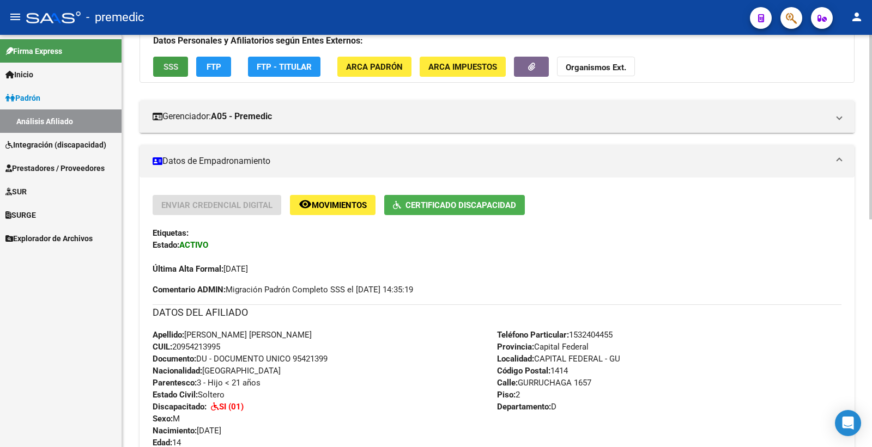
click at [183, 72] on button "SSS" at bounding box center [170, 67] width 35 height 20
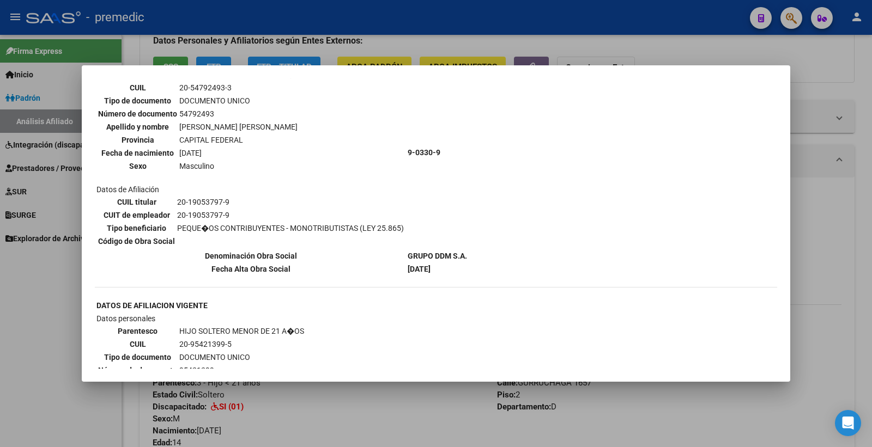
scroll to position [363, 0]
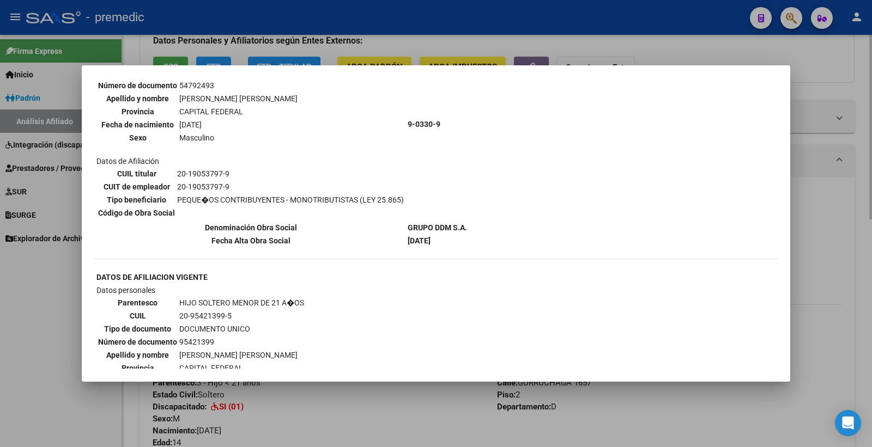
click at [871, 202] on div at bounding box center [436, 223] width 872 height 447
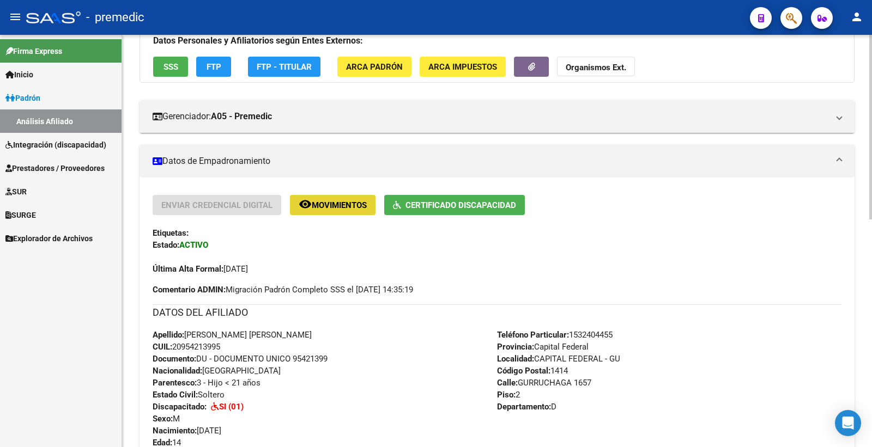
click at [317, 211] on button "remove_red_eye Movimientos" at bounding box center [333, 205] width 86 height 20
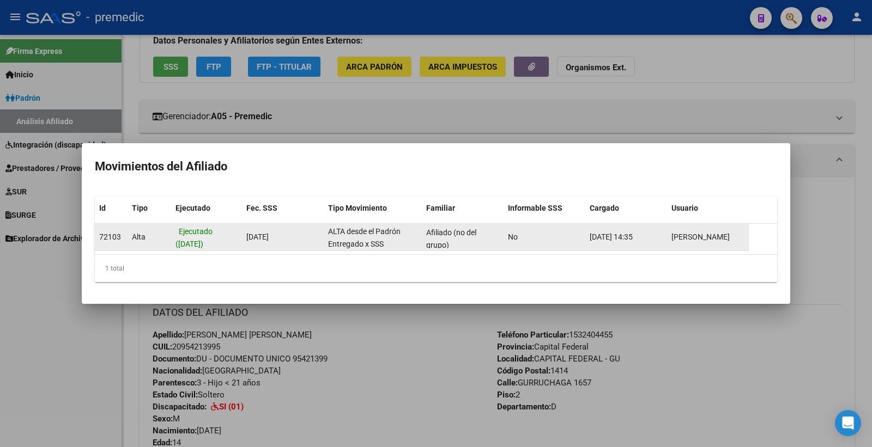
scroll to position [14, 0]
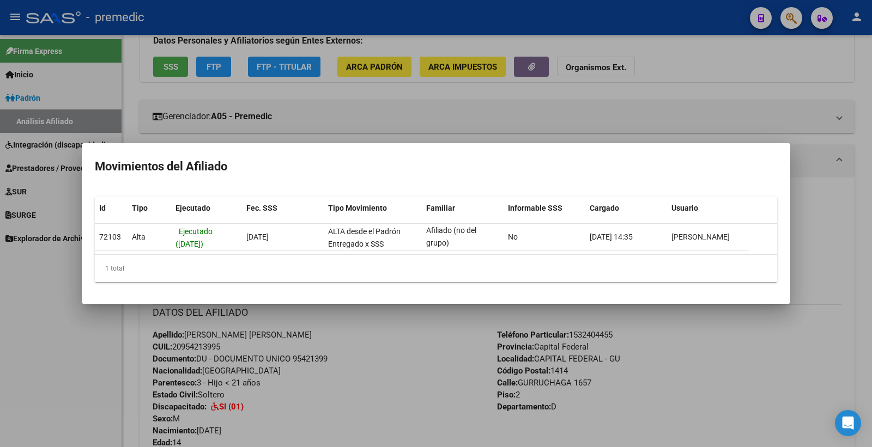
click at [730, 84] on div at bounding box center [436, 223] width 872 height 447
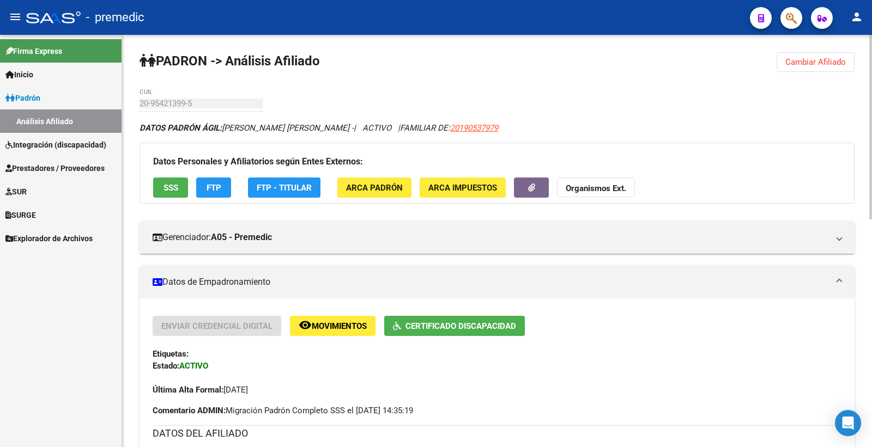
scroll to position [61, 0]
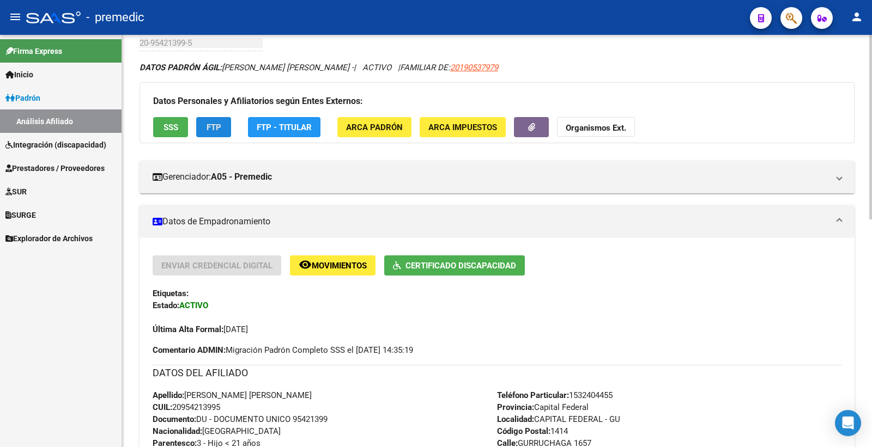
click at [210, 124] on span "FTP" at bounding box center [214, 128] width 15 height 10
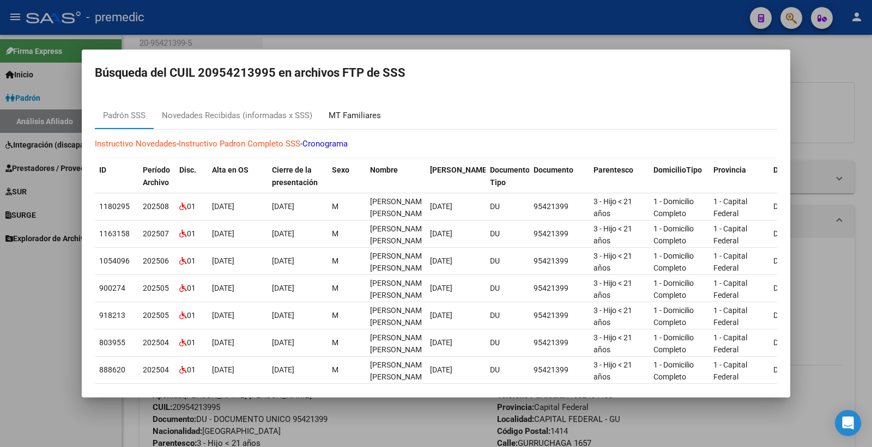
click at [338, 112] on div "MT Familiares" at bounding box center [355, 116] width 52 height 13
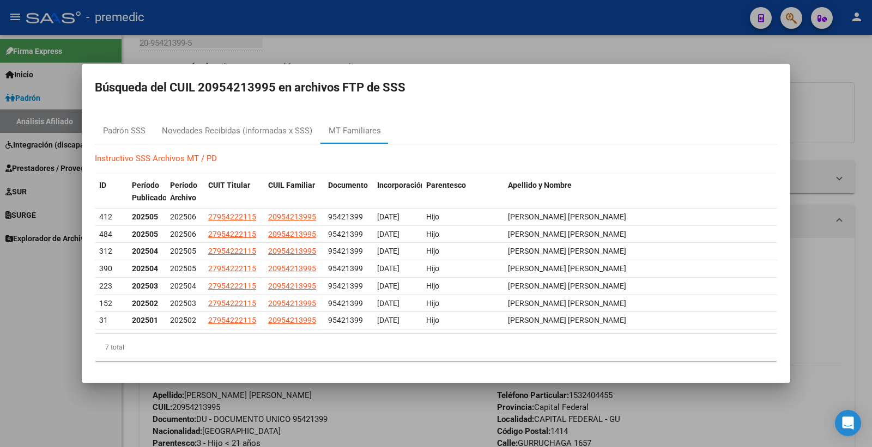
click at [276, 116] on mat-dialog-content "Padrón SSS Novedades Recibidas (informadas x SSS) MT Familiares Instructivo SSS…" at bounding box center [436, 239] width 709 height 261
click at [278, 123] on div "Novedades Recibidas (informadas x SSS)" at bounding box center [237, 131] width 167 height 26
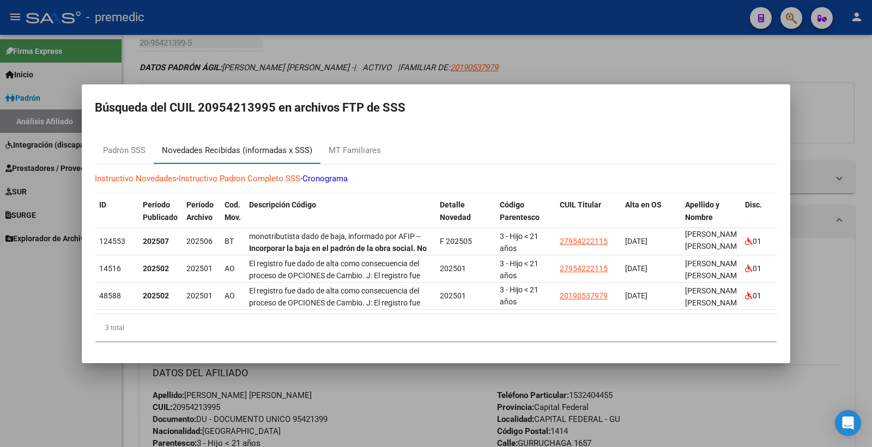
scroll to position [2, 0]
click at [601, 55] on div at bounding box center [436, 223] width 872 height 447
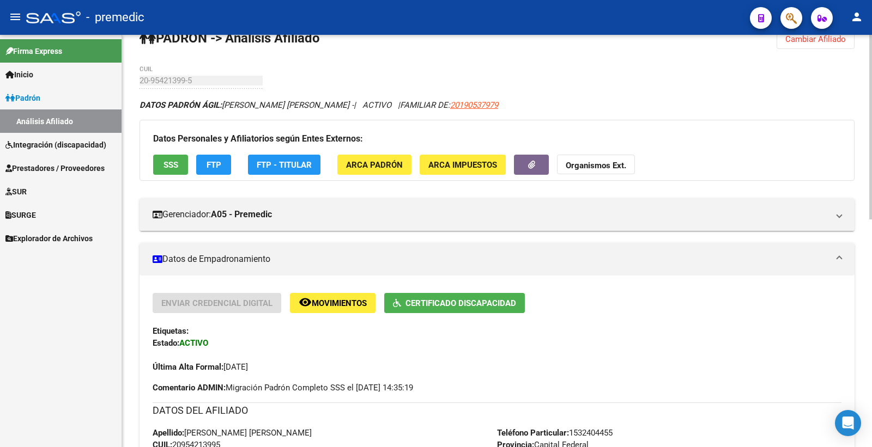
scroll to position [0, 0]
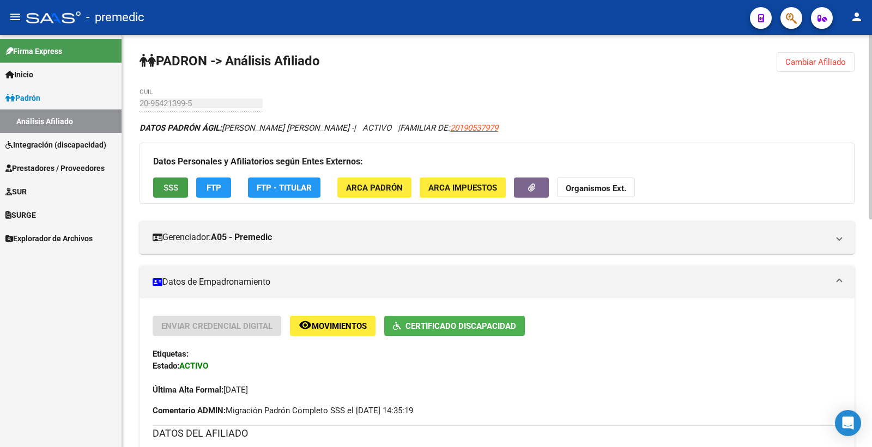
click at [162, 191] on button "SSS" at bounding box center [170, 188] width 35 height 20
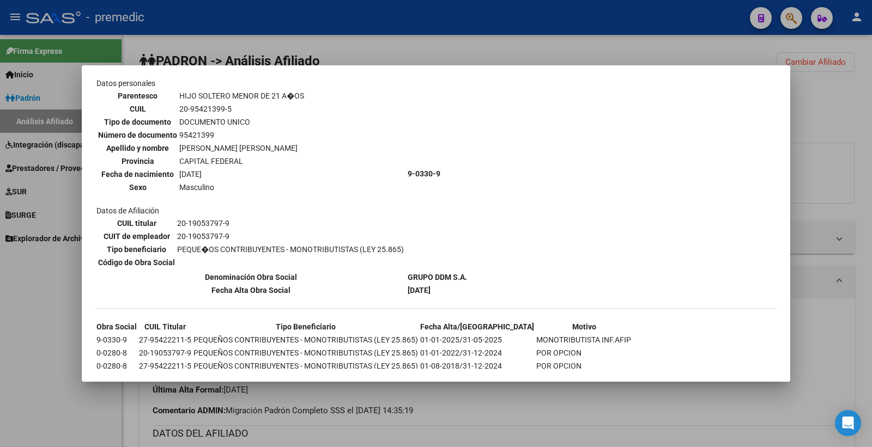
scroll to position [591, 0]
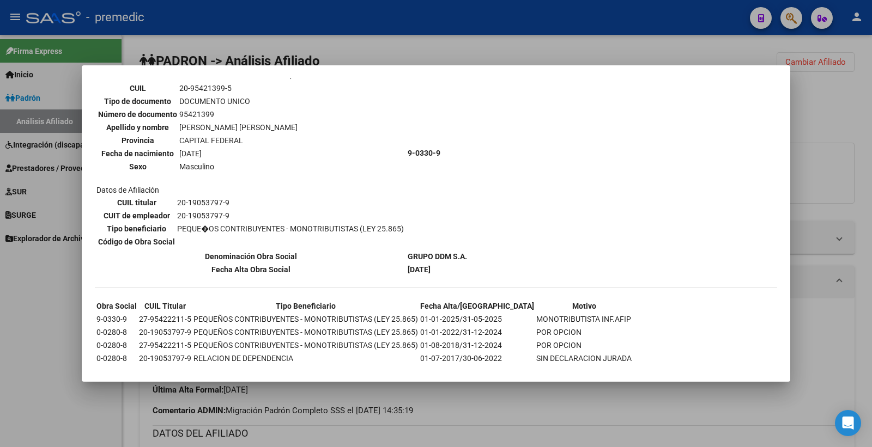
click at [827, 167] on div at bounding box center [436, 223] width 872 height 447
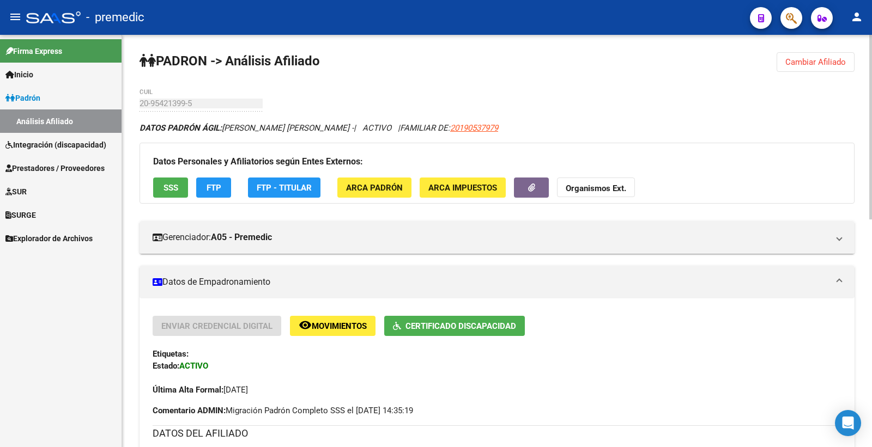
click at [444, 375] on div "Última Alta Formal: [DATE]" at bounding box center [497, 384] width 689 height 24
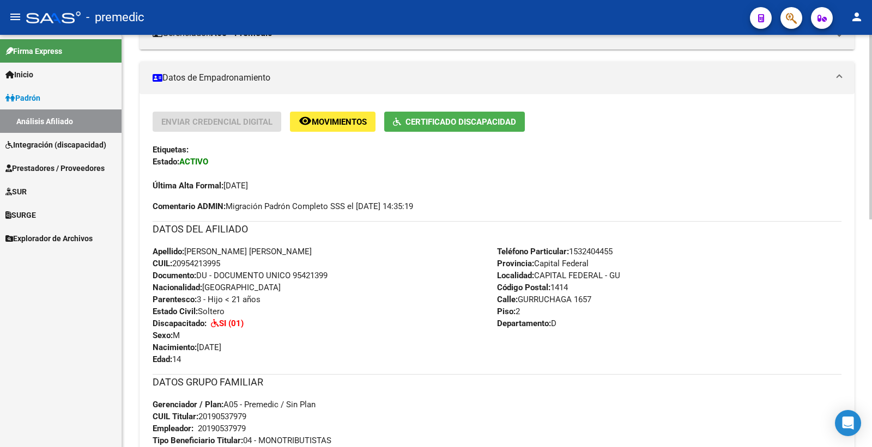
scroll to position [242, 0]
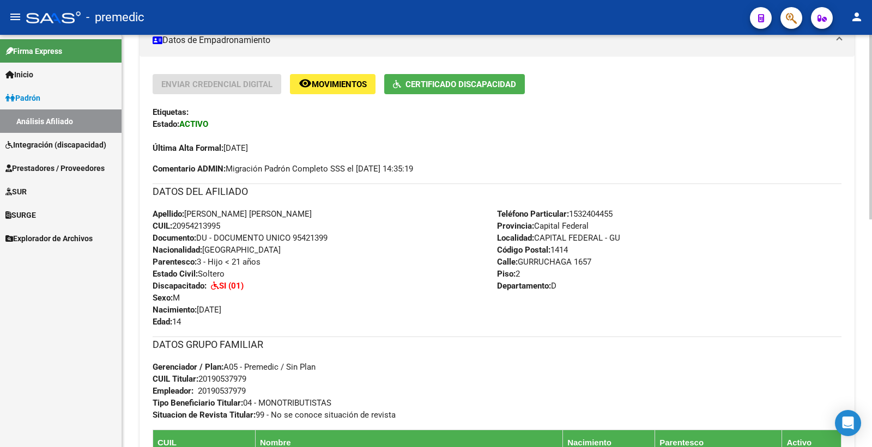
click at [664, 393] on div "DATOS GRUPO FAMILIAR Gerenciador / Plan: A05 - Premedic / Sin Plan CUIL Titular…" at bounding box center [497, 379] width 689 height 84
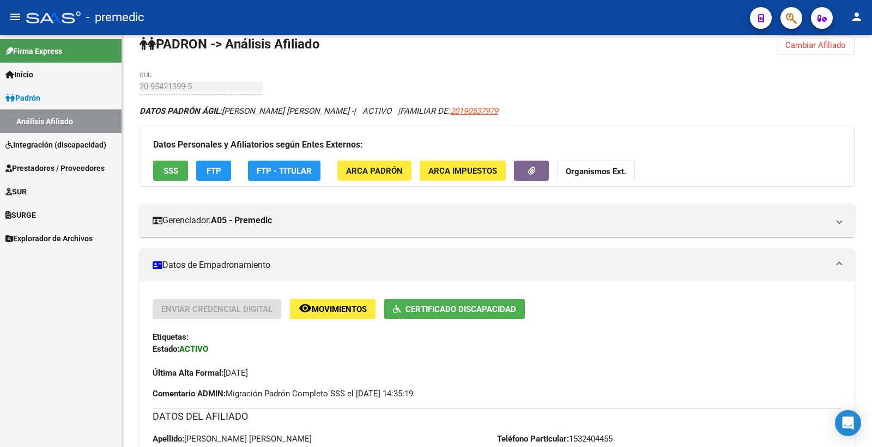
scroll to position [0, 0]
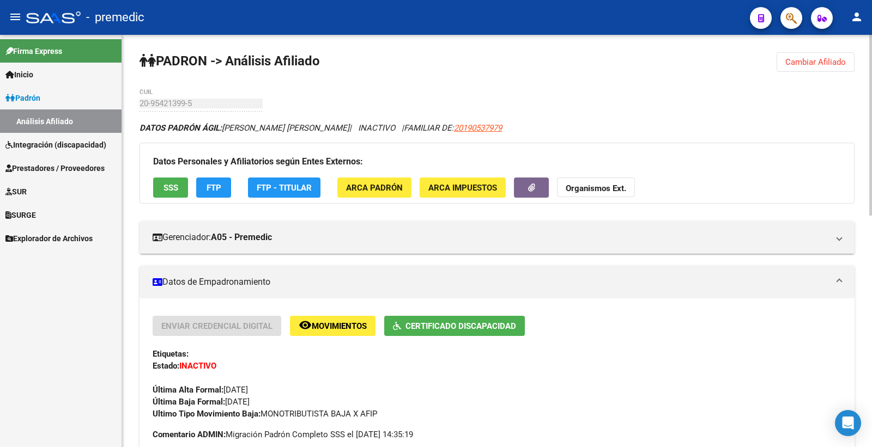
click at [838, 63] on span "Cambiar Afiliado" at bounding box center [815, 62] width 61 height 10
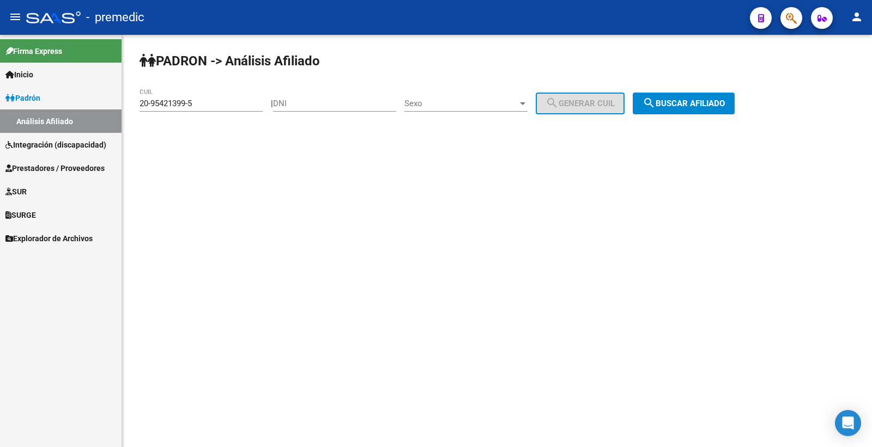
click at [330, 107] on input "DNI" at bounding box center [334, 104] width 123 height 10
paste input "56764491"
type input "56764491"
click at [466, 106] on span "Sexo" at bounding box center [460, 104] width 113 height 10
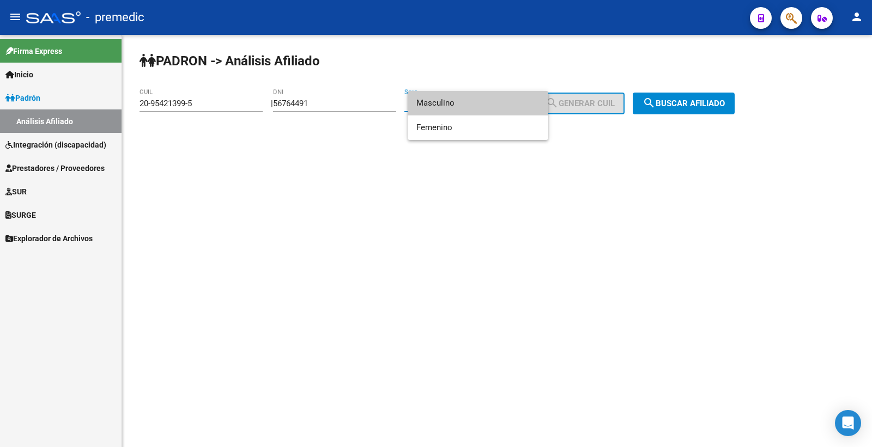
click at [469, 104] on span "Masculino" at bounding box center [477, 103] width 123 height 25
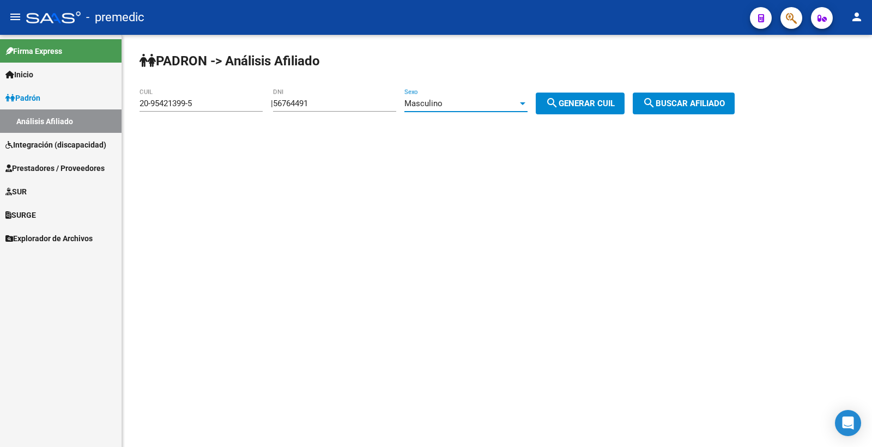
click at [600, 104] on span "search Generar CUIL" at bounding box center [580, 104] width 69 height 10
drag, startPoint x: 604, startPoint y: 108, endPoint x: 633, endPoint y: 110, distance: 29.0
click at [604, 114] on div "PADRON -> Análisis Afiliado 20-56764491-0 CUIL | 56764491 DNI Masculino Sexo se…" at bounding box center [497, 92] width 750 height 114
click at [679, 113] on button "search Buscar afiliado" at bounding box center [684, 104] width 102 height 22
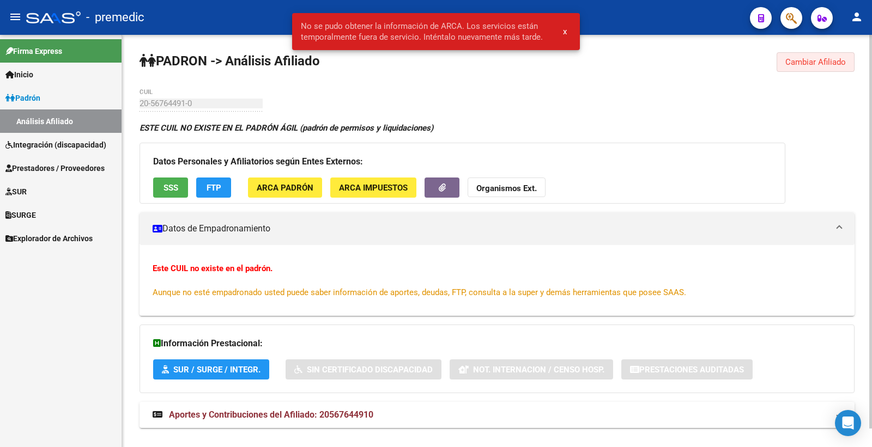
click at [809, 66] on span "Cambiar Afiliado" at bounding box center [815, 62] width 61 height 10
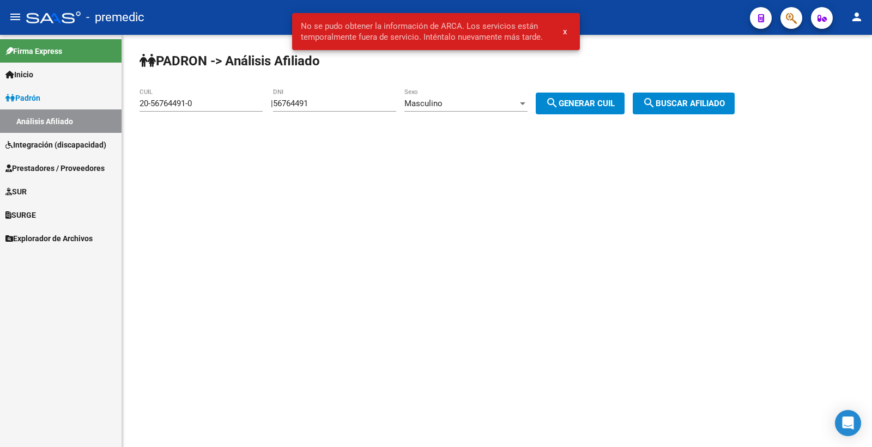
click at [471, 105] on div "Masculino" at bounding box center [460, 104] width 113 height 10
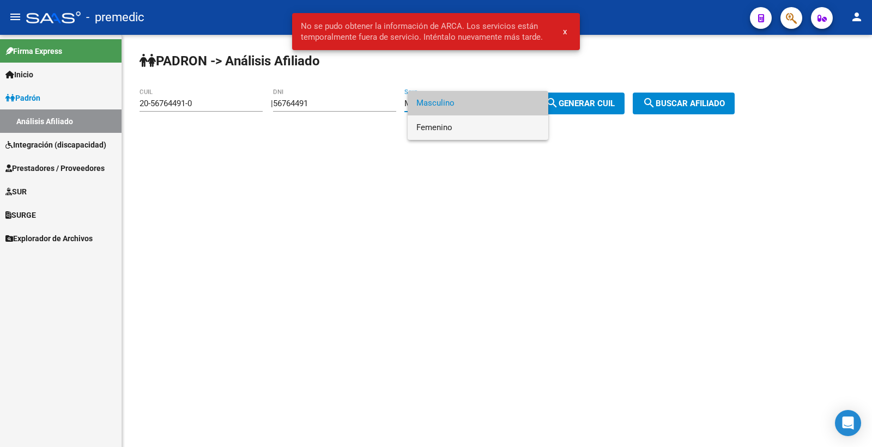
click at [475, 122] on span "Femenino" at bounding box center [477, 128] width 123 height 25
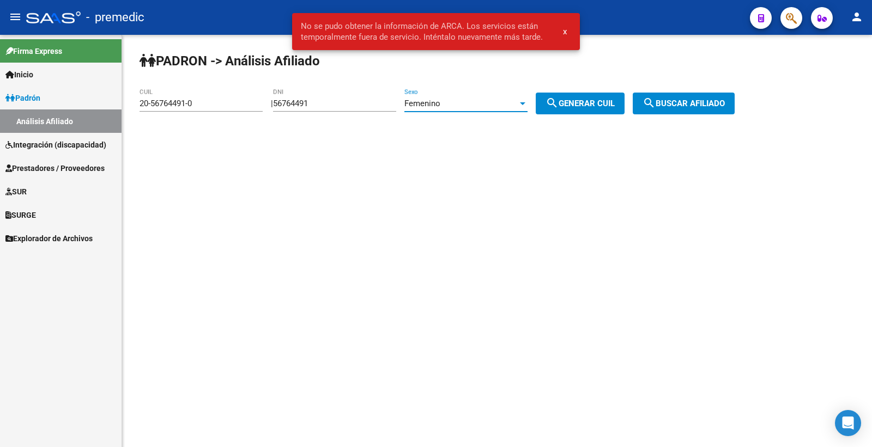
click at [602, 105] on span "search Generar CUIL" at bounding box center [580, 104] width 69 height 10
type input "27-56764491-5"
click at [619, 101] on button "search Generar CUIL" at bounding box center [580, 104] width 89 height 22
click at [702, 99] on button "search Buscar afiliado" at bounding box center [684, 104] width 102 height 22
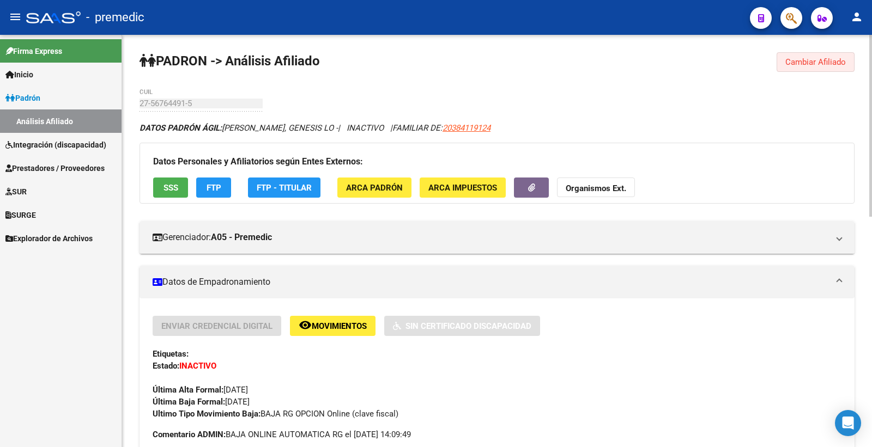
click at [798, 69] on button "Cambiar Afiliado" at bounding box center [816, 62] width 78 height 20
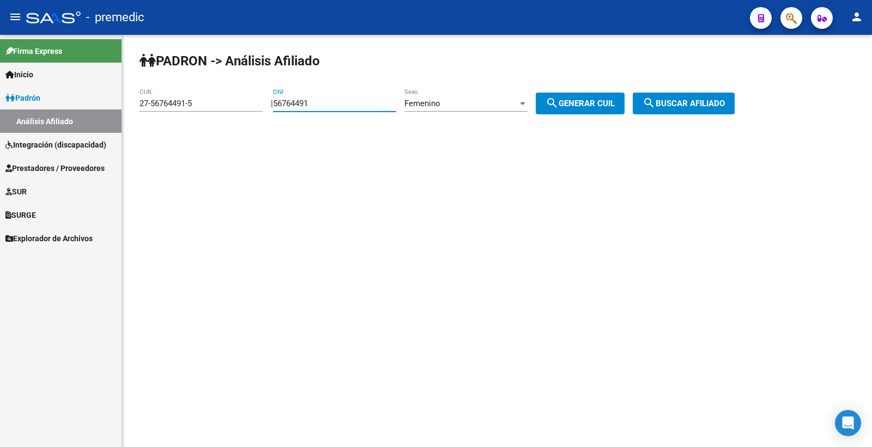
drag, startPoint x: 318, startPoint y: 99, endPoint x: 218, endPoint y: 107, distance: 100.6
click at [218, 107] on app-analisis-afiliado "PADRON -> Análisis Afiliado 27-56764491-5 CUIL | 56764491 DNI Femenino Sexo sea…" at bounding box center [441, 104] width 603 height 10
paste input "192642"
type input "56192642"
click at [547, 102] on div "| 56192642 DNI Femenino Sexo search Generar CUIL" at bounding box center [452, 104] width 362 height 10
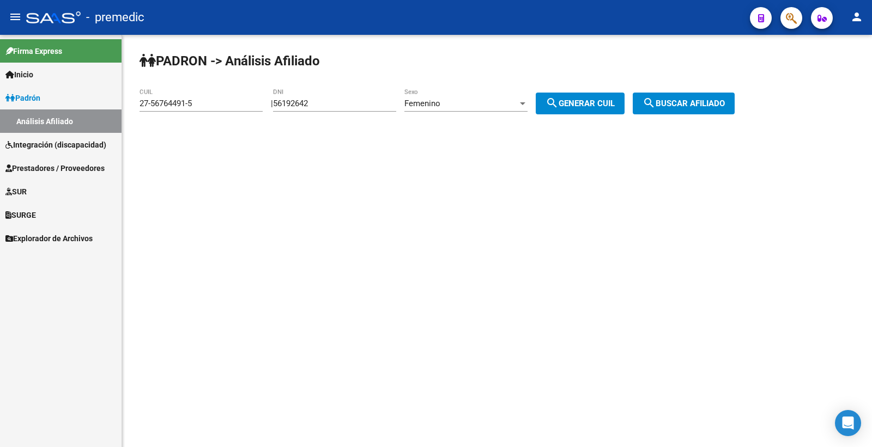
click at [554, 102] on button "search Generar CUIL" at bounding box center [580, 104] width 89 height 22
type input "27-56192642-0"
click at [695, 101] on span "search Buscar afiliado" at bounding box center [684, 104] width 82 height 10
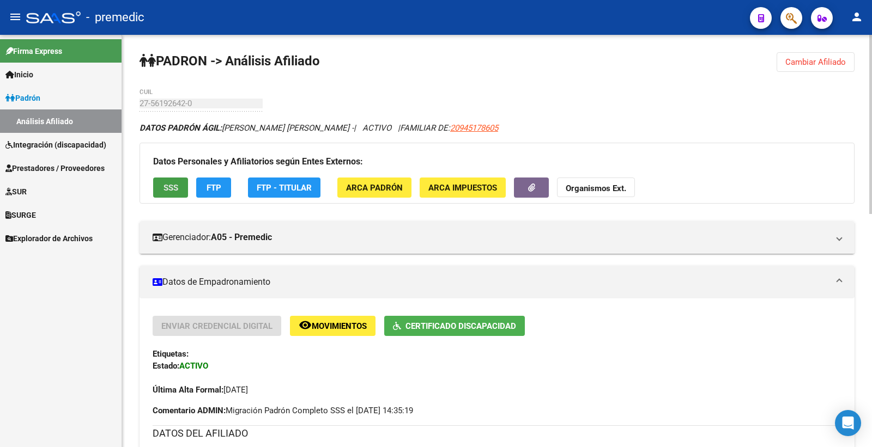
click at [181, 181] on button "SSS" at bounding box center [170, 188] width 35 height 20
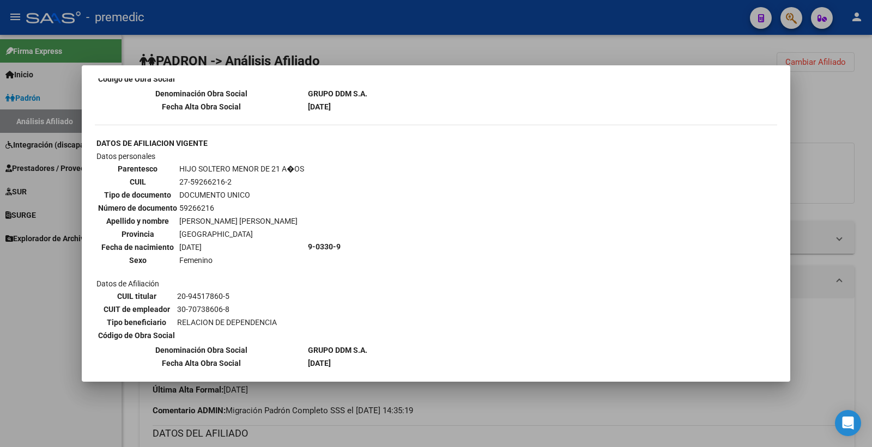
scroll to position [874, 0]
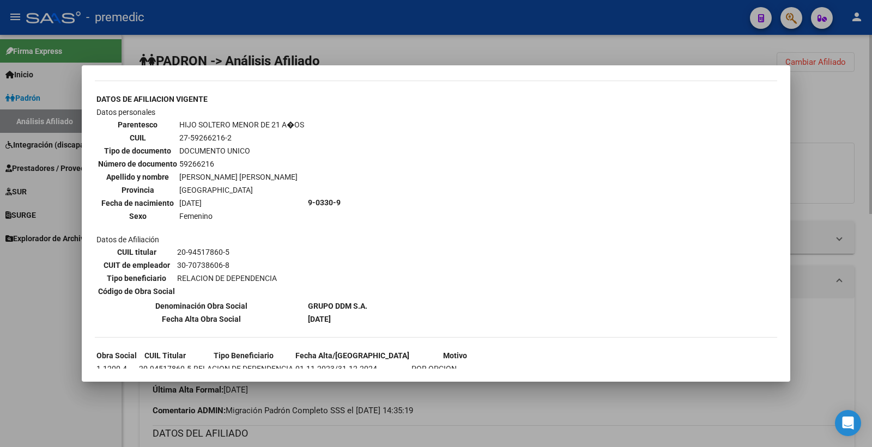
click at [825, 95] on div at bounding box center [436, 223] width 872 height 447
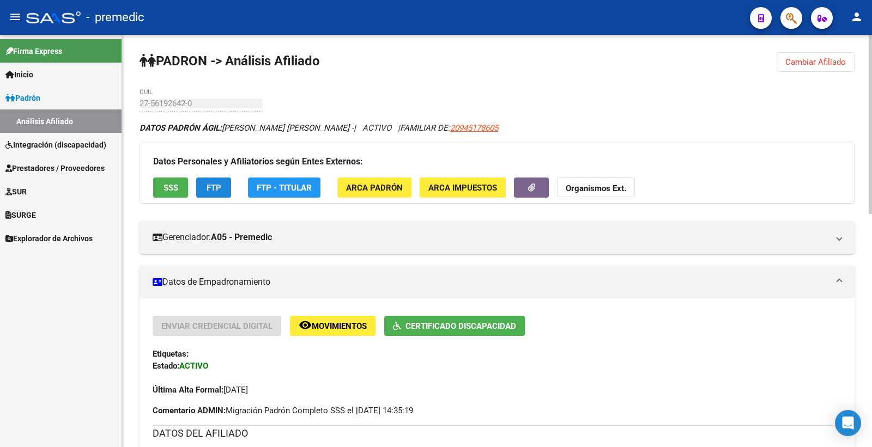
click at [222, 191] on button "FTP" at bounding box center [213, 188] width 35 height 20
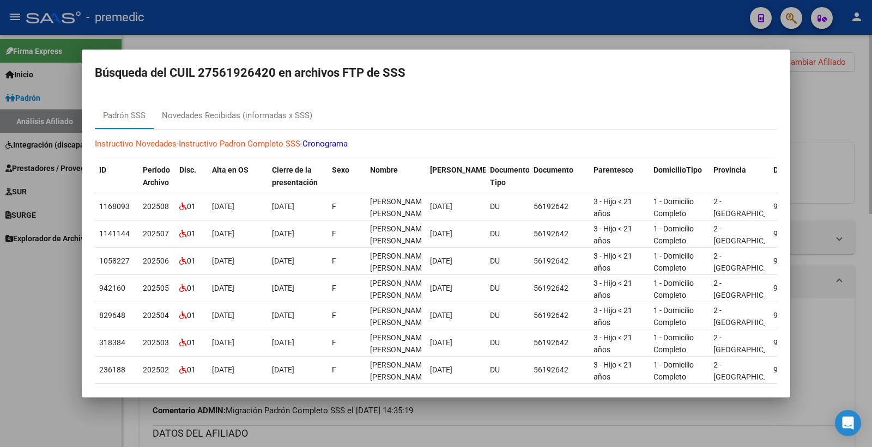
drag, startPoint x: 864, startPoint y: 106, endPoint x: 863, endPoint y: 120, distance: 13.6
click at [869, 105] on div at bounding box center [436, 223] width 872 height 447
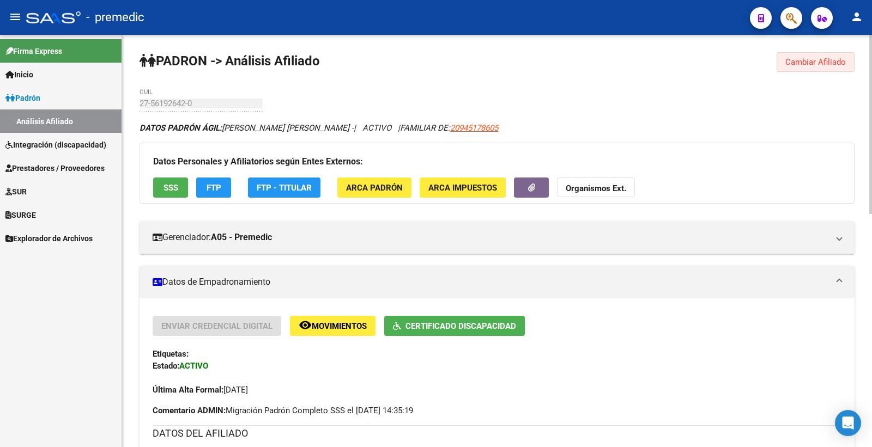
click at [850, 59] on button "Cambiar Afiliado" at bounding box center [816, 62] width 78 height 20
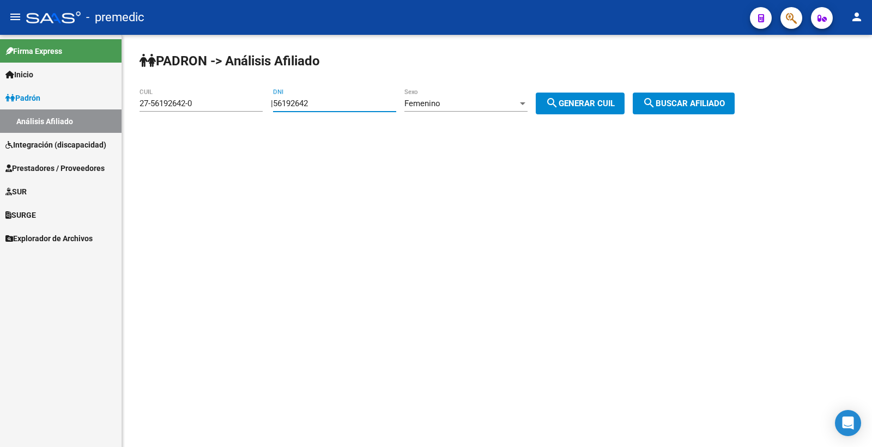
drag, startPoint x: 333, startPoint y: 104, endPoint x: 216, endPoint y: 101, distance: 116.7
click at [216, 101] on app-analisis-afiliado "PADRON -> Análisis Afiliado 27-56192642-0 CUIL | 56192642 DNI Femenino Sexo sea…" at bounding box center [441, 104] width 603 height 10
paste input "8496138"
type input "58496138"
click at [615, 105] on span "search Generar CUIL" at bounding box center [580, 104] width 69 height 10
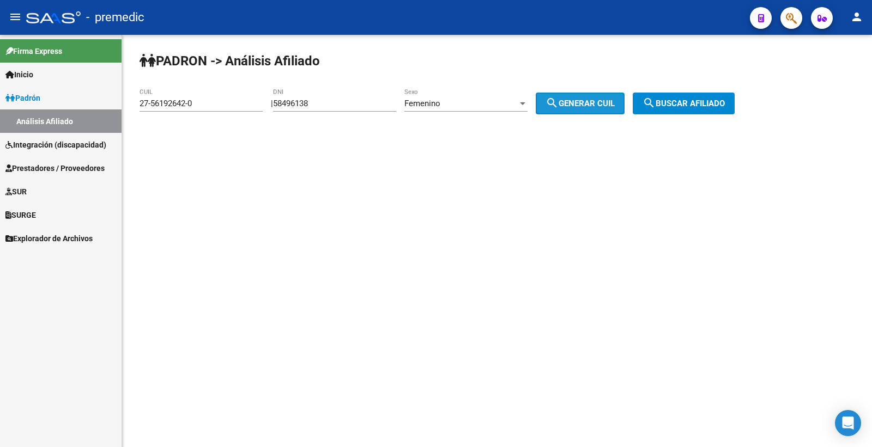
type input "23-58496138-4"
click at [615, 105] on span "search Generar CUIL" at bounding box center [580, 104] width 69 height 10
click at [696, 112] on button "search Buscar afiliado" at bounding box center [684, 104] width 102 height 22
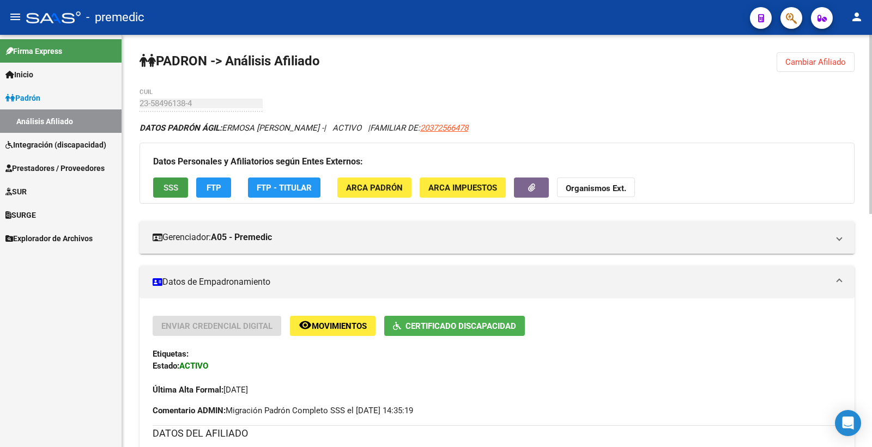
click at [167, 187] on span "SSS" at bounding box center [171, 188] width 15 height 10
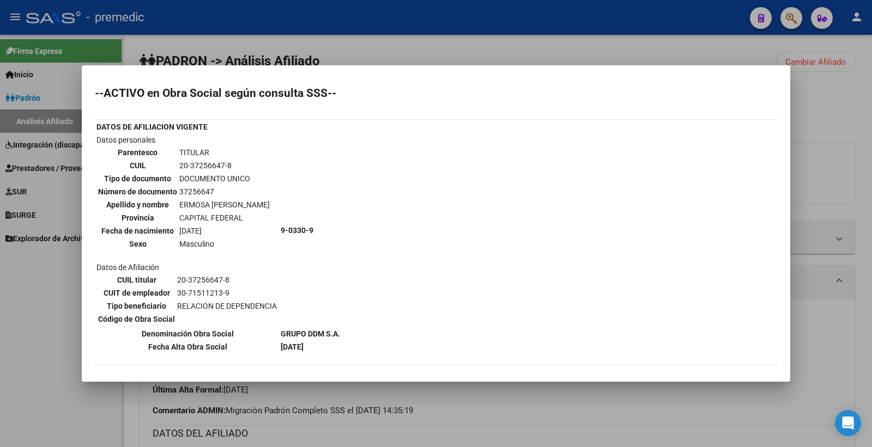
click at [837, 104] on div at bounding box center [436, 223] width 872 height 447
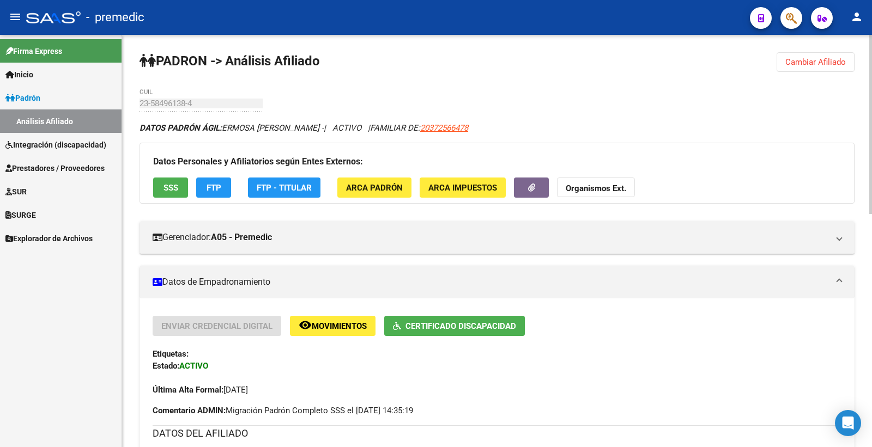
click at [199, 178] on button "FTP" at bounding box center [213, 188] width 35 height 20
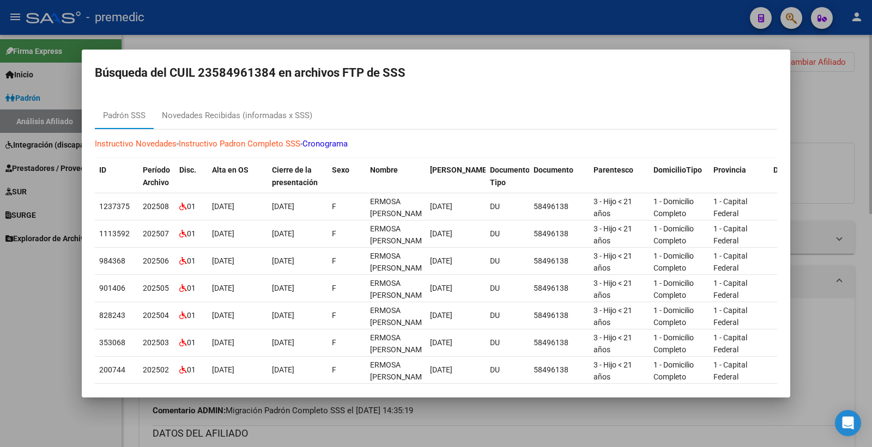
drag, startPoint x: 866, startPoint y: 161, endPoint x: 854, endPoint y: 118, distance: 44.0
click at [866, 157] on div at bounding box center [436, 223] width 872 height 447
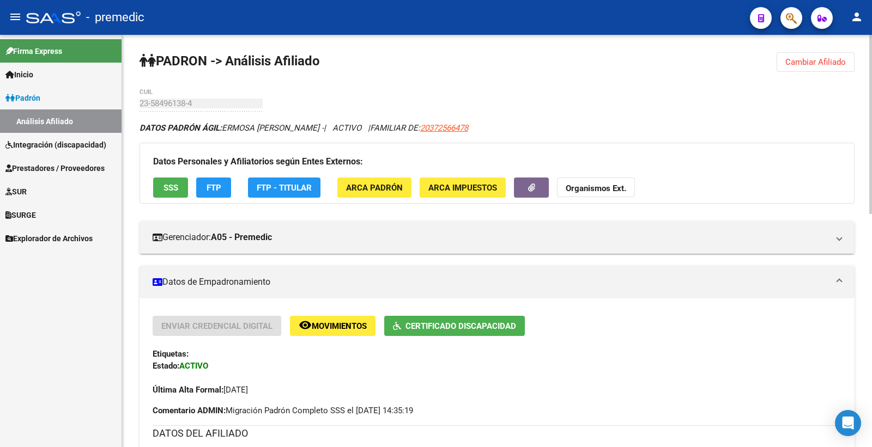
drag, startPoint x: 804, startPoint y: 68, endPoint x: 754, endPoint y: 74, distance: 50.0
click at [804, 67] on button "Cambiar Afiliado" at bounding box center [816, 62] width 78 height 20
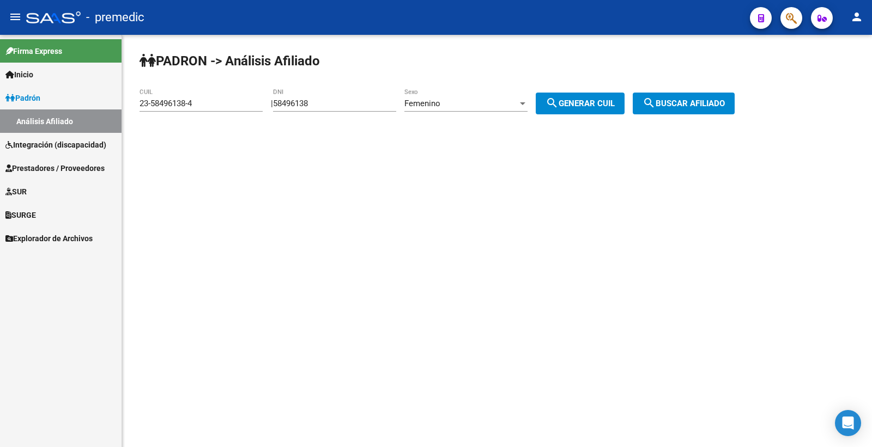
drag, startPoint x: 350, startPoint y: 110, endPoint x: 236, endPoint y: 110, distance: 113.9
click at [236, 108] on app-analisis-afiliado "PADRON -> Análisis Afiliado 23-58496138-4 CUIL | 58496138 DNI Femenino Sexo sea…" at bounding box center [441, 104] width 603 height 10
click at [371, 113] on div "58496138 DNI" at bounding box center [334, 105] width 123 height 34
drag, startPoint x: 335, startPoint y: 101, endPoint x: 154, endPoint y: 100, distance: 181.0
click at [154, 100] on app-analisis-afiliado "PADRON -> Análisis Afiliado 23-58496138-4 CUIL | 58496138 DNI Femenino Sexo sea…" at bounding box center [441, 104] width 603 height 10
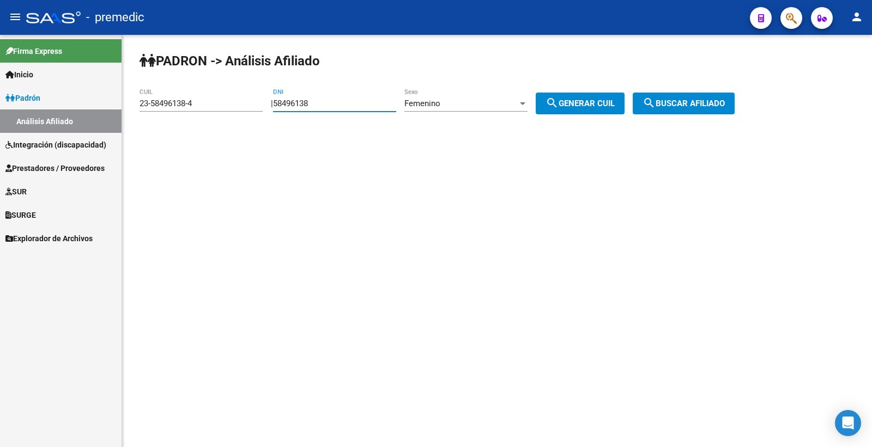
paste input "069783"
type input "58069783"
click at [493, 112] on div "Femenino Sexo" at bounding box center [465, 99] width 123 height 23
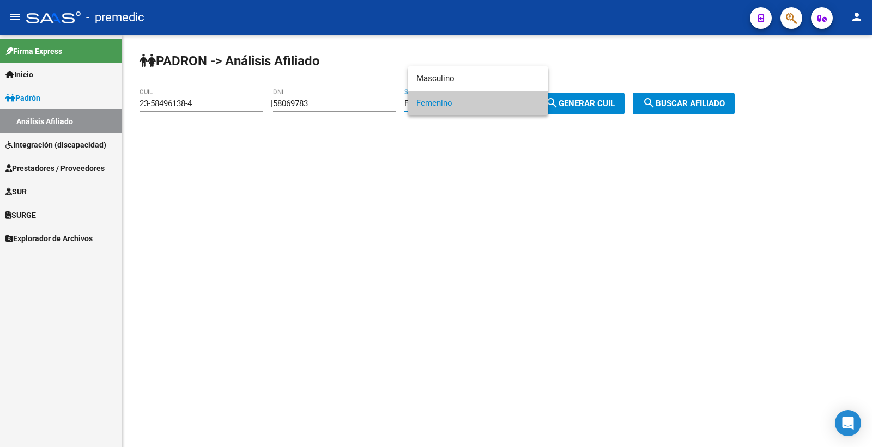
click at [587, 109] on div at bounding box center [436, 223] width 872 height 447
click at [590, 108] on span "search Generar CUIL" at bounding box center [580, 104] width 69 height 10
type input "27-58069783-1"
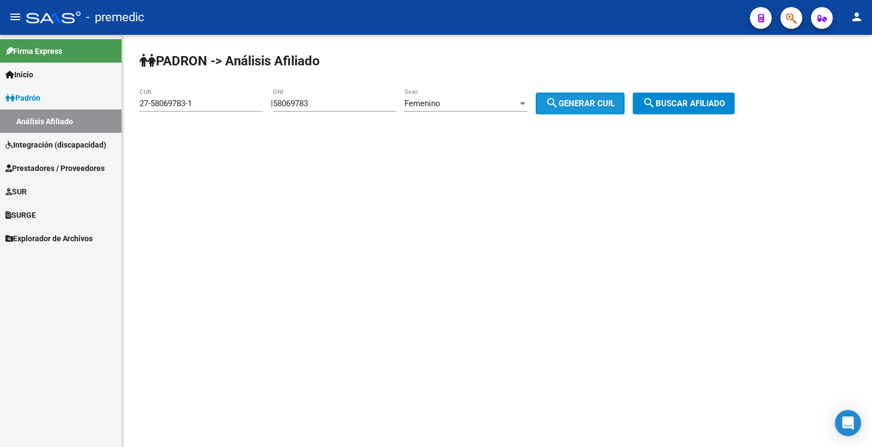
click at [590, 108] on span "search Generar CUIL" at bounding box center [580, 104] width 69 height 10
drag, startPoint x: 596, startPoint y: 108, endPoint x: 737, endPoint y: 108, distance: 141.2
click at [597, 108] on span "search Generar CUIL" at bounding box center [580, 104] width 69 height 10
click at [725, 108] on span "search Buscar afiliado" at bounding box center [684, 104] width 82 height 10
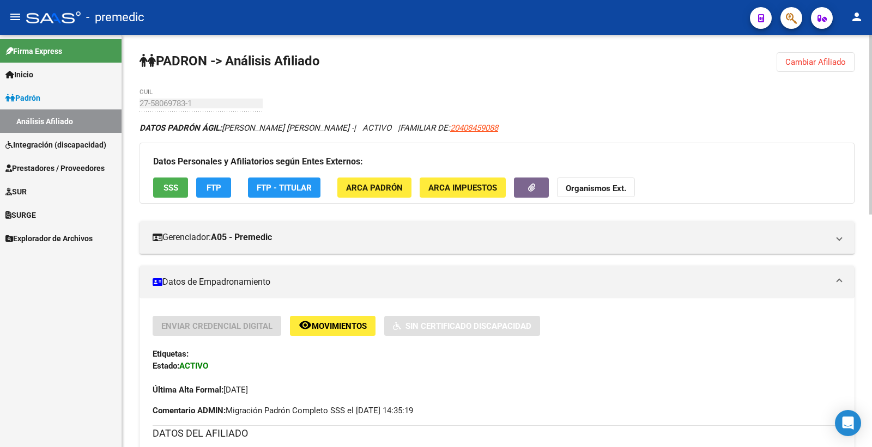
click at [154, 182] on button "SSS" at bounding box center [170, 188] width 35 height 20
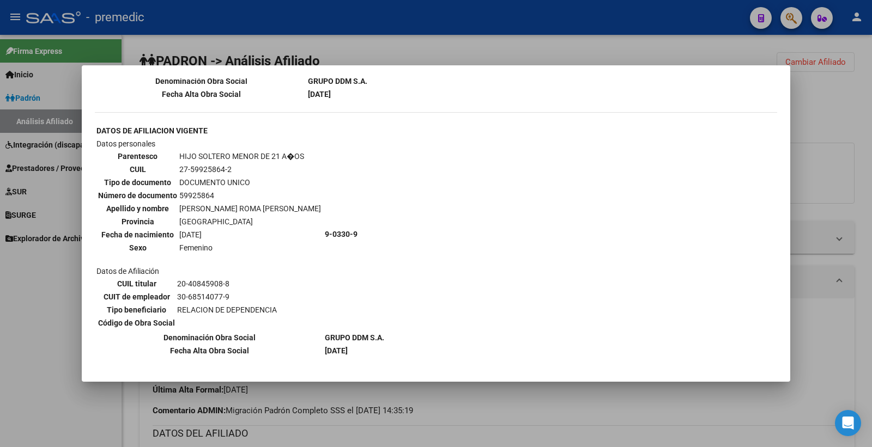
scroll to position [1207, 0]
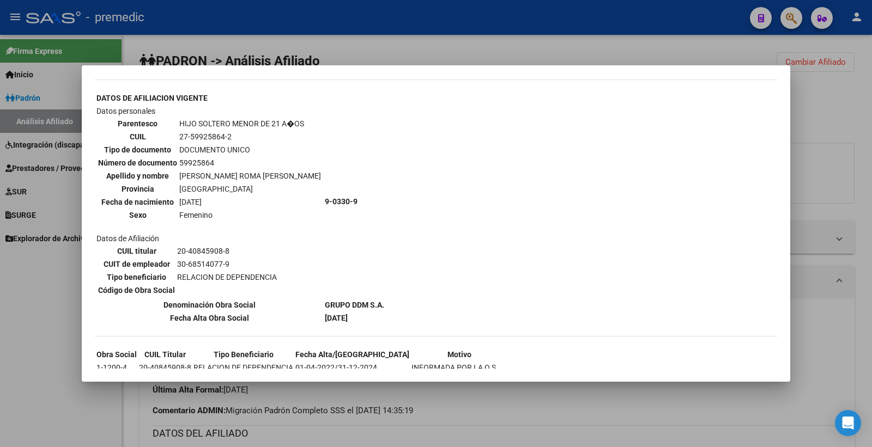
click at [871, 165] on div at bounding box center [436, 223] width 872 height 447
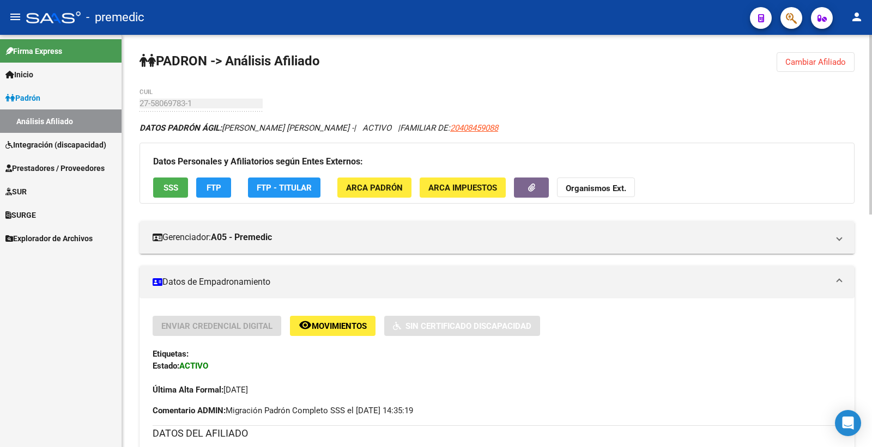
click at [218, 191] on span "FTP" at bounding box center [214, 188] width 15 height 10
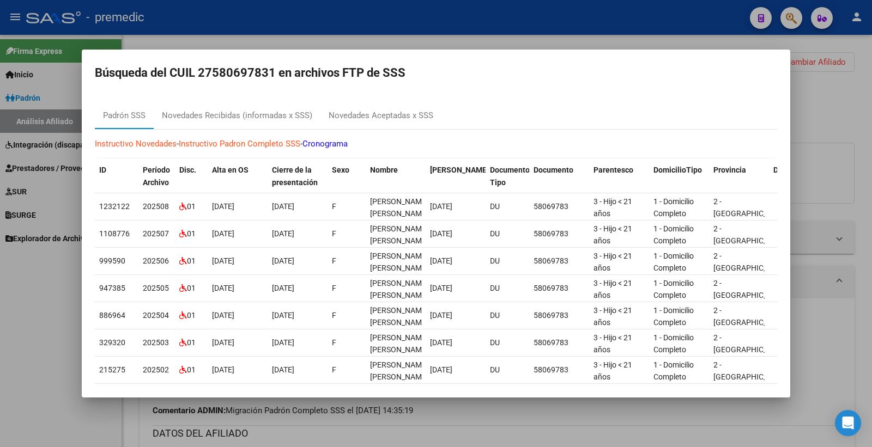
click at [828, 172] on div at bounding box center [436, 223] width 872 height 447
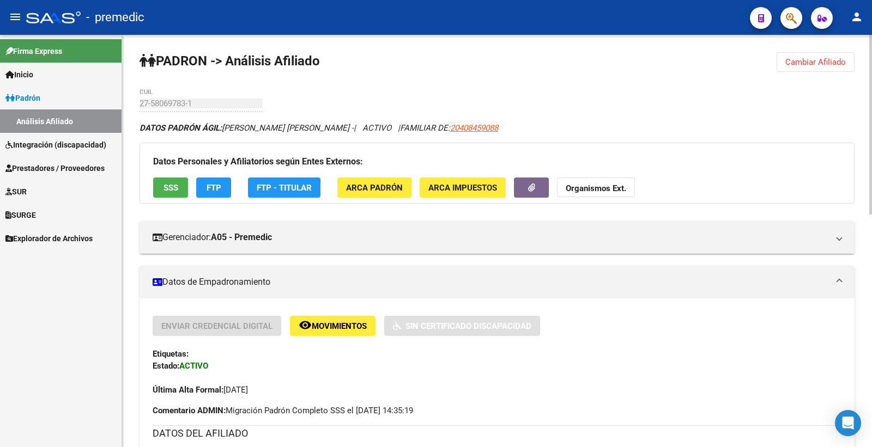
click at [808, 65] on span "Cambiar Afiliado" at bounding box center [815, 62] width 61 height 10
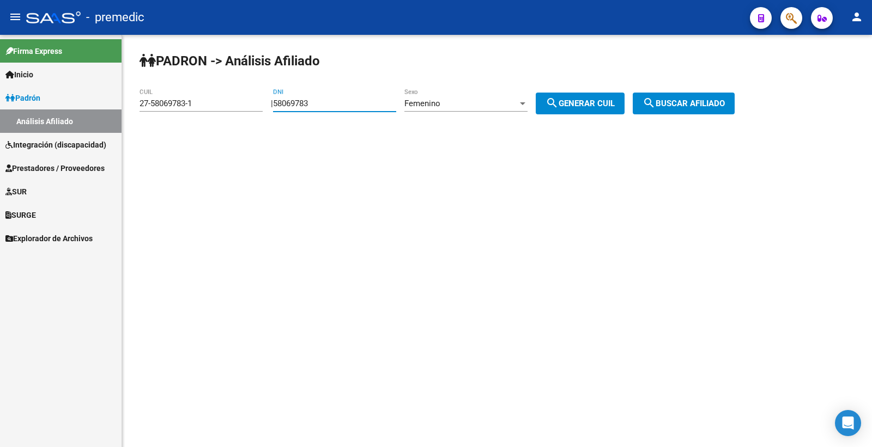
drag, startPoint x: 357, startPoint y: 105, endPoint x: 128, endPoint y: 89, distance: 230.0
click at [94, 98] on mat-sidenav-container "Firma Express Inicio Calendario SSS Instructivos Contacto OS Padrón Análisis Af…" at bounding box center [436, 241] width 872 height 413
paste input "5801628"
type input "55801628"
click at [498, 106] on div "Femenino" at bounding box center [460, 104] width 113 height 10
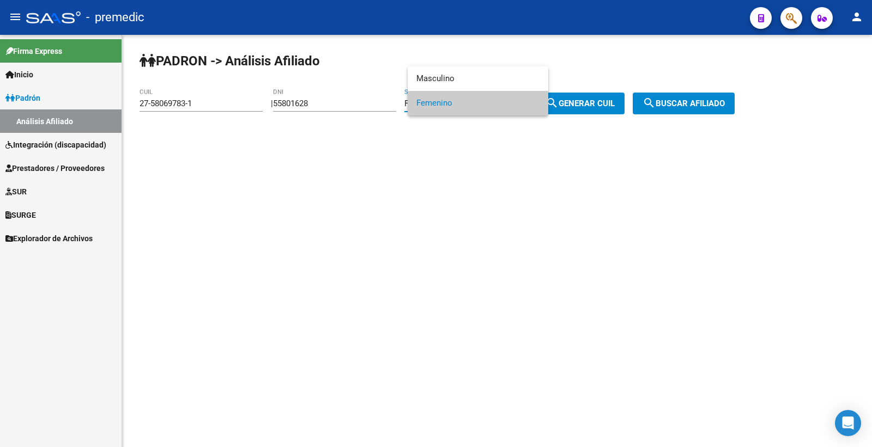
click at [497, 104] on span "Femenino" at bounding box center [477, 103] width 123 height 25
click at [502, 102] on div "Femenino" at bounding box center [460, 104] width 113 height 10
click at [501, 102] on span "Femenino" at bounding box center [477, 103] width 123 height 25
click at [609, 101] on span "search Generar CUIL" at bounding box center [580, 104] width 69 height 10
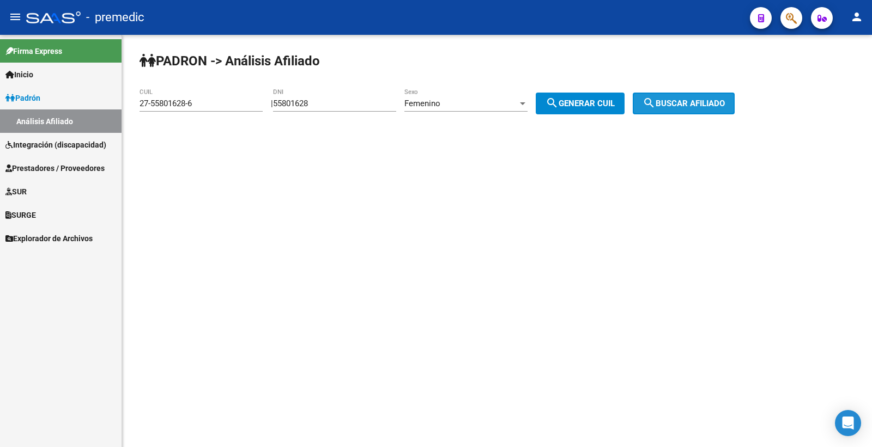
click at [656, 104] on mat-icon "search" at bounding box center [649, 102] width 13 height 13
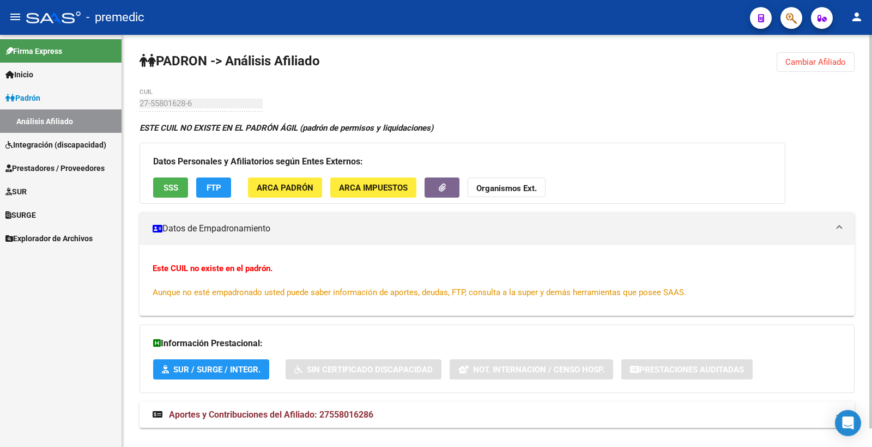
click at [845, 61] on span "Cambiar Afiliado" at bounding box center [815, 62] width 61 height 10
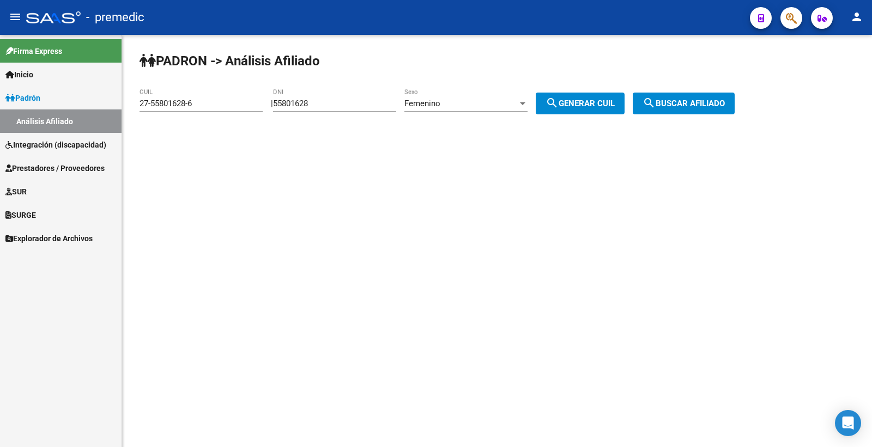
click at [485, 100] on div "Femenino" at bounding box center [460, 104] width 113 height 10
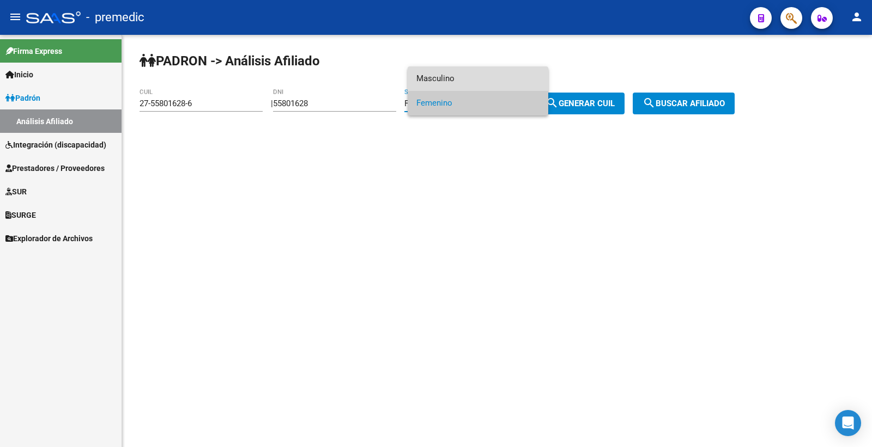
click at [476, 80] on span "Masculino" at bounding box center [477, 78] width 123 height 25
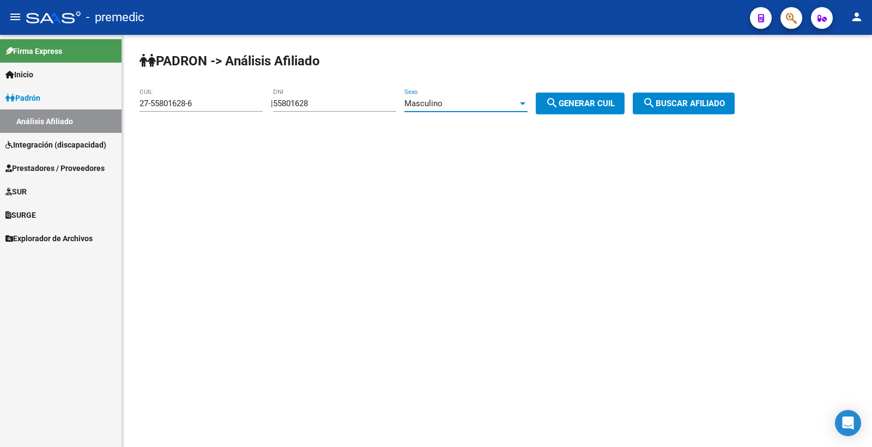
click at [577, 102] on span "search Generar CUIL" at bounding box center [580, 104] width 69 height 10
type input "20-55801628-1"
click at [606, 104] on span "search Generar CUIL" at bounding box center [580, 104] width 69 height 10
click at [668, 105] on span "search Buscar afiliado" at bounding box center [684, 104] width 82 height 10
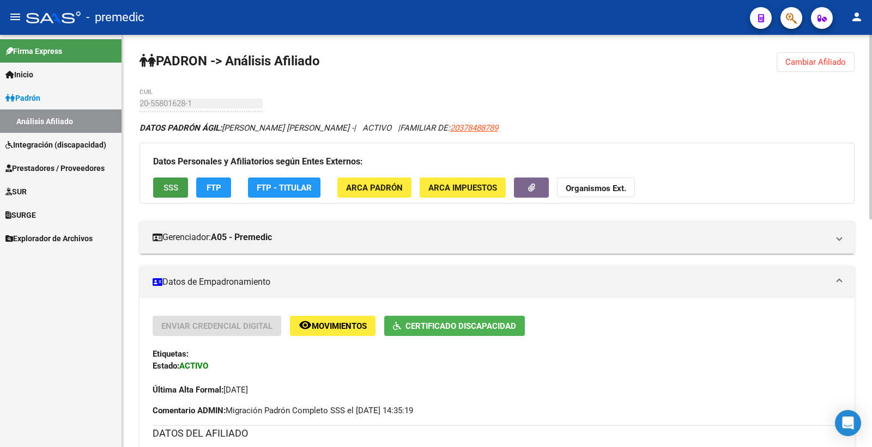
click at [165, 185] on span "SSS" at bounding box center [171, 188] width 15 height 10
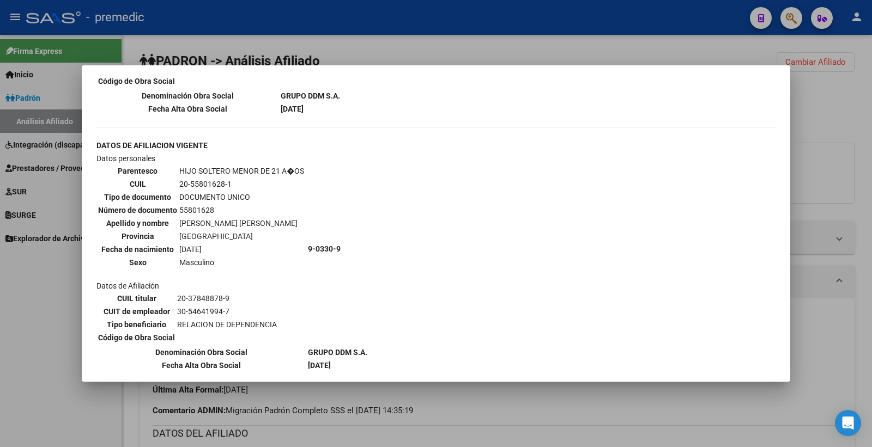
scroll to position [651, 0]
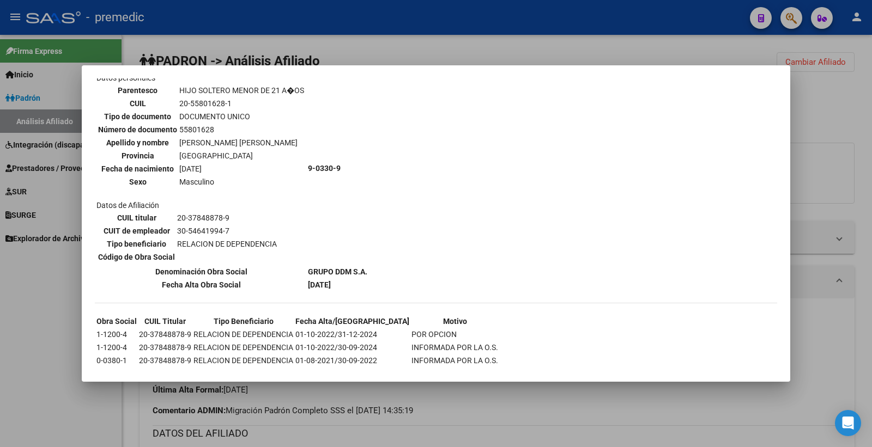
click at [838, 129] on div at bounding box center [436, 223] width 872 height 447
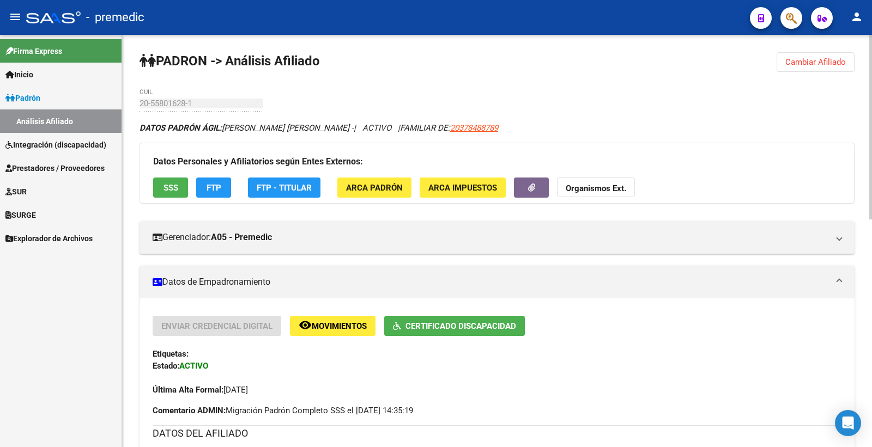
click at [208, 191] on span "FTP" at bounding box center [214, 188] width 15 height 10
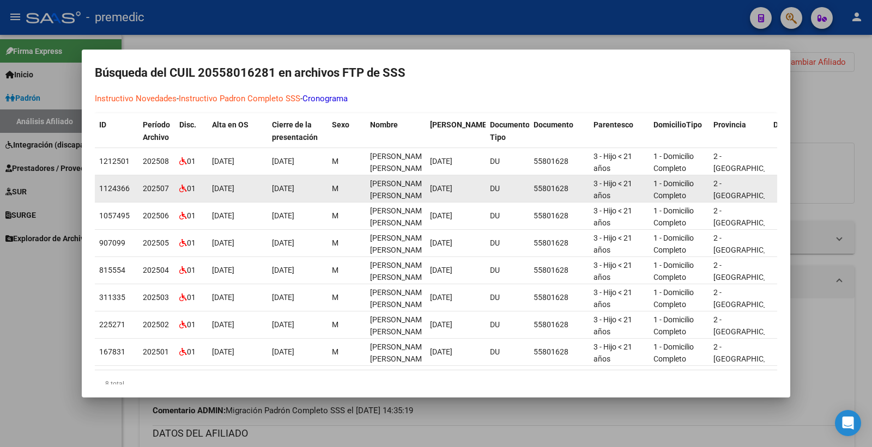
scroll to position [75, 0]
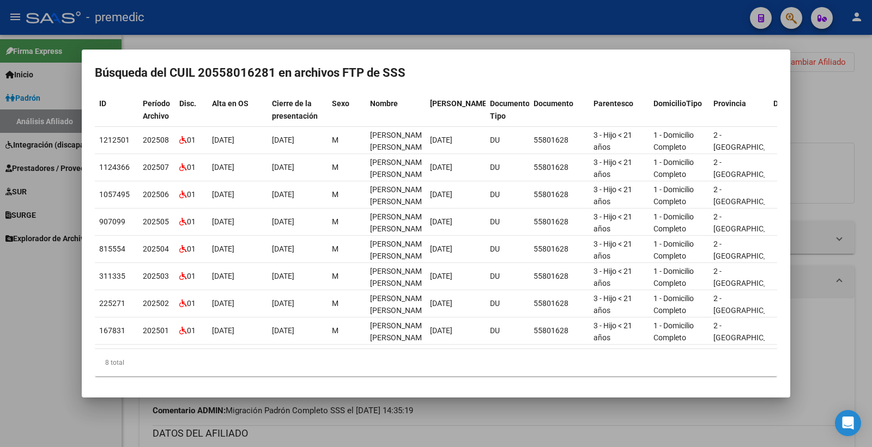
click at [852, 71] on div at bounding box center [436, 223] width 872 height 447
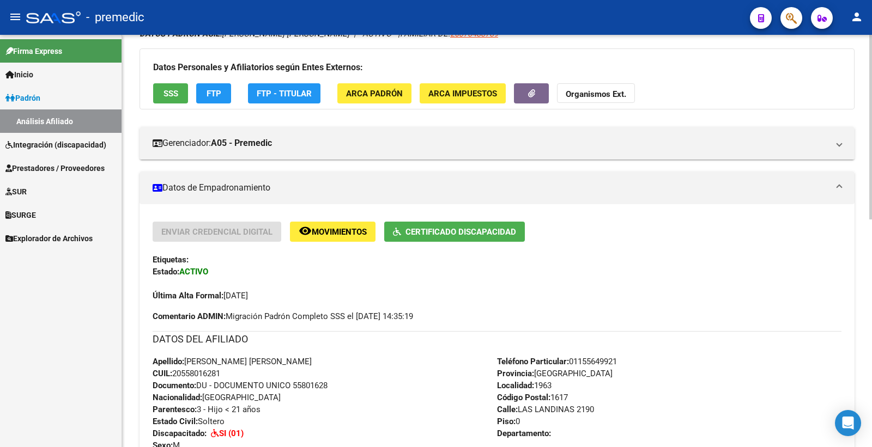
scroll to position [0, 0]
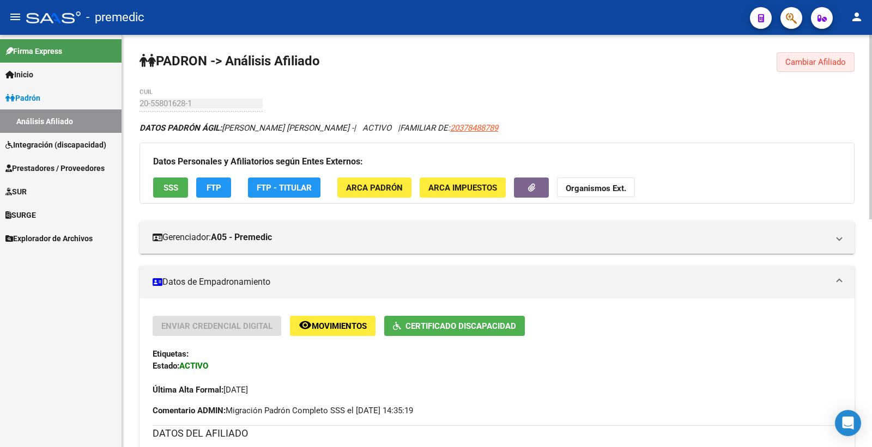
drag, startPoint x: 824, startPoint y: 66, endPoint x: 814, endPoint y: 64, distance: 9.4
click at [821, 64] on span "Cambiar Afiliado" at bounding box center [815, 62] width 61 height 10
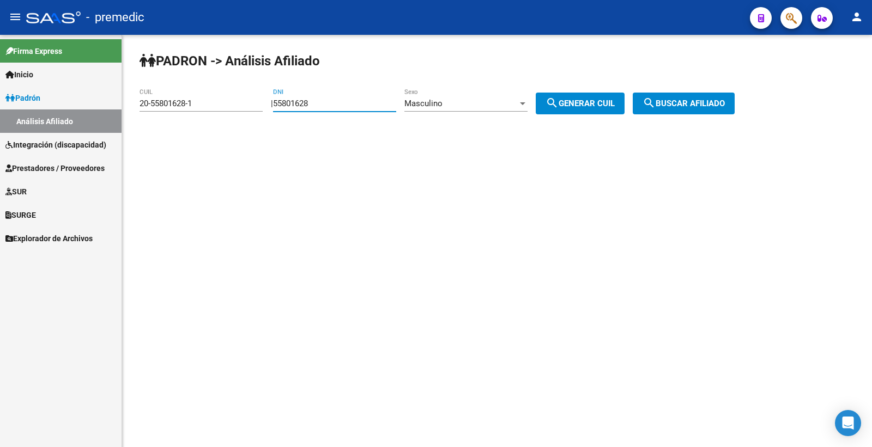
drag, startPoint x: 334, startPoint y: 105, endPoint x: 226, endPoint y: 90, distance: 109.5
click at [226, 99] on app-analisis-afiliado "PADRON -> Análisis Afiliado 20-55801628-1 CUIL | 55801628 DNI Masculino Sexo se…" at bounding box center [441, 104] width 603 height 10
paste input "447443"
type input "54474438"
click at [458, 105] on div "Masculino" at bounding box center [460, 104] width 113 height 10
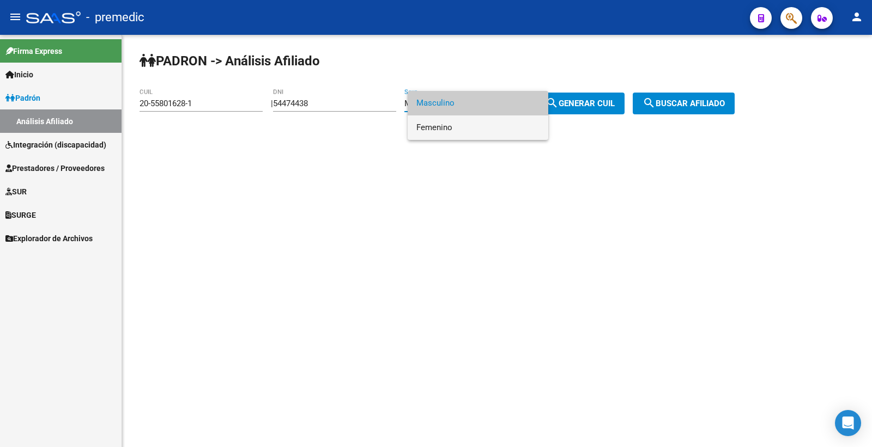
click at [466, 124] on span "Femenino" at bounding box center [477, 128] width 123 height 25
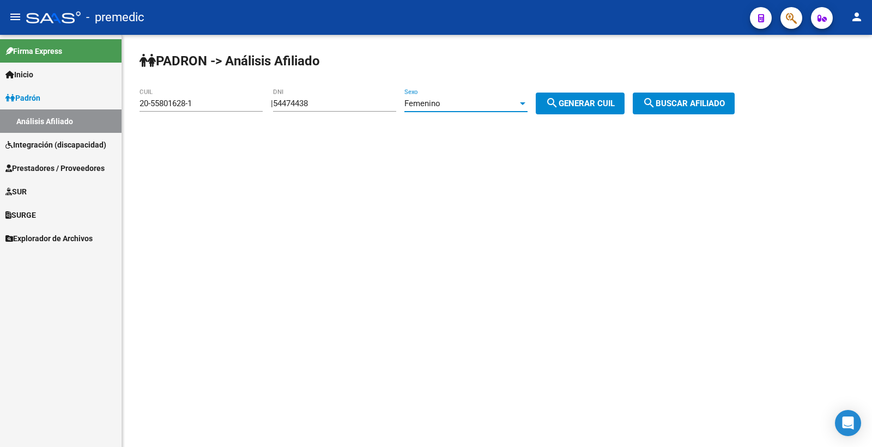
click at [594, 109] on button "search Generar CUIL" at bounding box center [580, 104] width 89 height 22
type input "27-54474438-6"
click at [594, 109] on button "search Generar CUIL" at bounding box center [580, 104] width 89 height 22
click at [695, 105] on span "search Buscar afiliado" at bounding box center [684, 104] width 82 height 10
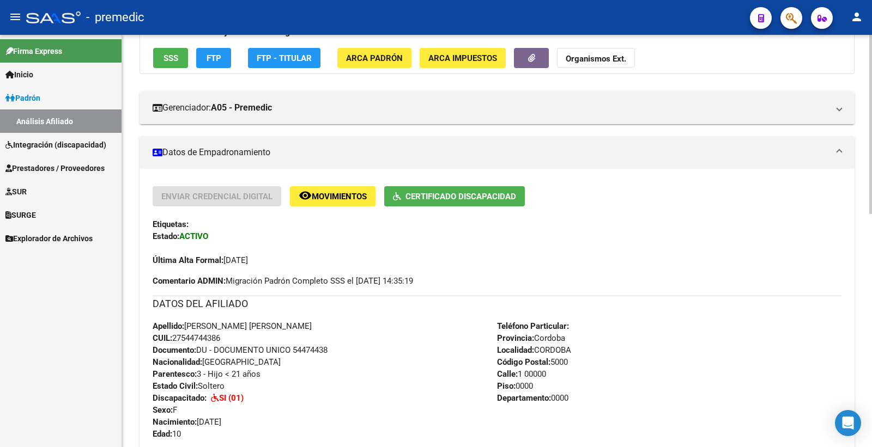
scroll to position [61, 0]
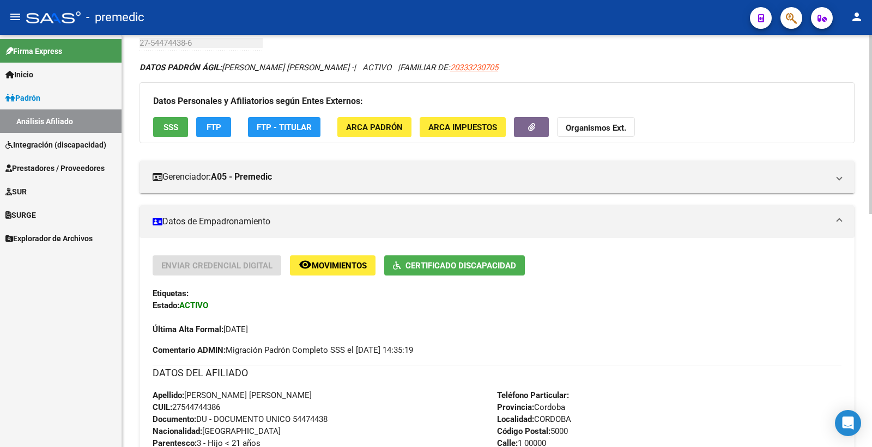
click at [164, 125] on span "SSS" at bounding box center [171, 128] width 15 height 10
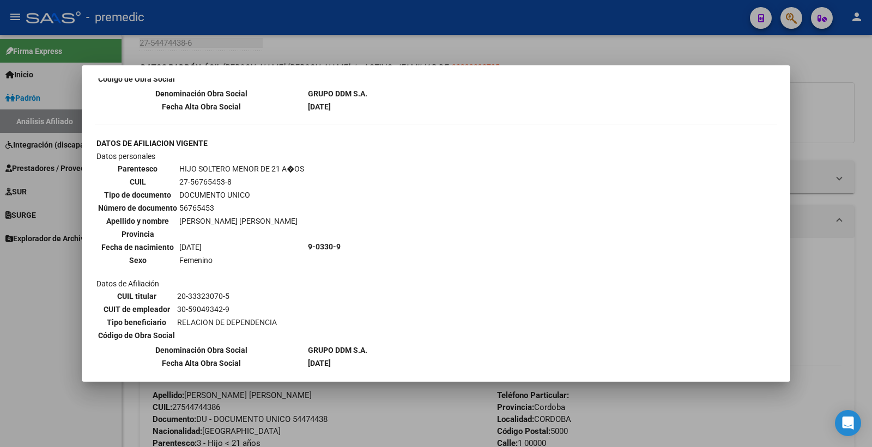
scroll to position [911, 0]
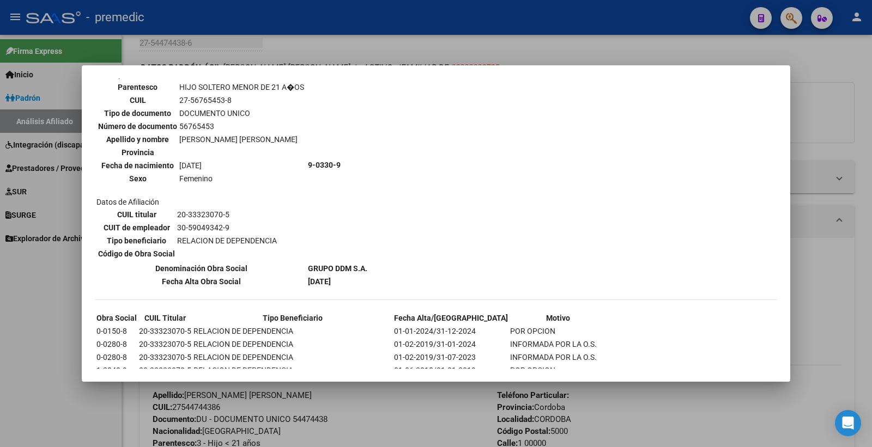
click at [818, 106] on div at bounding box center [436, 223] width 872 height 447
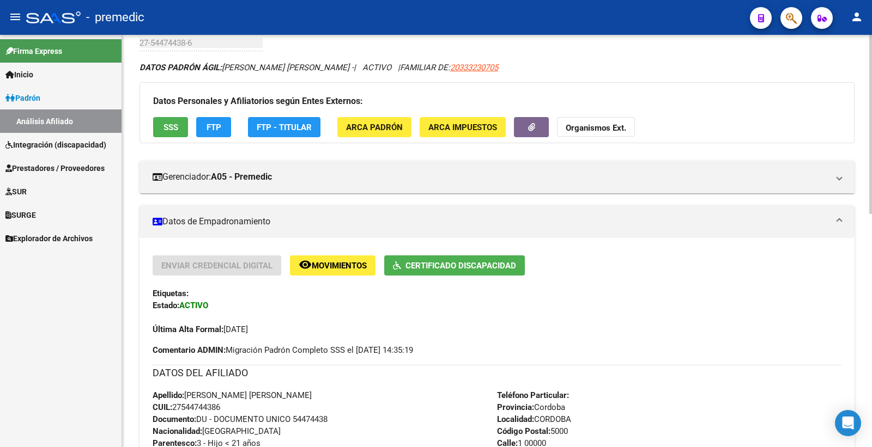
click at [230, 125] on button "FTP" at bounding box center [213, 127] width 35 height 20
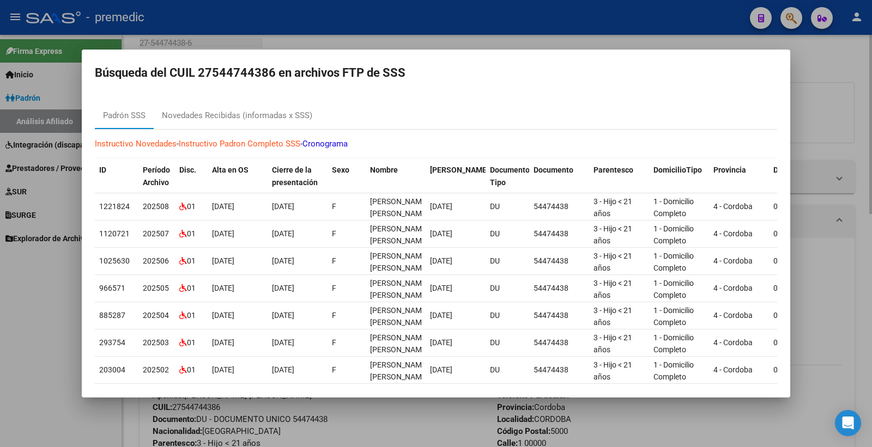
click at [840, 80] on div at bounding box center [436, 223] width 872 height 447
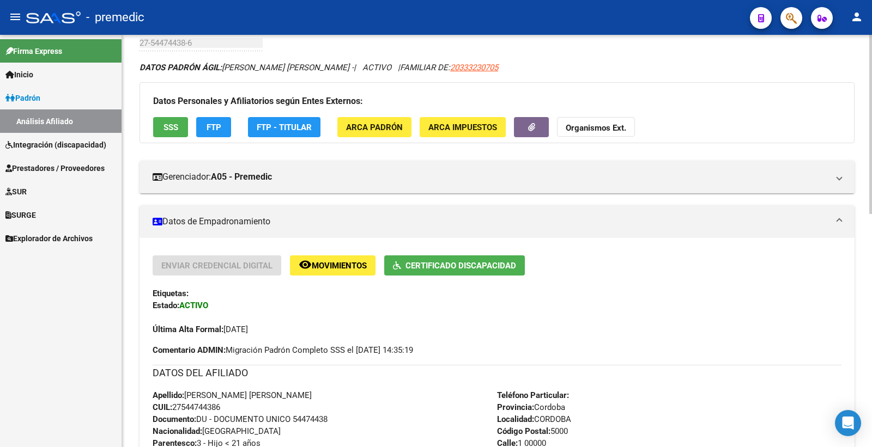
scroll to position [0, 0]
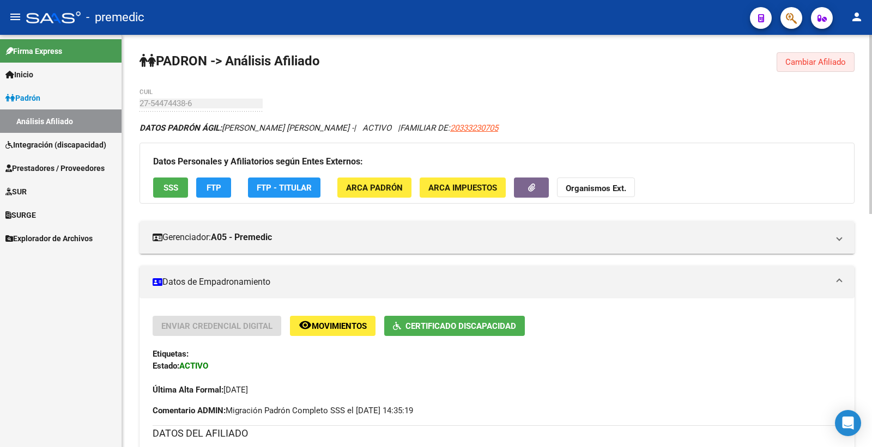
drag, startPoint x: 825, startPoint y: 60, endPoint x: 422, endPoint y: 129, distance: 408.6
click at [818, 60] on span "Cambiar Afiliado" at bounding box center [815, 62] width 61 height 10
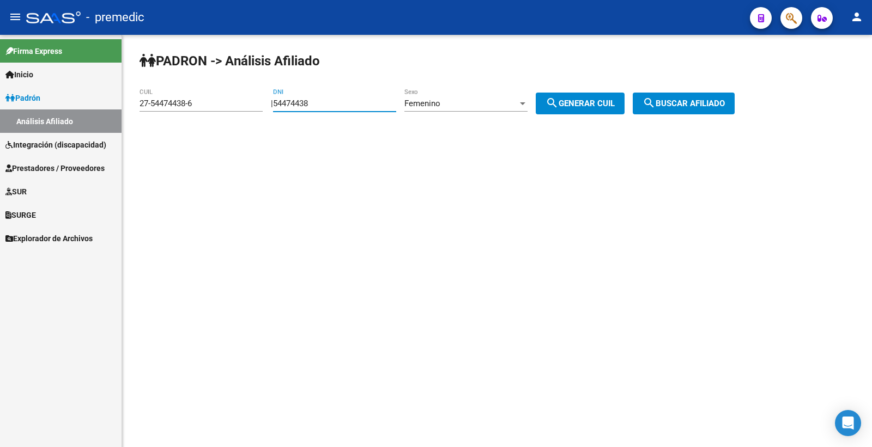
drag, startPoint x: 285, startPoint y: 101, endPoint x: 253, endPoint y: 99, distance: 32.2
click at [253, 99] on app-analisis-afiliado "PADRON -> Análisis Afiliado 27-54474438-6 CUIL | 54474438 DNI Femenino Sexo sea…" at bounding box center [441, 104] width 603 height 10
paste input "8289057"
type input "58289057"
click at [510, 105] on div "Femenino" at bounding box center [460, 104] width 113 height 10
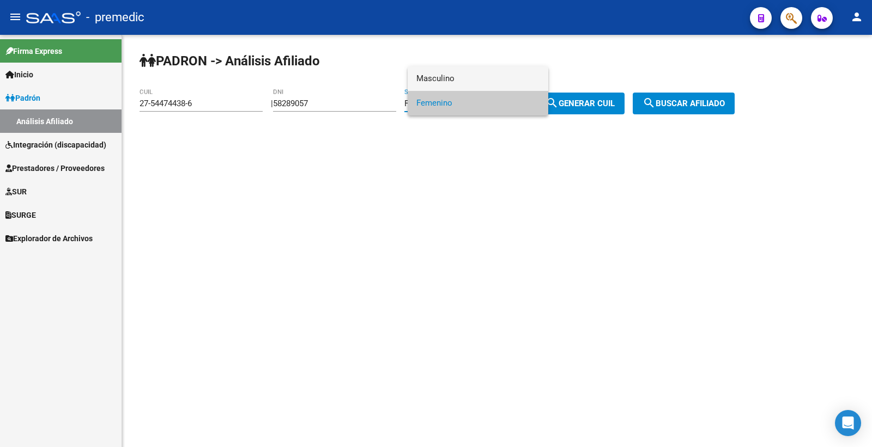
click at [473, 73] on span "Masculino" at bounding box center [477, 78] width 123 height 25
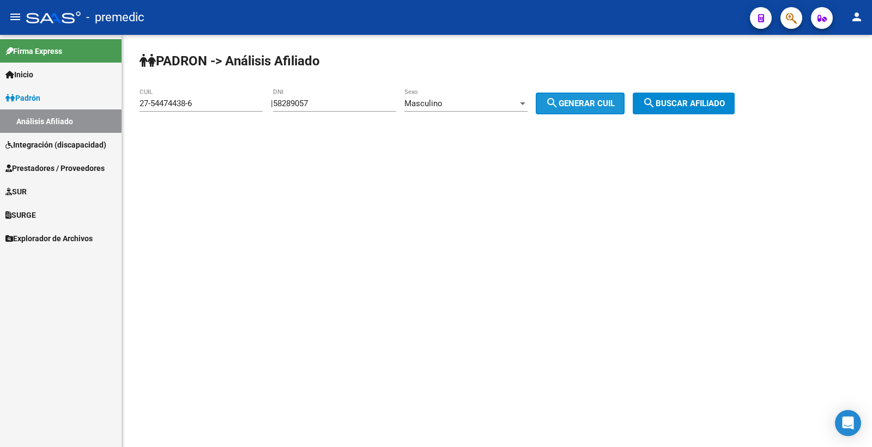
drag, startPoint x: 589, startPoint y: 104, endPoint x: 670, endPoint y: 96, distance: 81.6
click at [590, 104] on span "search Generar CUIL" at bounding box center [580, 104] width 69 height 10
type input "23-58289057-9"
drag, startPoint x: 608, startPoint y: 104, endPoint x: 717, endPoint y: 89, distance: 109.5
click at [609, 101] on span "search Generar CUIL" at bounding box center [580, 104] width 69 height 10
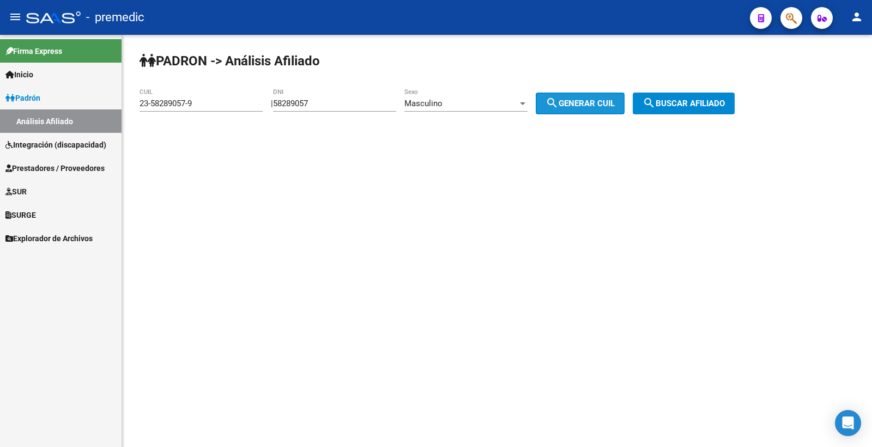
click at [716, 89] on div "PADRON -> Análisis Afiliado 23-58289057-9 CUIL | 58289057 DNI Masculino Sexo se…" at bounding box center [497, 92] width 750 height 114
click at [717, 96] on button "search Buscar afiliado" at bounding box center [684, 104] width 102 height 22
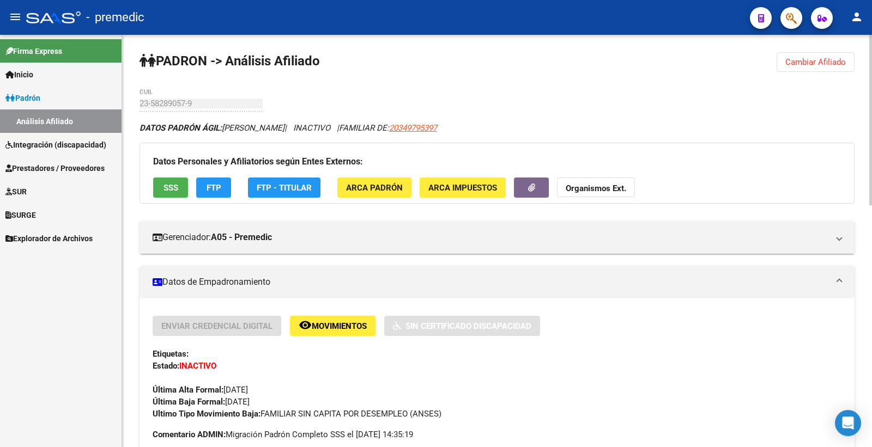
click at [802, 61] on span "Cambiar Afiliado" at bounding box center [815, 62] width 61 height 10
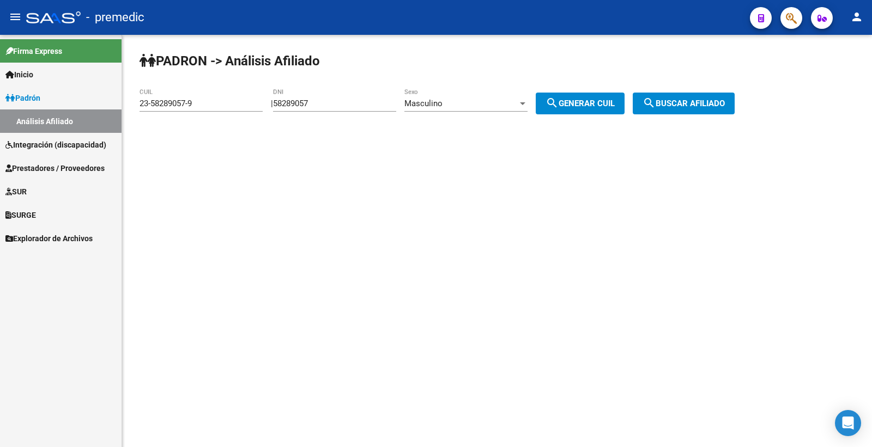
drag, startPoint x: 335, startPoint y: 105, endPoint x: 176, endPoint y: 88, distance: 160.0
click at [203, 99] on app-analisis-afiliado "PADRON -> Análisis Afiliado 23-58289057-9 CUIL | 58289057 DNI Masculino Sexo se…" at bounding box center [441, 104] width 603 height 10
paste input "3386489"
type input "53386489"
click at [625, 102] on button "search Generar CUIL" at bounding box center [580, 104] width 89 height 22
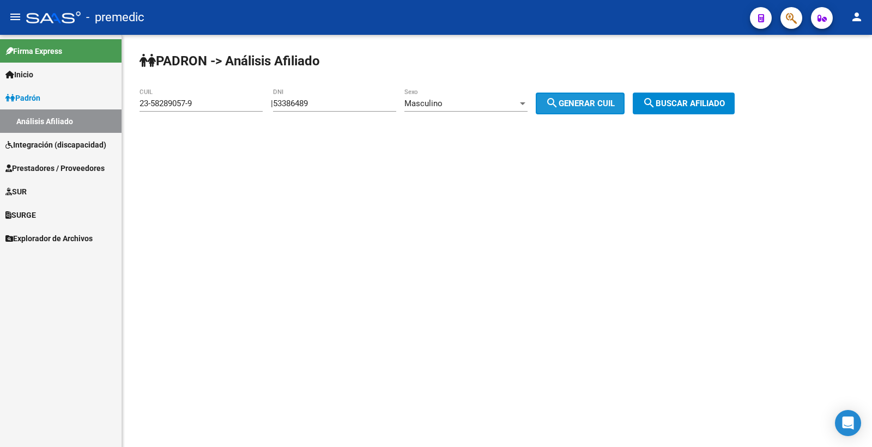
type input "23-53386489-9"
click at [615, 106] on span "search Generar CUIL" at bounding box center [580, 104] width 69 height 10
click at [693, 106] on span "search Buscar afiliado" at bounding box center [684, 104] width 82 height 10
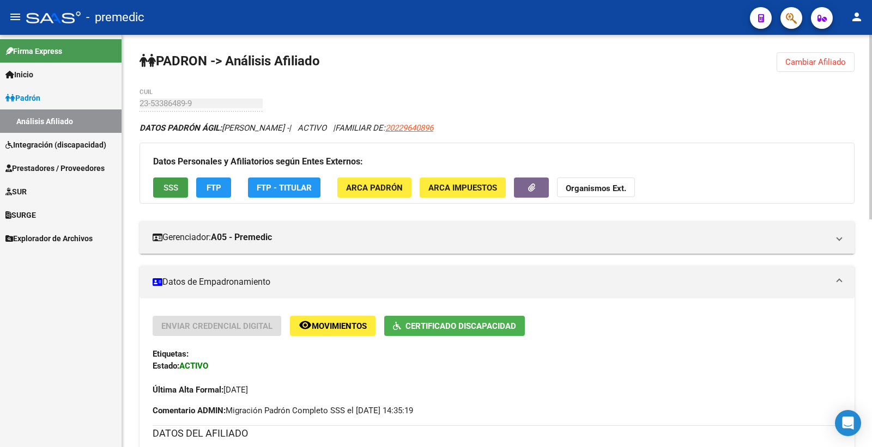
click at [180, 184] on button "SSS" at bounding box center [170, 188] width 35 height 20
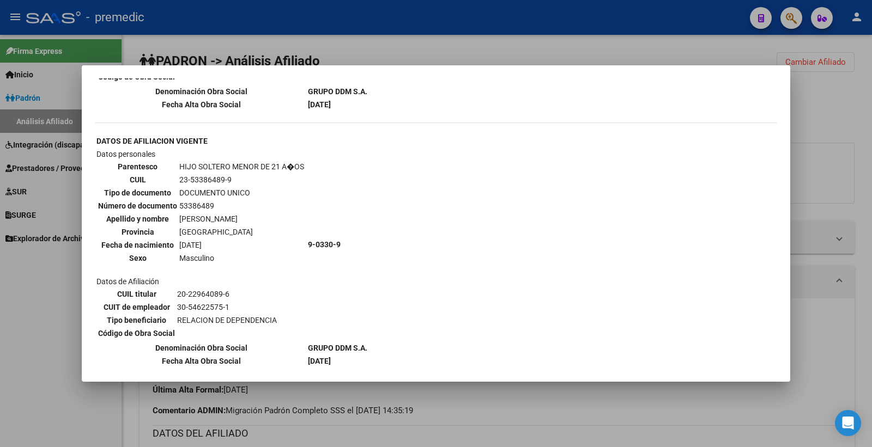
scroll to position [651, 0]
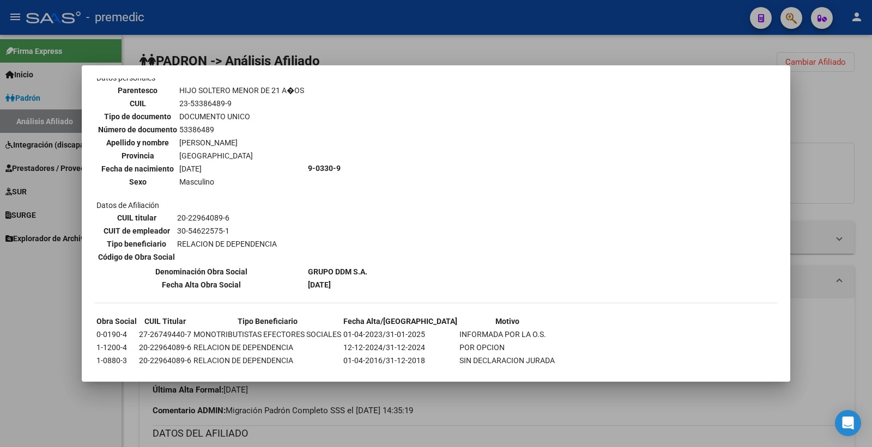
click at [864, 73] on div at bounding box center [436, 223] width 872 height 447
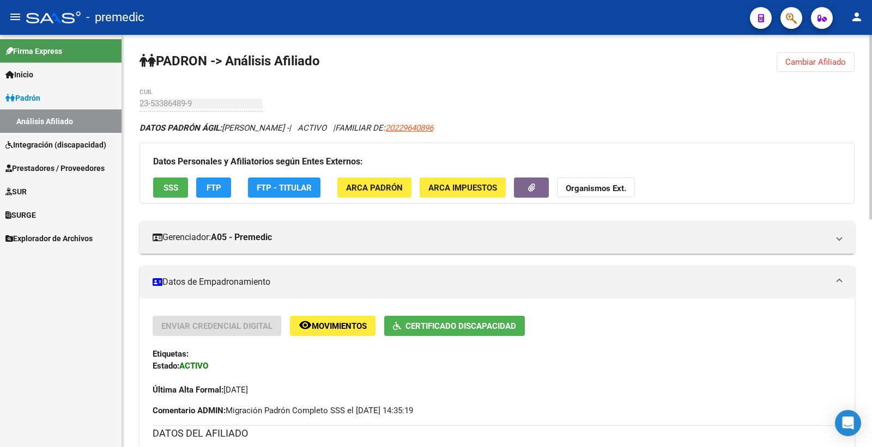
click at [209, 199] on div "Datos Personales y Afiliatorios según Entes Externos: SSS FTP FTP - Titular ARC…" at bounding box center [497, 173] width 715 height 61
click at [213, 189] on span "FTP" at bounding box center [214, 188] width 15 height 10
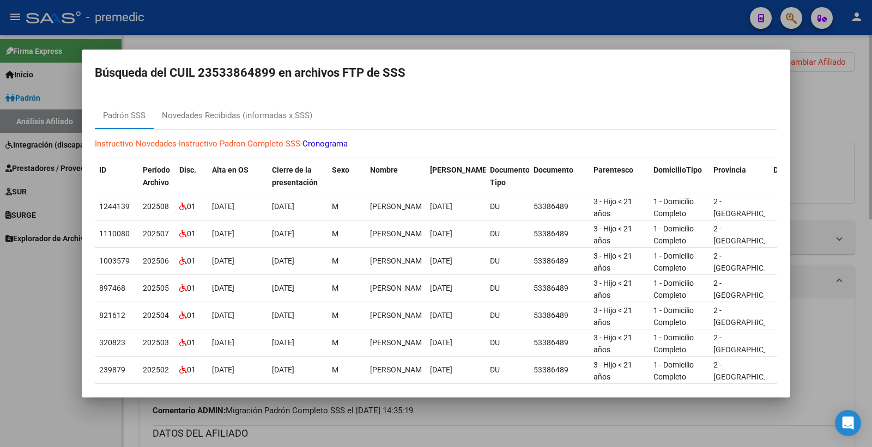
drag, startPoint x: 848, startPoint y: 150, endPoint x: 840, endPoint y: 168, distance: 19.5
click at [848, 150] on div at bounding box center [436, 223] width 872 height 447
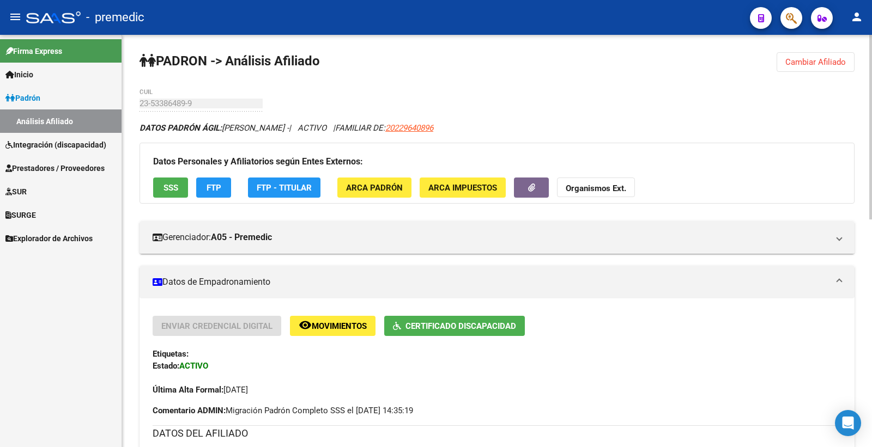
click at [794, 63] on span "Cambiar Afiliado" at bounding box center [815, 62] width 61 height 10
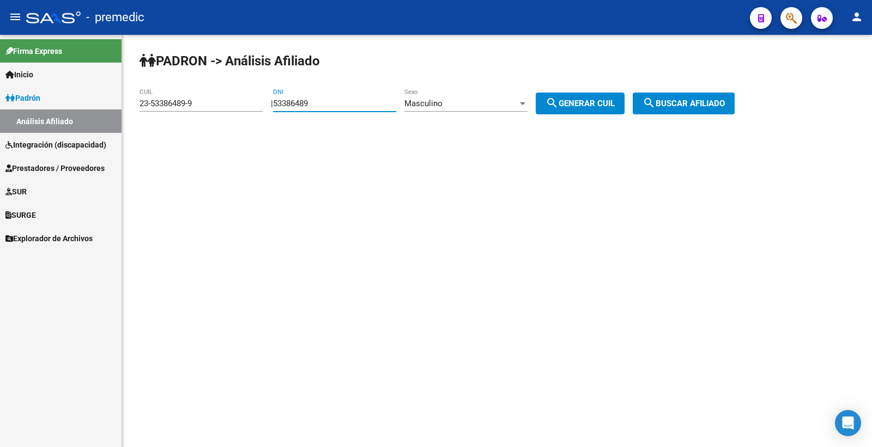
drag, startPoint x: 355, startPoint y: 106, endPoint x: 252, endPoint y: 117, distance: 103.6
click at [254, 108] on app-analisis-afiliado "PADRON -> Análisis Afiliado 23-53386489-9 CUIL | 53386489 DNI Masculino Sexo se…" at bounding box center [441, 104] width 603 height 10
paste input "8748088"
type input "58748088"
click at [489, 105] on div "Masculino" at bounding box center [460, 104] width 113 height 10
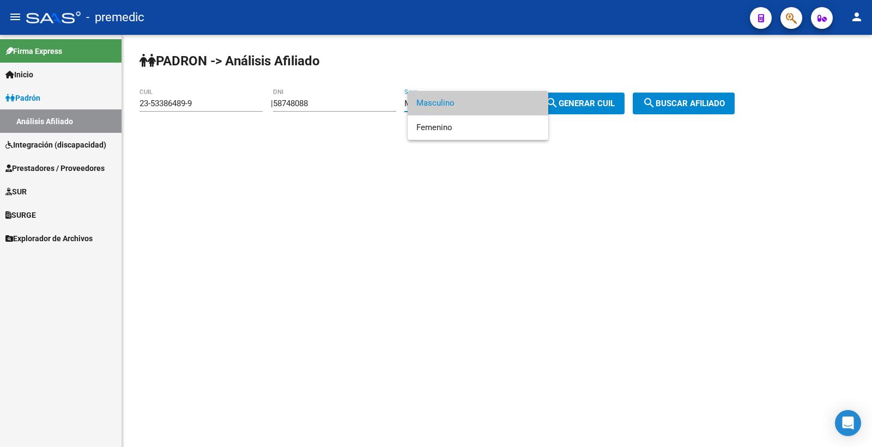
click at [601, 99] on div at bounding box center [436, 223] width 872 height 447
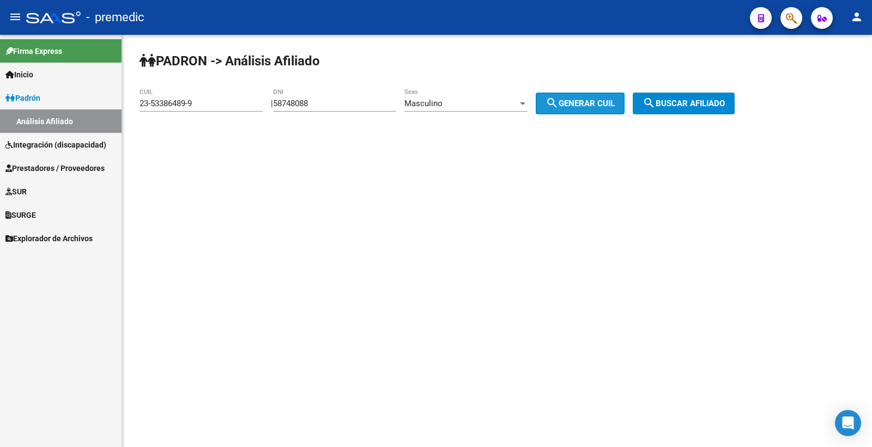
click at [598, 104] on span "search Generar CUIL" at bounding box center [580, 104] width 69 height 10
type input "20-58748088-4"
click at [596, 102] on span "search Generar CUIL" at bounding box center [580, 104] width 69 height 10
drag, startPoint x: 747, startPoint y: 118, endPoint x: 746, endPoint y: 108, distance: 10.5
click at [745, 118] on div "PADRON -> Análisis Afiliado 20-58748088-4 CUIL | 58748088 DNI Masculino Sexo se…" at bounding box center [497, 92] width 750 height 114
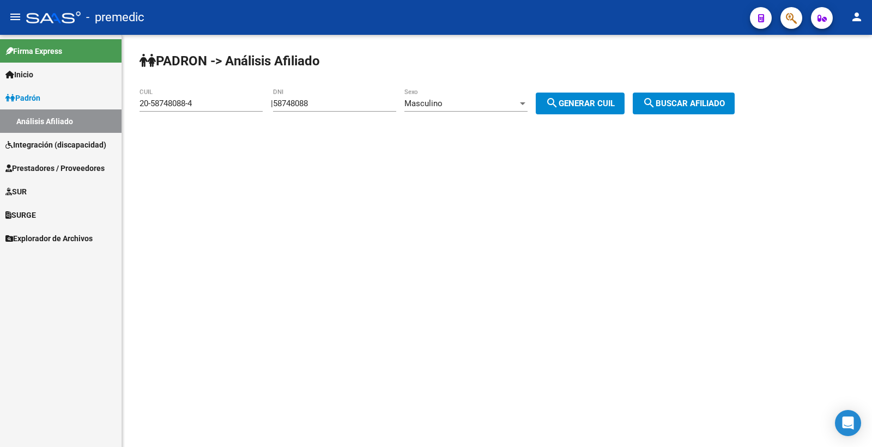
click at [735, 107] on button "search Buscar afiliado" at bounding box center [684, 104] width 102 height 22
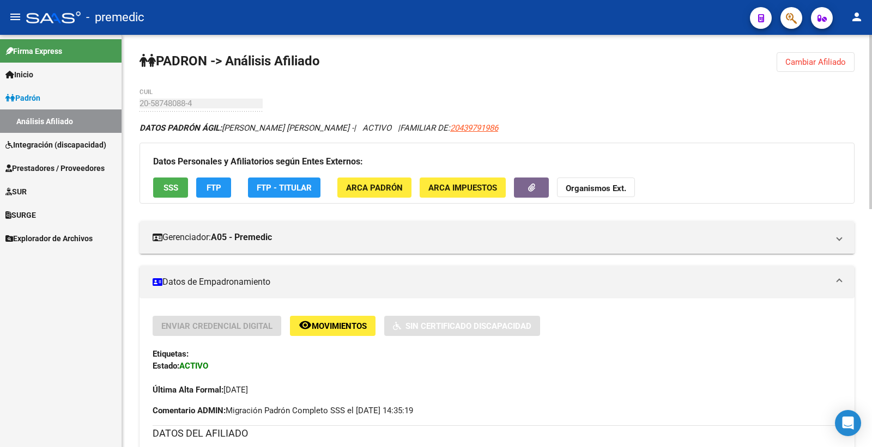
click at [177, 187] on span "SSS" at bounding box center [171, 188] width 15 height 10
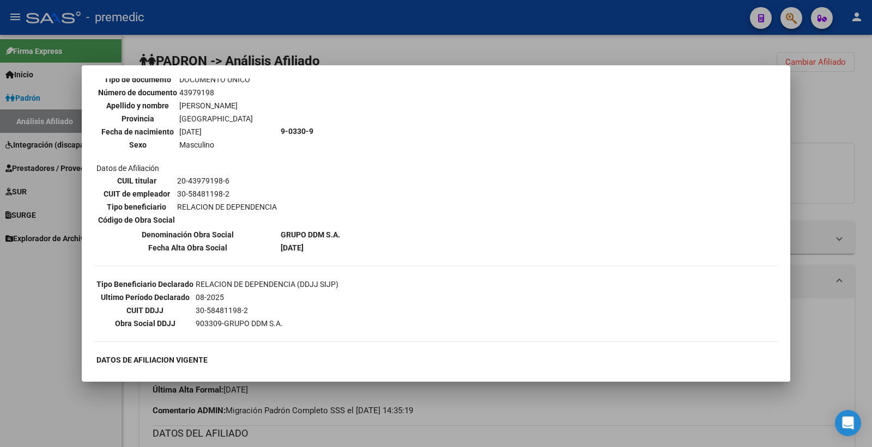
scroll to position [121, 0]
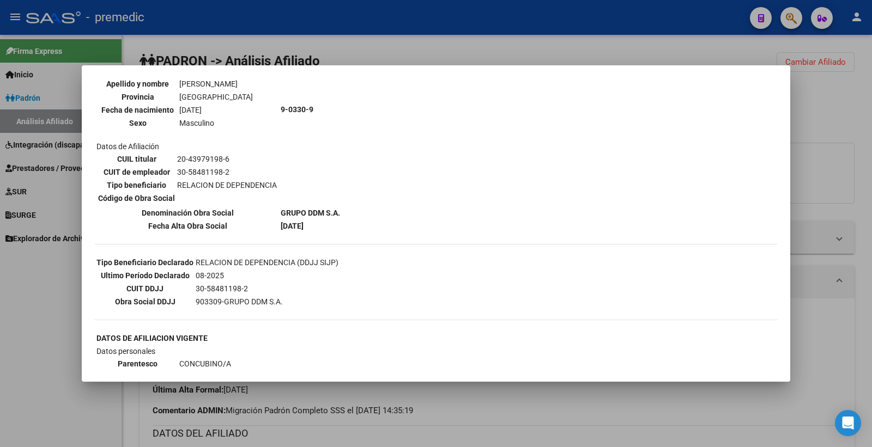
click at [825, 157] on div at bounding box center [436, 223] width 872 height 447
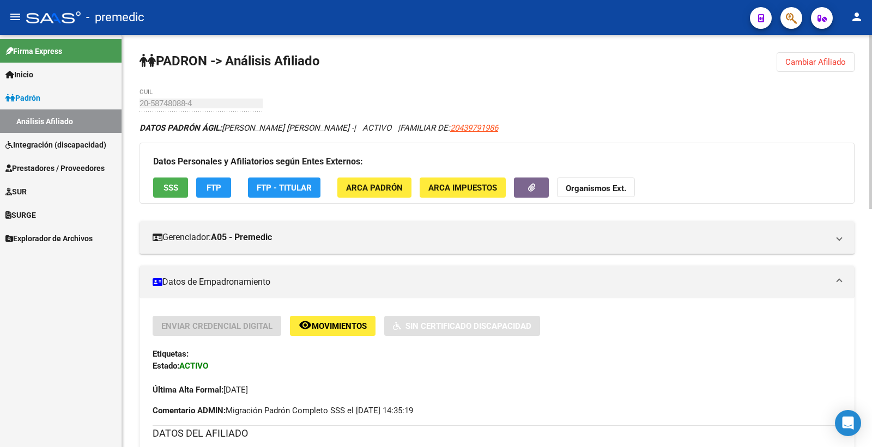
click at [789, 59] on span "Cambiar Afiliado" at bounding box center [815, 62] width 61 height 10
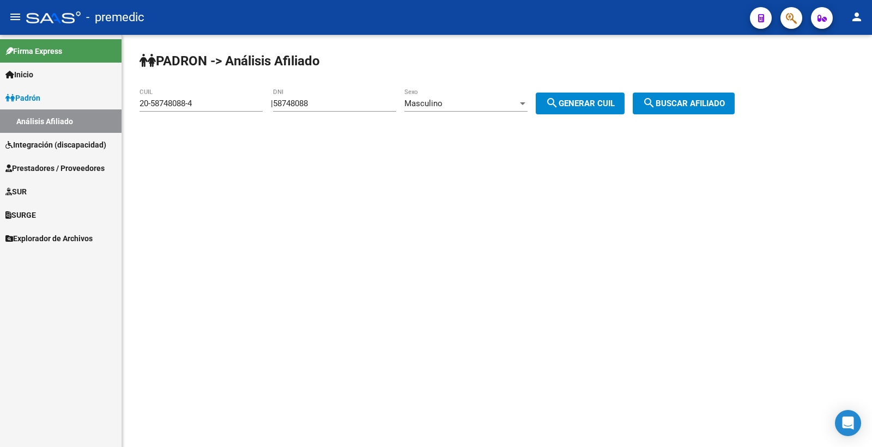
drag, startPoint x: 328, startPoint y: 99, endPoint x: 209, endPoint y: 101, distance: 118.3
click at [209, 101] on app-analisis-afiliado "PADRON -> Análisis Afiliado 20-58748088-4 CUIL | 58748088 DNI Masculino Sexo se…" at bounding box center [441, 104] width 603 height 10
paste input "7544203"
type input "57544203"
click at [603, 95] on button "search Generar CUIL" at bounding box center [580, 104] width 89 height 22
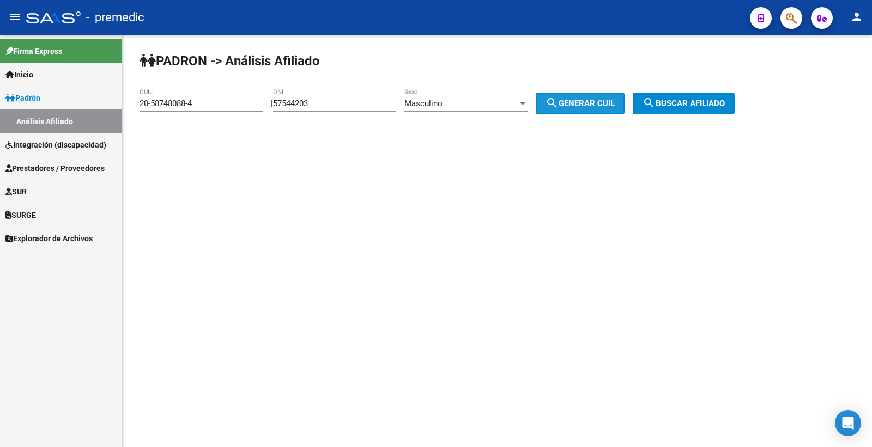
type input "20-57544203-0"
click at [605, 100] on span "search Generar CUIL" at bounding box center [580, 104] width 69 height 10
click at [712, 101] on span "search Buscar afiliado" at bounding box center [684, 104] width 82 height 10
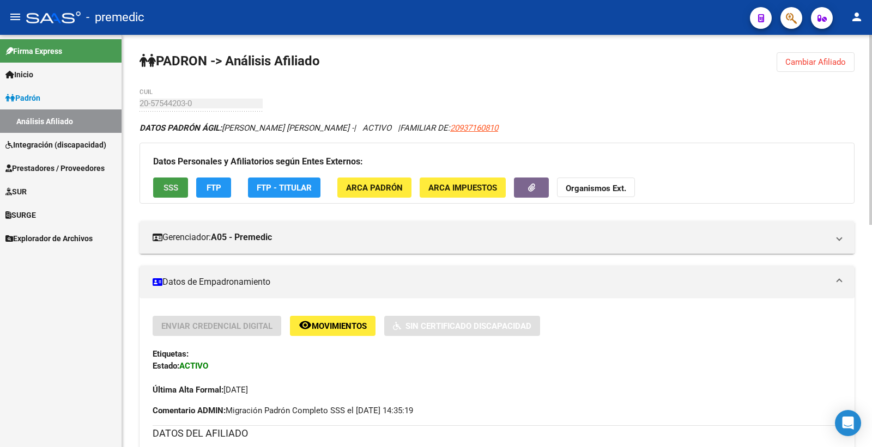
click at [177, 193] on span "SSS" at bounding box center [171, 188] width 15 height 10
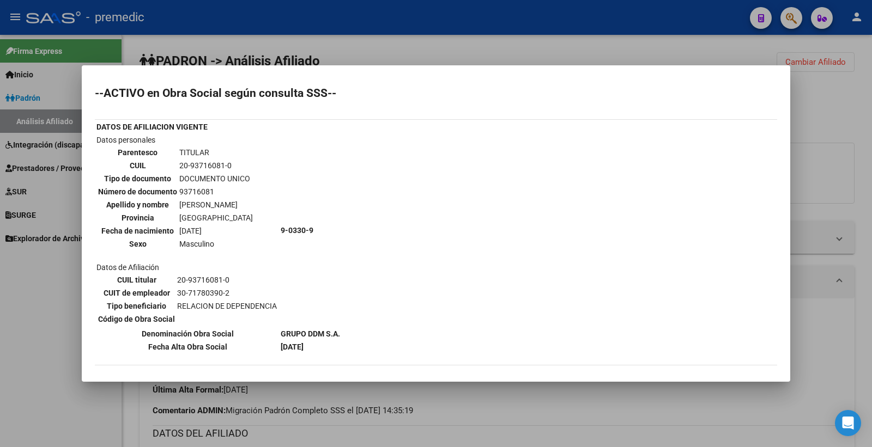
click at [842, 128] on div at bounding box center [436, 223] width 872 height 447
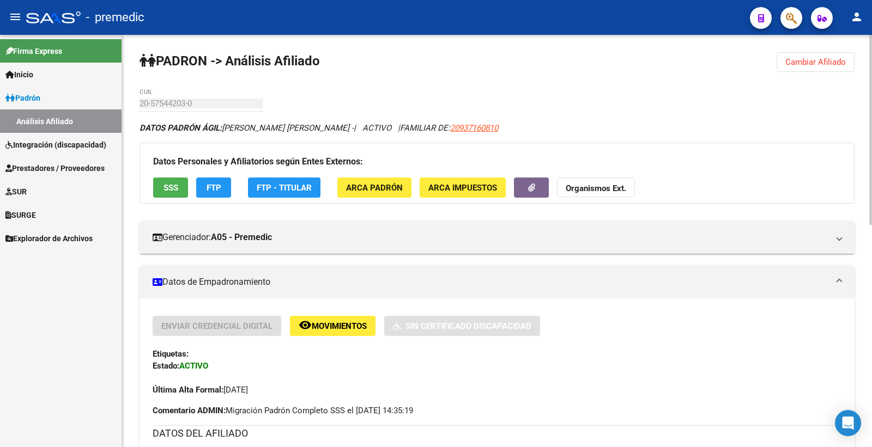
click at [216, 197] on button "FTP" at bounding box center [213, 188] width 35 height 20
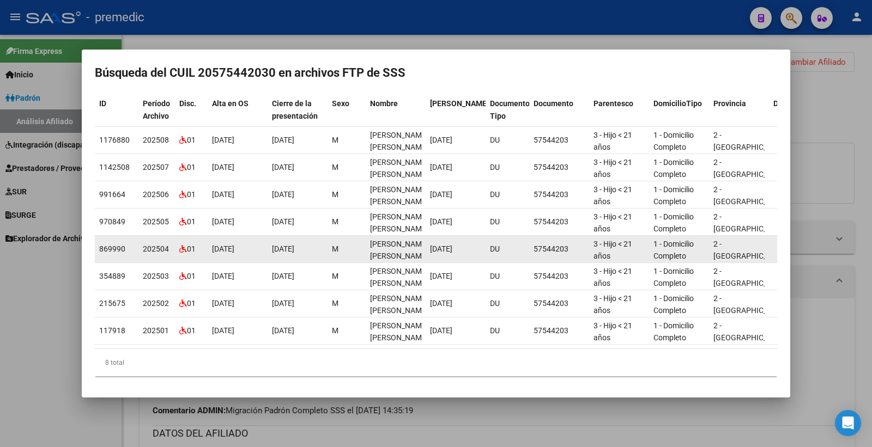
scroll to position [75, 0]
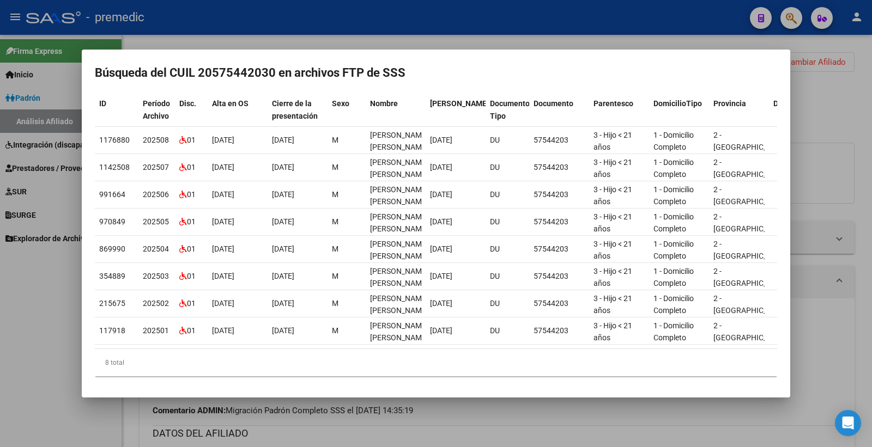
click at [837, 123] on div at bounding box center [436, 223] width 872 height 447
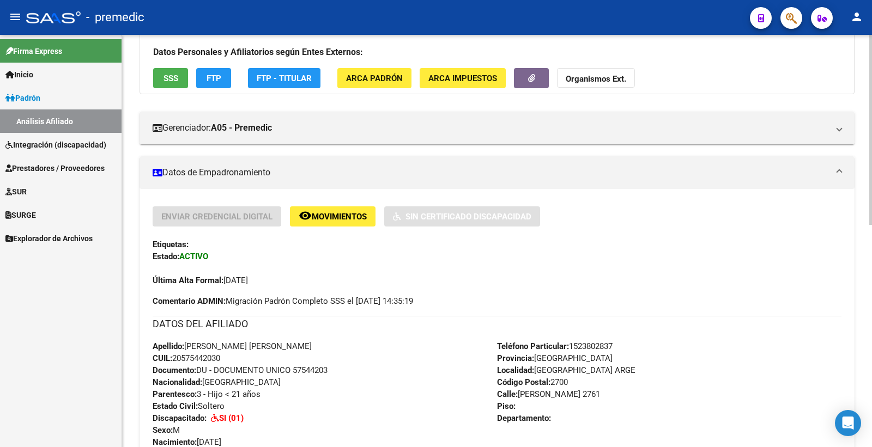
scroll to position [0, 0]
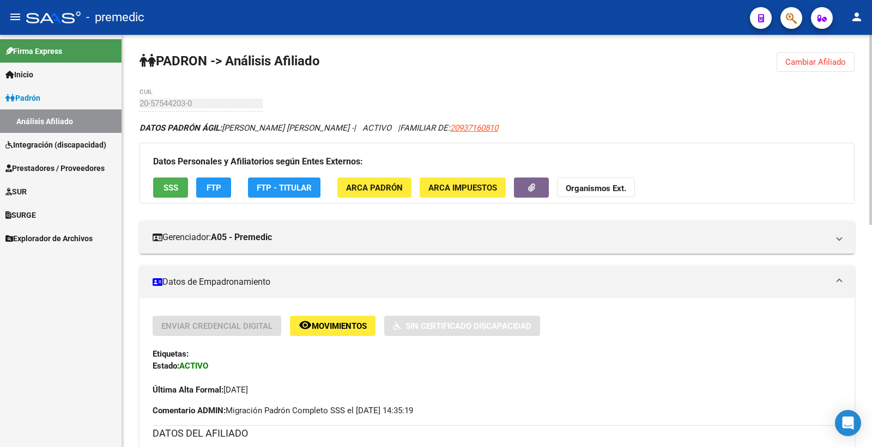
click at [832, 61] on span "Cambiar Afiliado" at bounding box center [815, 62] width 61 height 10
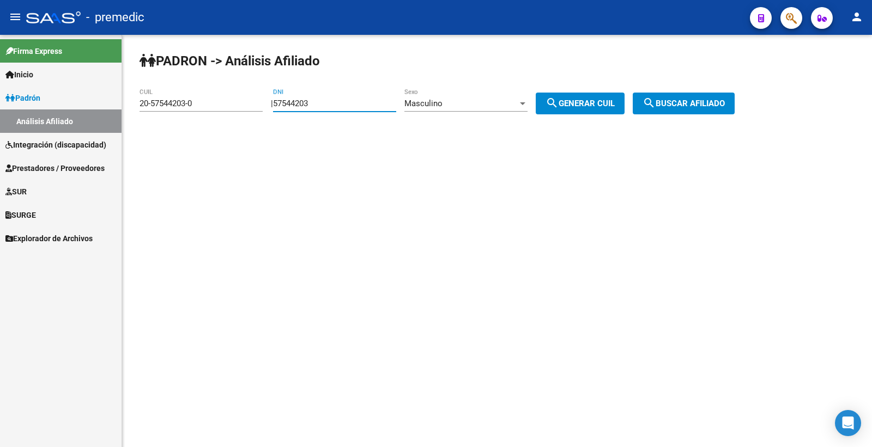
drag, startPoint x: 338, startPoint y: 105, endPoint x: 20, endPoint y: 104, distance: 318.3
click at [20, 104] on mat-sidenav-container "Firma Express Inicio Calendario SSS Instructivos Contacto OS Padrón Análisis Af…" at bounding box center [436, 241] width 872 height 413
paste input "5751496"
type input "55751496"
drag, startPoint x: 612, startPoint y: 86, endPoint x: 614, endPoint y: 101, distance: 15.4
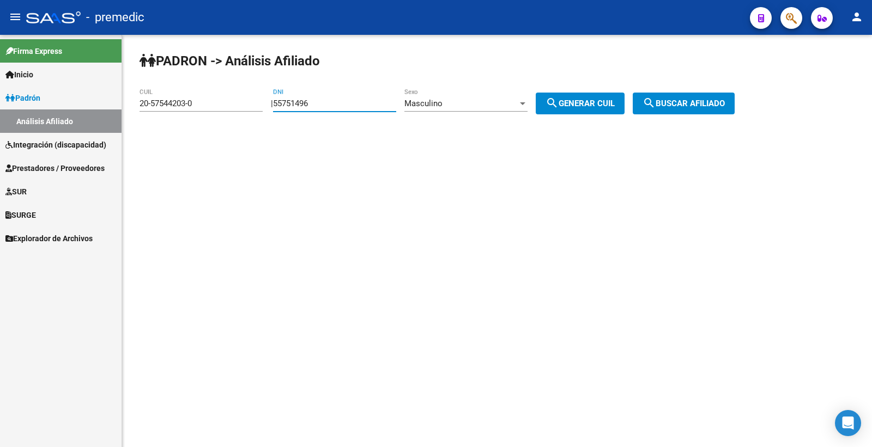
click at [612, 88] on div "PADRON -> Análisis Afiliado 20-57544203-0 CUIL | 55751496 DNI Masculino Sexo se…" at bounding box center [497, 92] width 750 height 114
click at [613, 102] on span "search Generar CUIL" at bounding box center [580, 104] width 69 height 10
type input "20-55751496-2"
click at [715, 105] on span "search Buscar afiliado" at bounding box center [684, 104] width 82 height 10
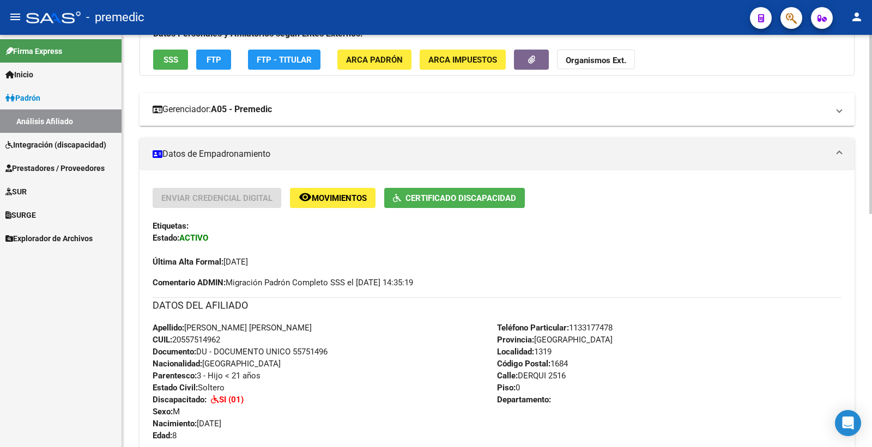
scroll to position [61, 0]
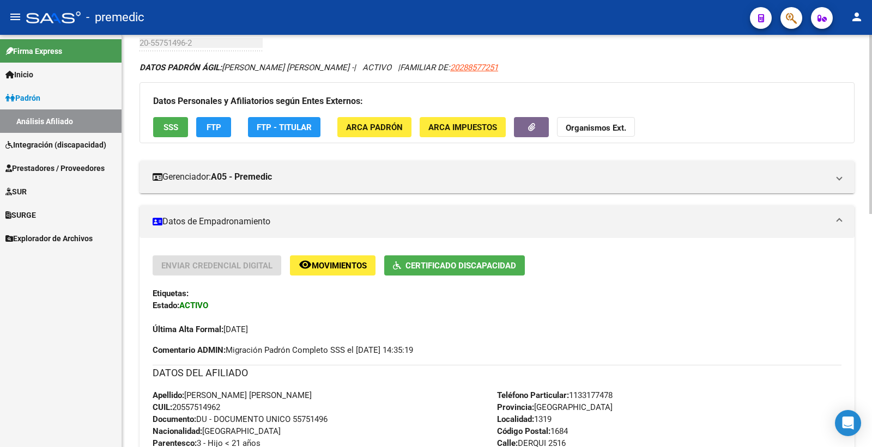
click at [172, 131] on span "SSS" at bounding box center [171, 128] width 15 height 10
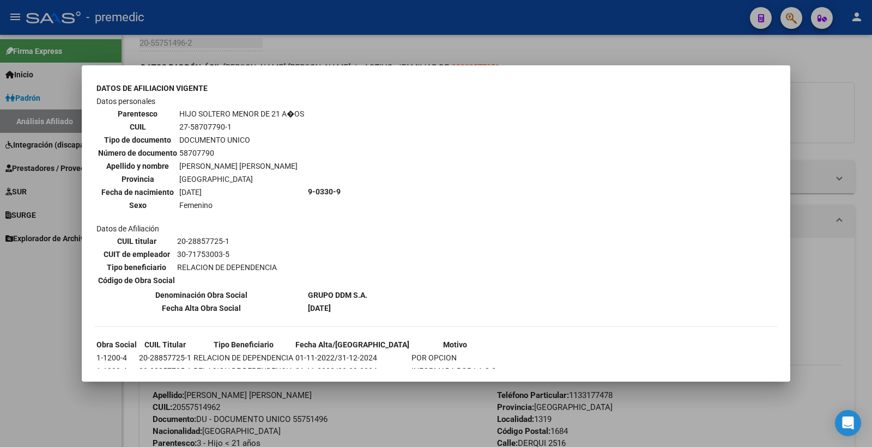
scroll to position [886, 0]
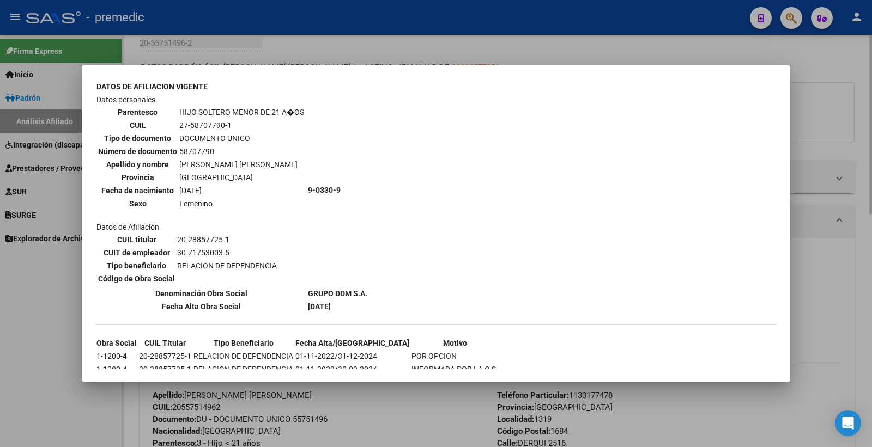
click at [837, 104] on div at bounding box center [436, 223] width 872 height 447
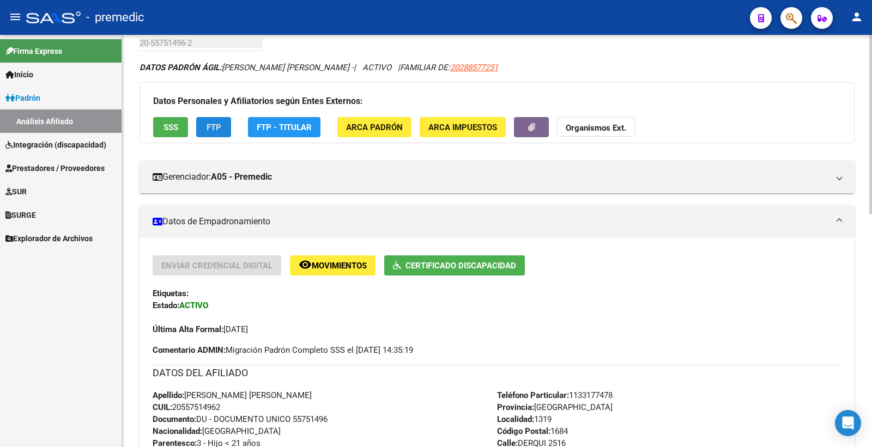
click at [223, 124] on button "FTP" at bounding box center [213, 127] width 35 height 20
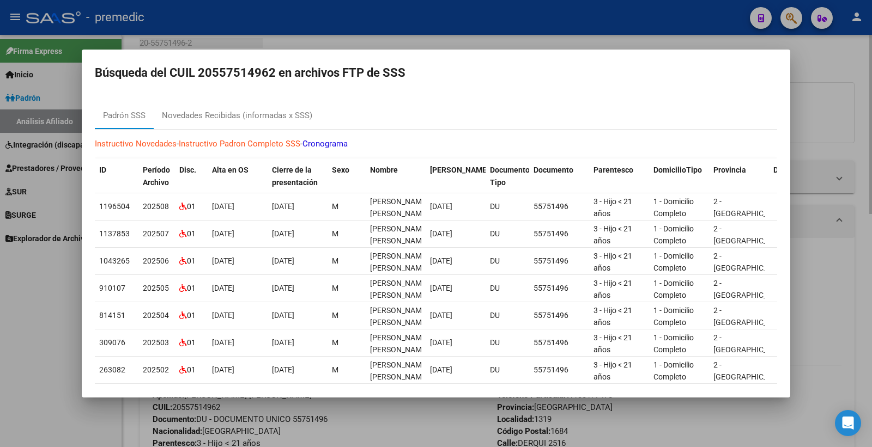
drag, startPoint x: 858, startPoint y: 105, endPoint x: 431, endPoint y: 131, distance: 428.1
click at [858, 105] on div at bounding box center [436, 223] width 872 height 447
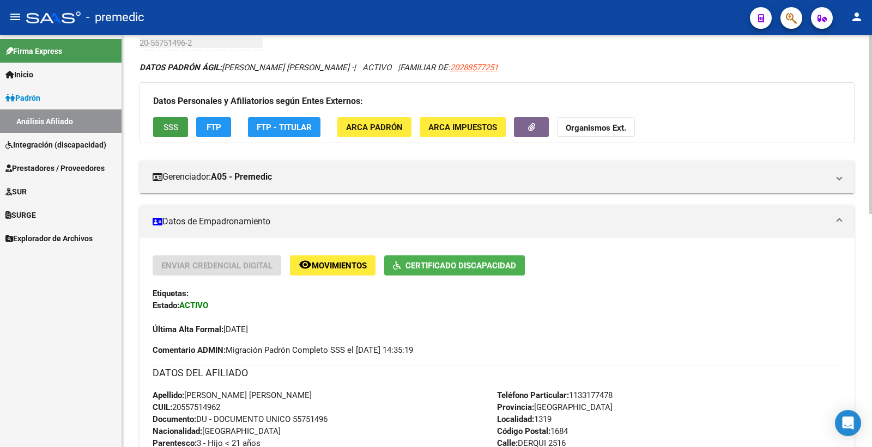
click at [171, 126] on span "SSS" at bounding box center [171, 128] width 15 height 10
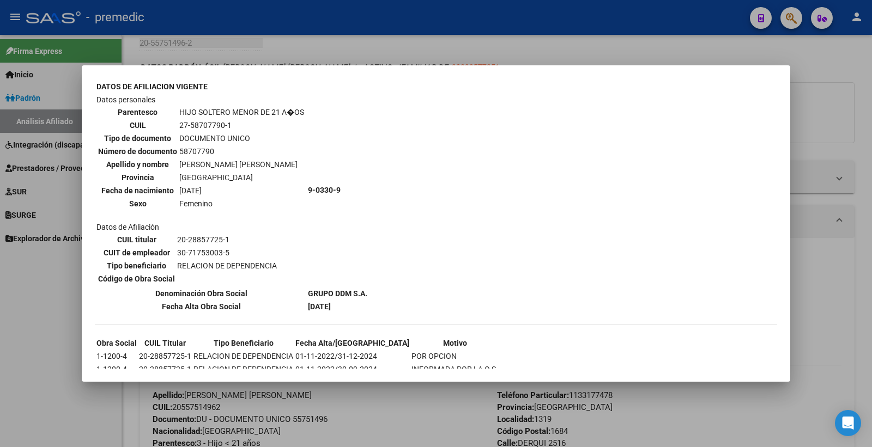
click at [865, 80] on div at bounding box center [436, 223] width 872 height 447
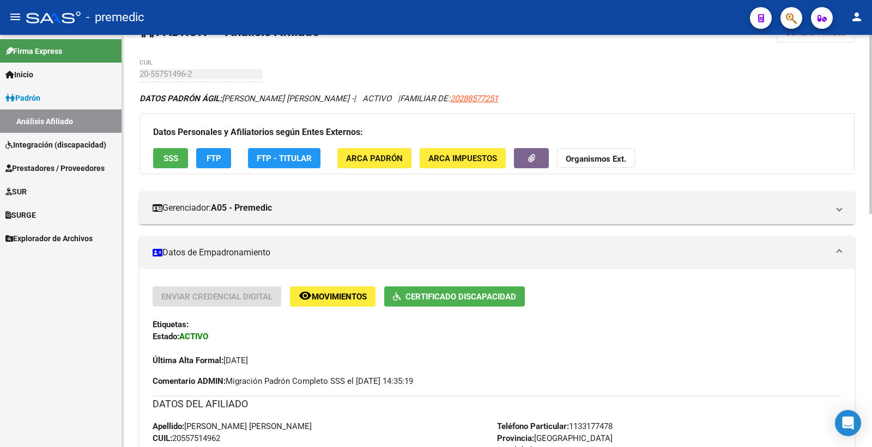
scroll to position [0, 0]
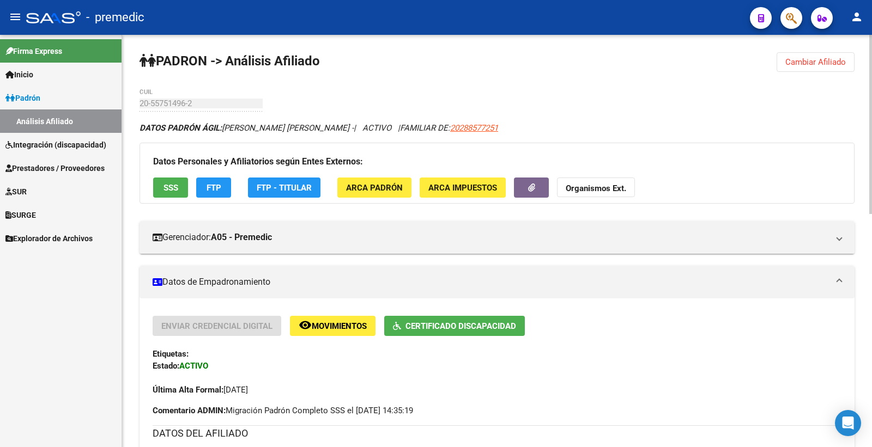
click at [797, 66] on button "Cambiar Afiliado" at bounding box center [816, 62] width 78 height 20
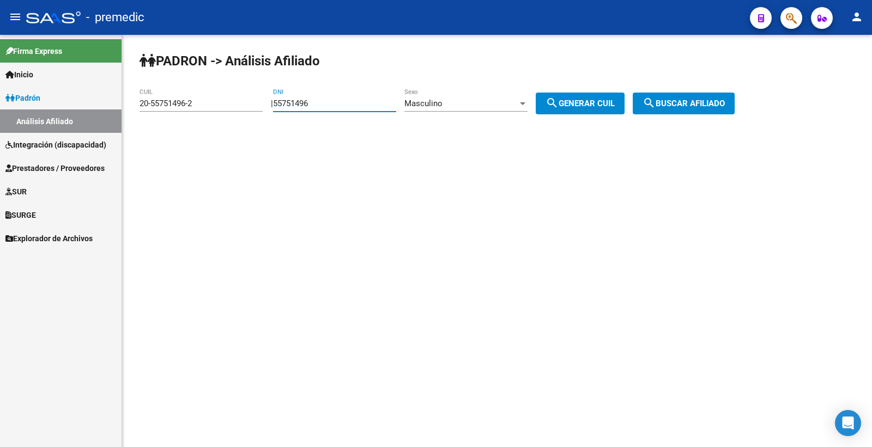
drag, startPoint x: 352, startPoint y: 104, endPoint x: 159, endPoint y: 124, distance: 194.0
click at [159, 124] on div "PADRON -> Análisis Afiliado 20-55751496-2 CUIL | 55751496 DNI Masculino Sexo se…" at bounding box center [497, 92] width 750 height 114
paste input "4270197"
type input "54270197"
click at [462, 99] on div "Masculino" at bounding box center [460, 104] width 113 height 10
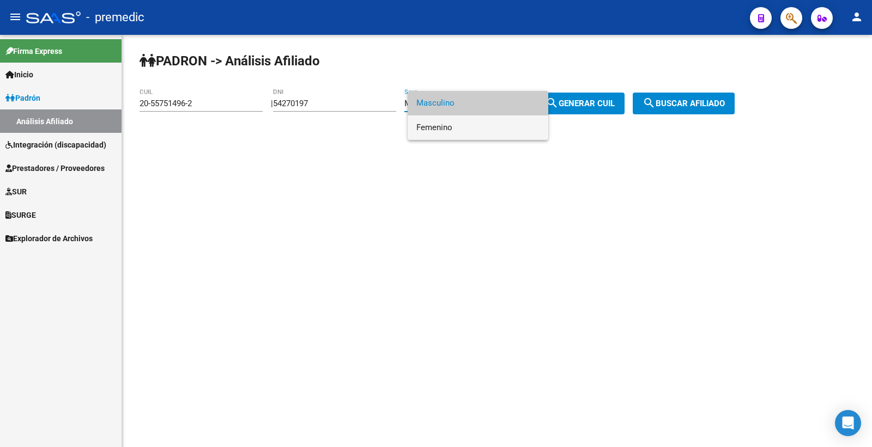
click at [469, 131] on span "Femenino" at bounding box center [477, 128] width 123 height 25
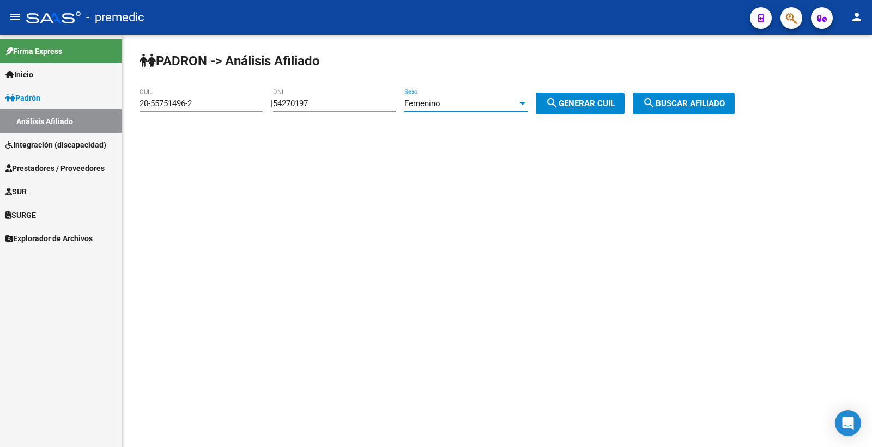
click at [579, 99] on span "search Generar CUIL" at bounding box center [580, 104] width 69 height 10
type input "27-54270197-3"
click at [579, 99] on span "search Generar CUIL" at bounding box center [580, 104] width 69 height 10
click at [676, 94] on button "search Buscar afiliado" at bounding box center [684, 104] width 102 height 22
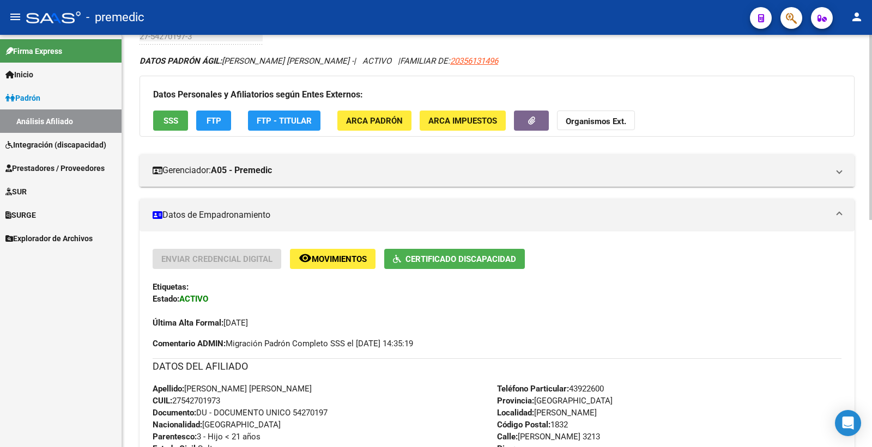
scroll to position [61, 0]
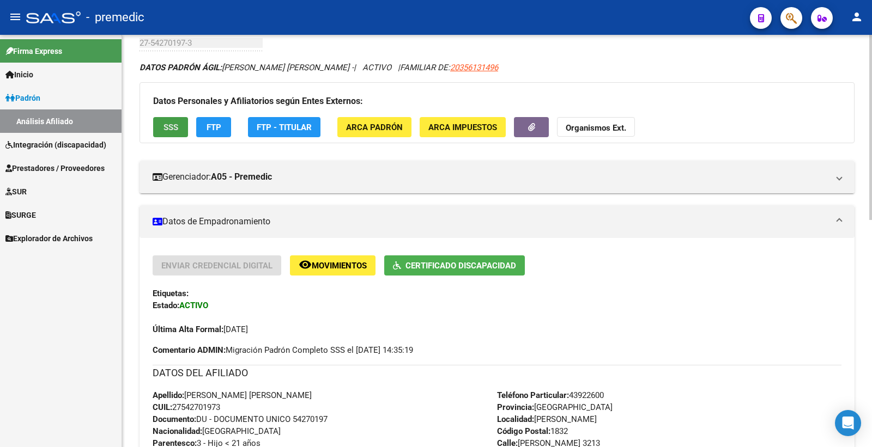
click at [171, 129] on span "SSS" at bounding box center [171, 128] width 15 height 10
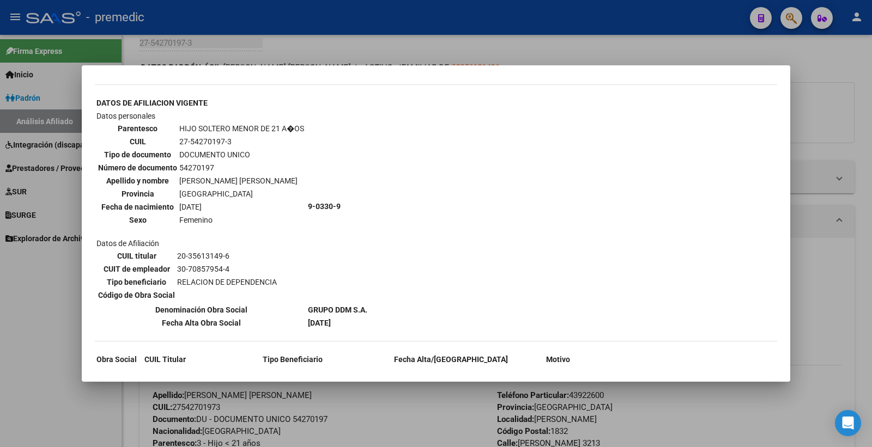
scroll to position [416, 0]
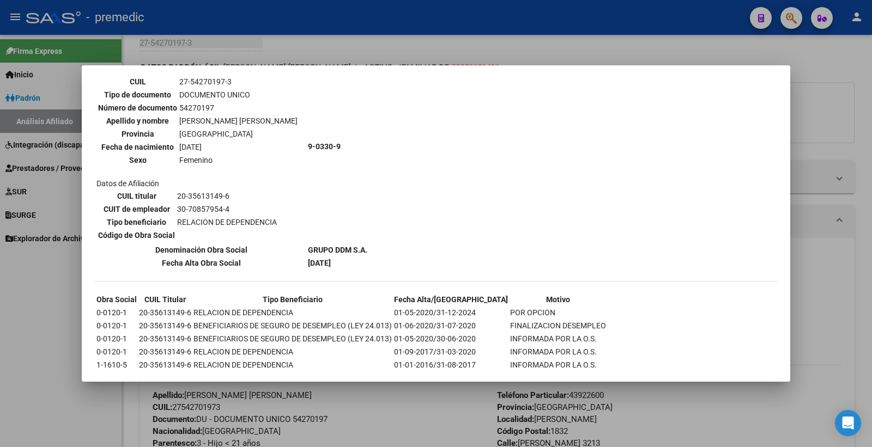
click at [856, 115] on div at bounding box center [436, 223] width 872 height 447
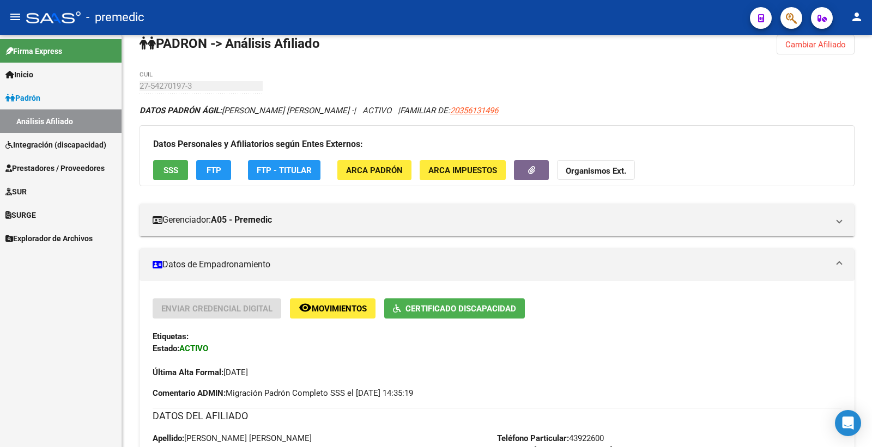
scroll to position [0, 0]
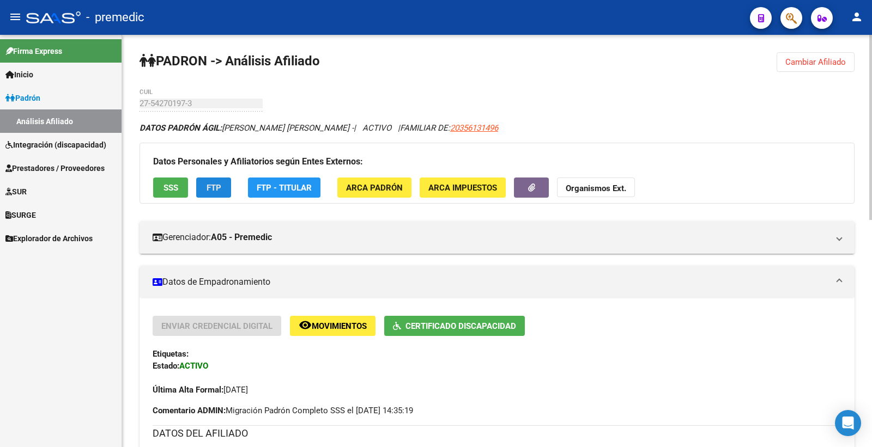
click at [219, 182] on button "FTP" at bounding box center [213, 188] width 35 height 20
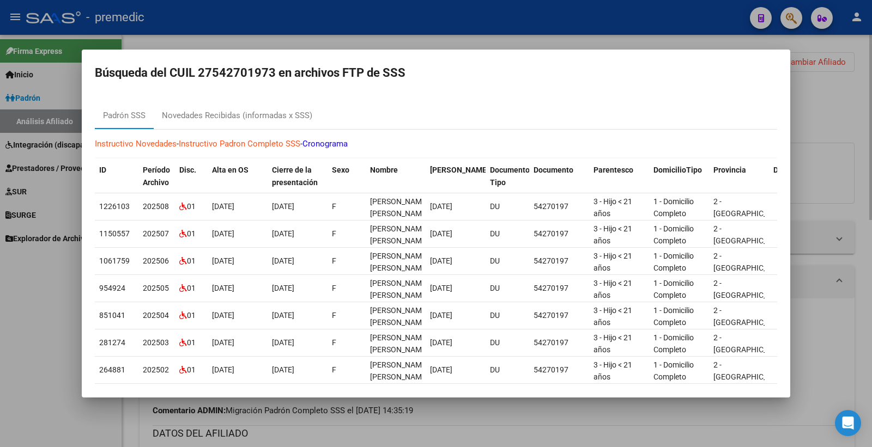
drag, startPoint x: 816, startPoint y: 119, endPoint x: 792, endPoint y: 138, distance: 30.6
click at [816, 121] on div at bounding box center [436, 223] width 872 height 447
